Goal: Task Accomplishment & Management: Manage account settings

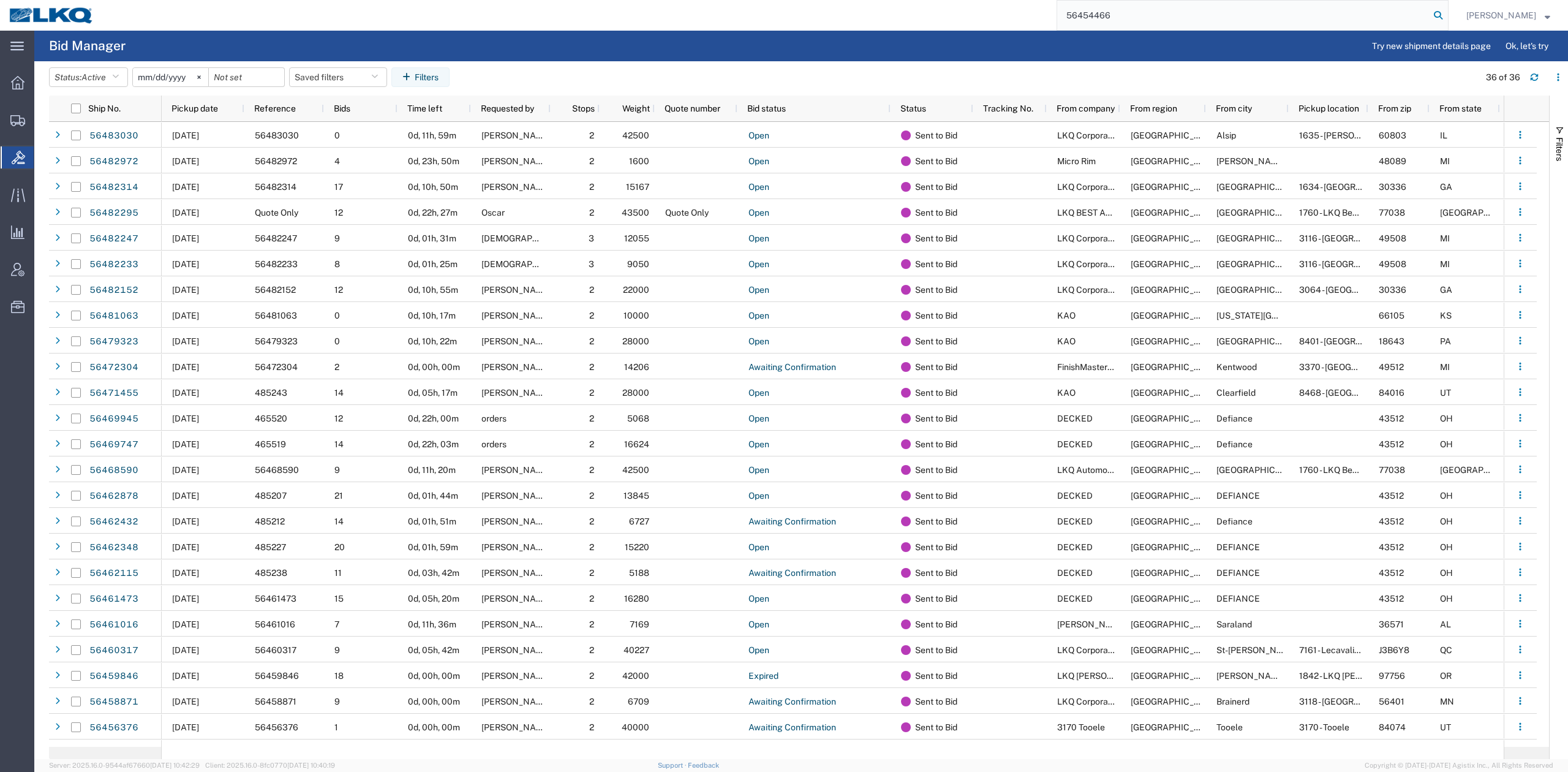
click at [1447, 10] on icon at bounding box center [1438, 15] width 17 height 17
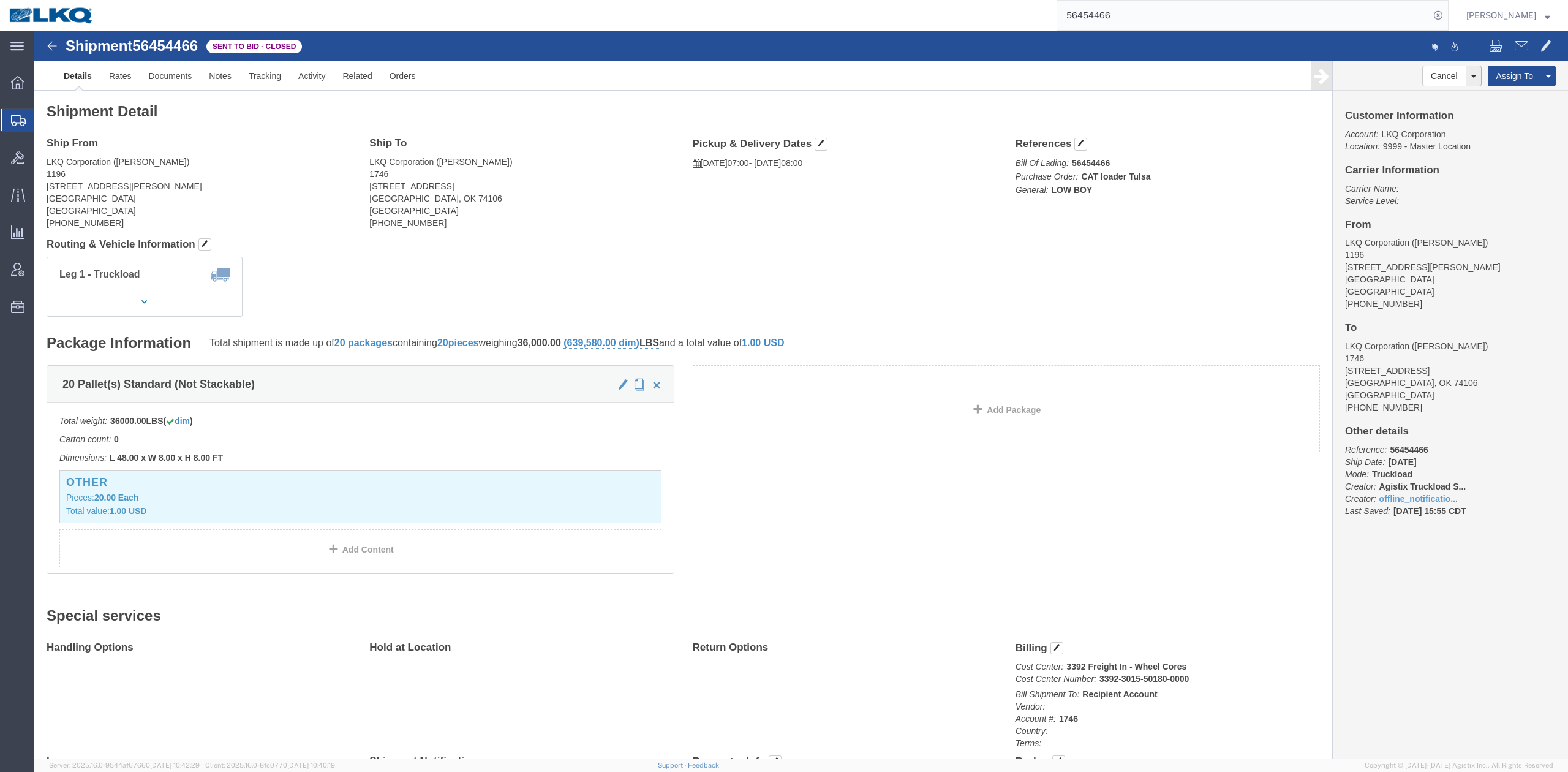
click div "Leg 1 - Truckload Vehicle 1: Low Boy Number of trucks: 1"
click at [1175, 19] on input "56454466" at bounding box center [1243, 15] width 372 height 29
click at [1176, 19] on input "56454466" at bounding box center [1243, 15] width 372 height 29
paste input "786"
type input "56478666"
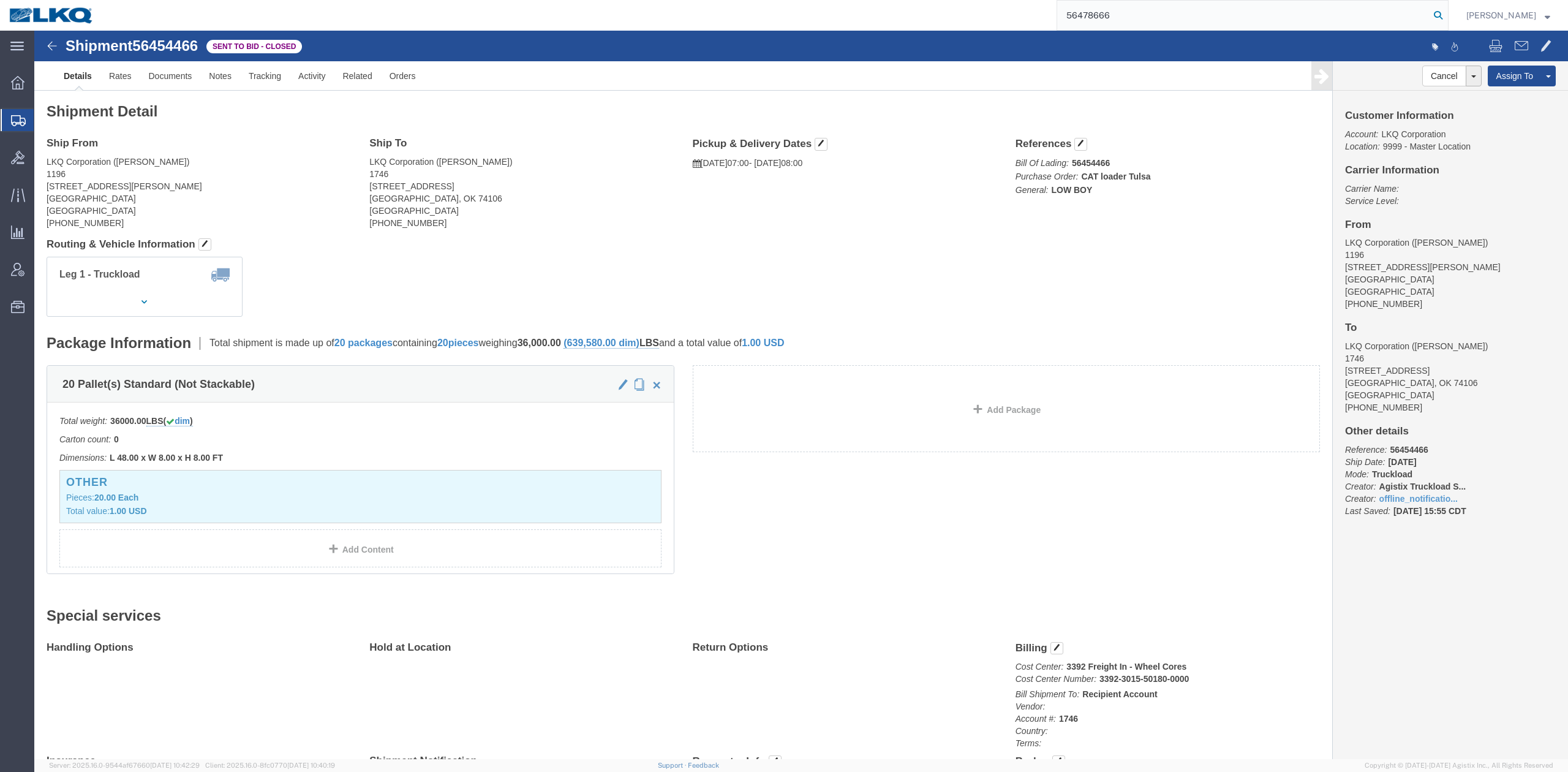
click at [1447, 10] on icon at bounding box center [1438, 15] width 17 height 17
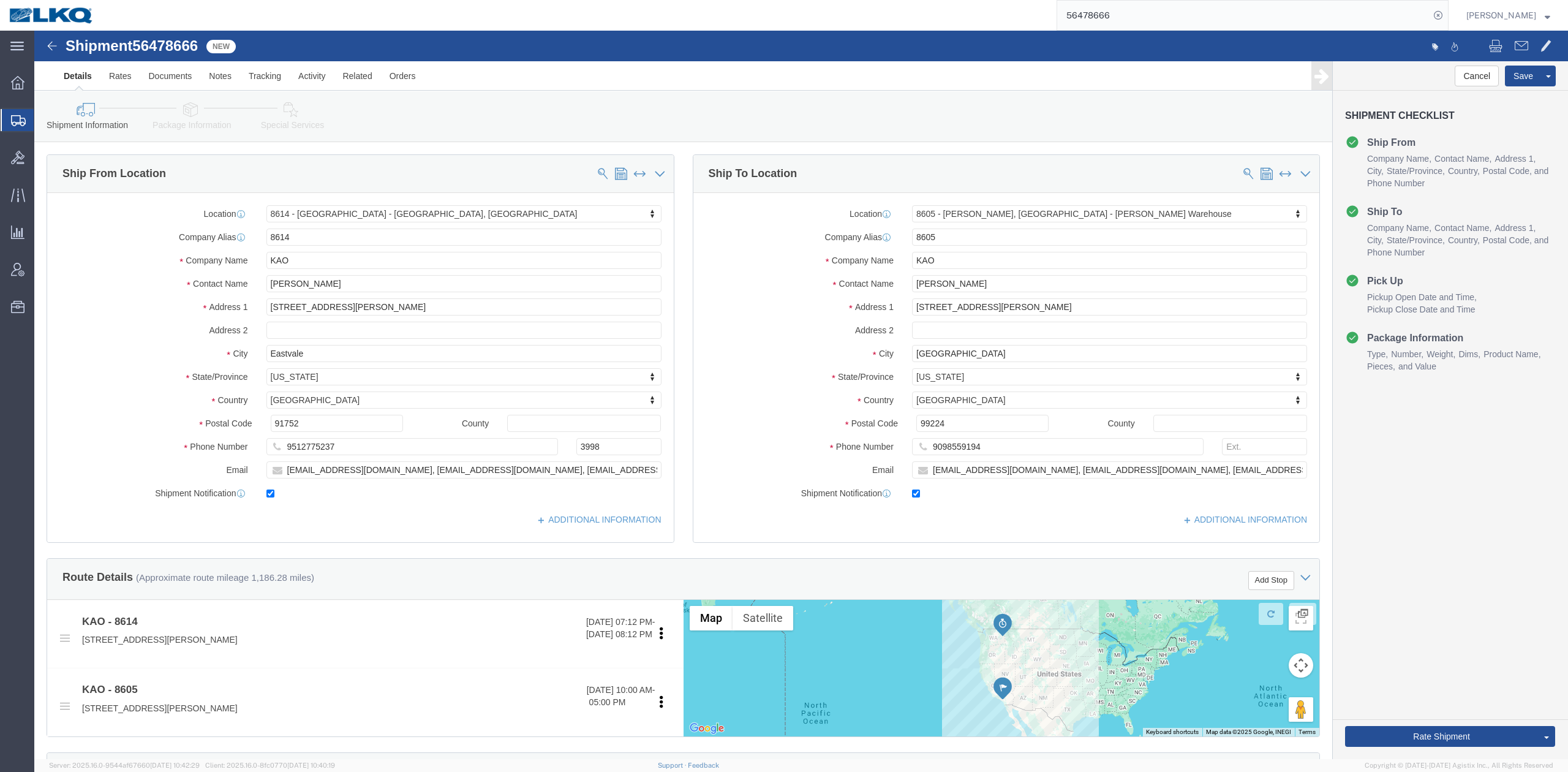
select select "30605"
select select "30602"
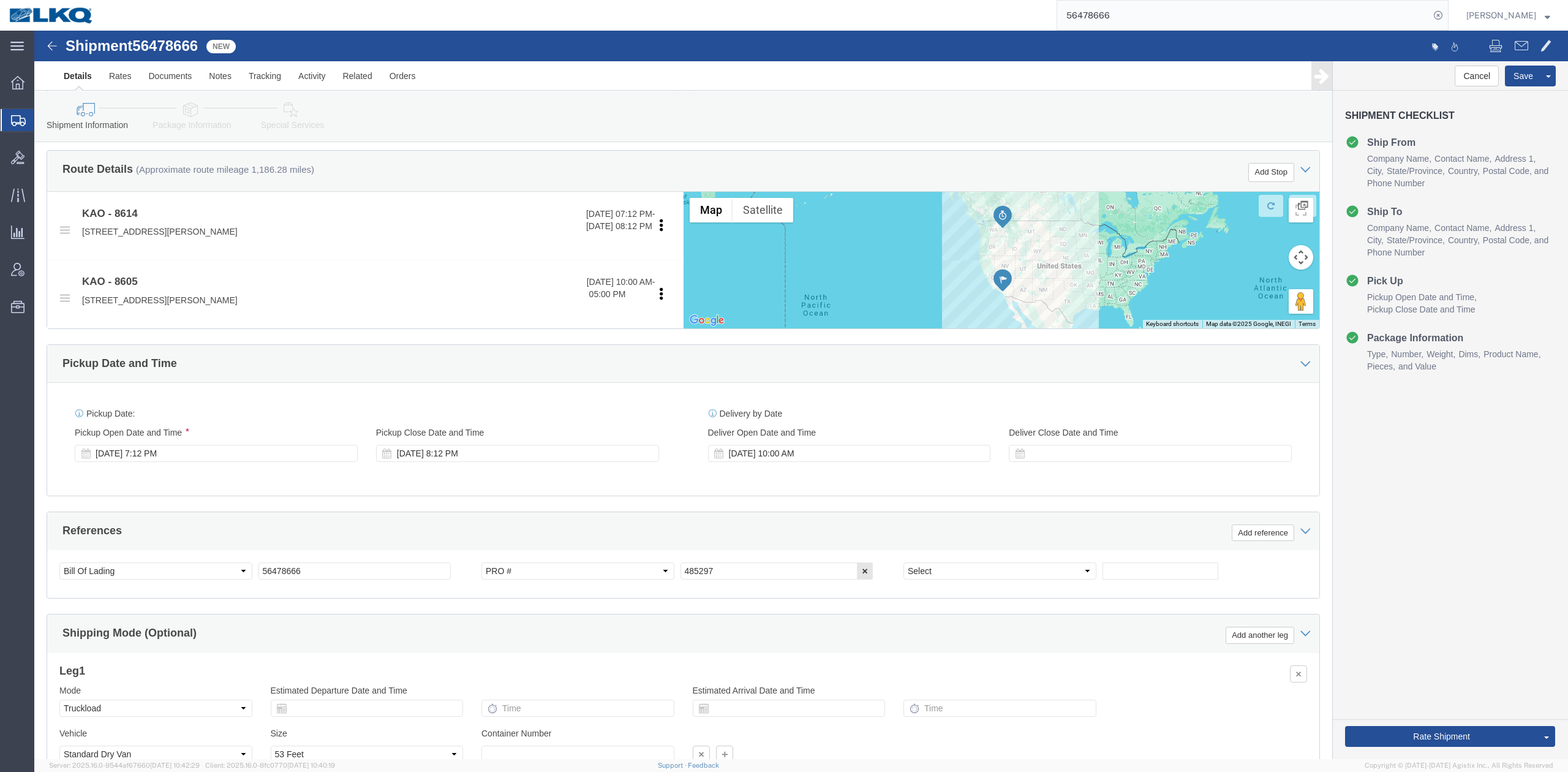
click div "Pickup Date: Pickup Start Date Pickup Start Time Pickup Open Date and Time [DAT…"
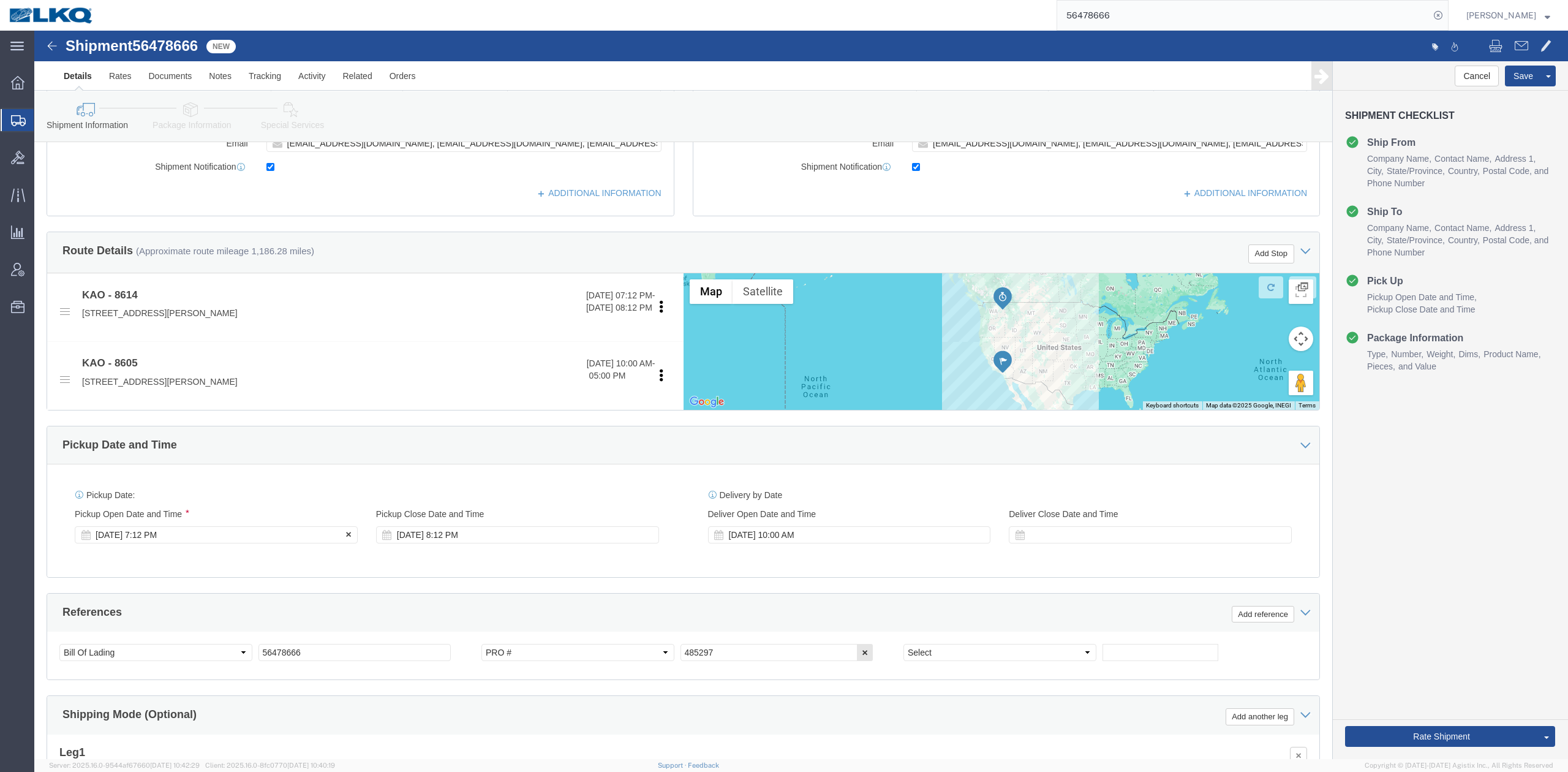
click div "[DATE] 7:12 PM"
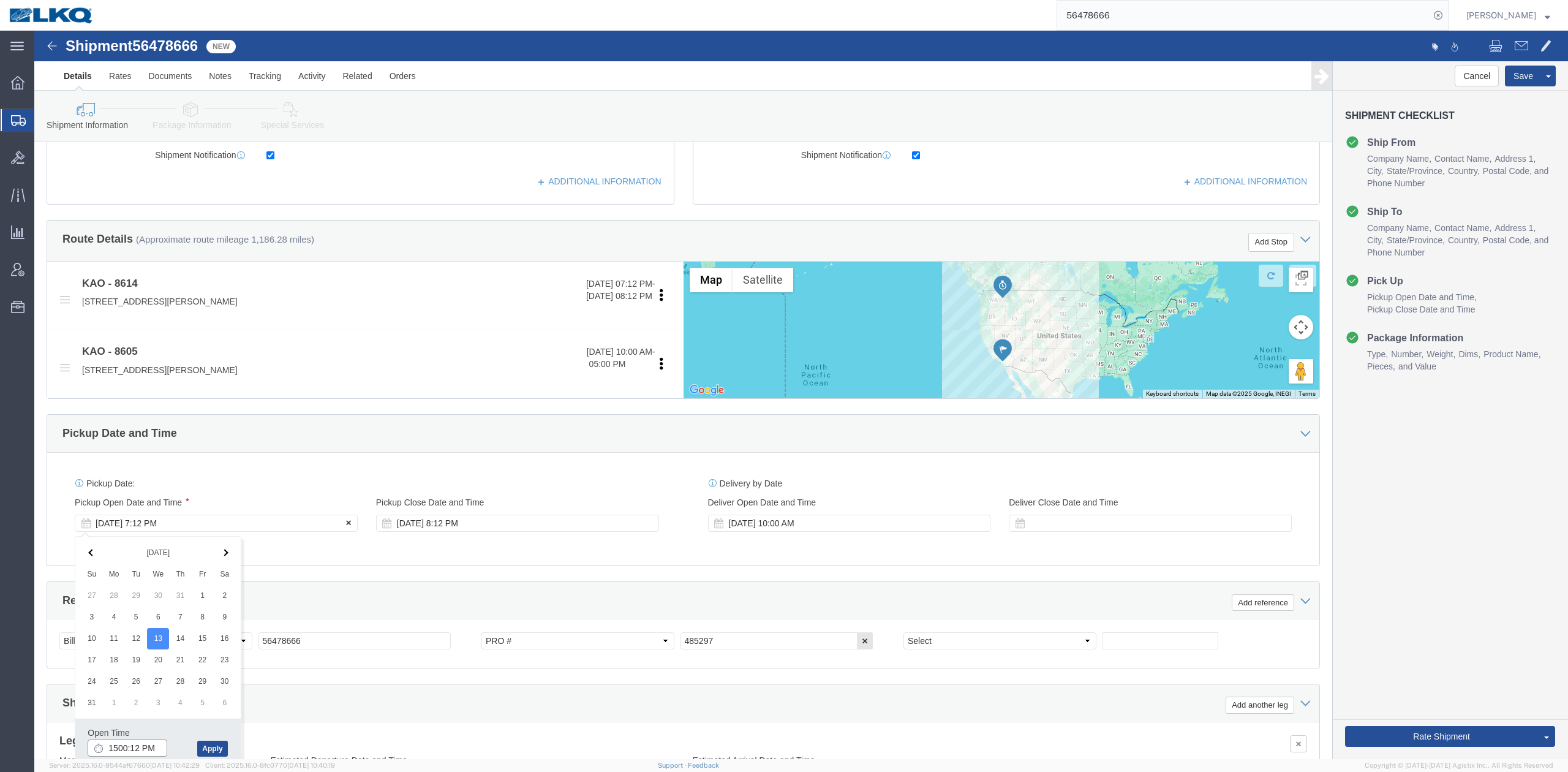
type input "3:00 PM"
click button "Apply"
click div "[DATE] 8:12 PM"
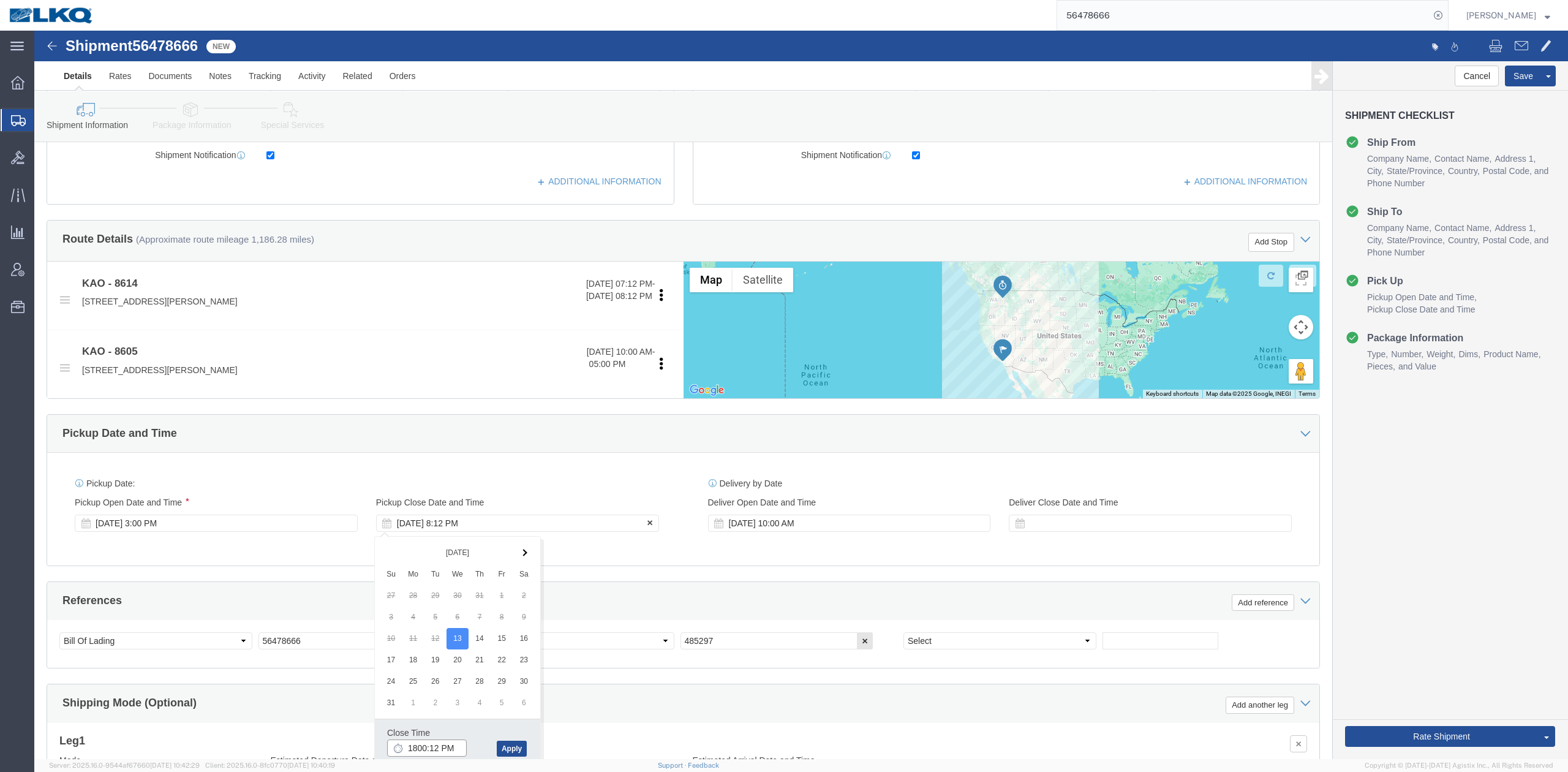
type input "6:00 PM"
click button "Apply"
click div "References Add reference"
click button "Cancel"
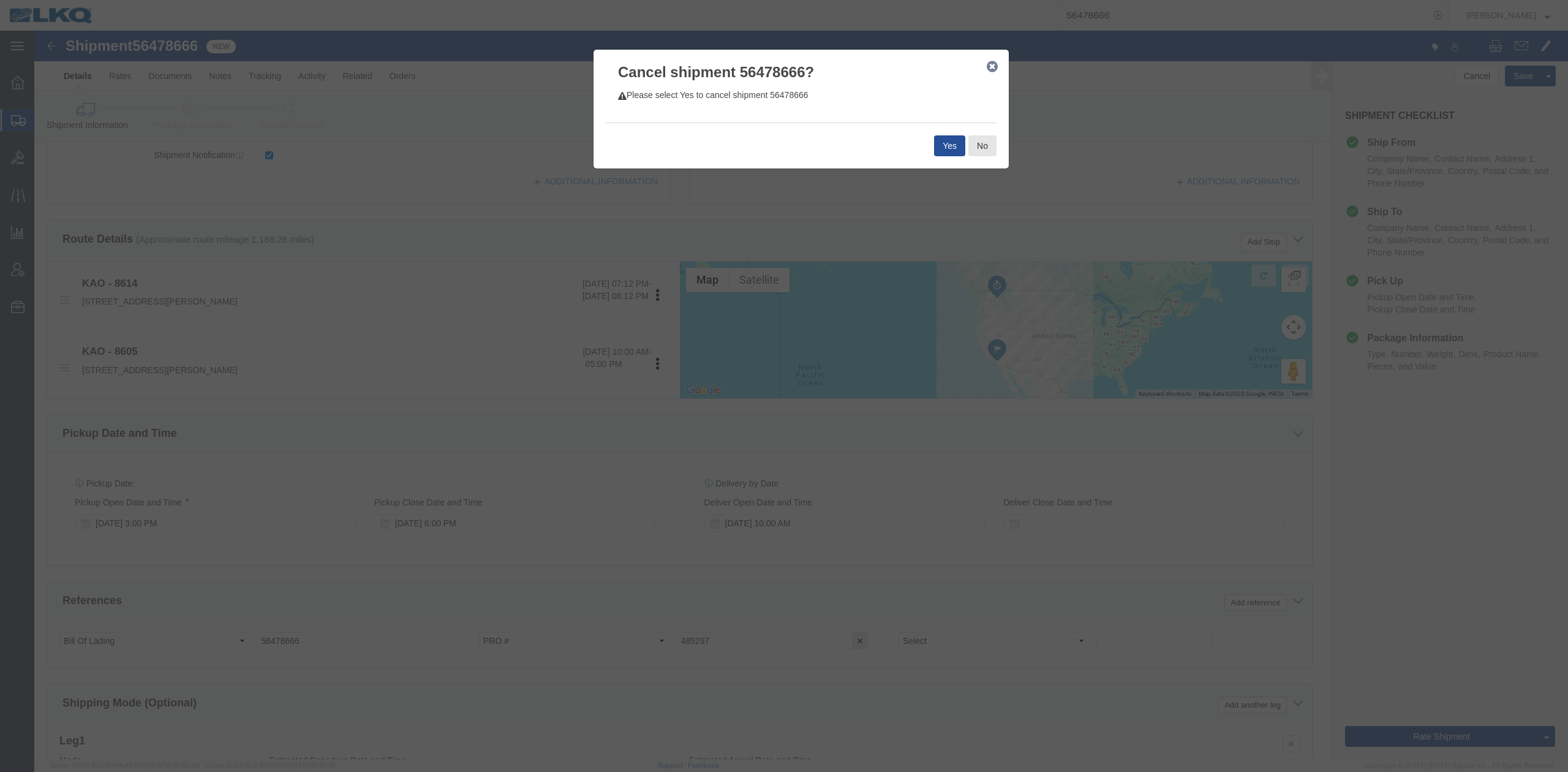
drag, startPoint x: 961, startPoint y: 32, endPoint x: 959, endPoint y: 38, distance: 6.3
click button "button"
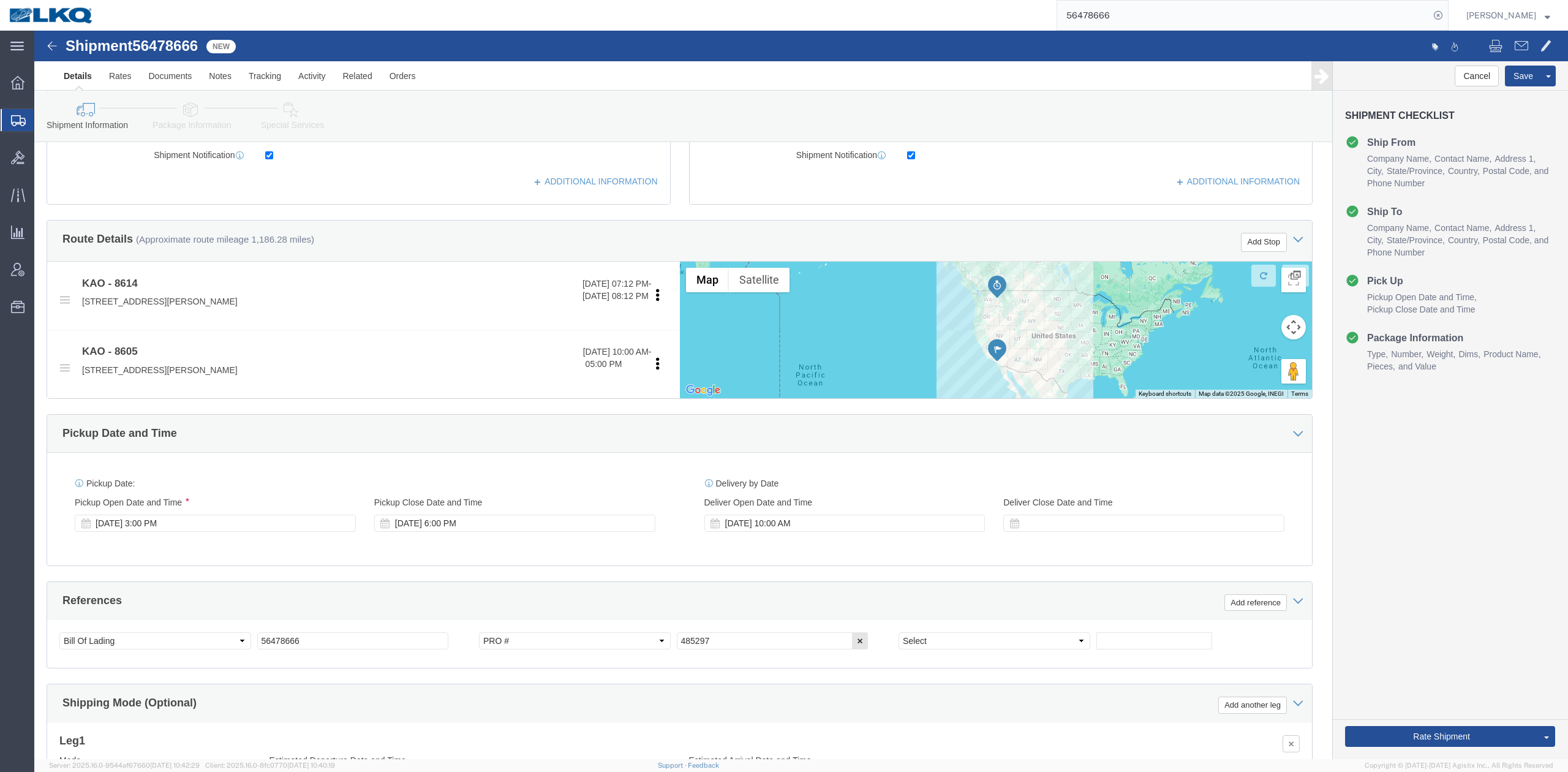
click body "Shipment 56478666 New Details Rates Documents Notes Tracking Activity Related O…"
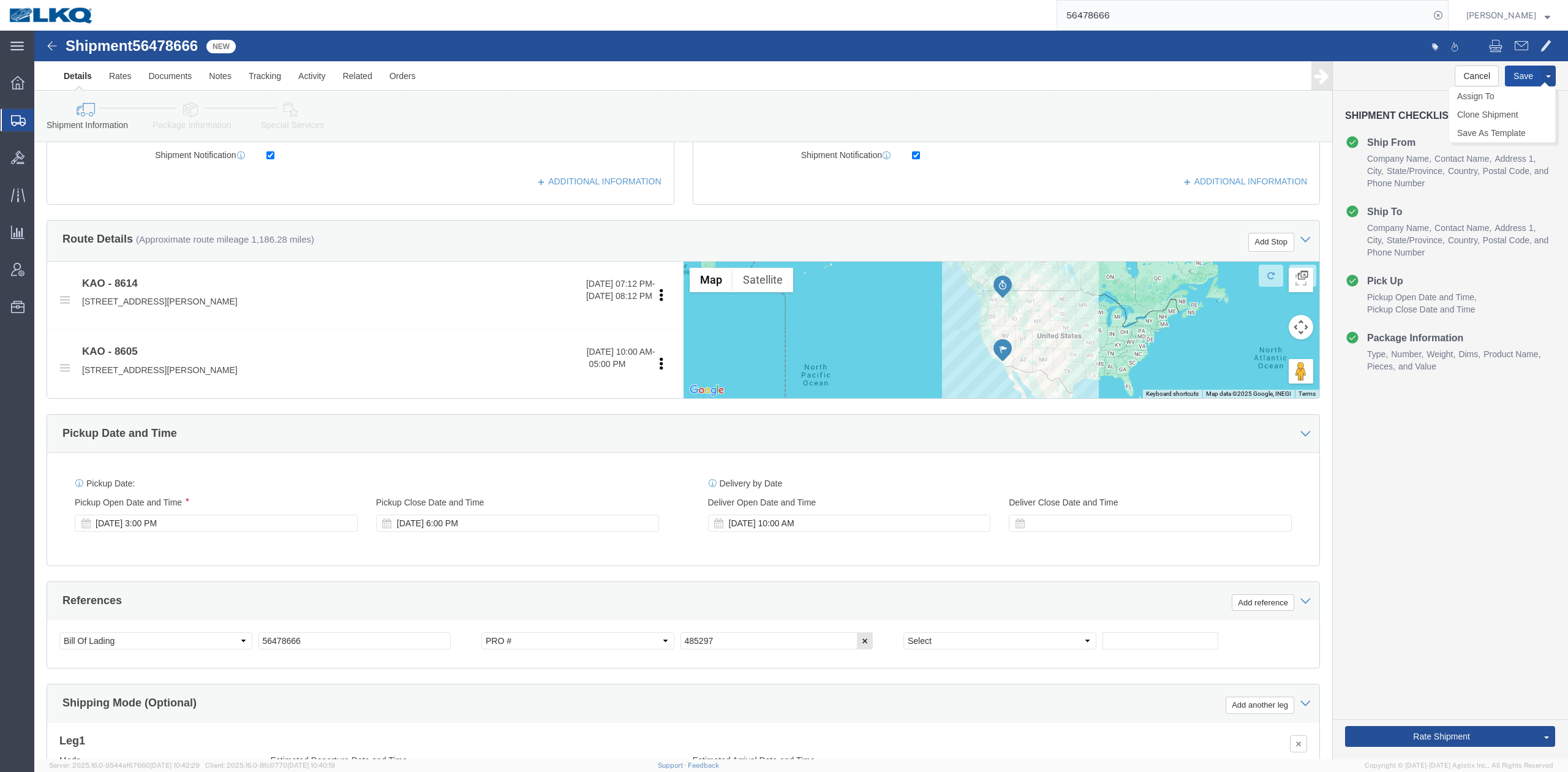
click button "Save"
type button "Save"
click link "Send To Bid"
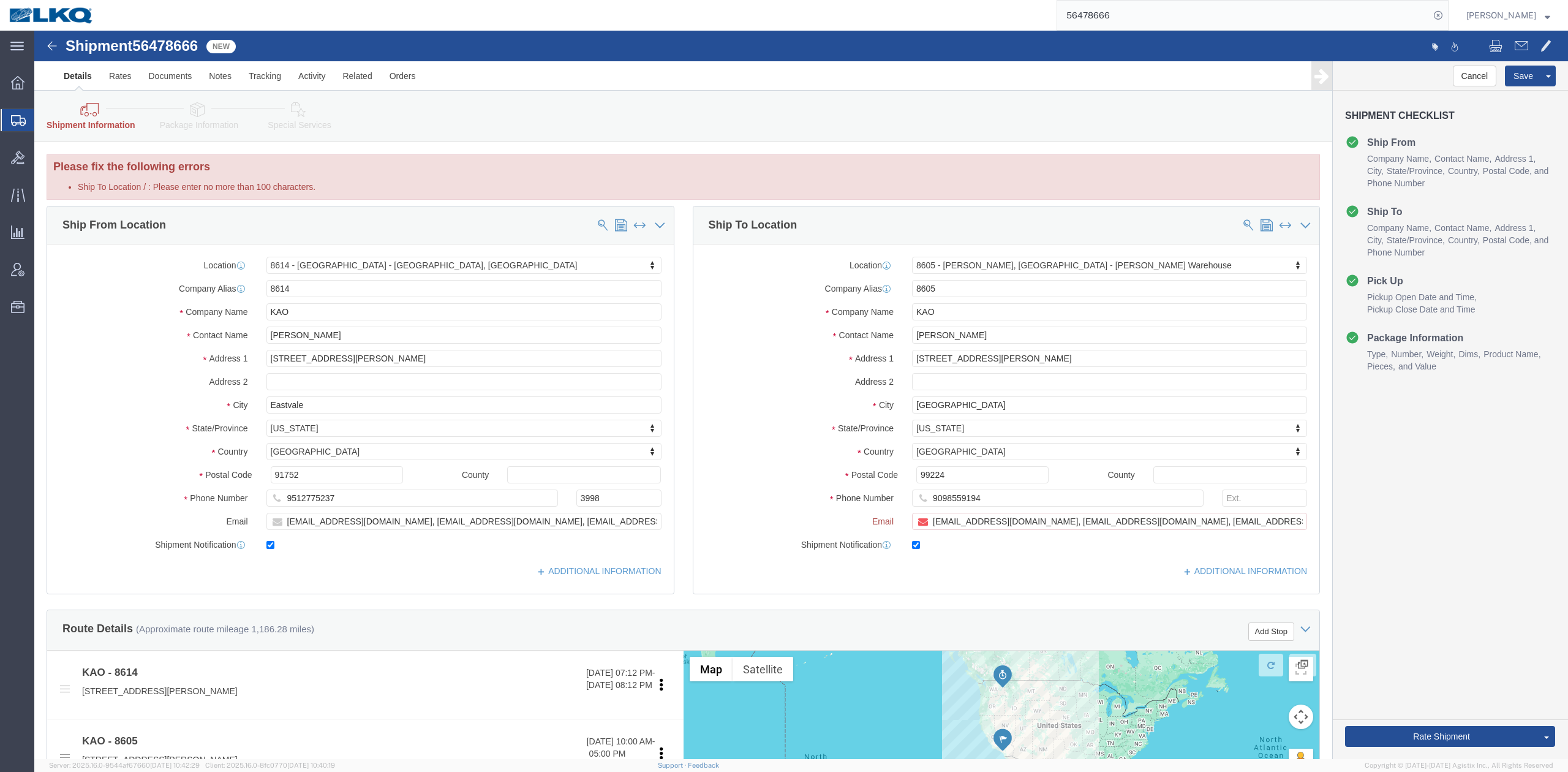
click div "Location 8605 - [GEOGRAPHIC_DATA], [GEOGRAPHIC_DATA] - [PERSON_NAME] Warehouse …"
click input "[EMAIL_ADDRESS][DOMAIN_NAME], [EMAIL_ADDRESS][DOMAIN_NAME], [EMAIL_ADDRESS][DOM…"
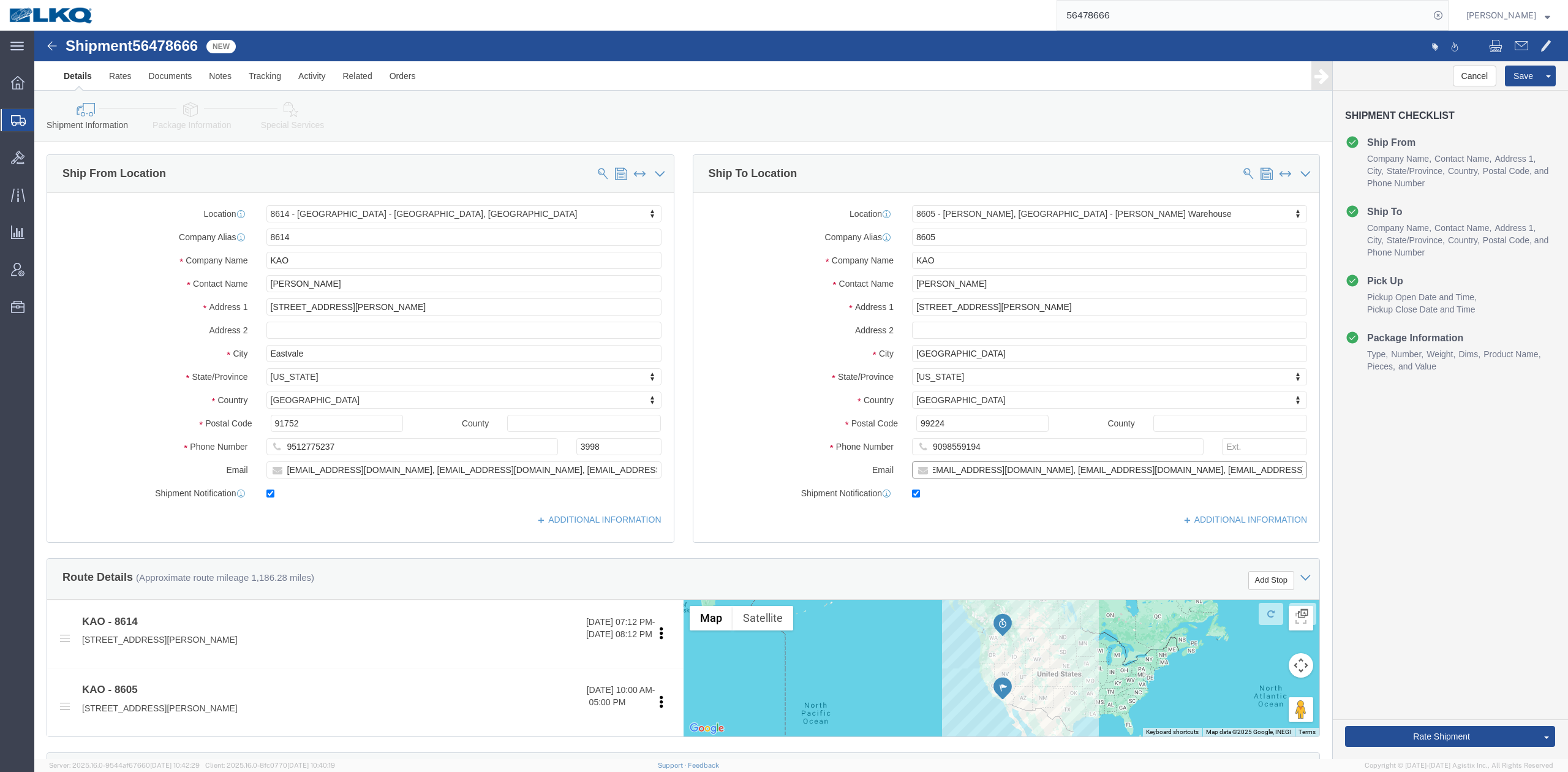
scroll to position [0, 3]
type input "[EMAIL_ADDRESS][DOMAIN_NAME], [EMAIL_ADDRESS][DOMAIN_NAME], [EMAIL_ADDRESS][DOM…"
click label "City"
click link "Send To Bid"
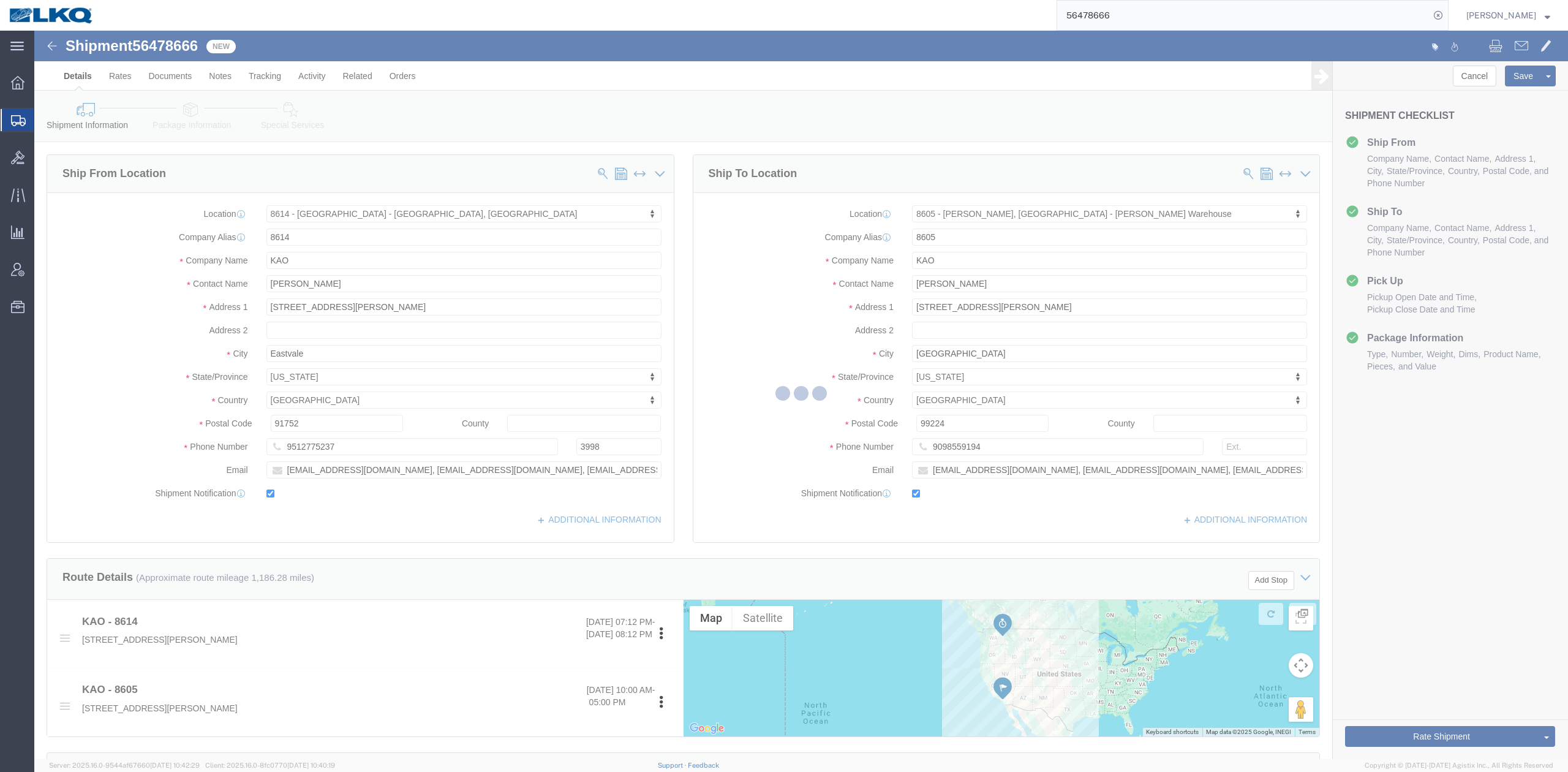
select select "TL"
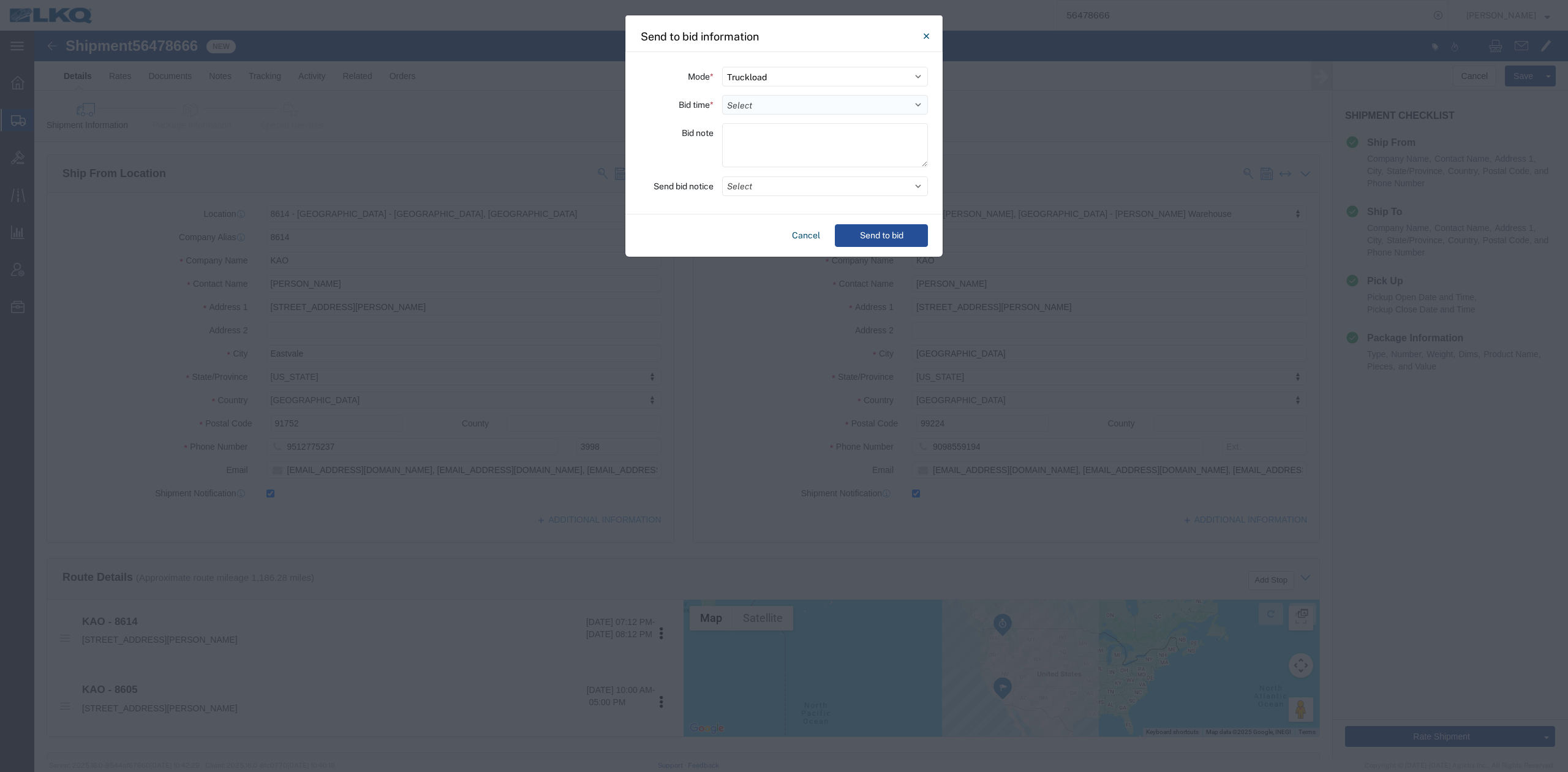
click at [750, 109] on select "Select 30 Min (Rush) 1 Hour (Rush) 2 Hours (Rush) 4 Hours (Rush) 8 Hours (Rush)…" at bounding box center [825, 104] width 206 height 19
select select "2"
click at [722, 95] on select "Select 30 Min (Rush) 1 Hour (Rush) 2 Hours (Rush) 4 Hours (Rush) 8 Hours (Rush)…" at bounding box center [825, 104] width 206 height 19
click at [750, 184] on button "Select" at bounding box center [825, 186] width 206 height 19
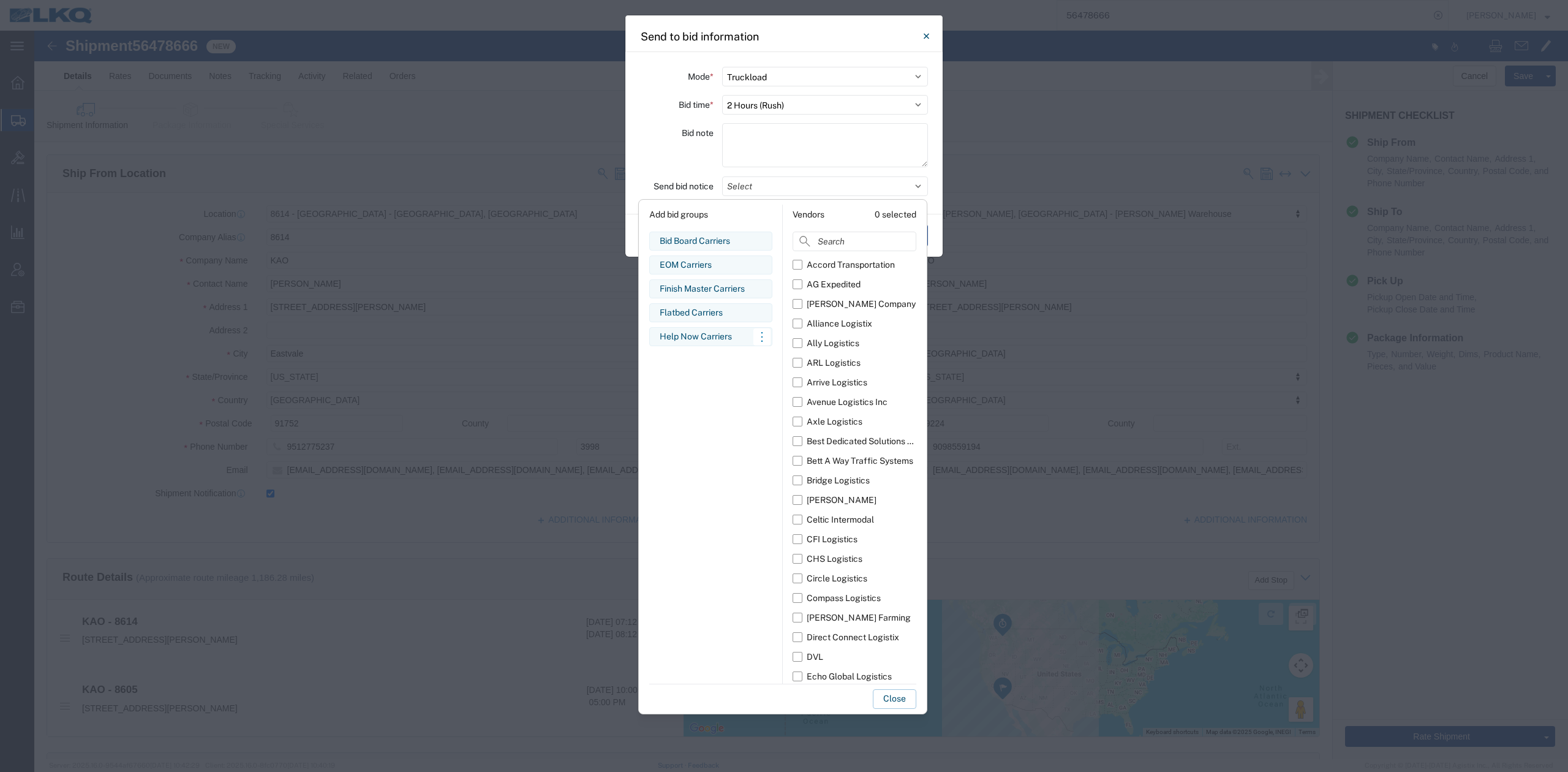
click at [703, 336] on div "Help Now Carriers" at bounding box center [711, 336] width 103 height 13
click at [899, 701] on button "Close" at bounding box center [895, 699] width 44 height 19
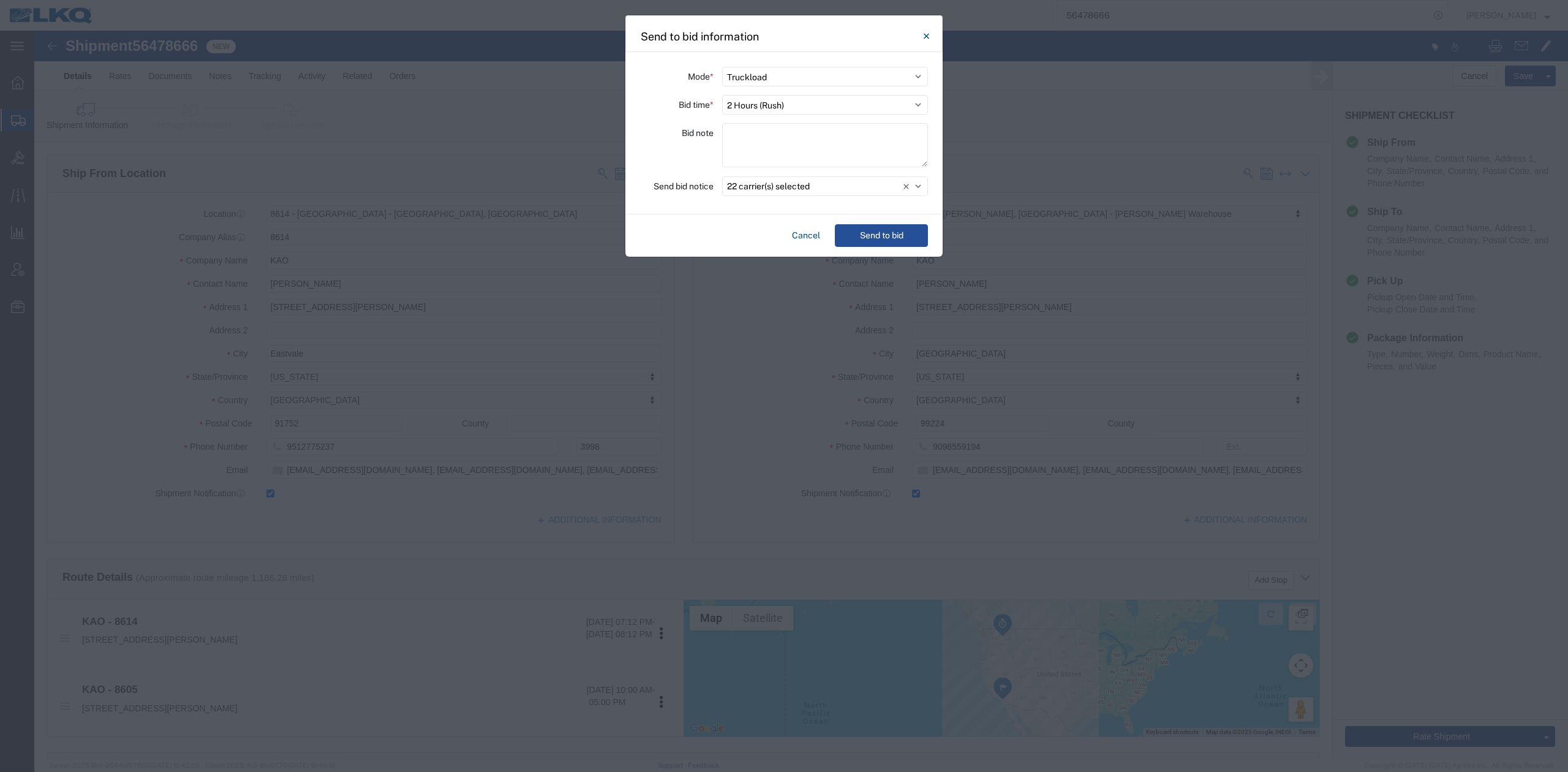
click at [869, 248] on div "Cancel Send to bid" at bounding box center [784, 236] width 317 height 42
click at [872, 244] on button "Send to bid" at bounding box center [881, 235] width 93 height 23
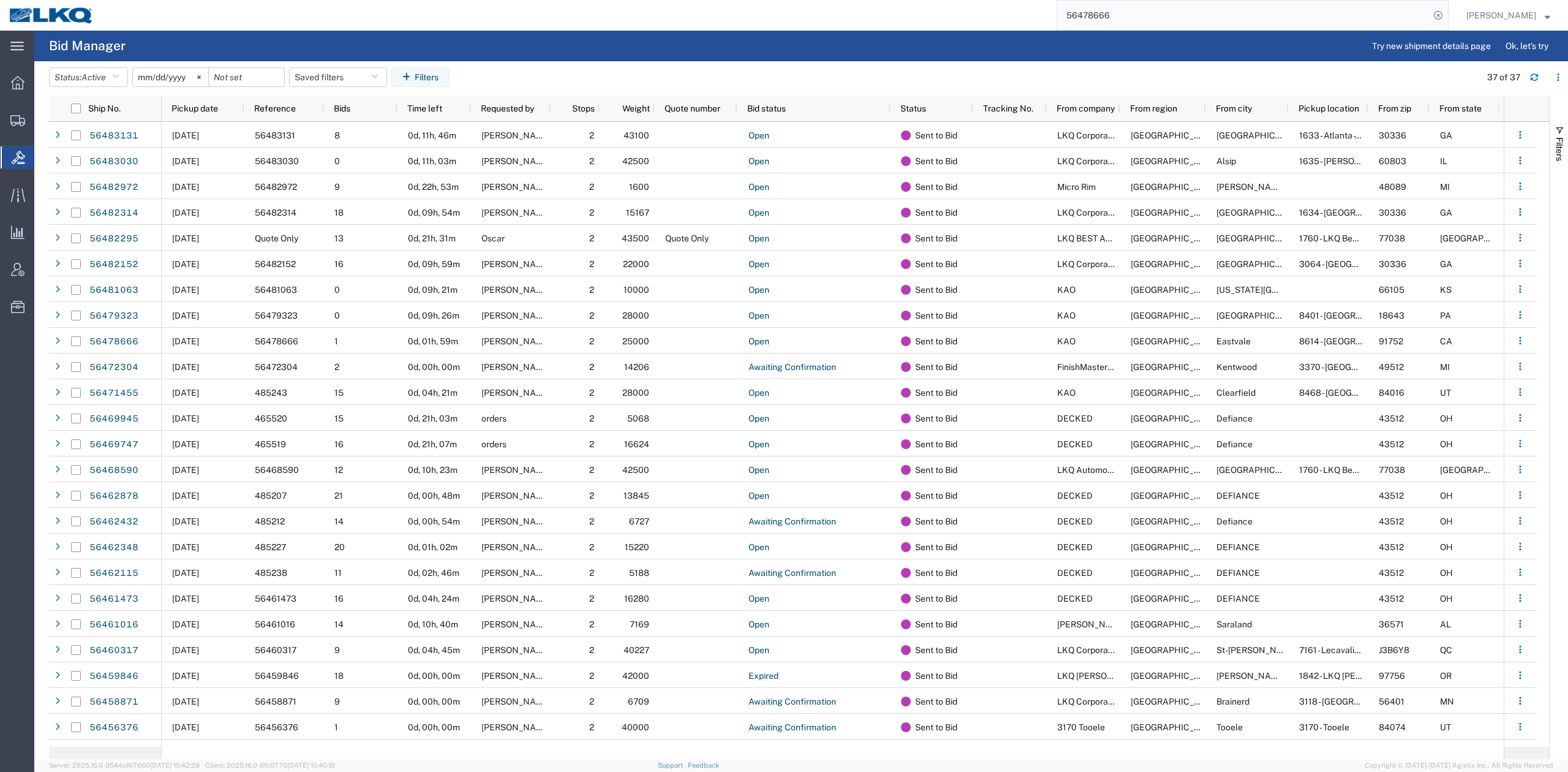
drag, startPoint x: 1204, startPoint y: 37, endPoint x: 1197, endPoint y: 28, distance: 11.4
click at [1204, 37] on agx-page-header "Bid Manager Try new shipment details page Ok, let's try" at bounding box center [801, 45] width 1533 height 30
click at [1189, 23] on input "56478666" at bounding box center [1243, 15] width 372 height 29
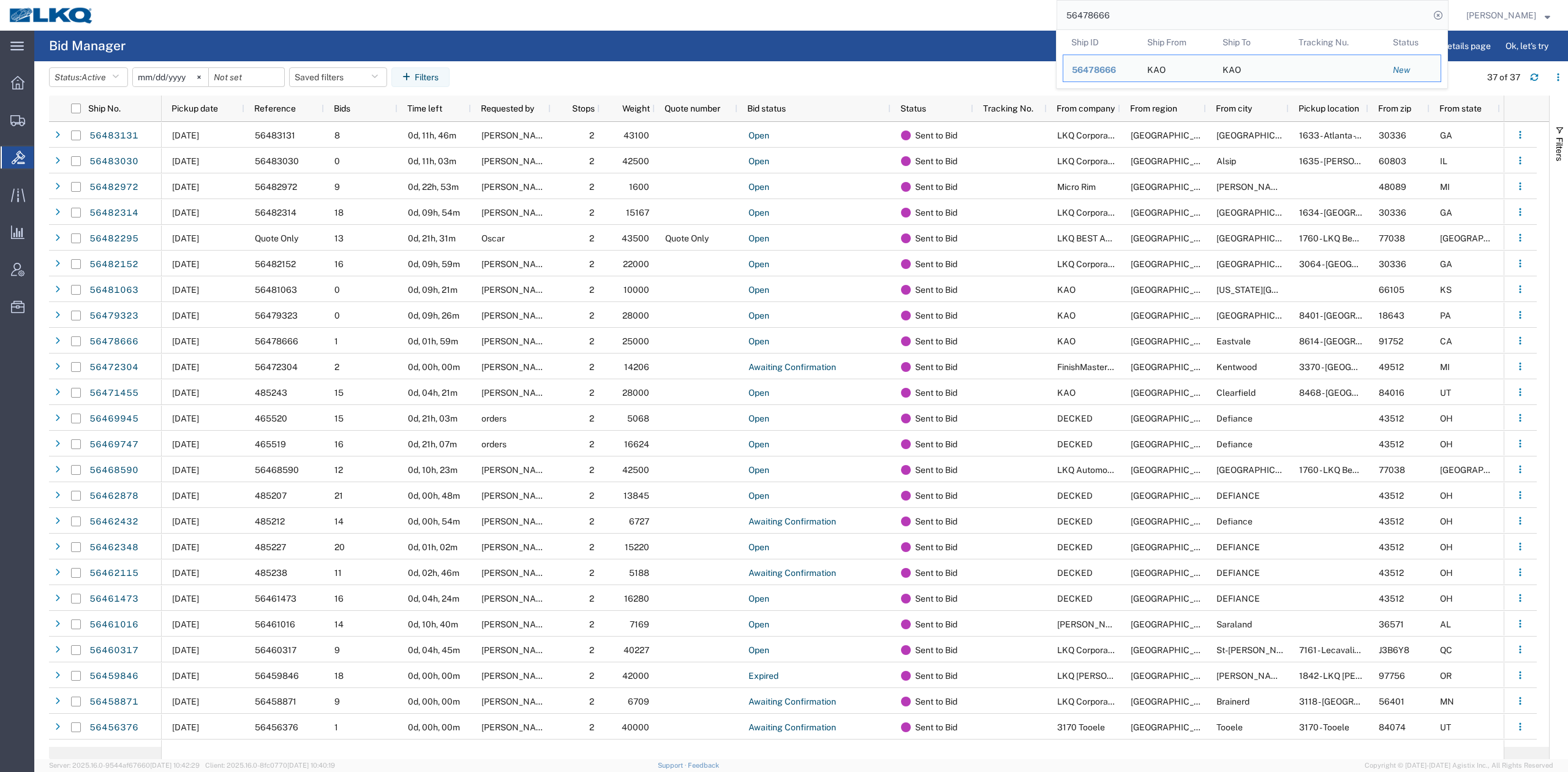
drag, startPoint x: 1189, startPoint y: 23, endPoint x: 1262, endPoint y: 33, distance: 73.7
click at [1191, 23] on input "56478666" at bounding box center [1243, 15] width 372 height 29
paste input "1361"
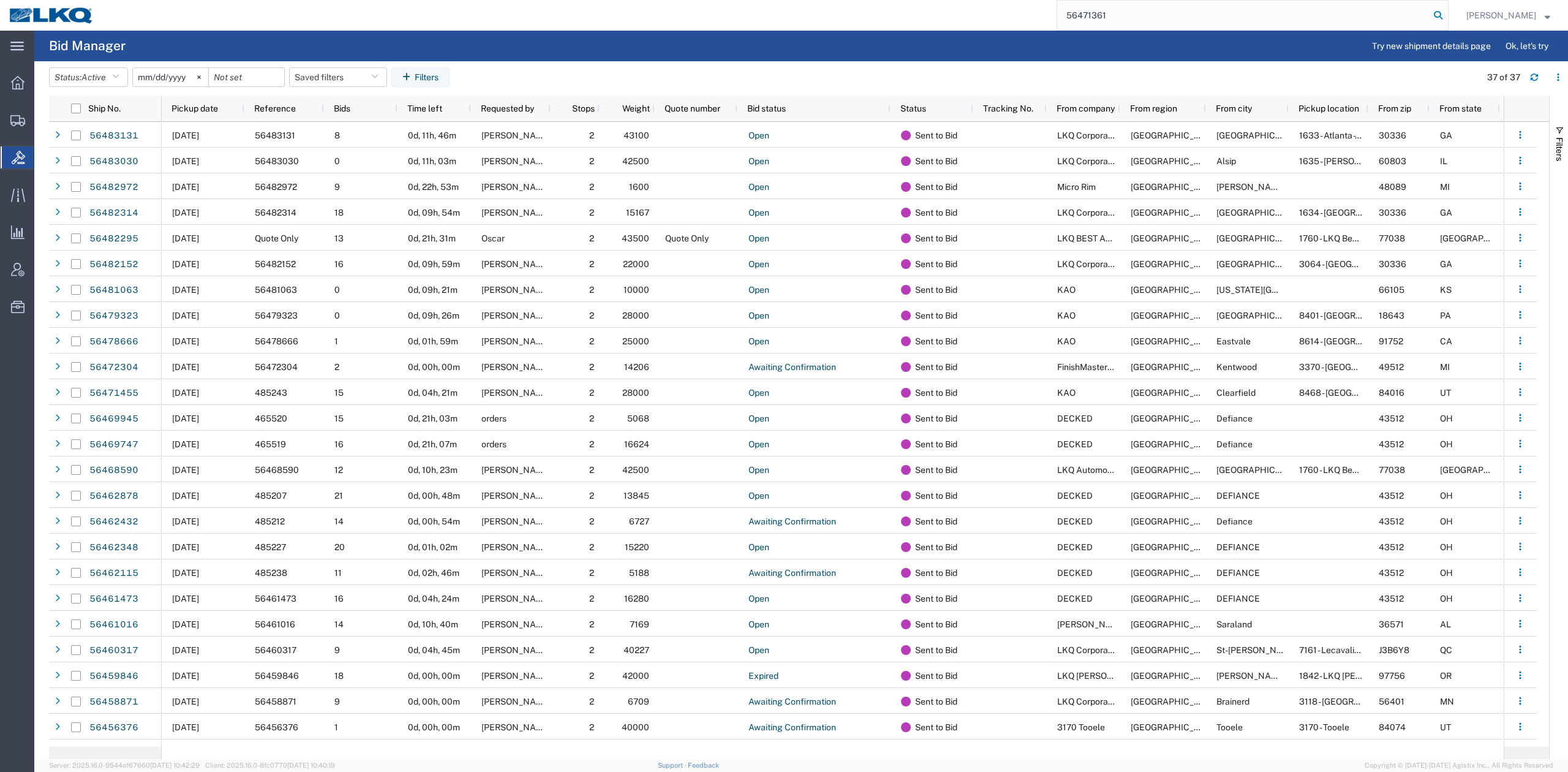
type input "56471361"
click at [1447, 13] on icon at bounding box center [1438, 15] width 17 height 17
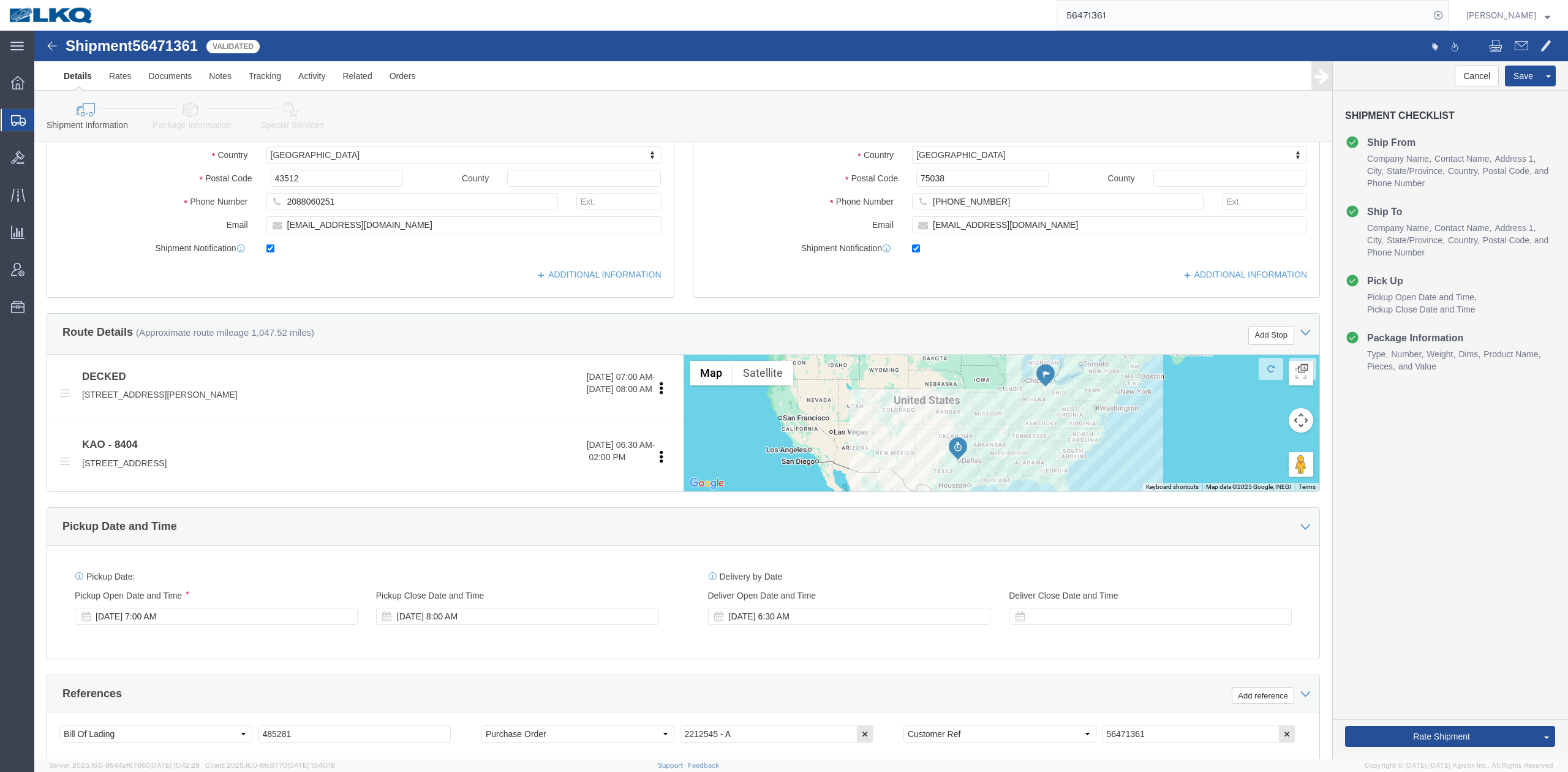
scroll to position [327, 0]
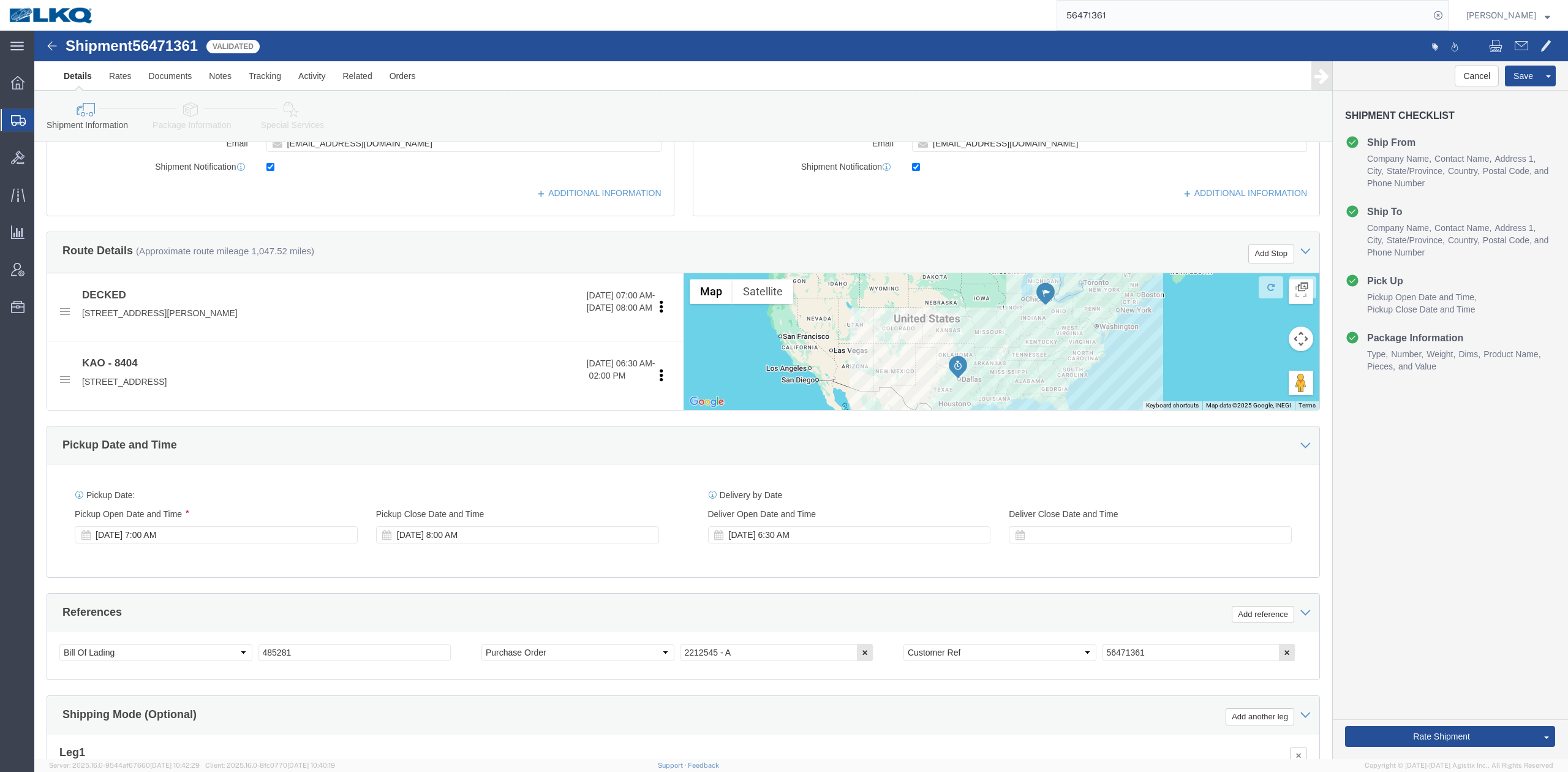
select select
select select "65991"
drag, startPoint x: 1237, startPoint y: 8, endPoint x: 1488, endPoint y: 44, distance: 253.6
click button "Save"
click span
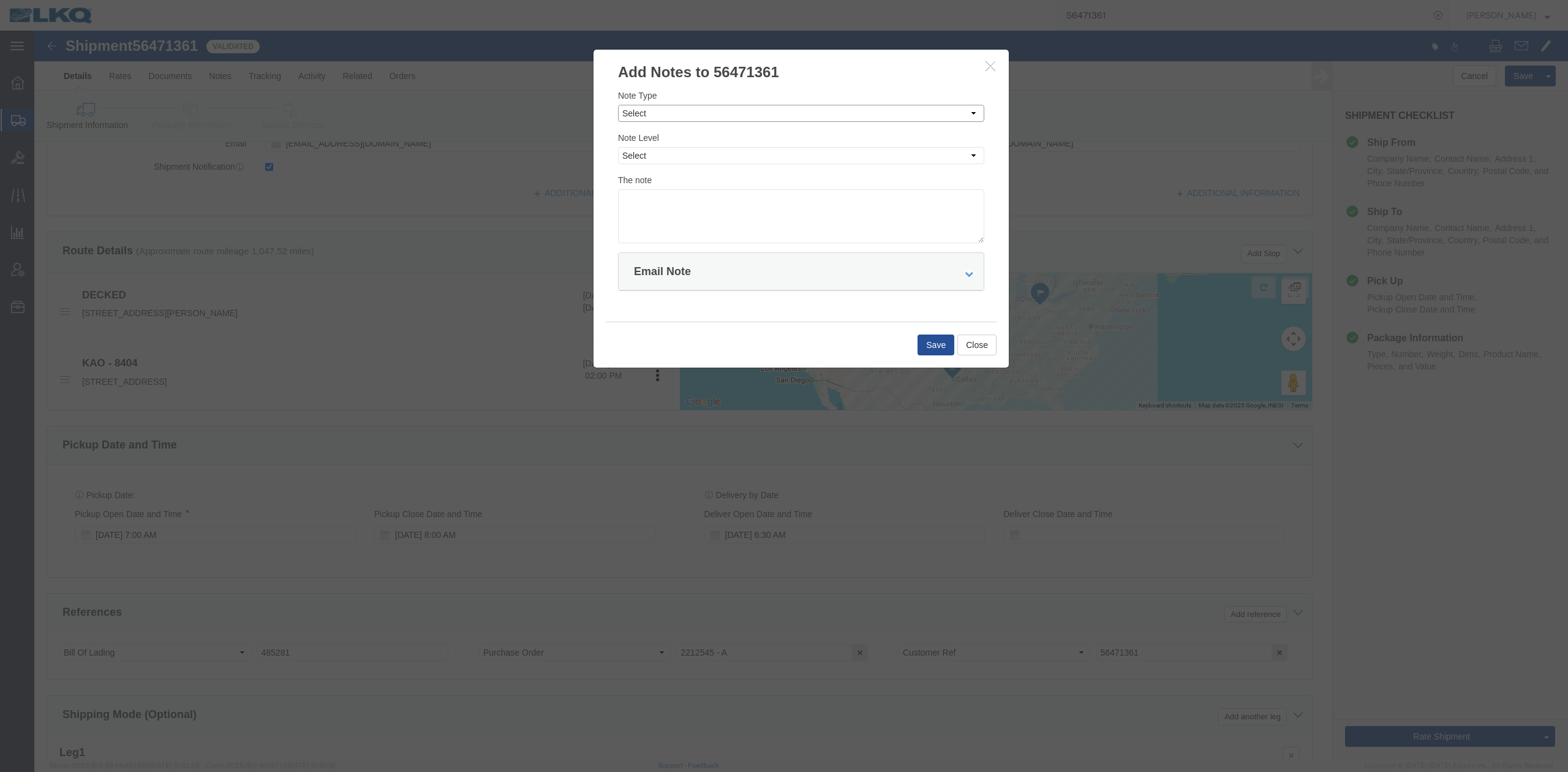
drag, startPoint x: 656, startPoint y: 76, endPoint x: 643, endPoint y: 92, distance: 20.6
click select "Select Approval Bid Notes Carrier Change Notes Claim Notes Content Hazmat Notes…"
select select "BID_NOTES"
click select "Select Approval Bid Notes Carrier Change Notes Claim Notes Content Hazmat Notes…"
click select "Select Private to Account Private to Vendor Public"
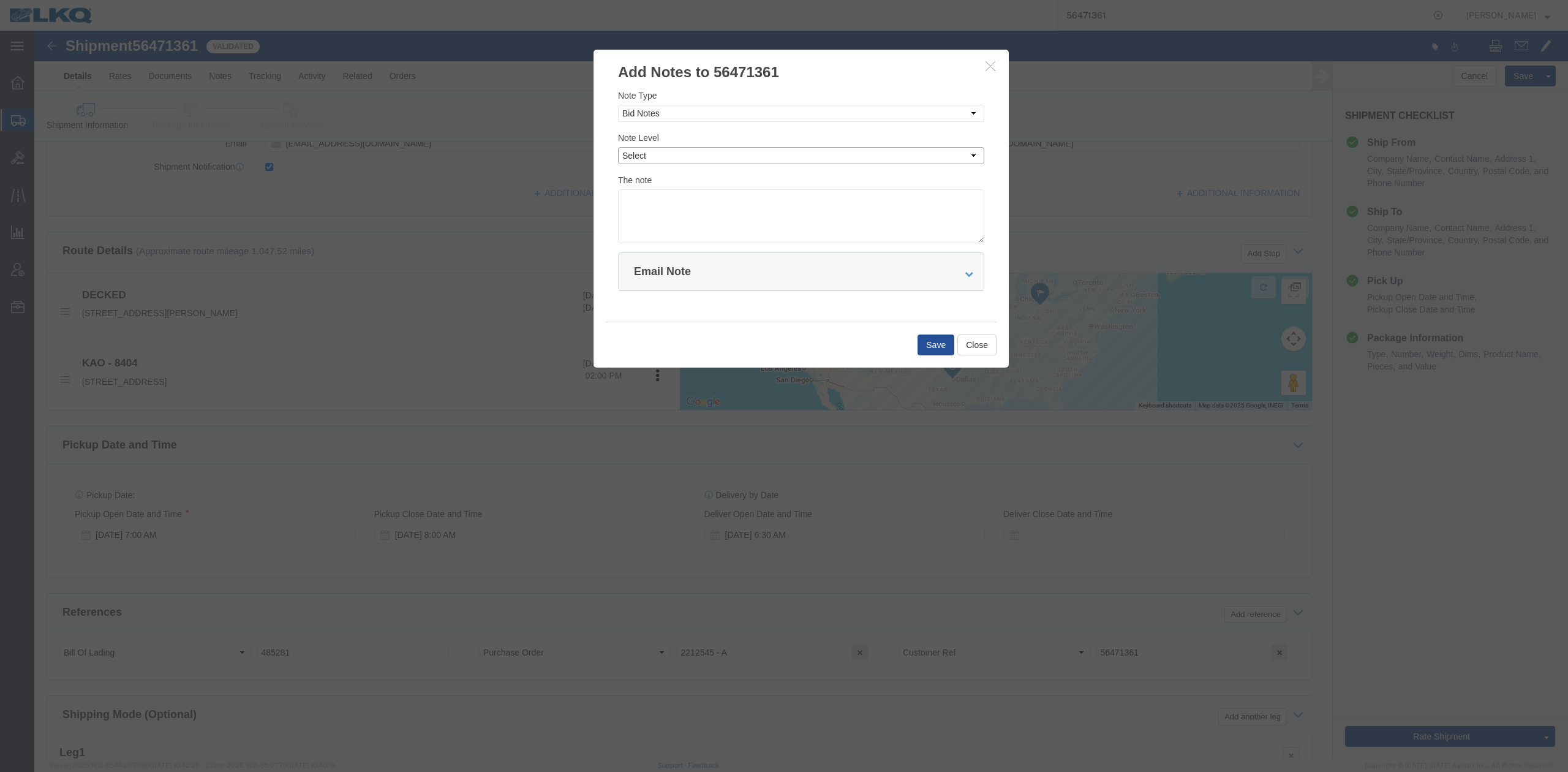
select select "PRIVATE_TO_ACCOUNT"
click select "Select Private to Account Private to Vendor Public"
click textarea "D"
type textarea "DAT: $1937"
click button "Save"
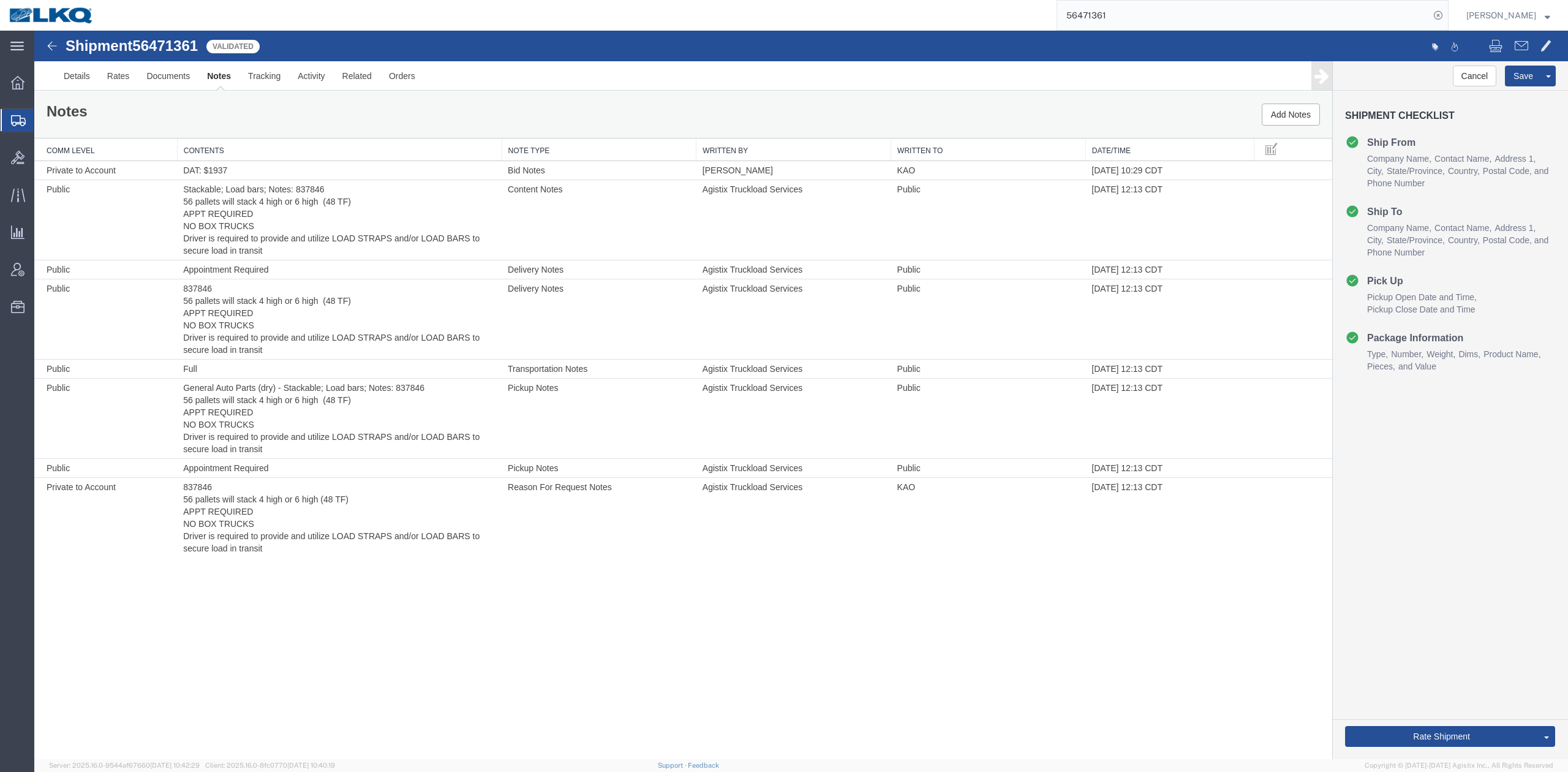
drag, startPoint x: 1477, startPoint y: 675, endPoint x: 1006, endPoint y: 390, distance: 550.5
click at [35, 30] on link "Send To Bid" at bounding box center [35, 30] width 0 height 0
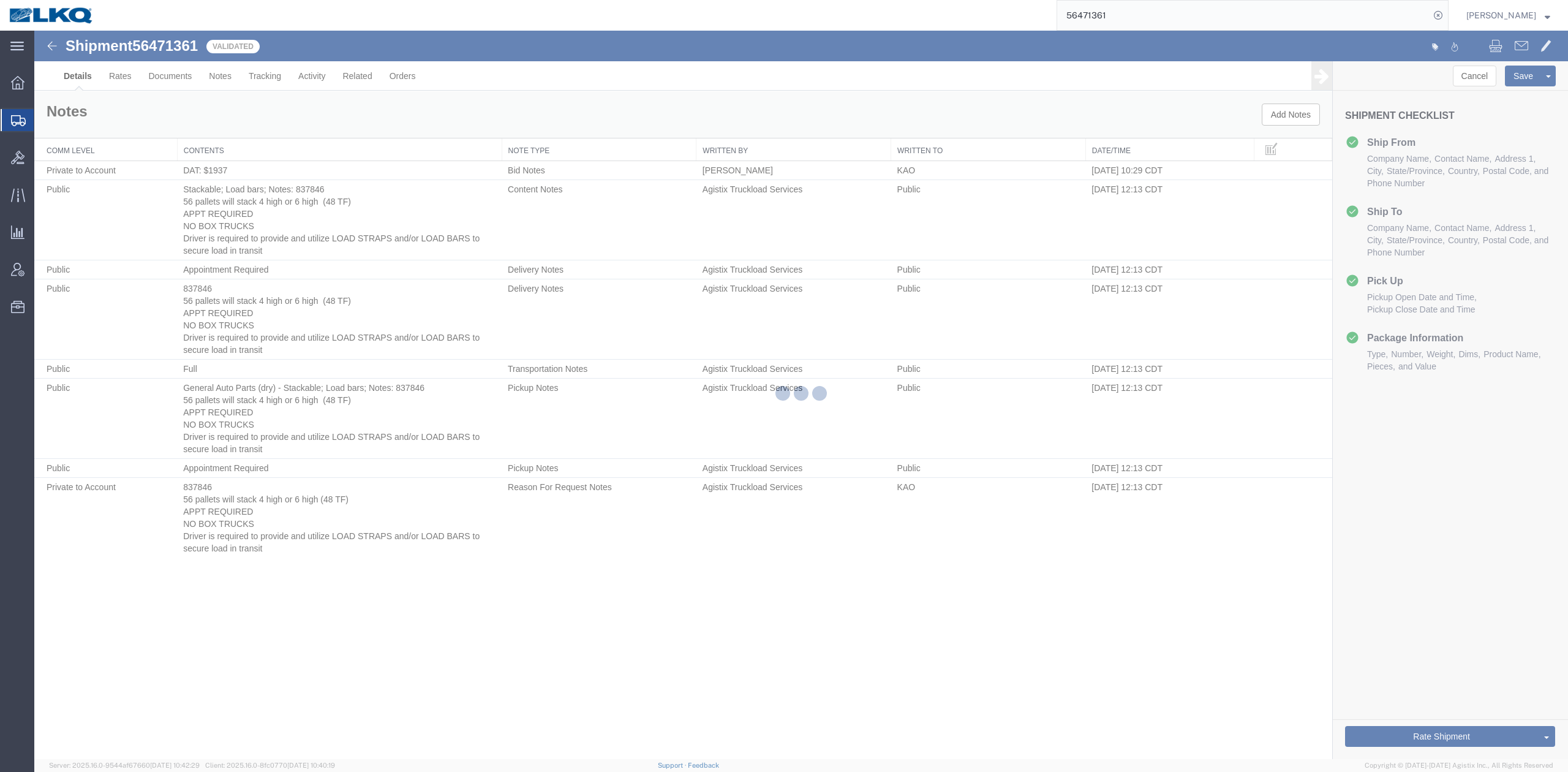
select select "65991"
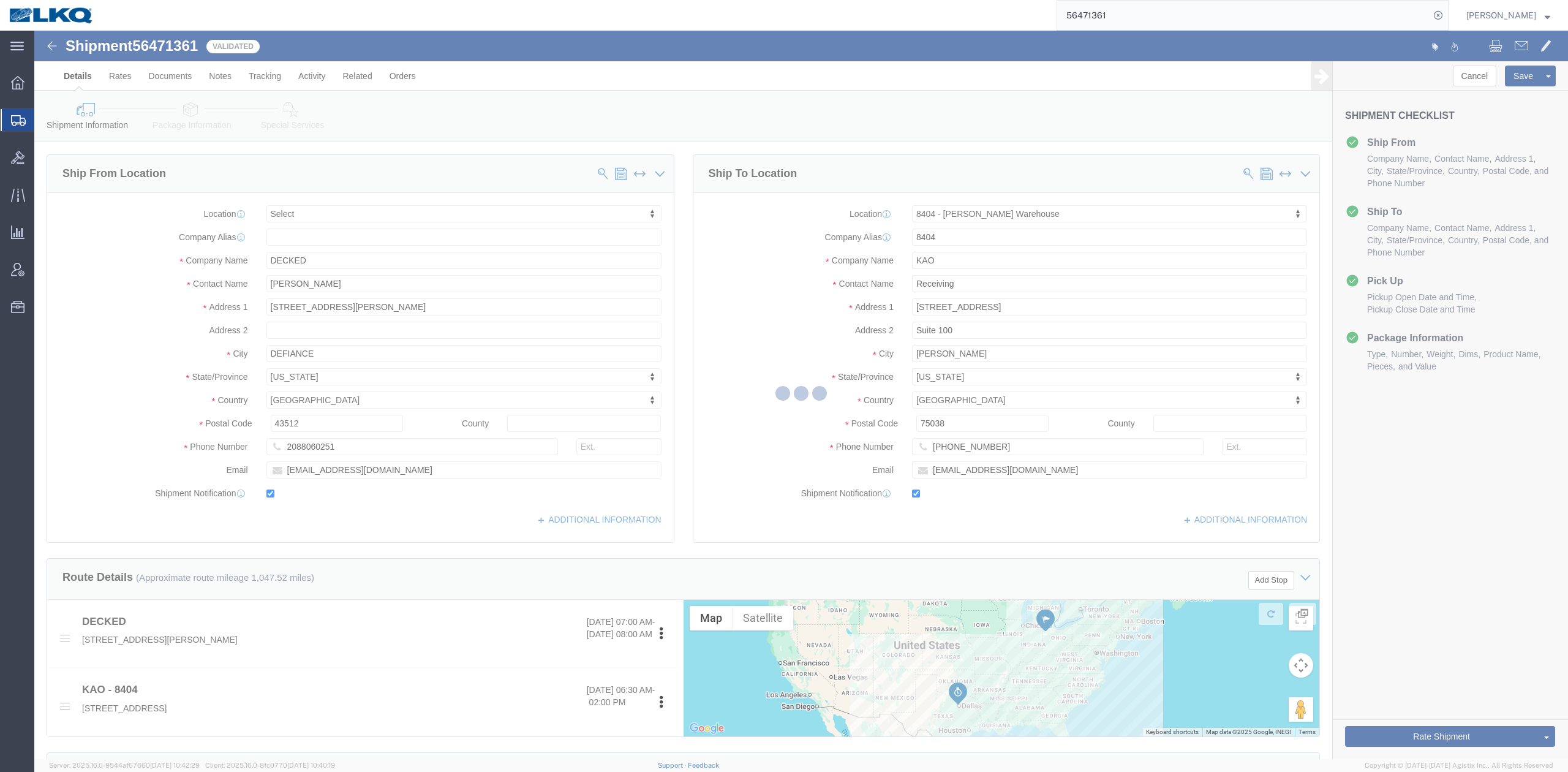
select select "TL"
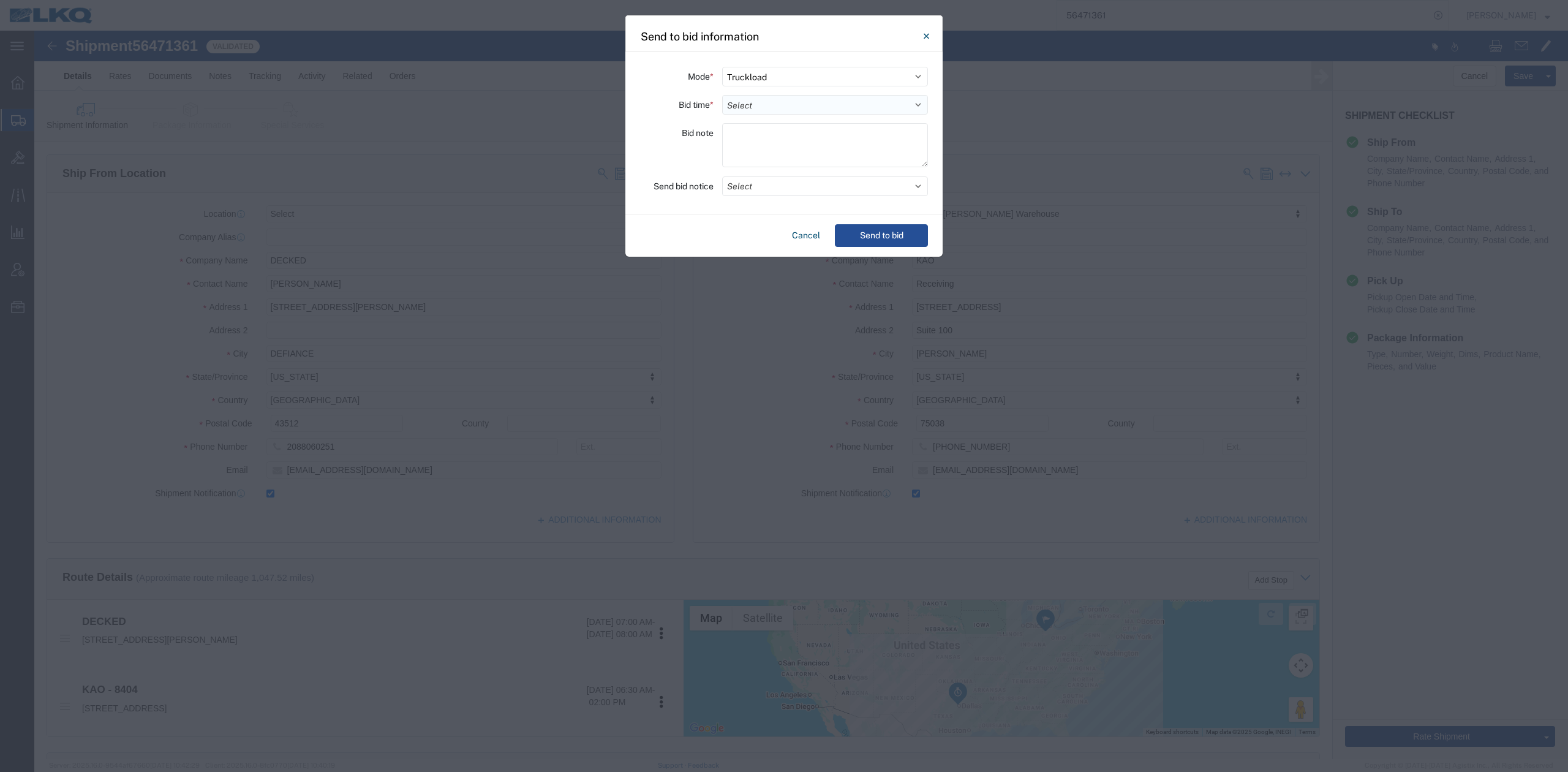
drag, startPoint x: 741, startPoint y: 92, endPoint x: 746, endPoint y: 99, distance: 8.6
click at [746, 98] on div "Mode * Select Small Parcel Truckload Air Rail Less than Truckload Ocean Freight…" at bounding box center [784, 133] width 317 height 162
drag, startPoint x: 746, startPoint y: 99, endPoint x: 752, endPoint y: 110, distance: 12.5
click at [747, 99] on select "Select 30 Min (Rush) 1 Hour (Rush) 2 Hours (Rush) 4 Hours (Rush) 8 Hours (Rush)…" at bounding box center [825, 104] width 206 height 19
select select "24"
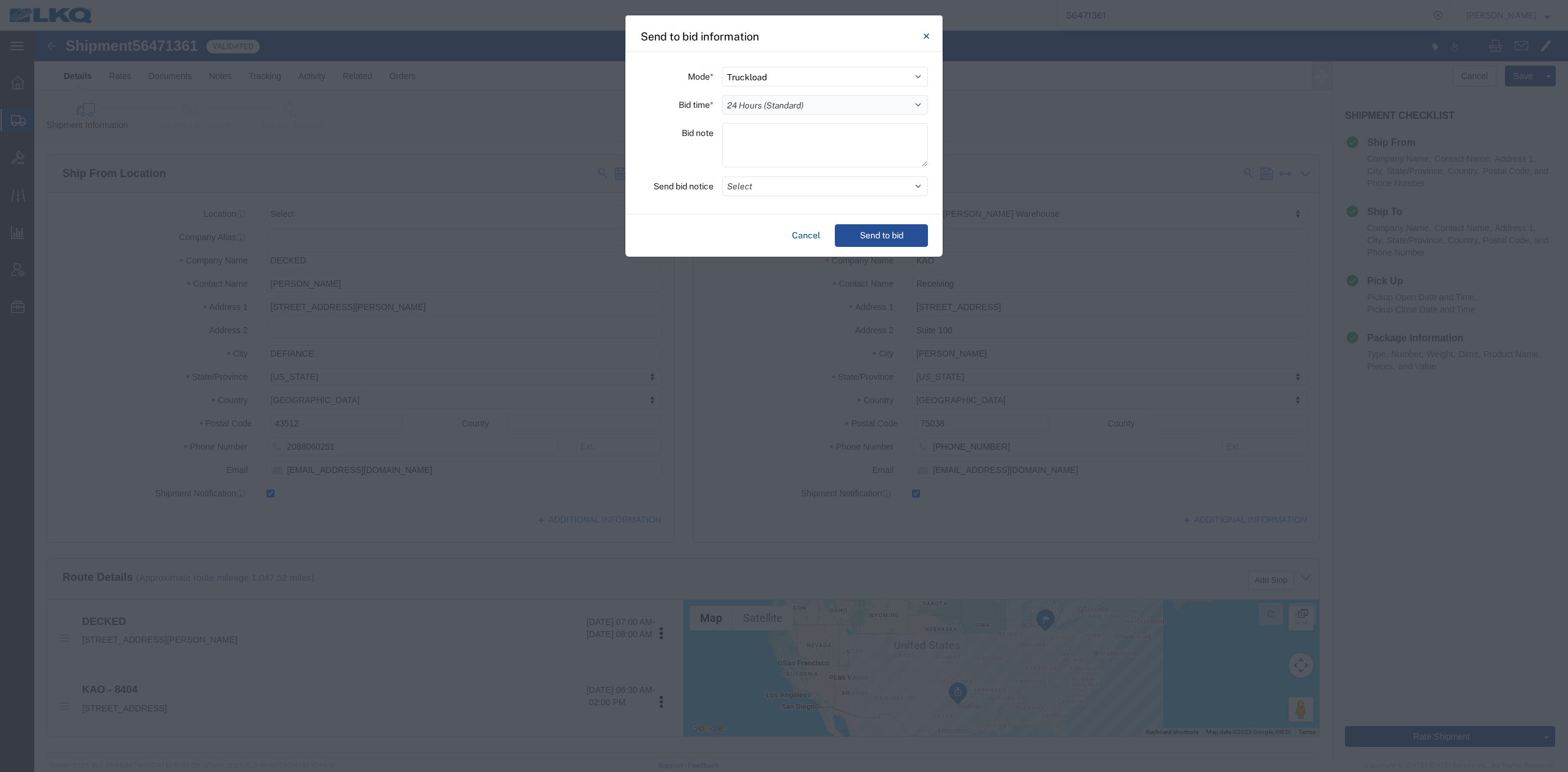
click at [722, 95] on select "Select 30 Min (Rush) 1 Hour (Rush) 2 Hours (Rush) 4 Hours (Rush) 8 Hours (Rush)…" at bounding box center [825, 104] width 206 height 19
click at [802, 177] on button "Select" at bounding box center [825, 186] width 206 height 19
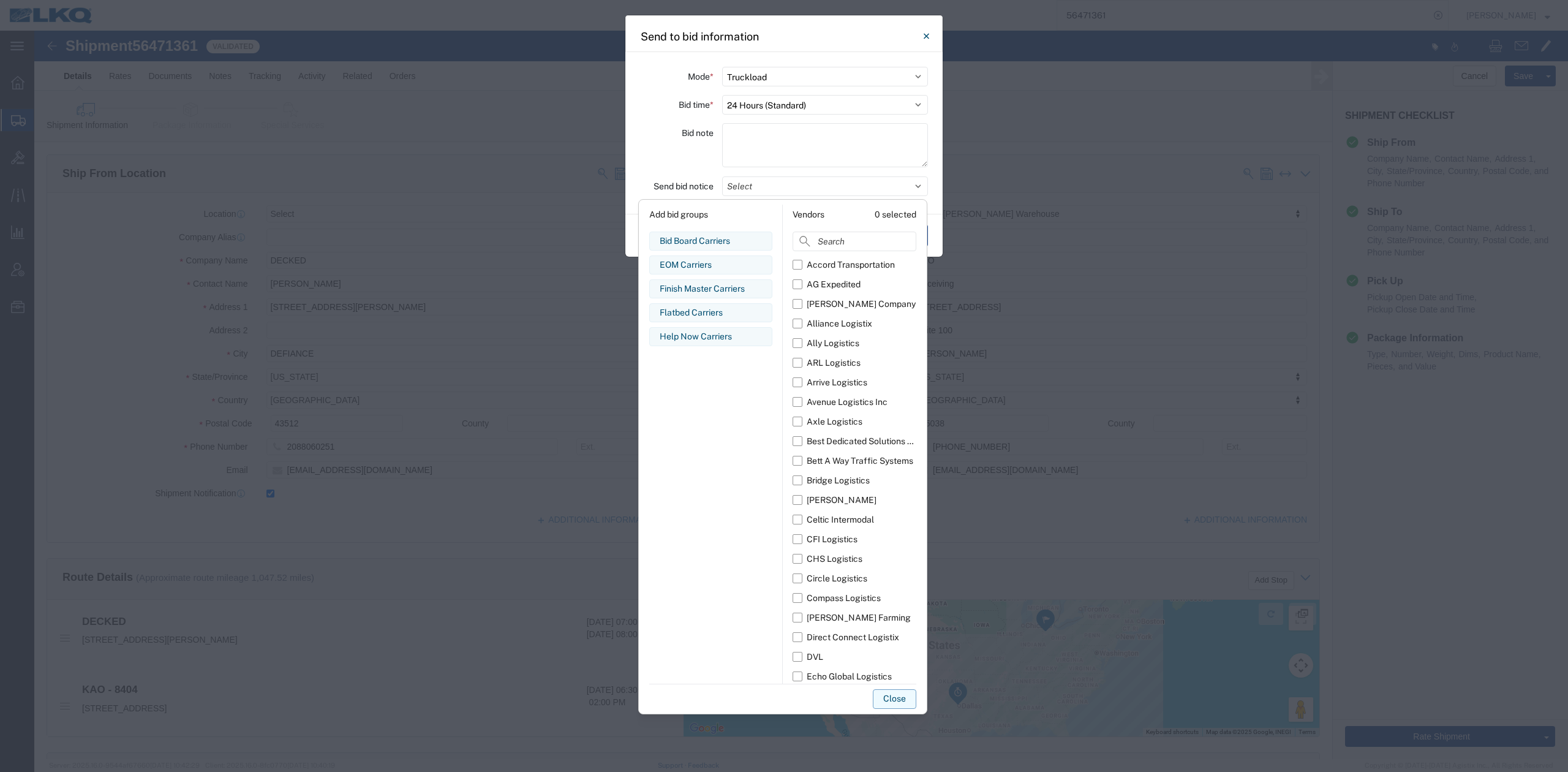
click at [726, 239] on div "Bid Board Carriers" at bounding box center [711, 241] width 103 height 13
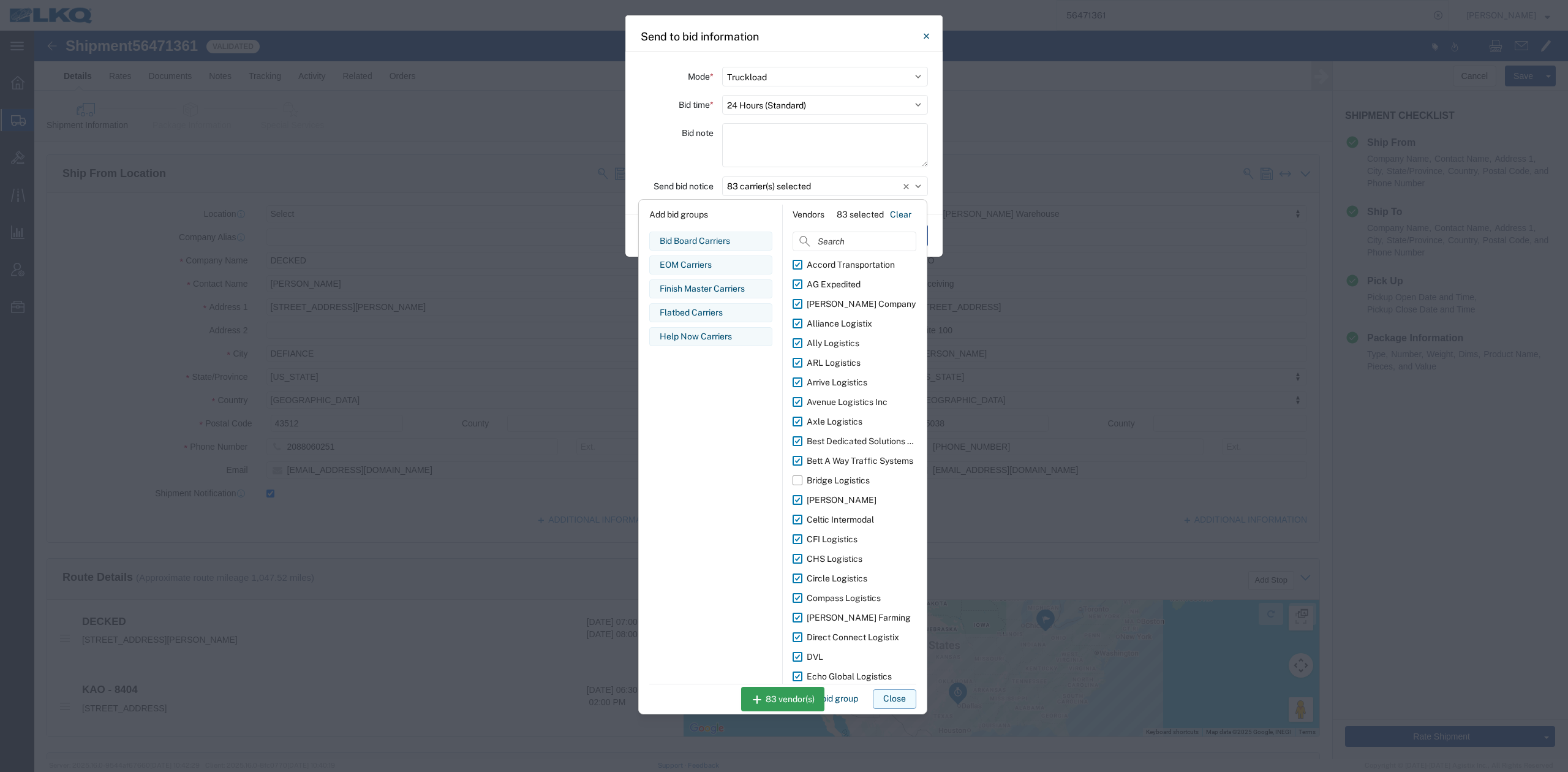
click at [897, 696] on button "Close" at bounding box center [895, 699] width 44 height 19
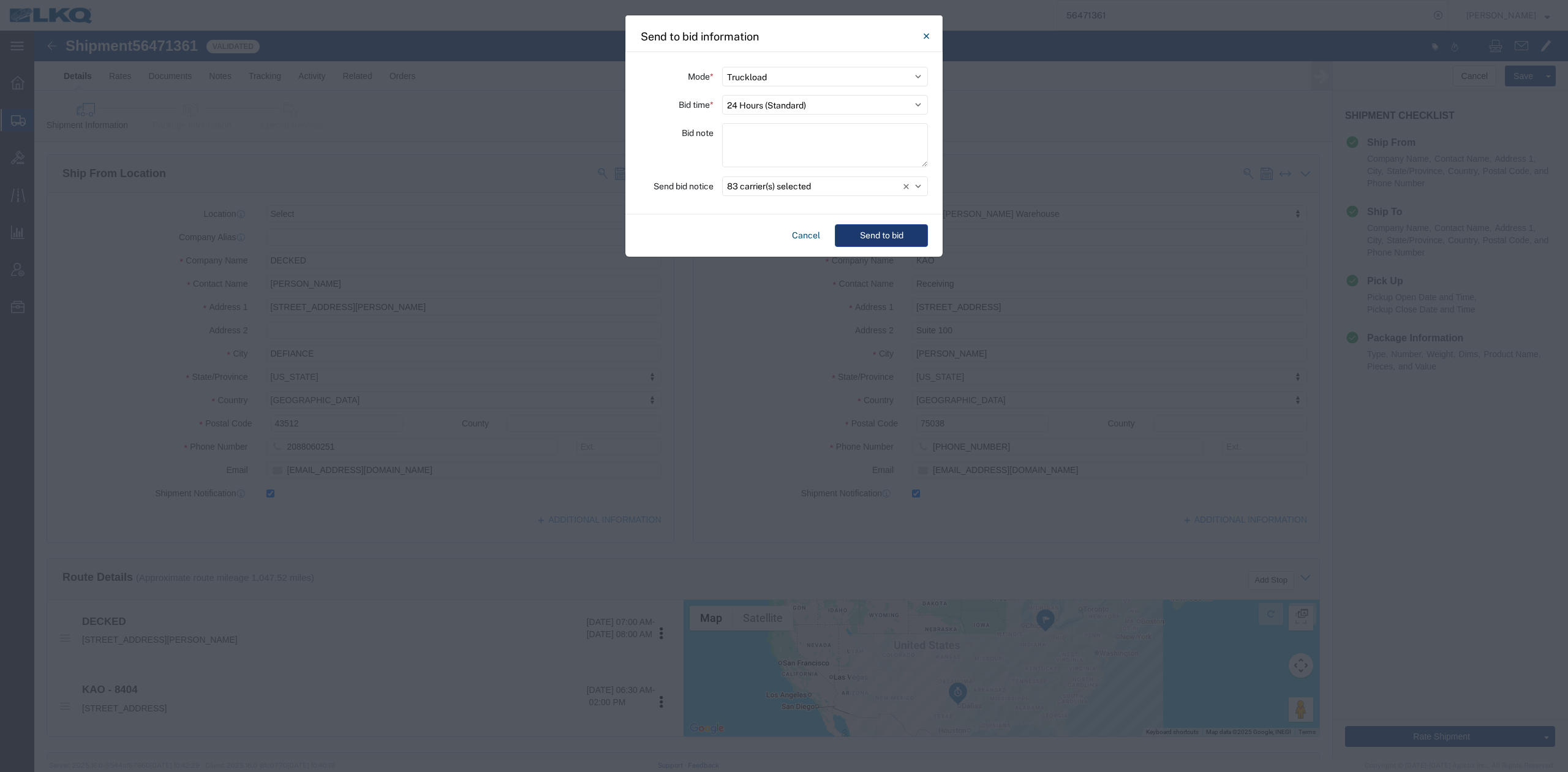
click at [874, 232] on button "Send to bid" at bounding box center [881, 235] width 93 height 23
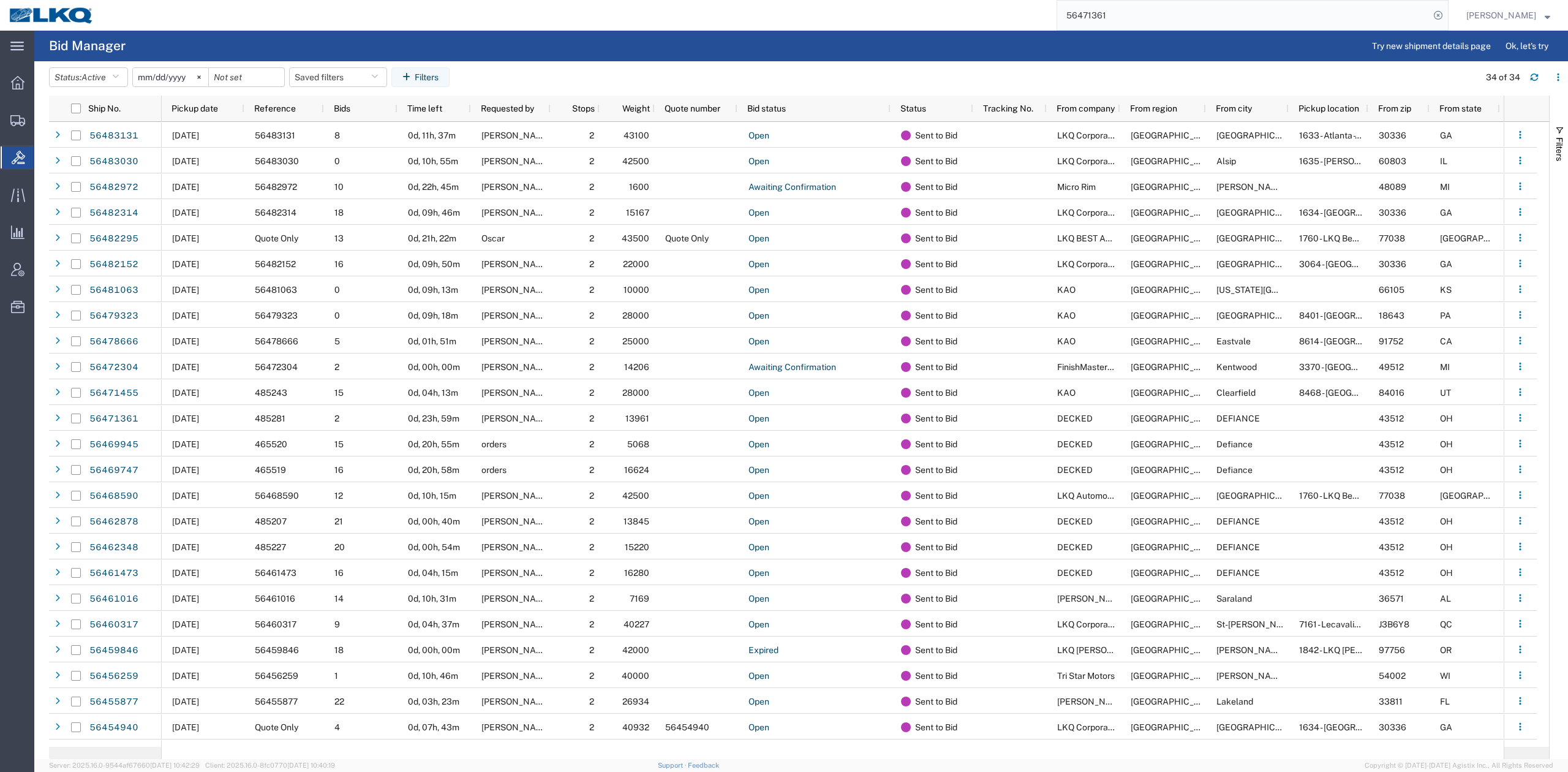
drag, startPoint x: 1133, startPoint y: 19, endPoint x: 1143, endPoint y: 20, distance: 10.0
click at [1133, 19] on input "56471361" at bounding box center [1243, 15] width 372 height 29
paste input "61473"
type input "56461473"
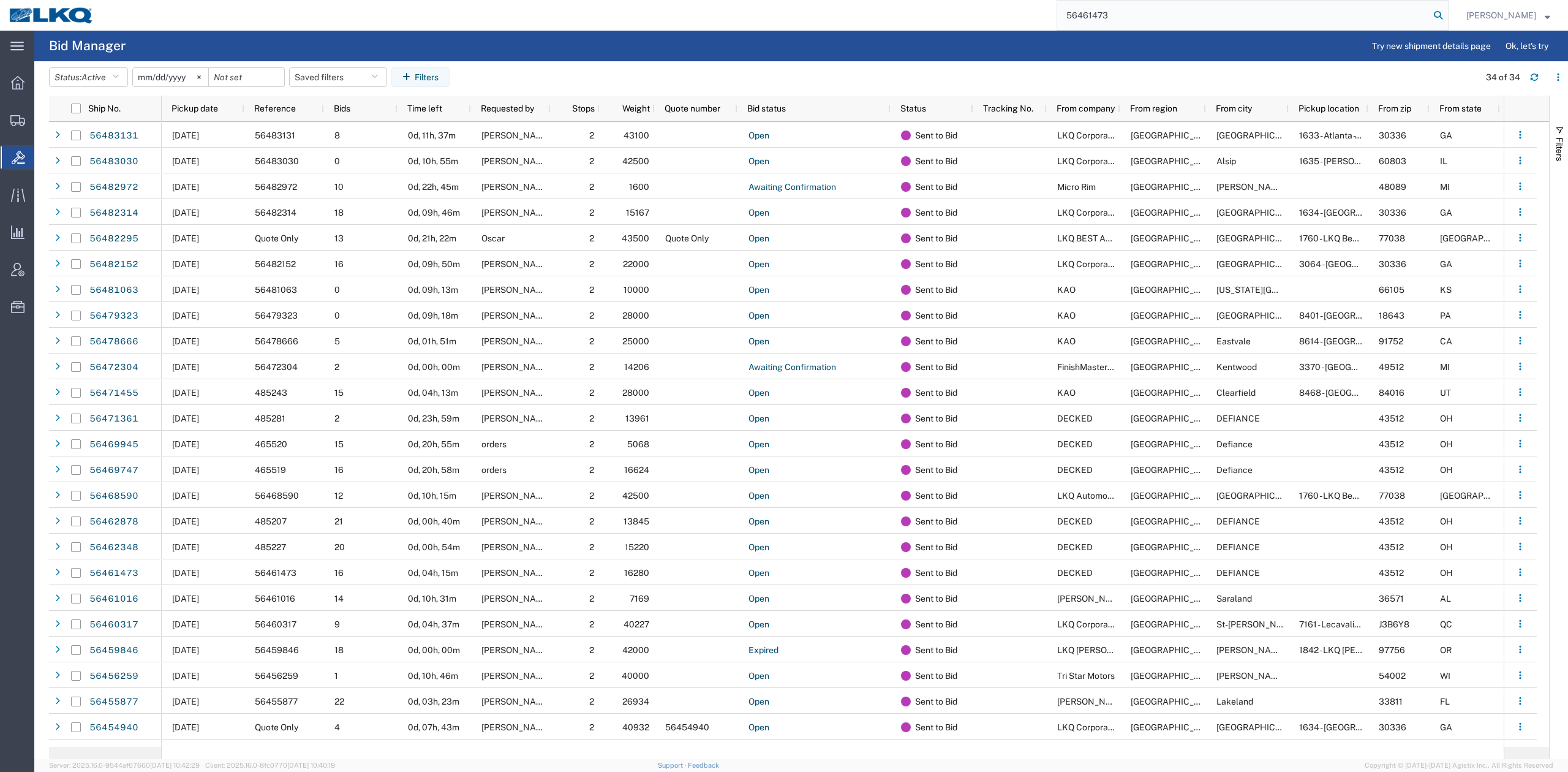
click at [1447, 16] on icon at bounding box center [1438, 15] width 17 height 17
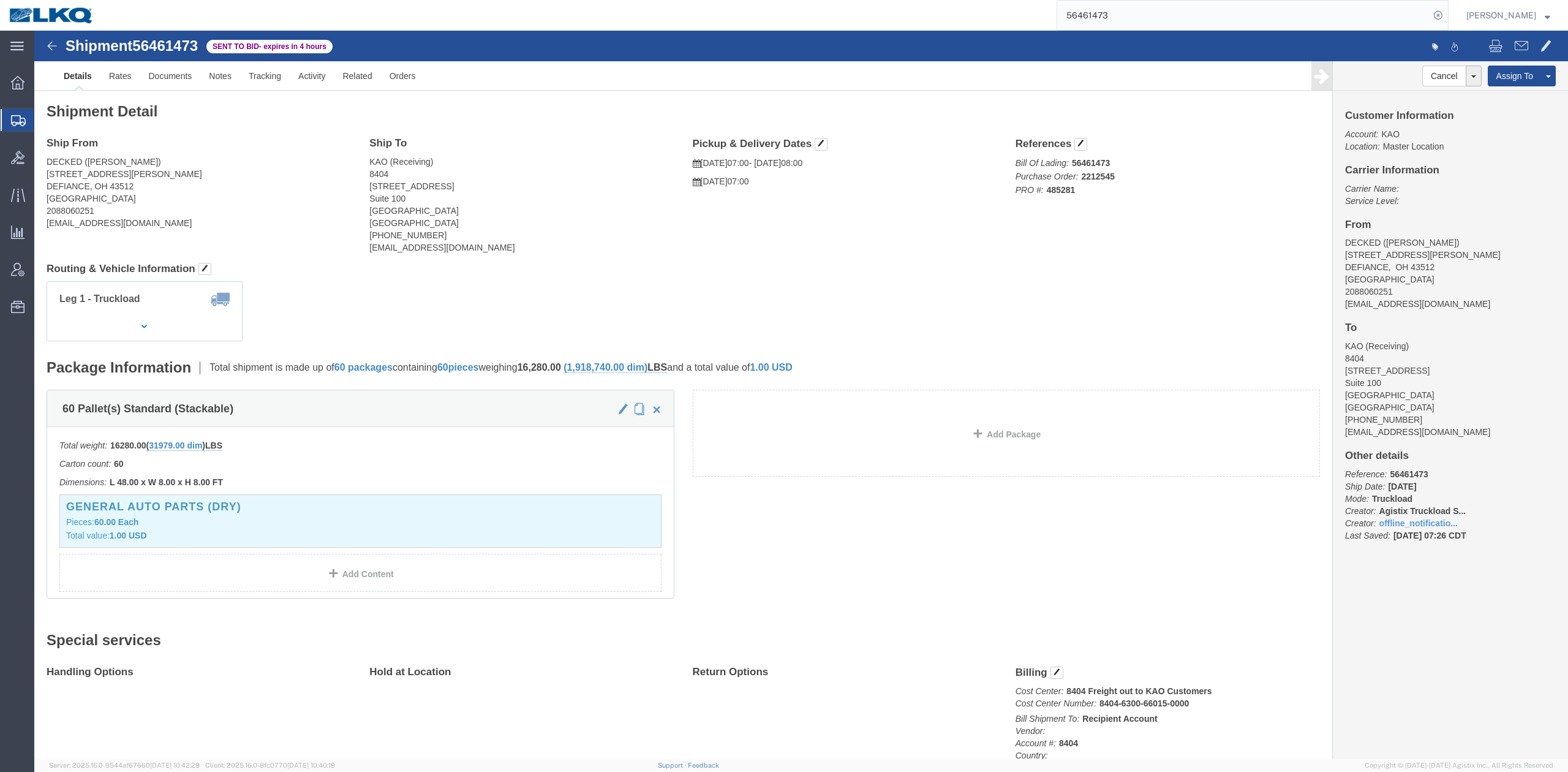
click div "Shipment Detail Ship From DECKED ([PERSON_NAME]) [STREET_ADDRESS][PERSON_NAME] …"
click link "Withdraw Bid"
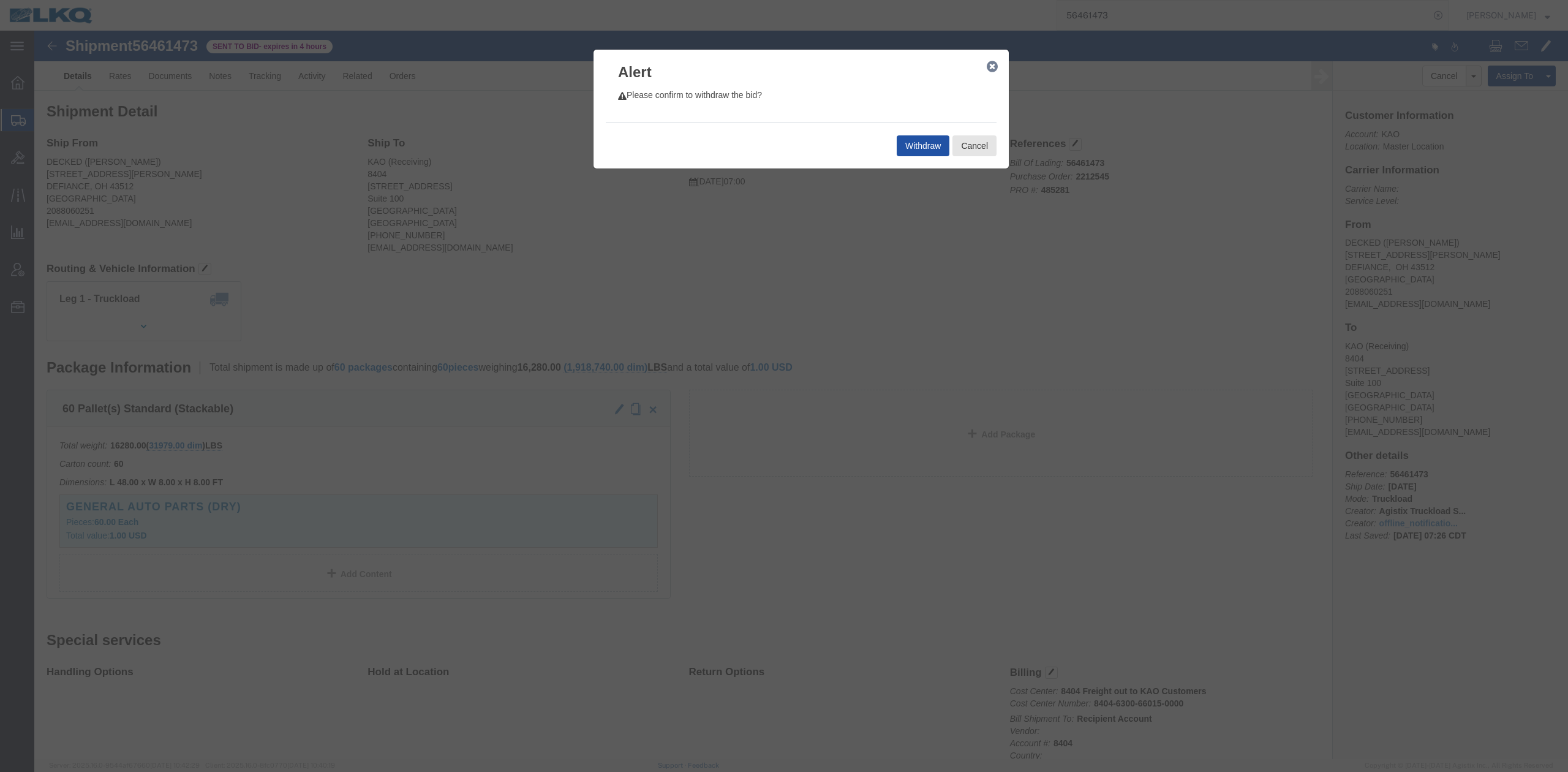
click button "Withdraw"
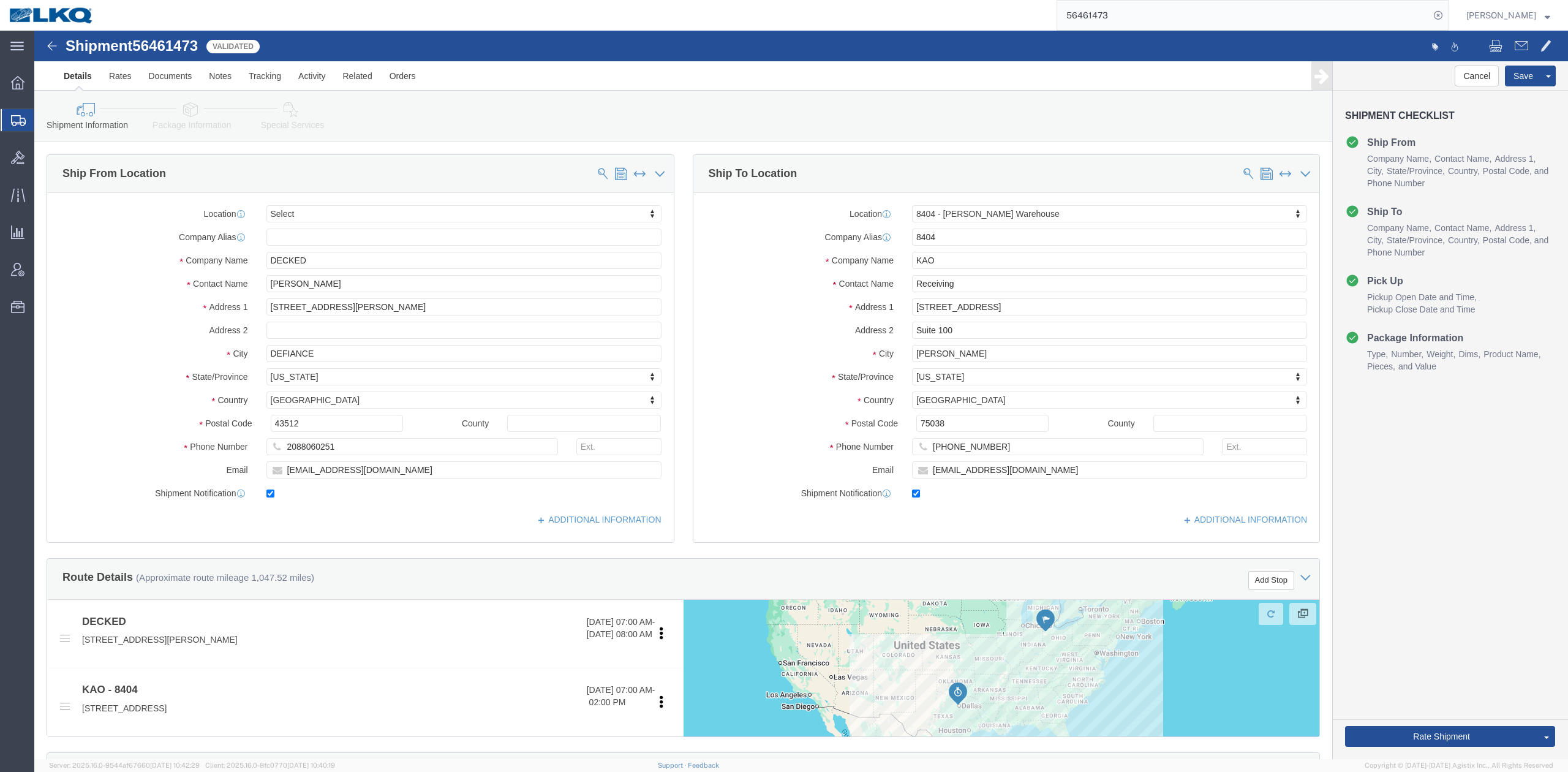
scroll to position [523, 0]
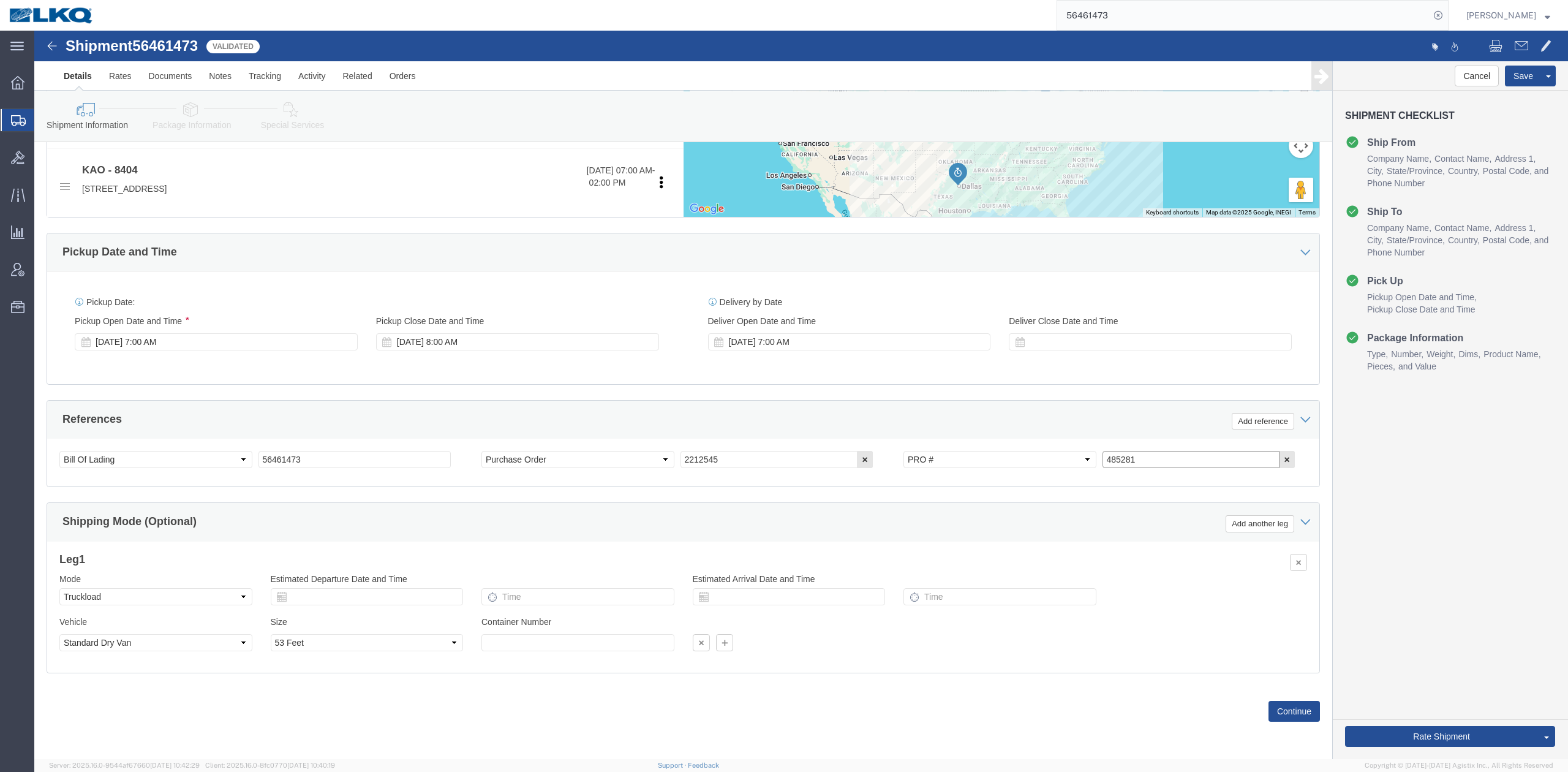
click input "485281"
select select
select select "65991"
click select "Select Account Type Activity ID Airline Appointment Number ASN Batch Request # …"
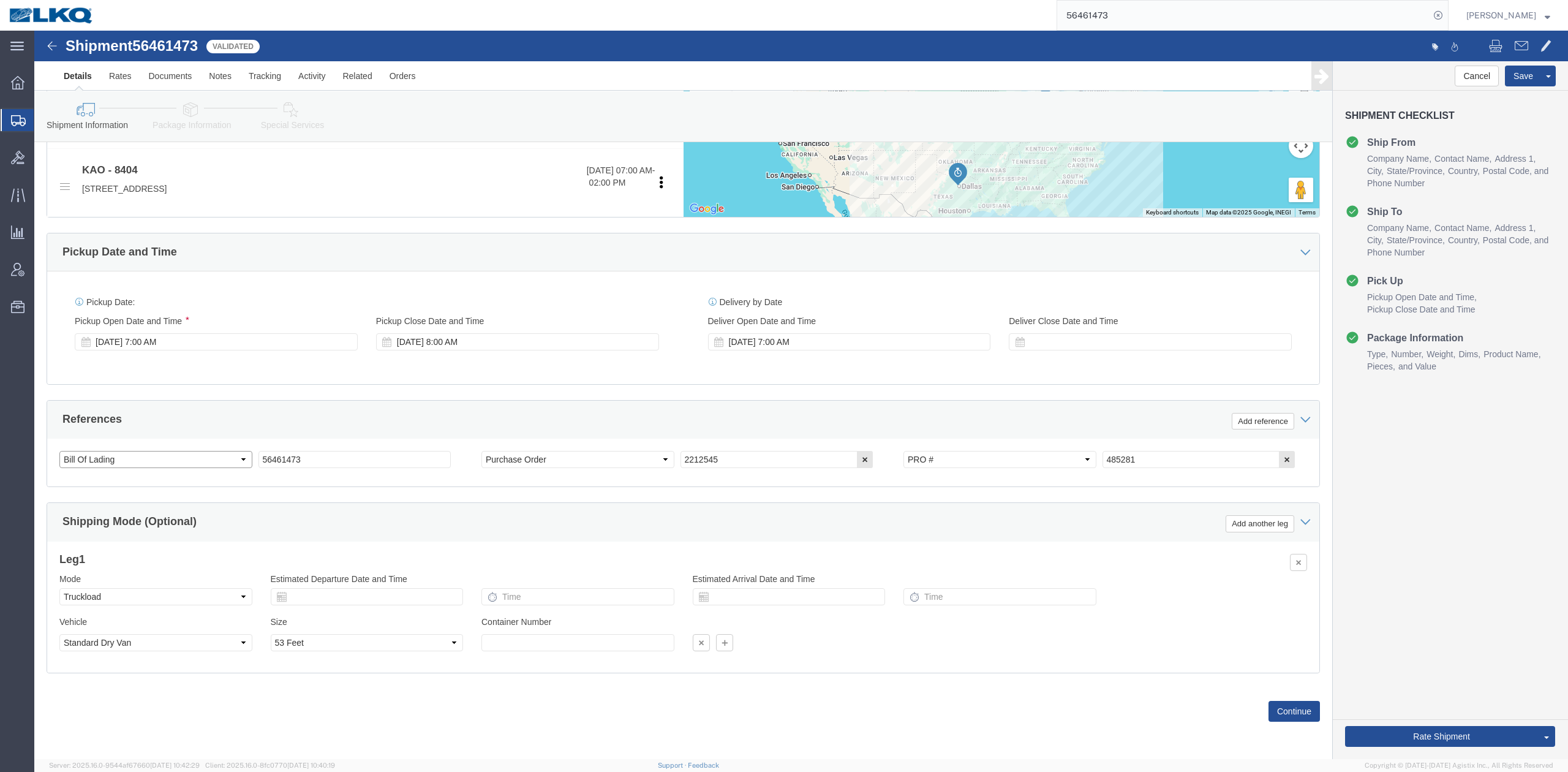
select select "DELNUM"
click select "Select Account Type Activity ID Airline Appointment Number ASN Batch Request # …"
paste input "485281"
type input "485281"
click span "56461473"
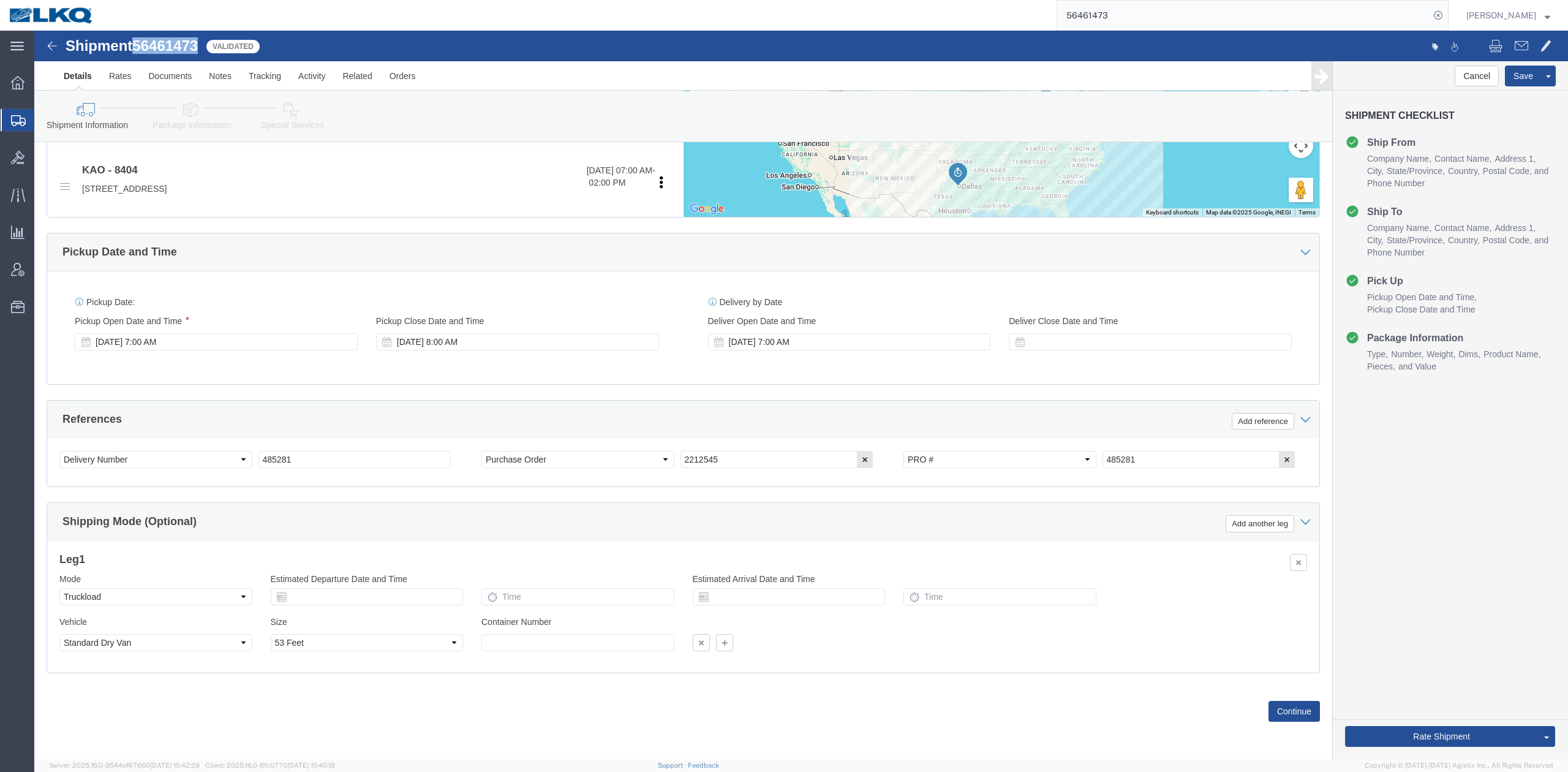
drag, startPoint x: 133, startPoint y: 21, endPoint x: 970, endPoint y: 425, distance: 929.4
click span "56461473"
copy span "56461473"
click select "Select Account Type Activity ID Airline Appointment Number ASN Batch Request # …"
select select "BOL"
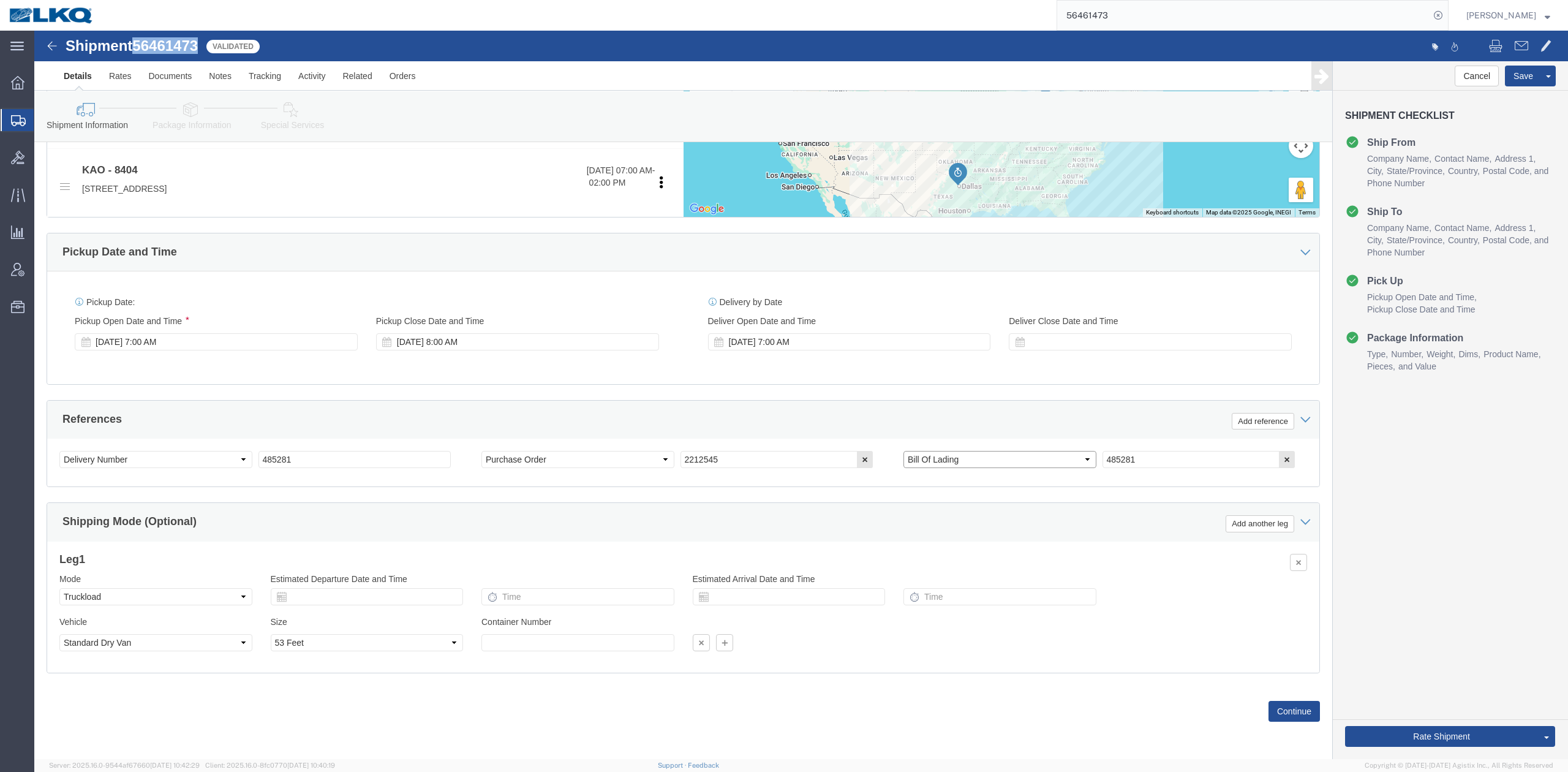
click select "Select Account Type Activity ID Airline Appointment Number ASN Batch Request # …"
paste input "56461473"
type input "56461473"
click div "References Add reference Select Account Type Activity ID Airline Appointment Nu…"
click div "[DATE] 8:00 AM"
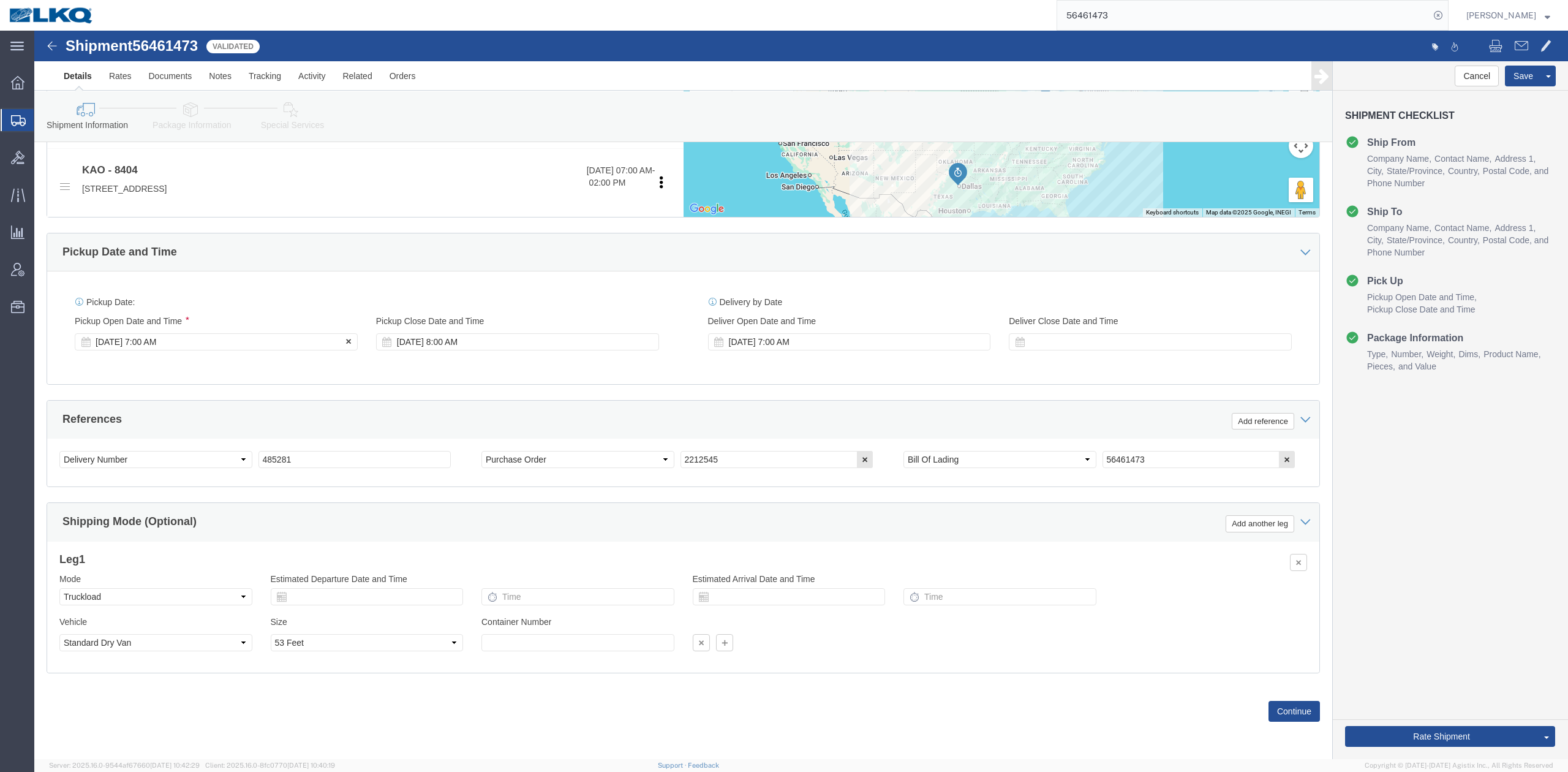
click div "[DATE] 7:00 AM"
drag, startPoint x: 419, startPoint y: 394, endPoint x: 626, endPoint y: 355, distance: 210.6
click div "References Add reference"
click button "Save"
click div "Shipment 56461473 Validated Add a note Details Rates Documents Notes Tracking A…"
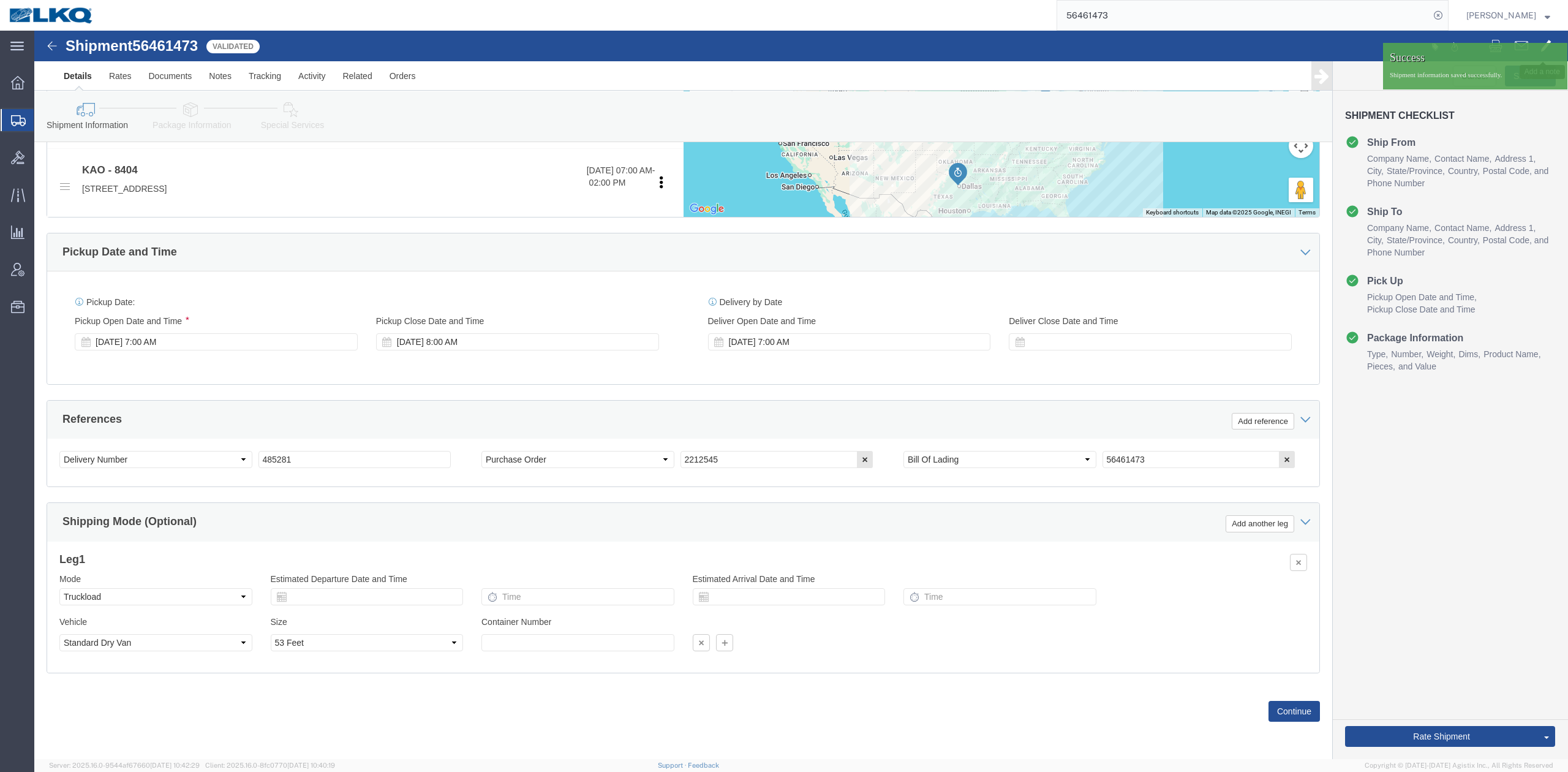
click span
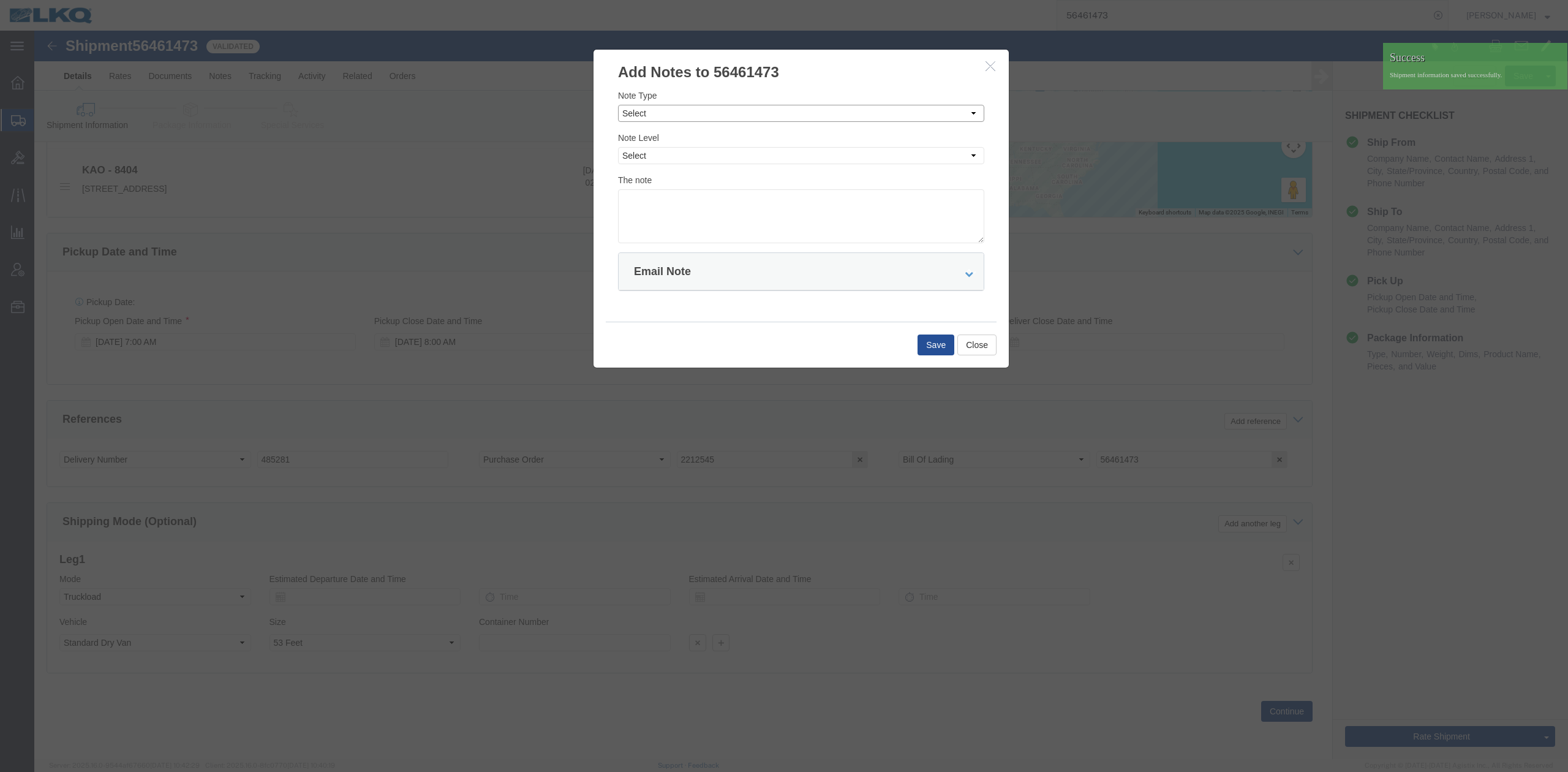
click select "Select Approval Bid Notes Carrier Change Notes Claim Notes Content Hazmat Notes…"
select select "BID_NOTES"
click select "Select Approval Bid Notes Carrier Change Notes Claim Notes Content Hazmat Notes…"
click select "Select Private to Account Private to Vendor Public"
select select "PRIVATE_TO_ACCOUNT"
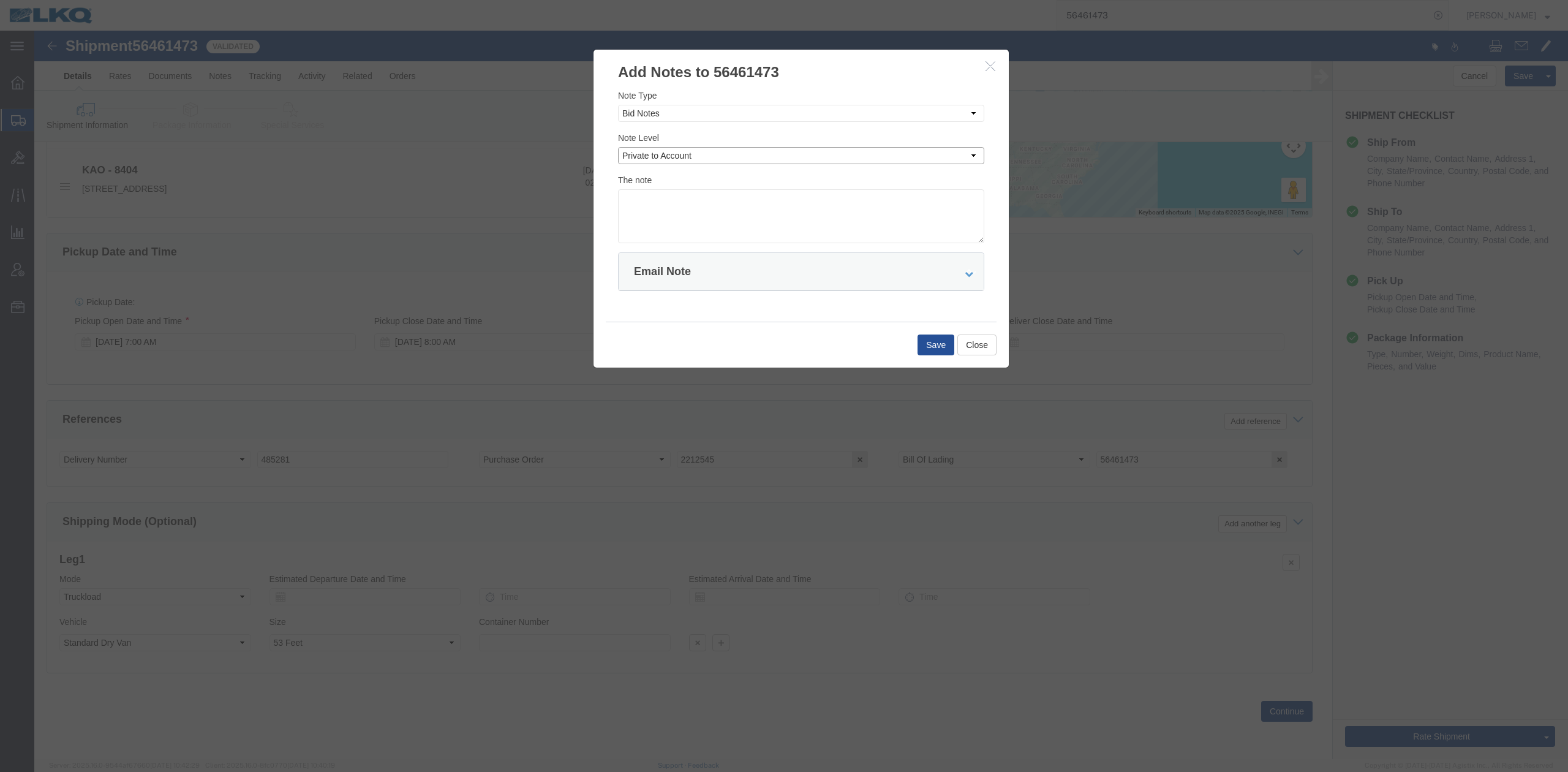
click select "Select Private to Account Private to Vendor Public"
click textarea
type textarea "DAT: $1937"
click button "Save"
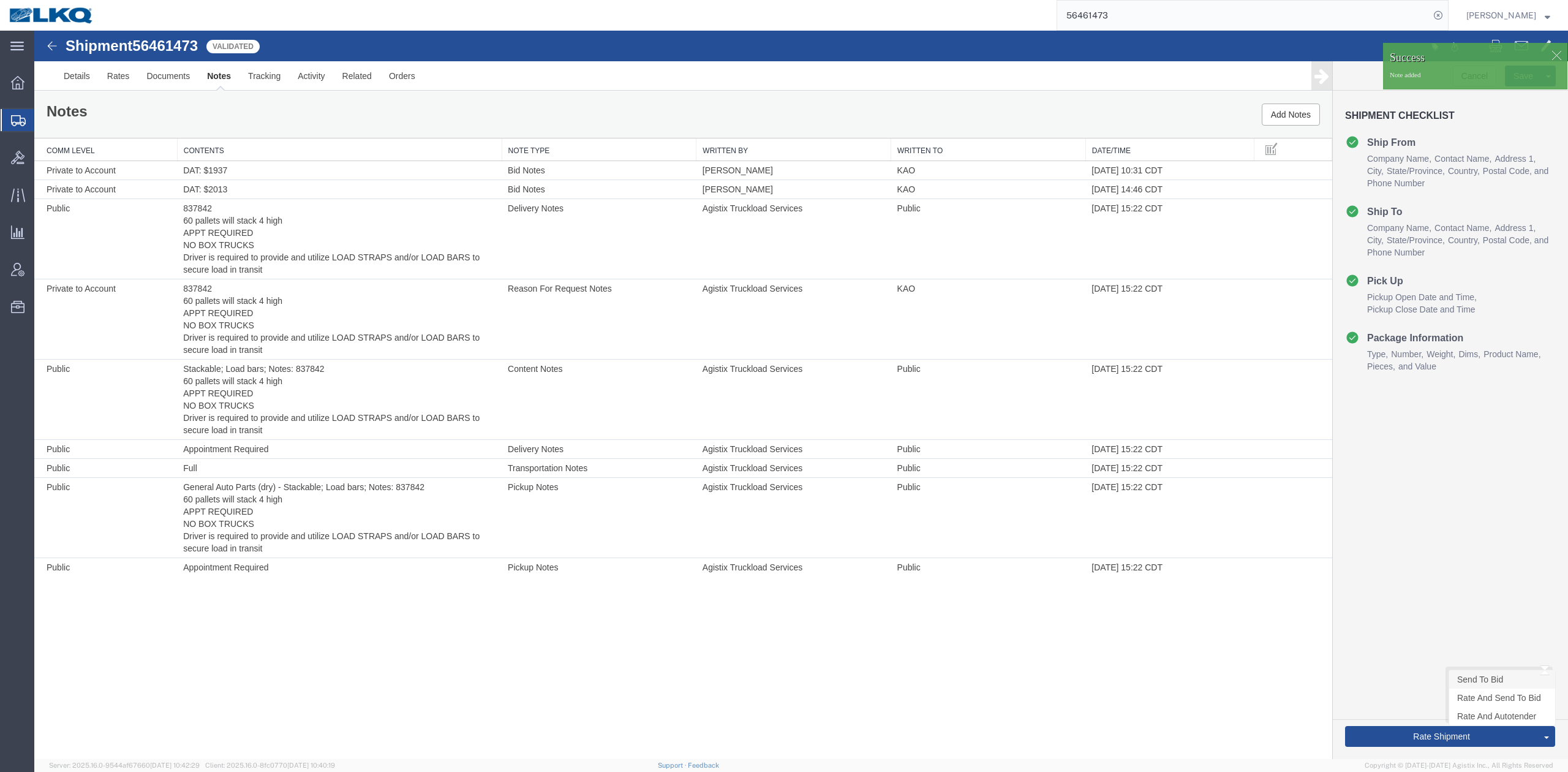
click at [1463, 677] on link "Send To Bid" at bounding box center [1502, 679] width 106 height 19
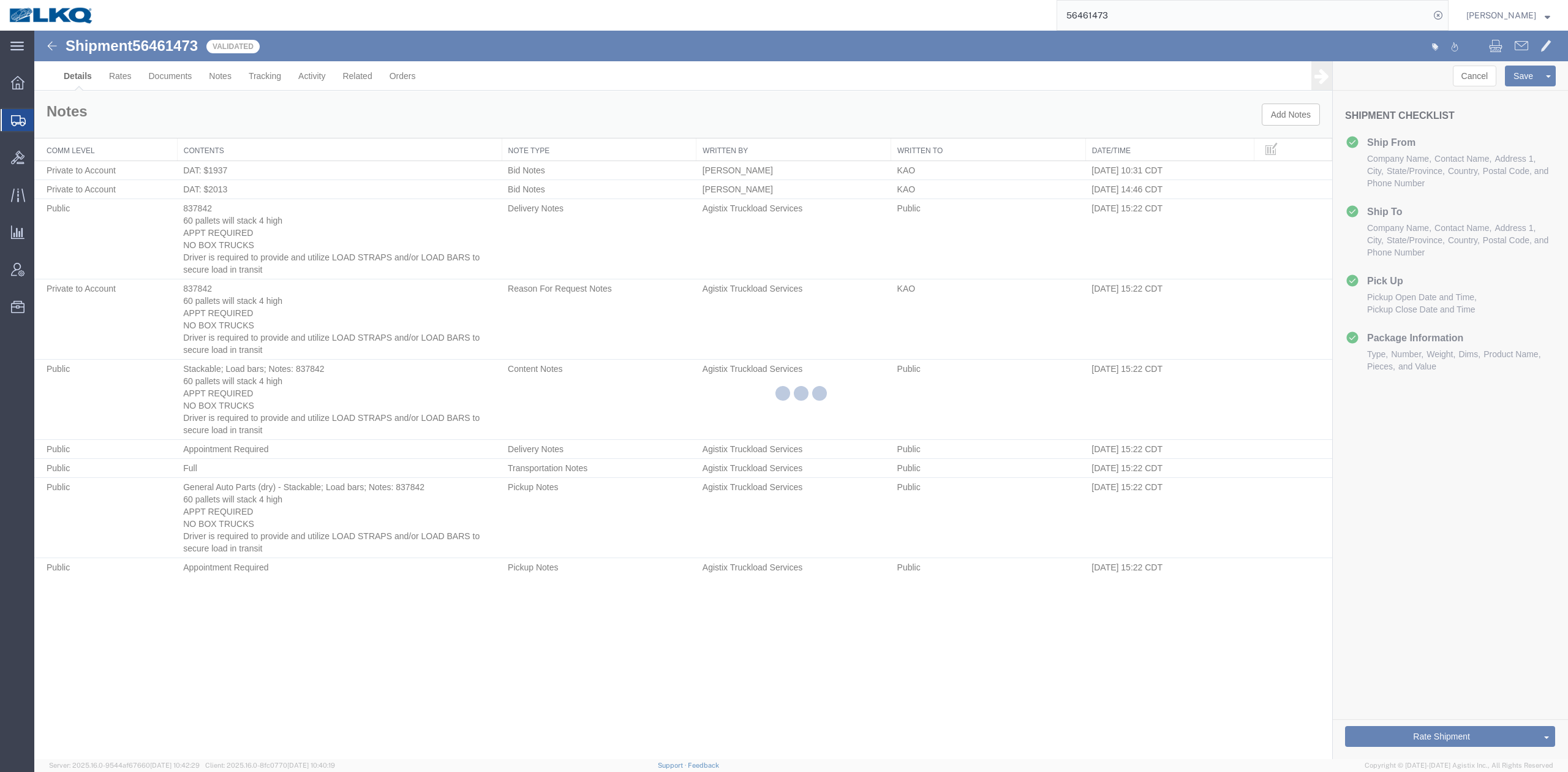
select select "65991"
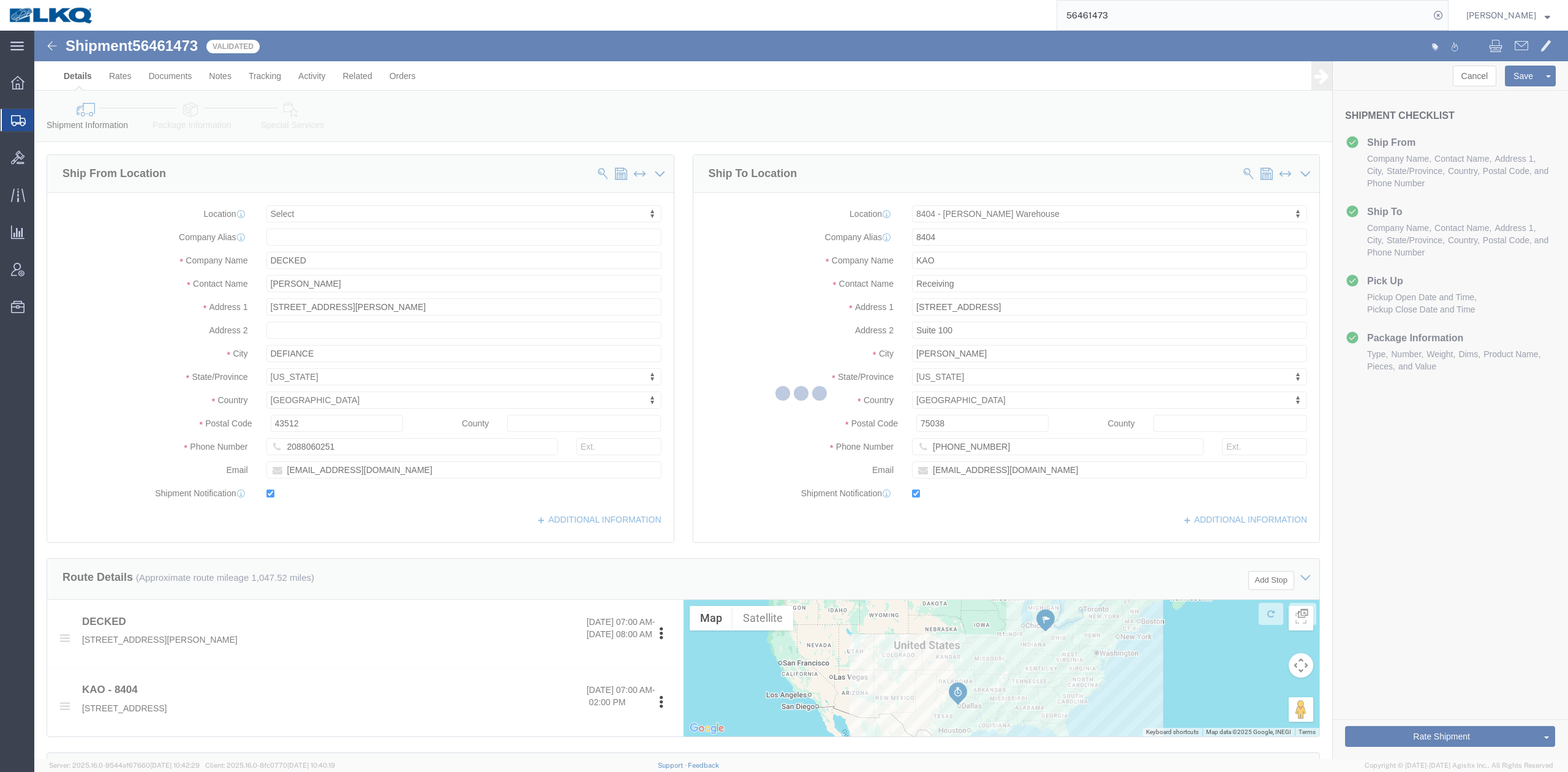
select select "TL"
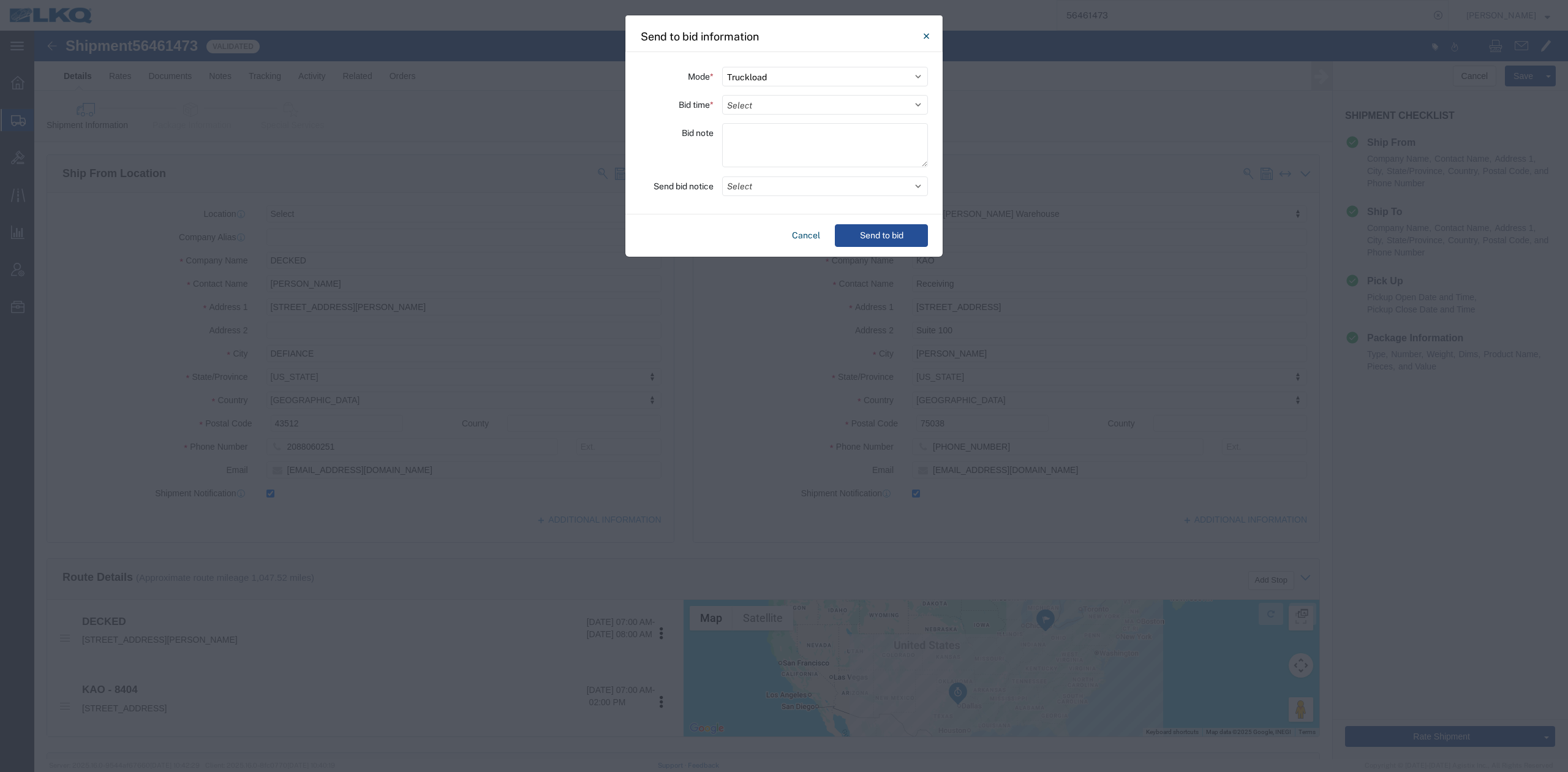
click at [764, 102] on select "Select 30 Min (Rush) 1 Hour (Rush) 2 Hours (Rush) 4 Hours (Rush) 8 Hours (Rush)…" at bounding box center [825, 104] width 206 height 19
select select "24"
click at [722, 95] on select "Select 30 Min (Rush) 1 Hour (Rush) 2 Hours (Rush) 4 Hours (Rush) 8 Hours (Rush)…" at bounding box center [825, 104] width 206 height 19
click at [760, 181] on button "Select" at bounding box center [825, 186] width 206 height 19
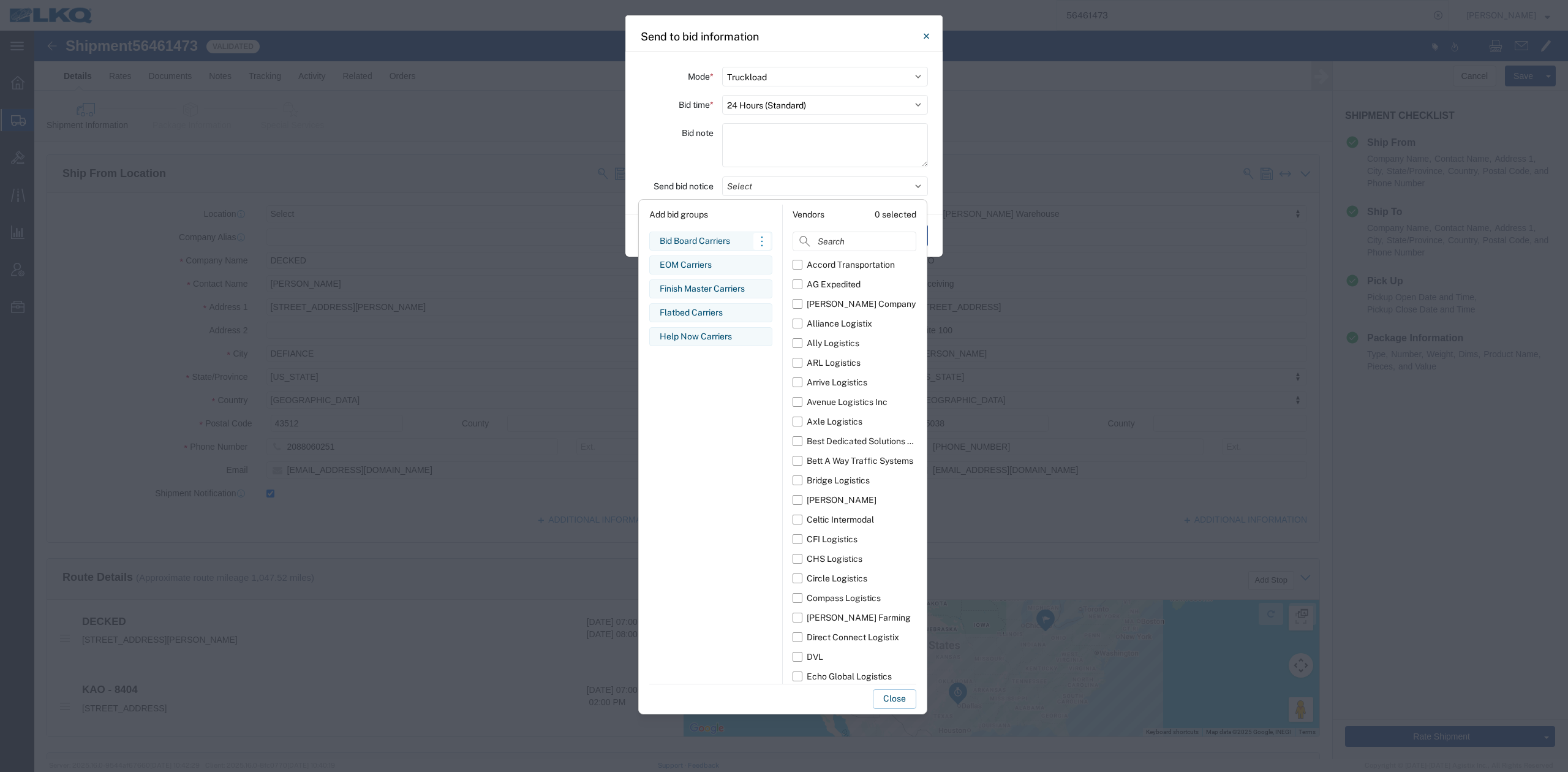
click at [694, 240] on div "Bid Board Carriers" at bounding box center [711, 241] width 103 height 13
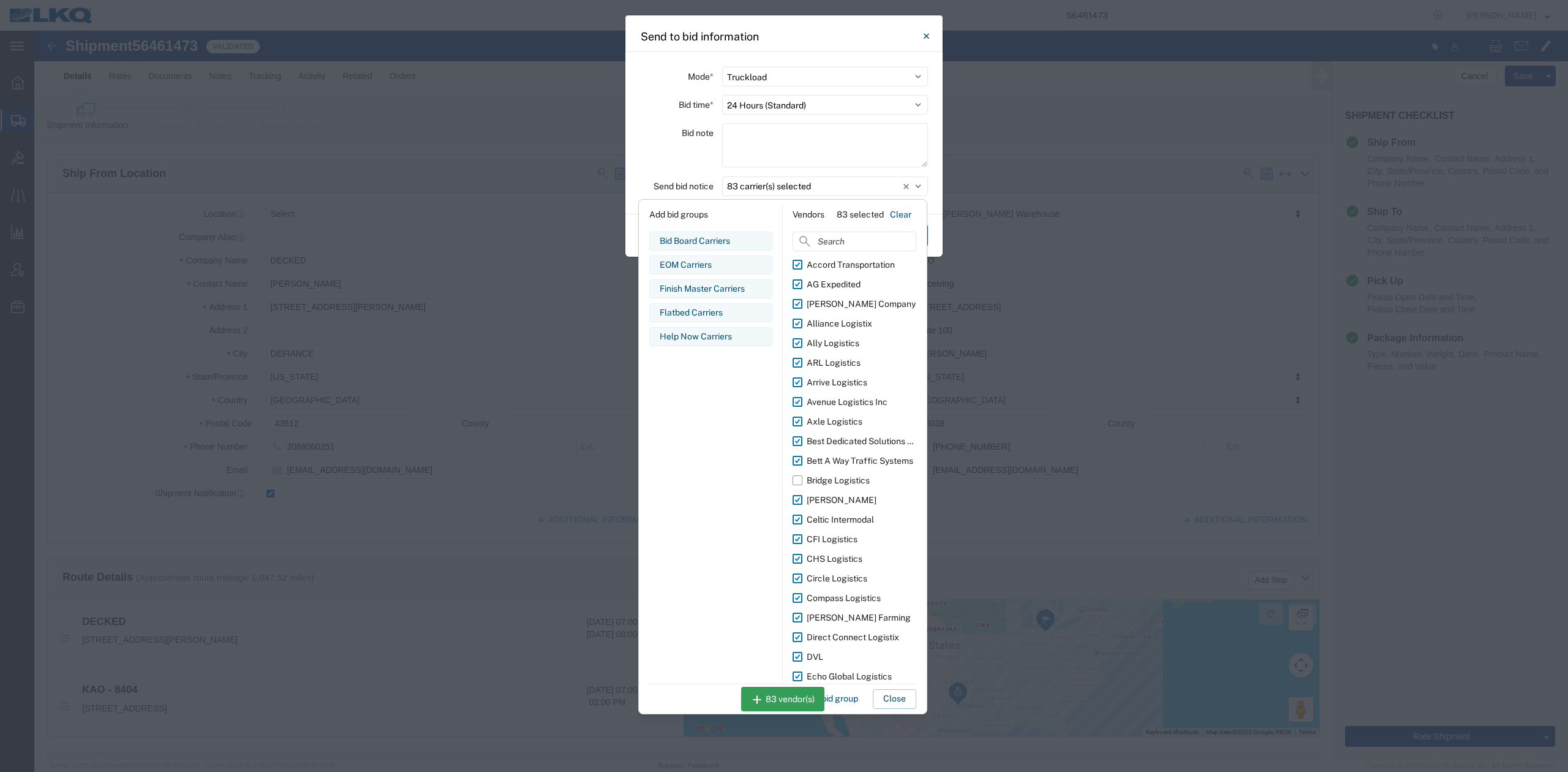
drag, startPoint x: 892, startPoint y: 700, endPoint x: 896, endPoint y: 622, distance: 78.1
click at [892, 699] on button "Close" at bounding box center [895, 699] width 44 height 19
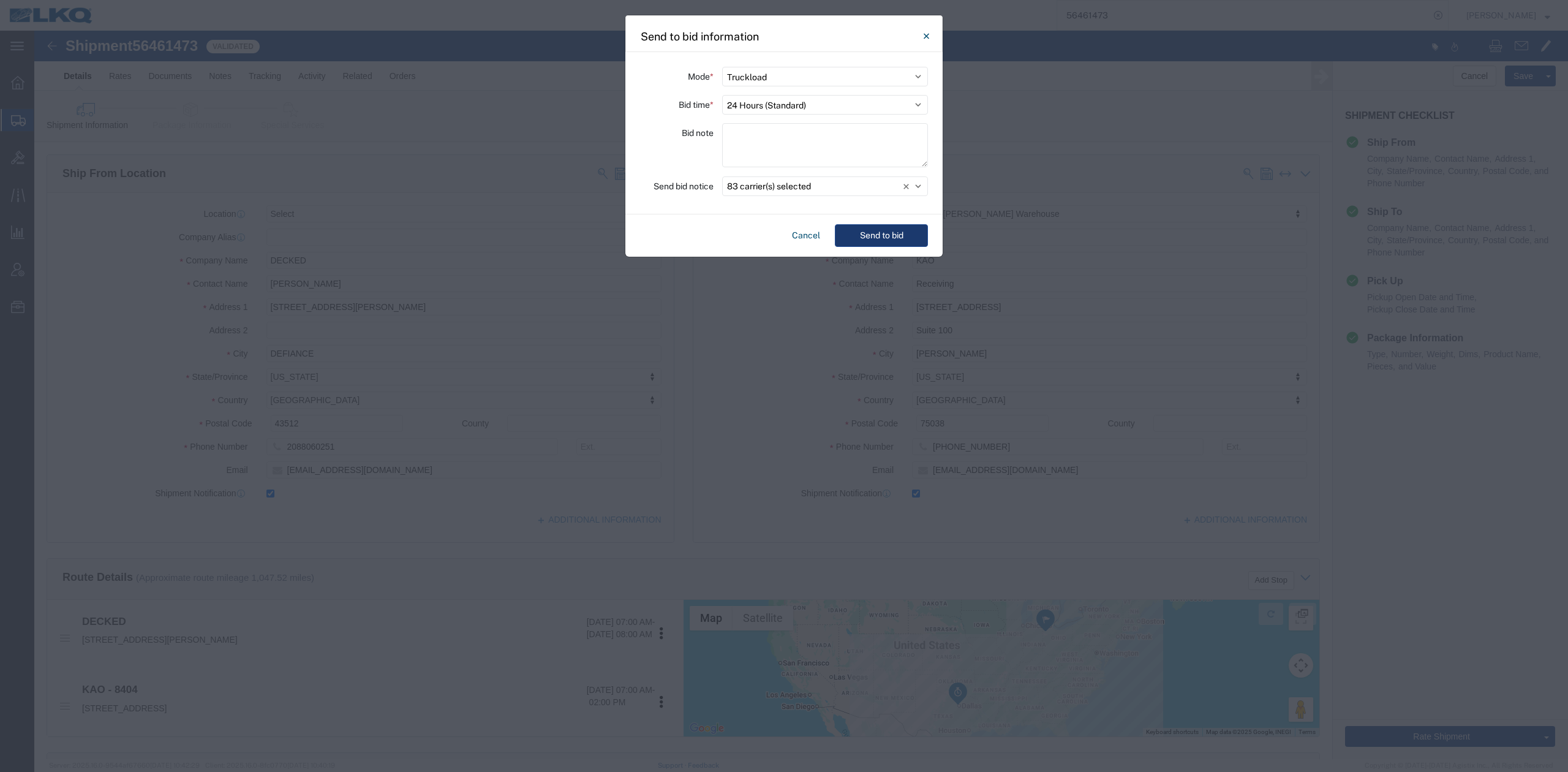
click at [870, 237] on button "Send to bid" at bounding box center [881, 235] width 93 height 23
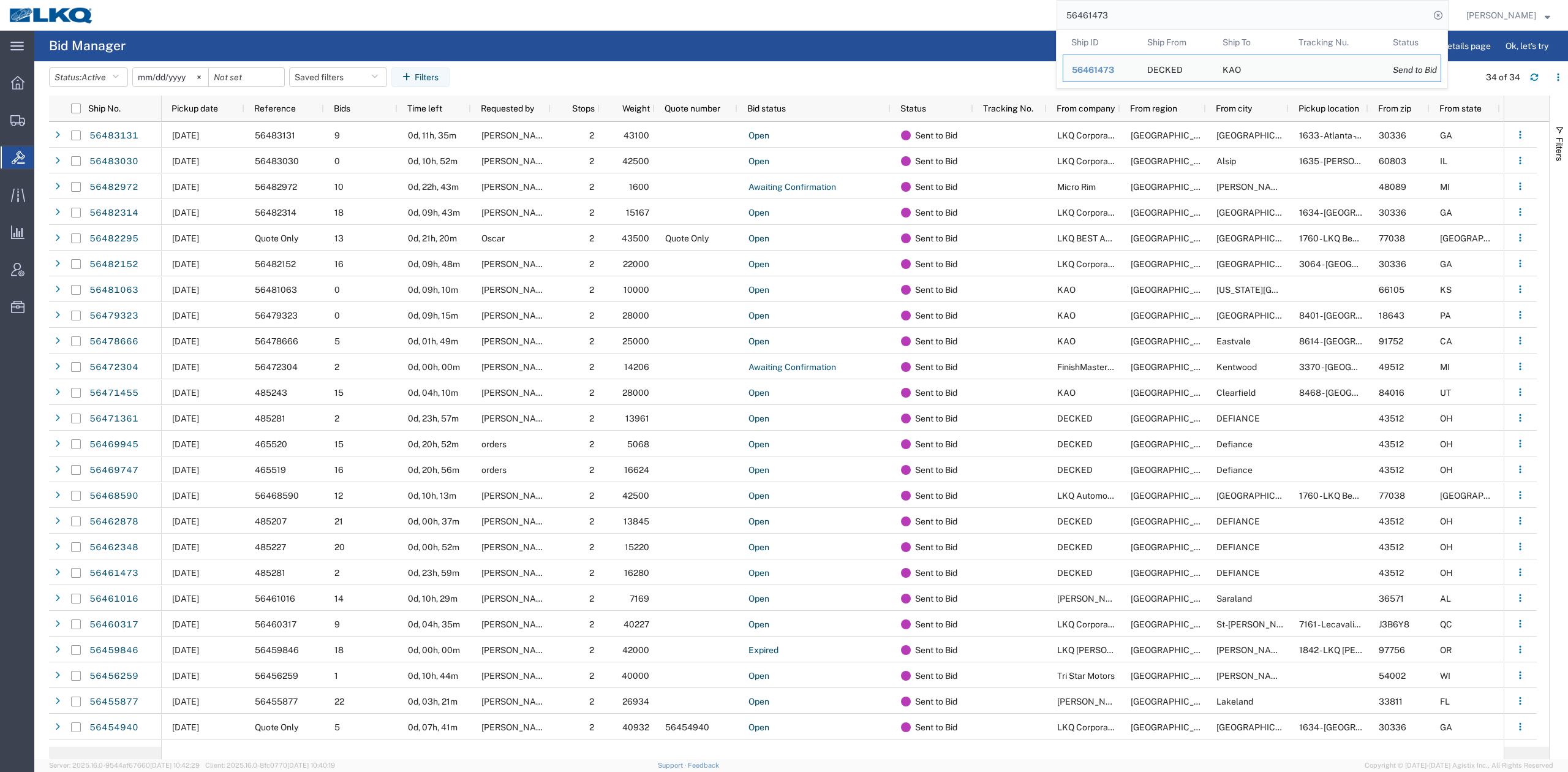
click at [1167, 15] on input "56461473" at bounding box center [1243, 15] width 372 height 29
paste input "386410"
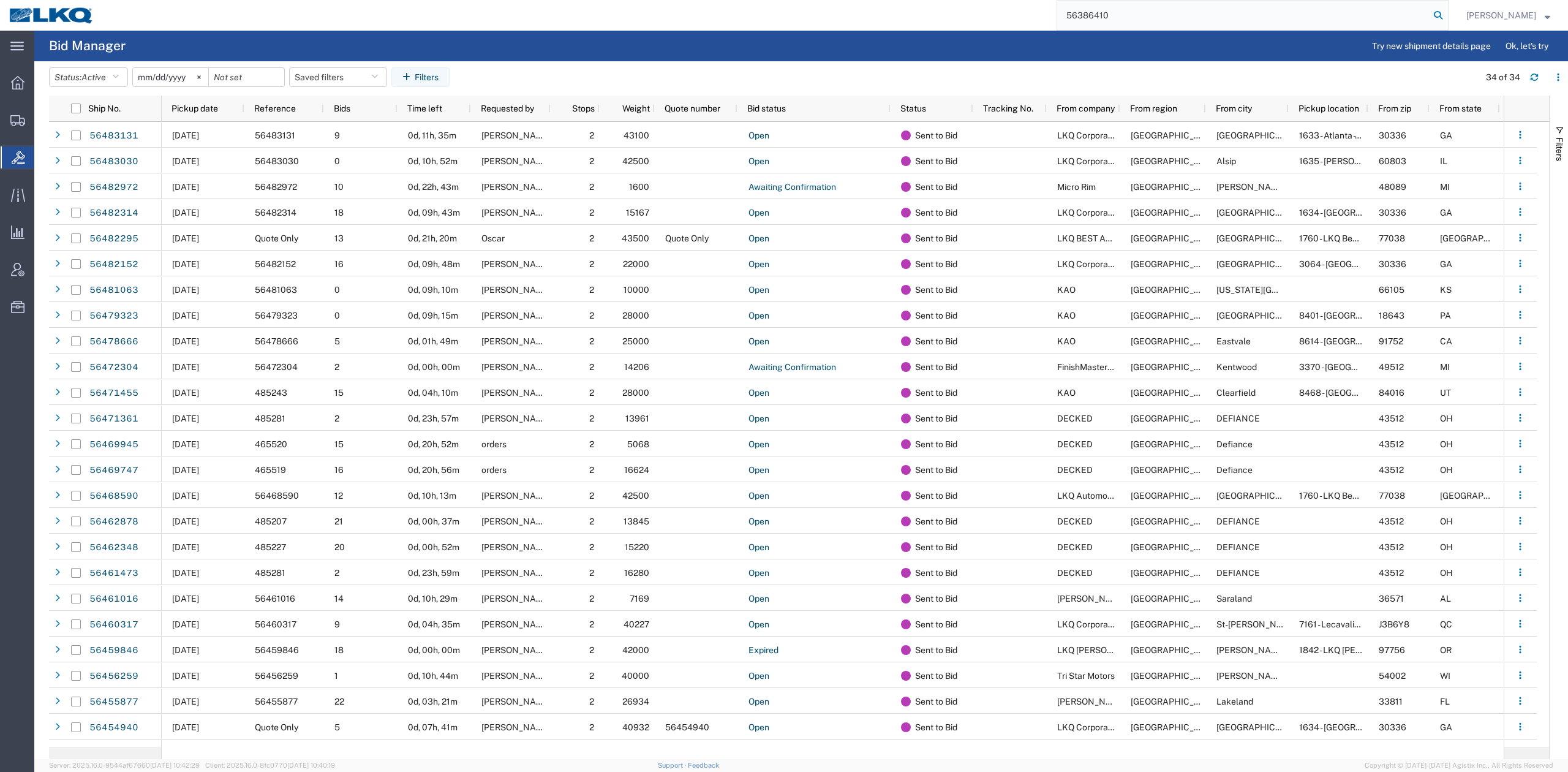
type input "56386410"
click at [1447, 19] on icon at bounding box center [1438, 15] width 17 height 17
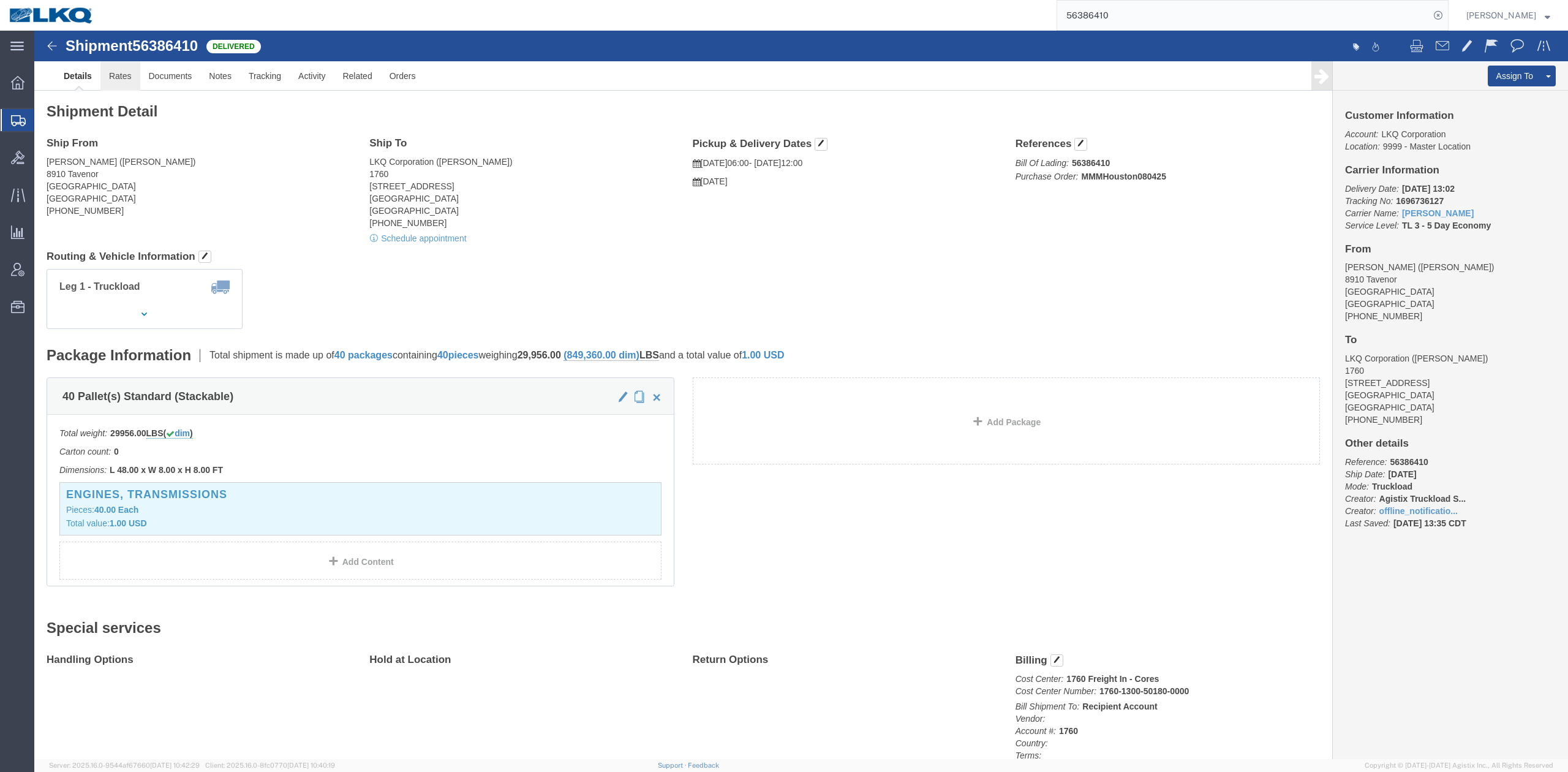
click link "Rates"
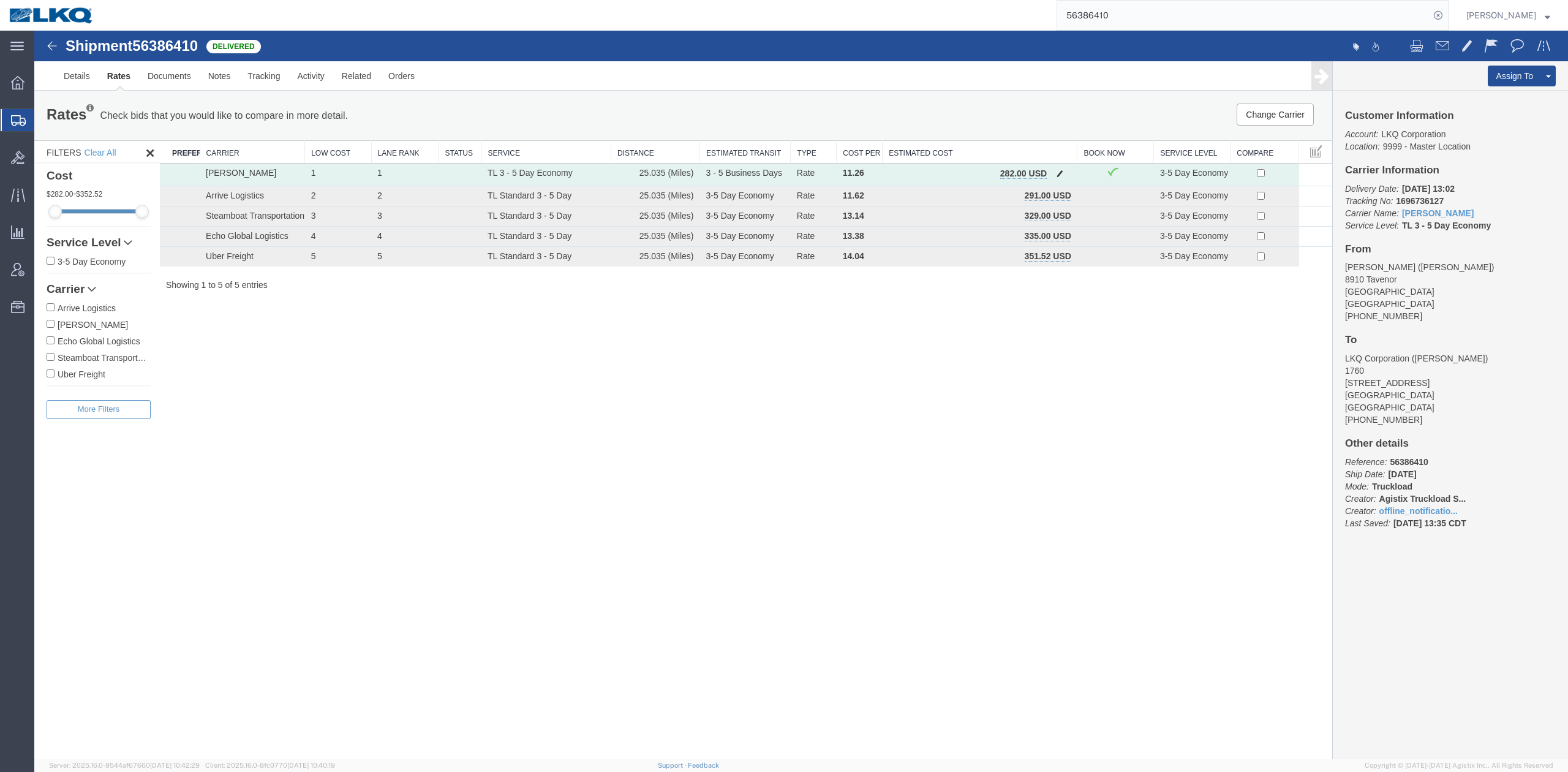
click at [1057, 174] on span "button" at bounding box center [1060, 173] width 7 height 8
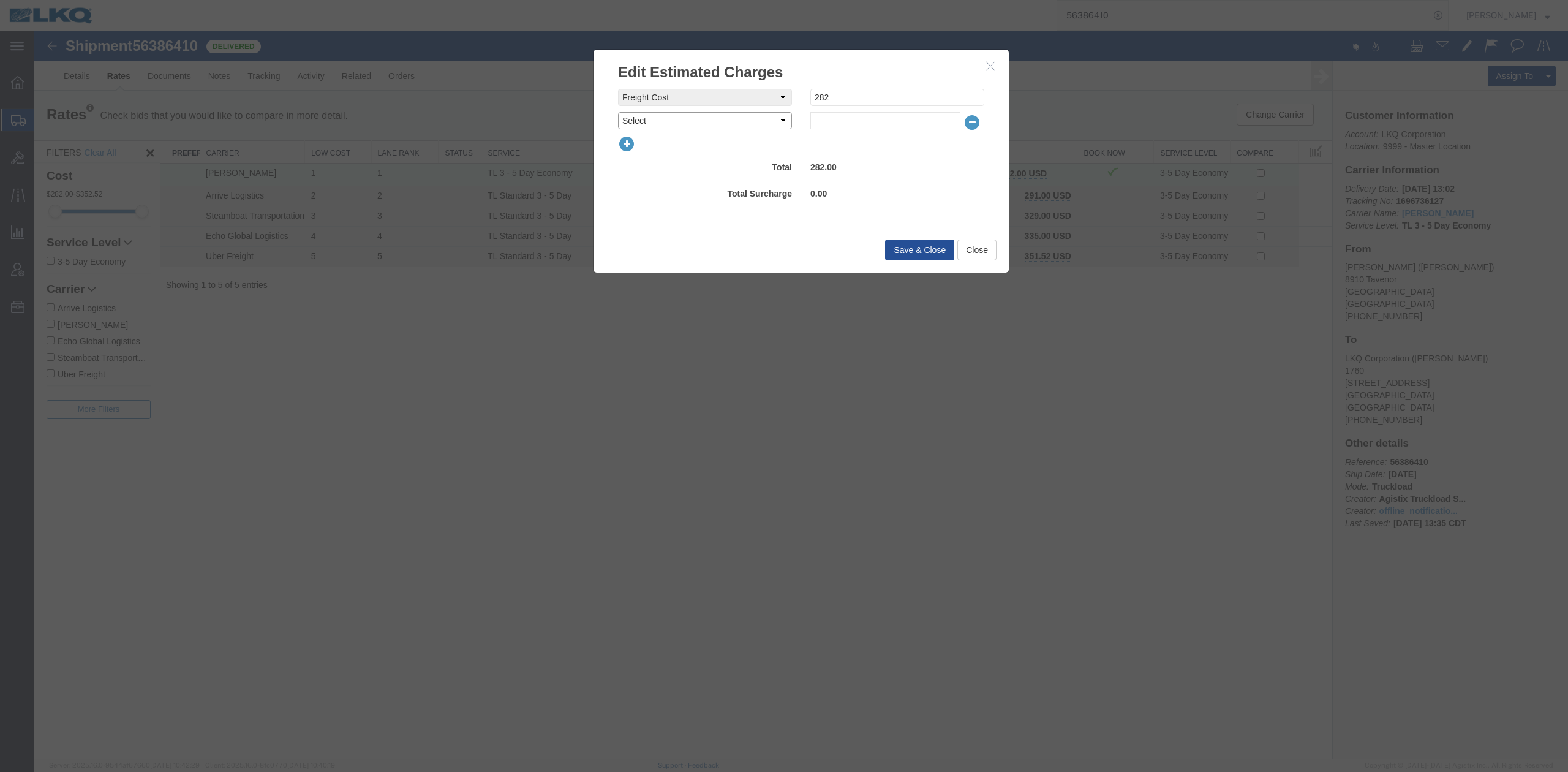
click at [658, 118] on select "Select AES Filing Accessorial Delivery Charge Additional Invoice Details Addres…" at bounding box center [704, 120] width 174 height 17
select select "OTHR"
click at [618, 112] on select "Select AES Filing Accessorial Delivery Charge Additional Invoice Details Addres…" at bounding box center [704, 120] width 174 height 17
type input "1"
type input "250"
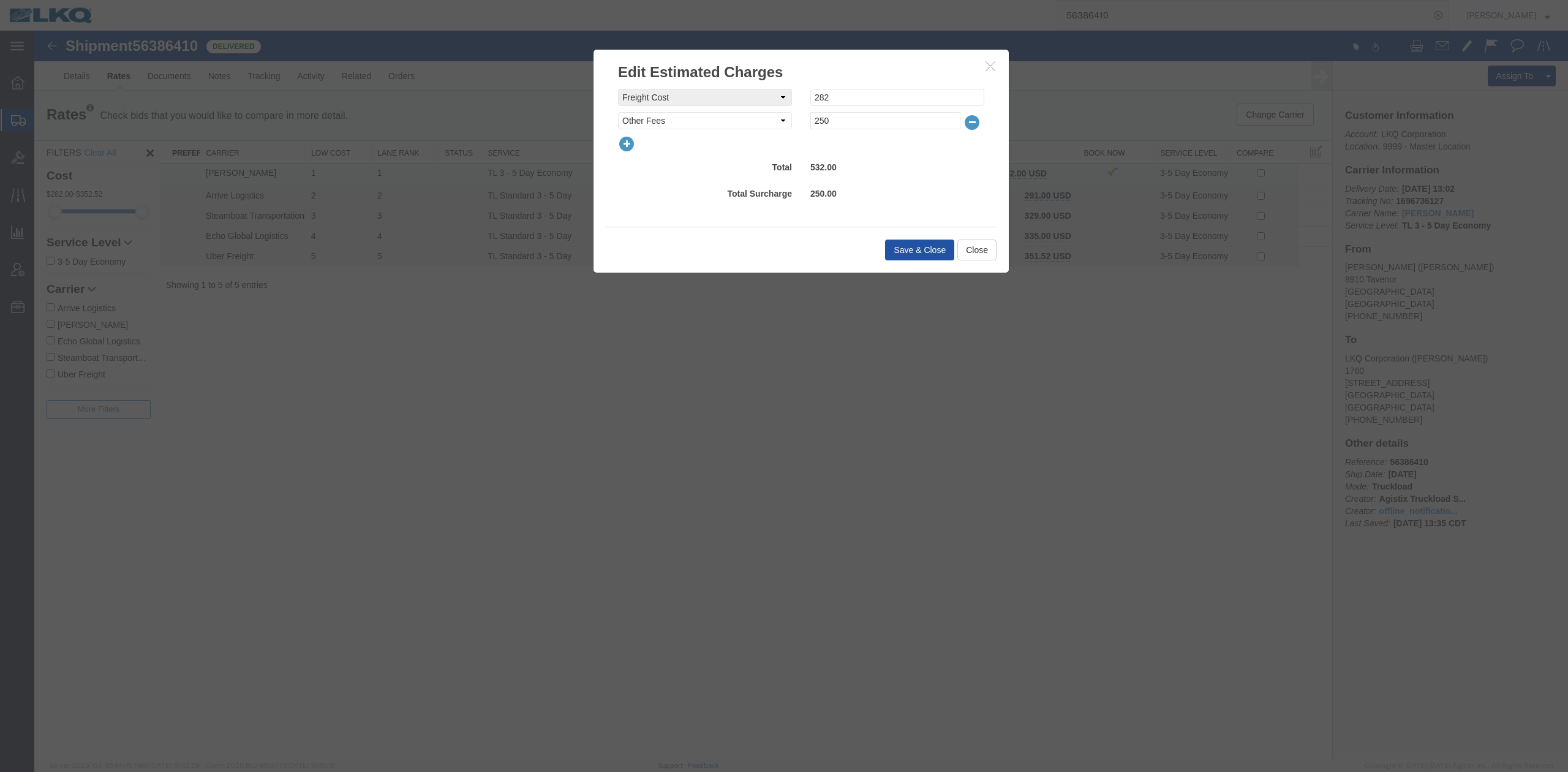
click at [893, 241] on button "Save & Close" at bounding box center [920, 250] width 69 height 21
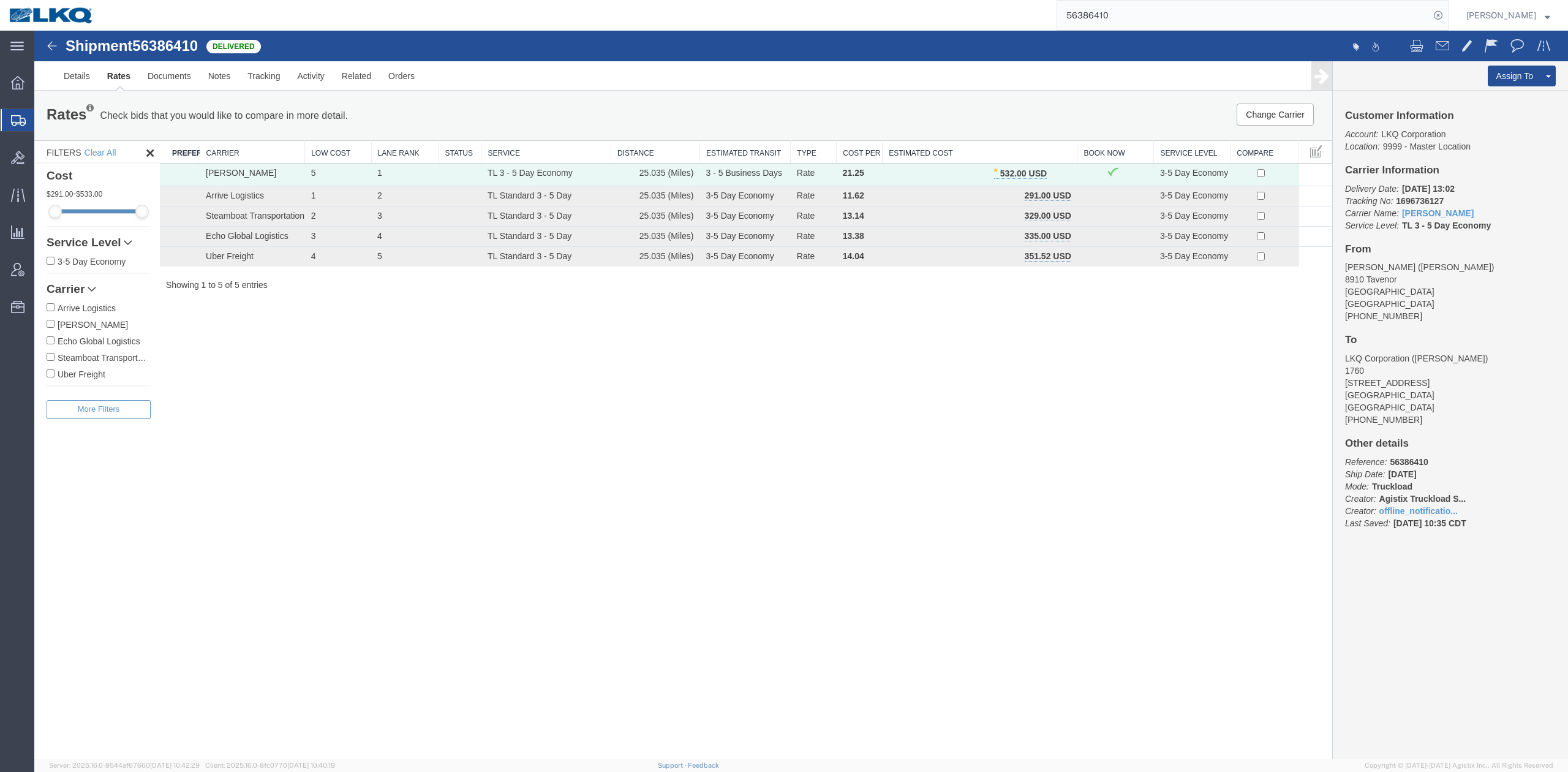
click at [1156, 6] on input "56386410" at bounding box center [1243, 15] width 372 height 29
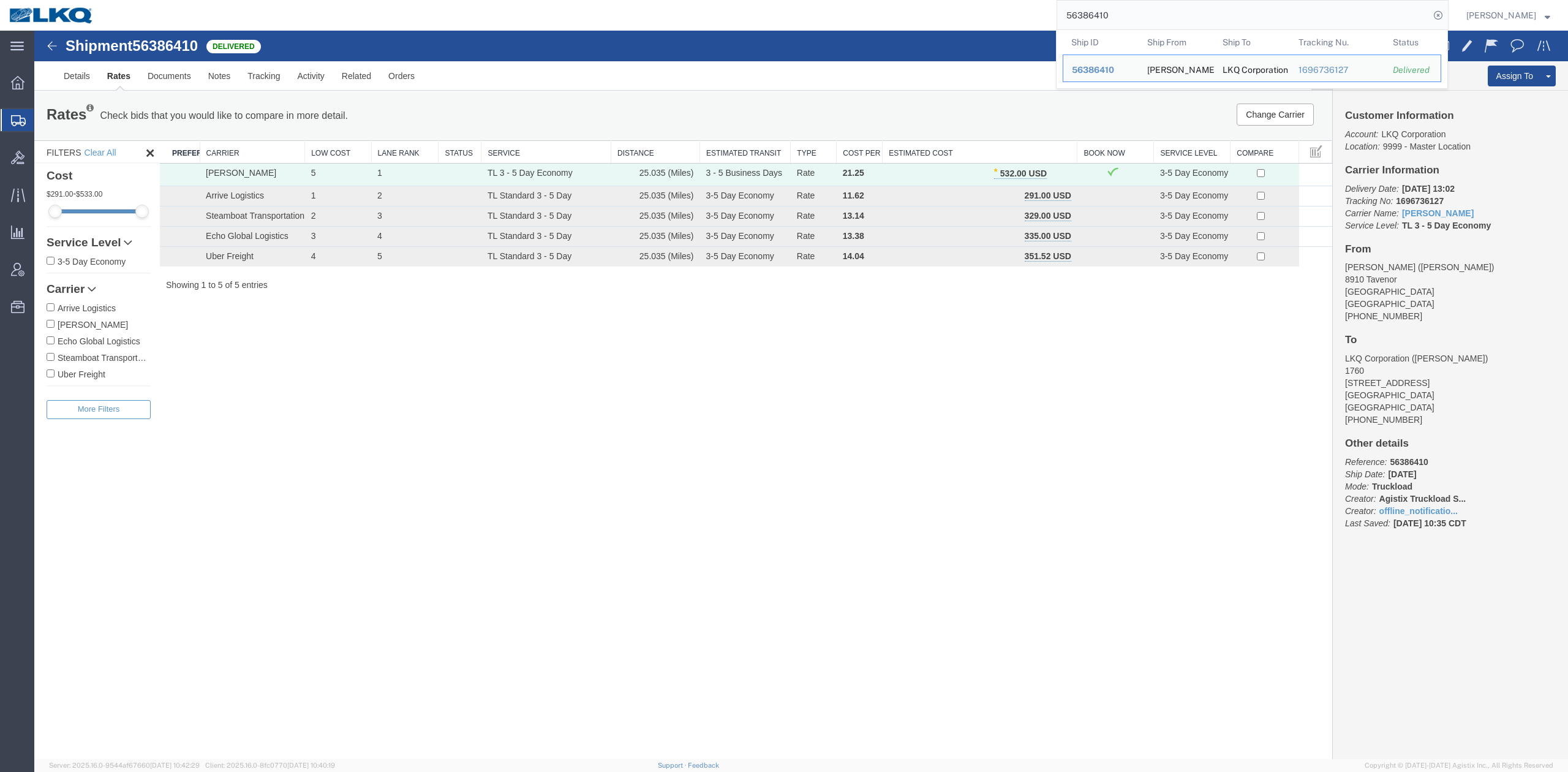
click at [1156, 6] on input "56386410" at bounding box center [1243, 15] width 372 height 29
paste input "456259"
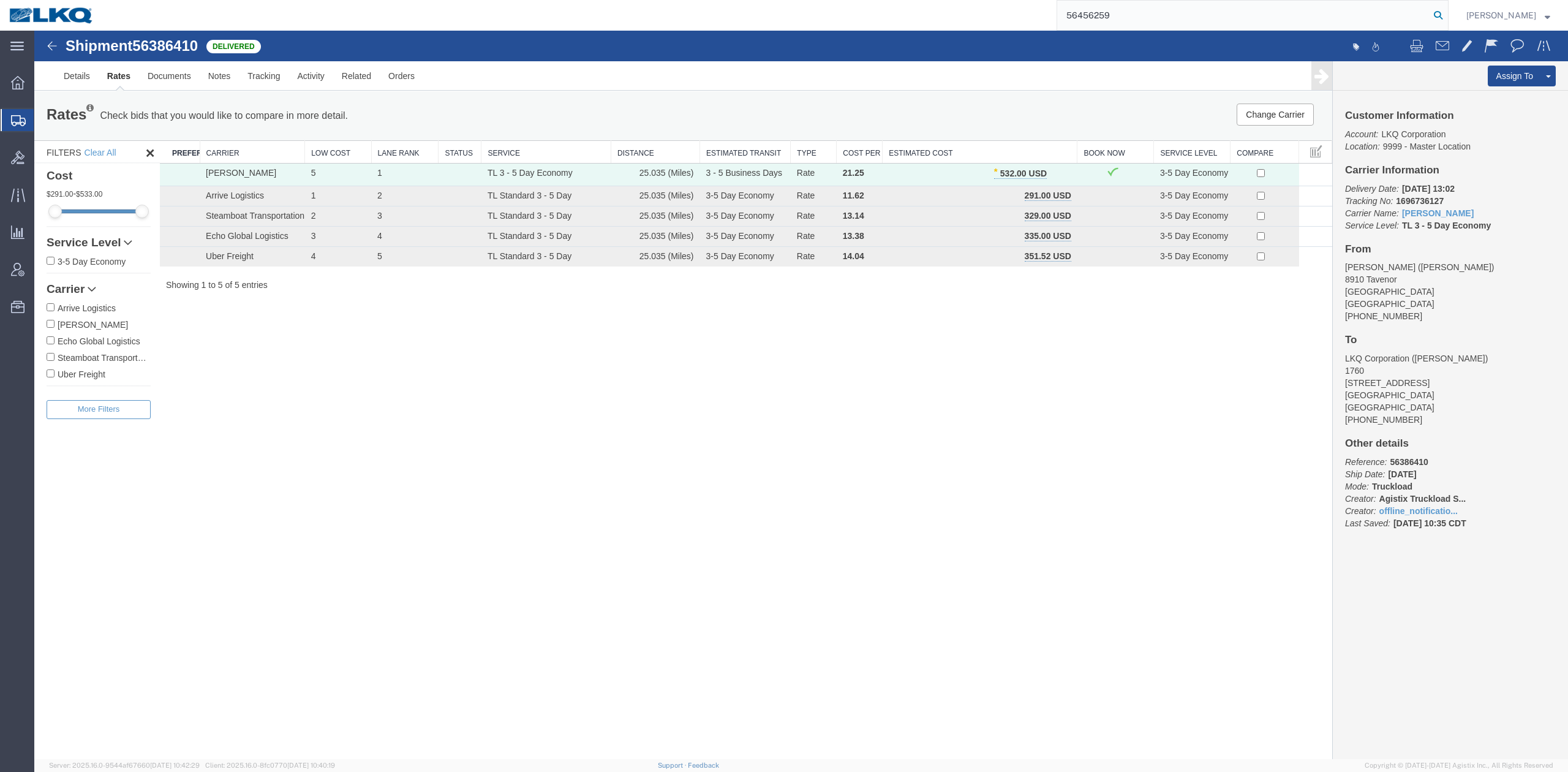
click at [1447, 20] on icon at bounding box center [1438, 15] width 17 height 17
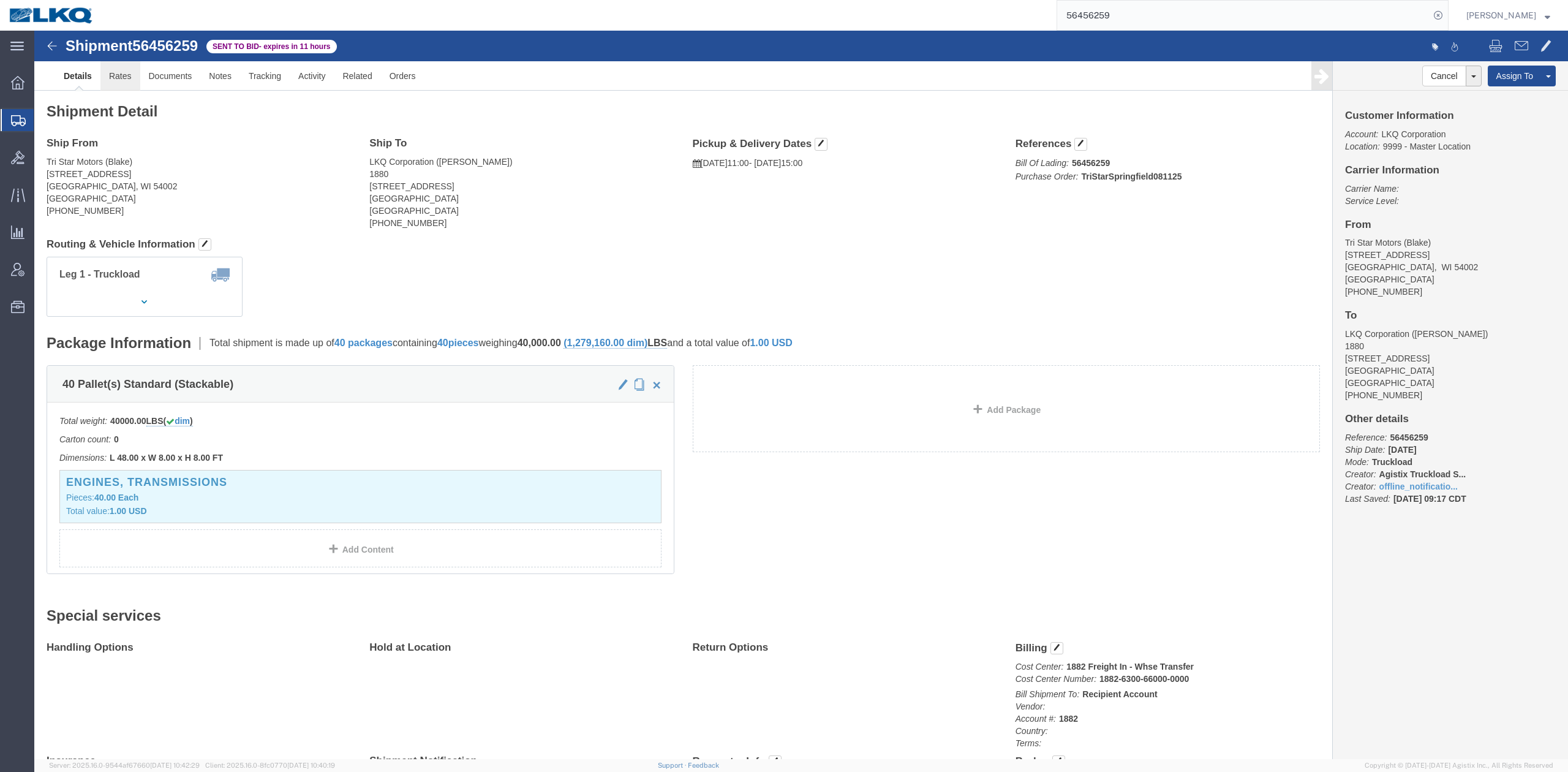
click link "Rates"
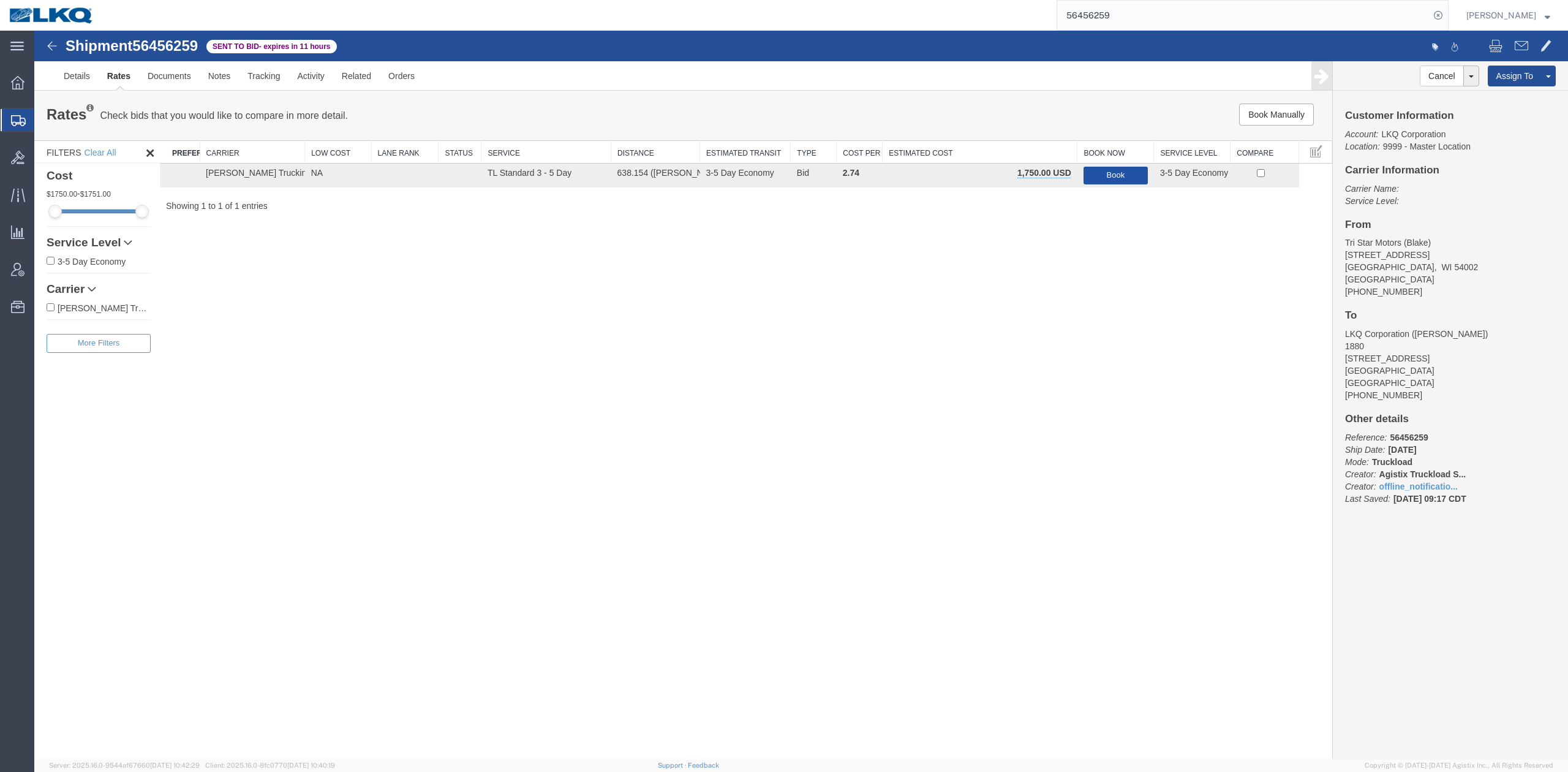
click at [1111, 168] on button "Book" at bounding box center [1115, 175] width 64 height 18
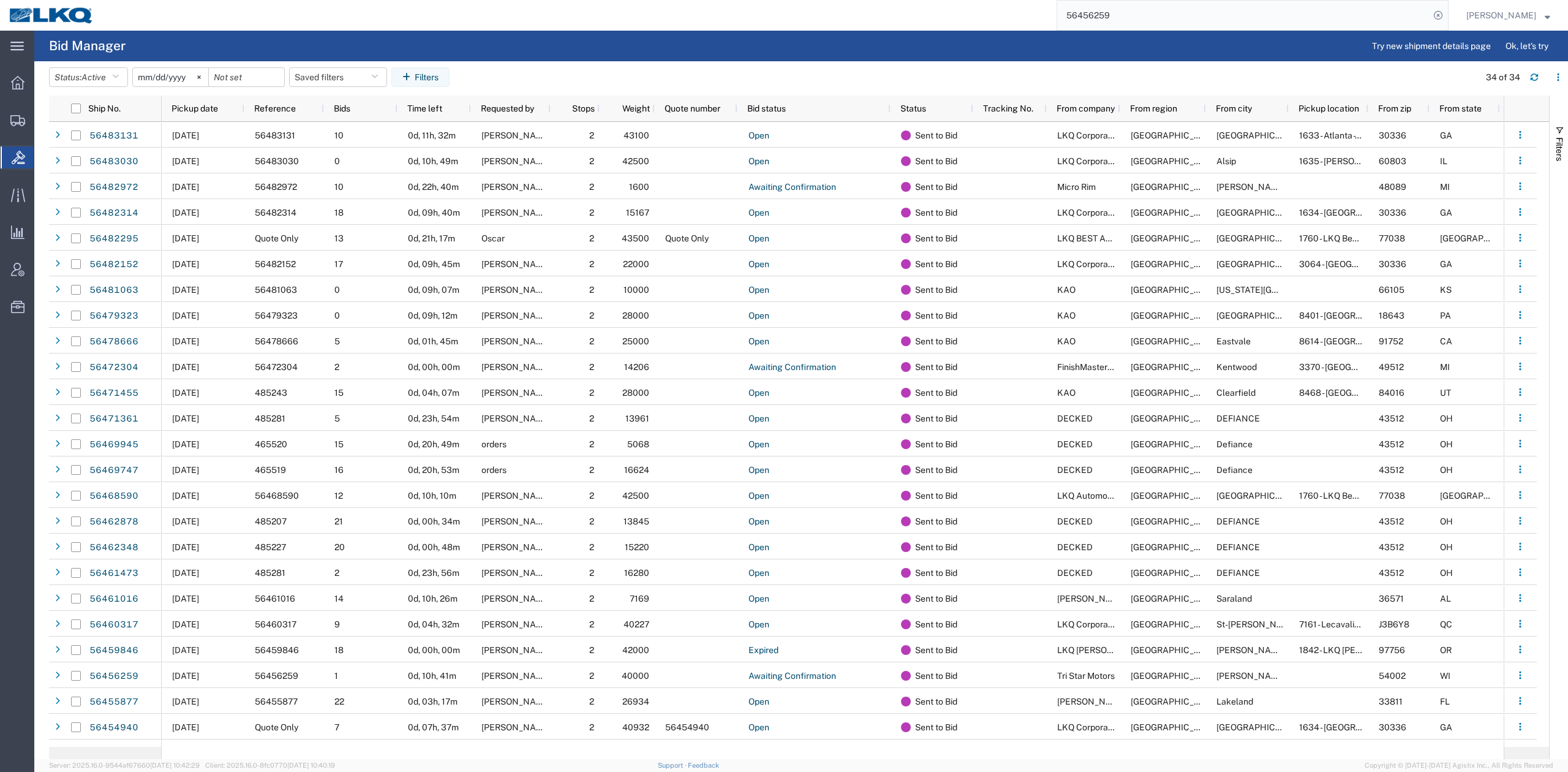
click at [1208, 16] on input "56456259" at bounding box center [1243, 15] width 372 height 29
paste input "83030"
type input "56483030"
click at [1447, 13] on icon at bounding box center [1438, 15] width 17 height 17
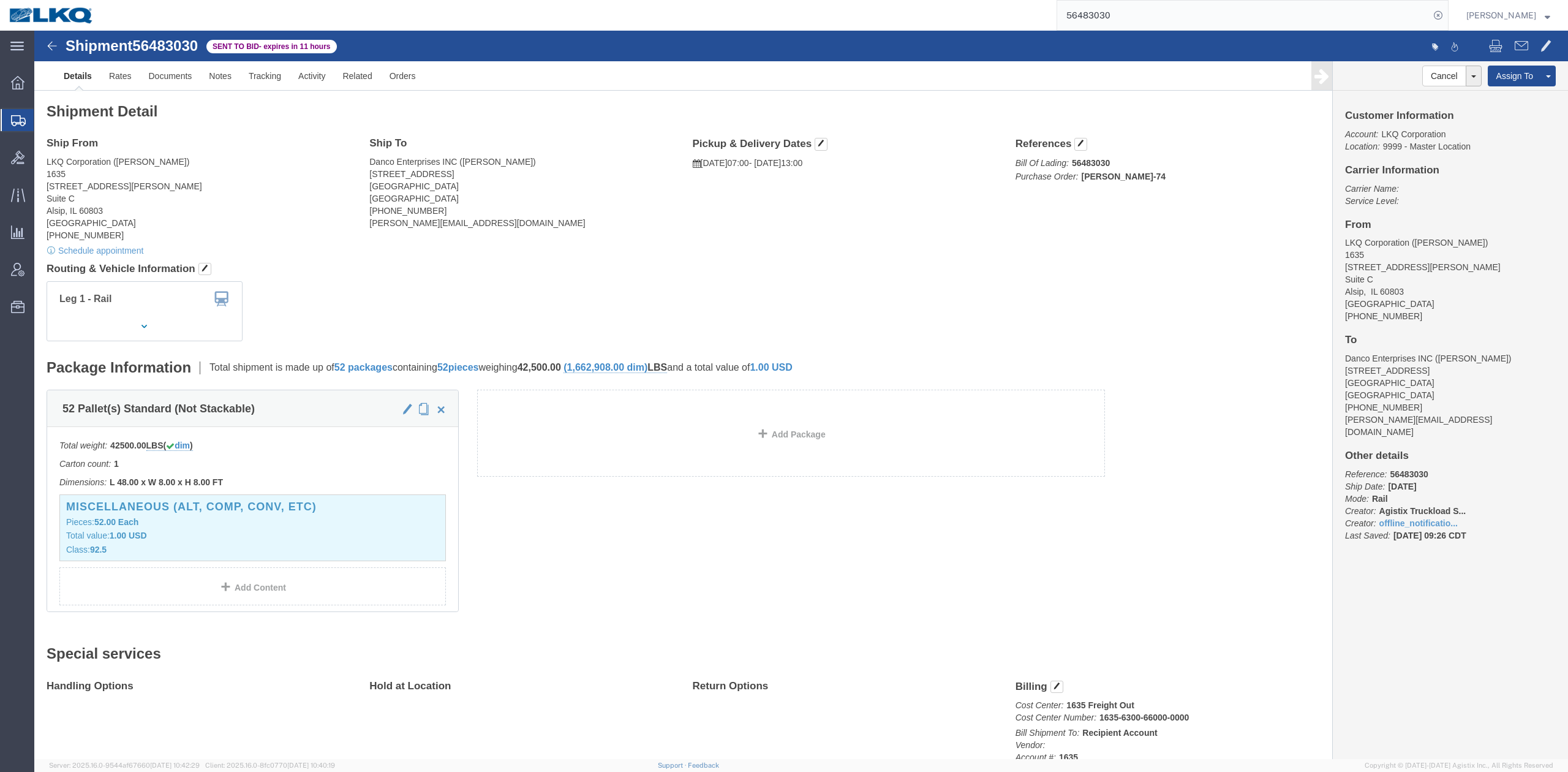
drag, startPoint x: 1378, startPoint y: 62, endPoint x: 1037, endPoint y: 103, distance: 343.5
click link "Withdraw Bid"
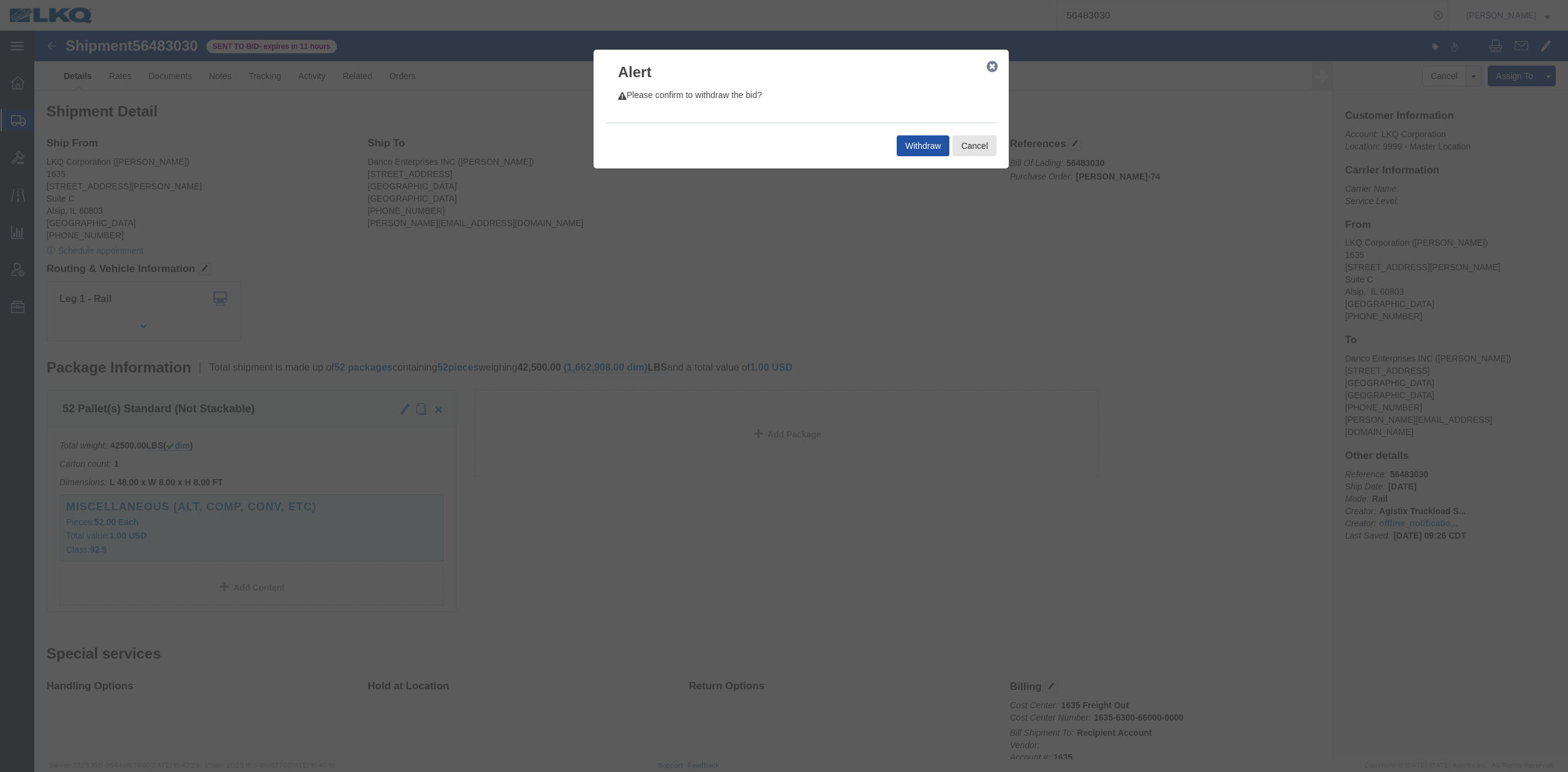
click button "Withdraw"
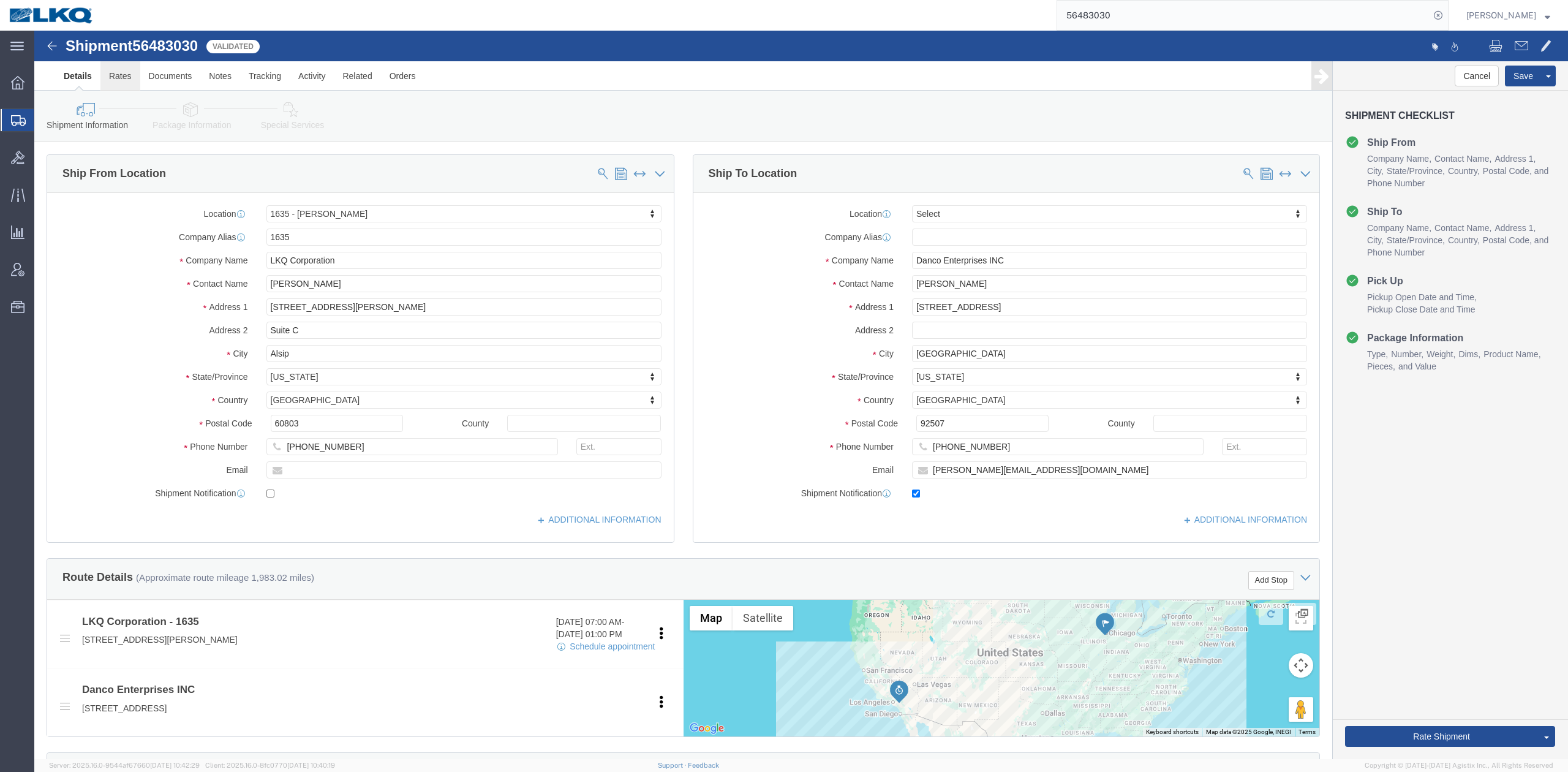
click link "Rates"
select select "27578"
select select
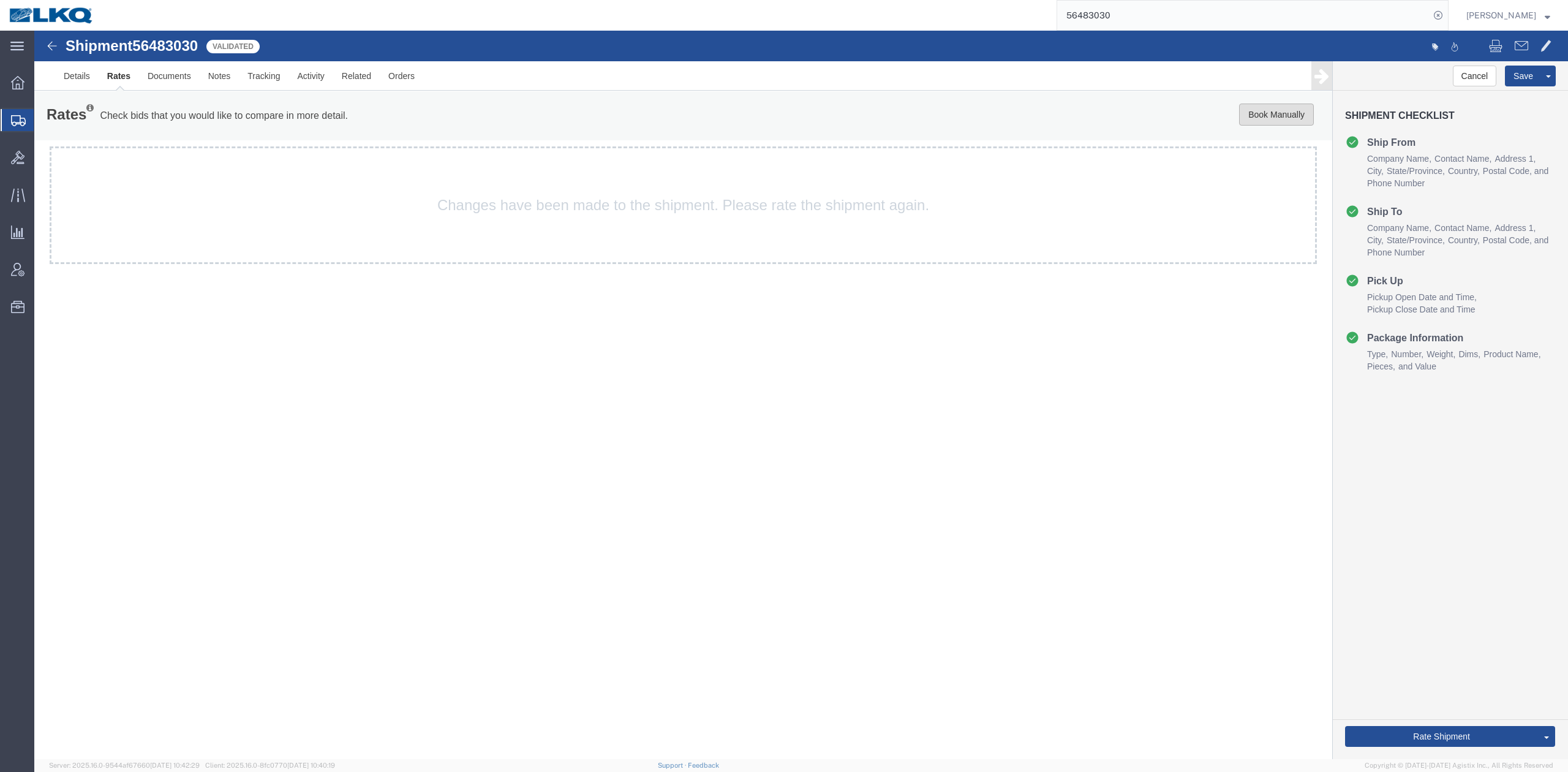
click at [1247, 121] on button "Book Manually" at bounding box center [1276, 114] width 75 height 22
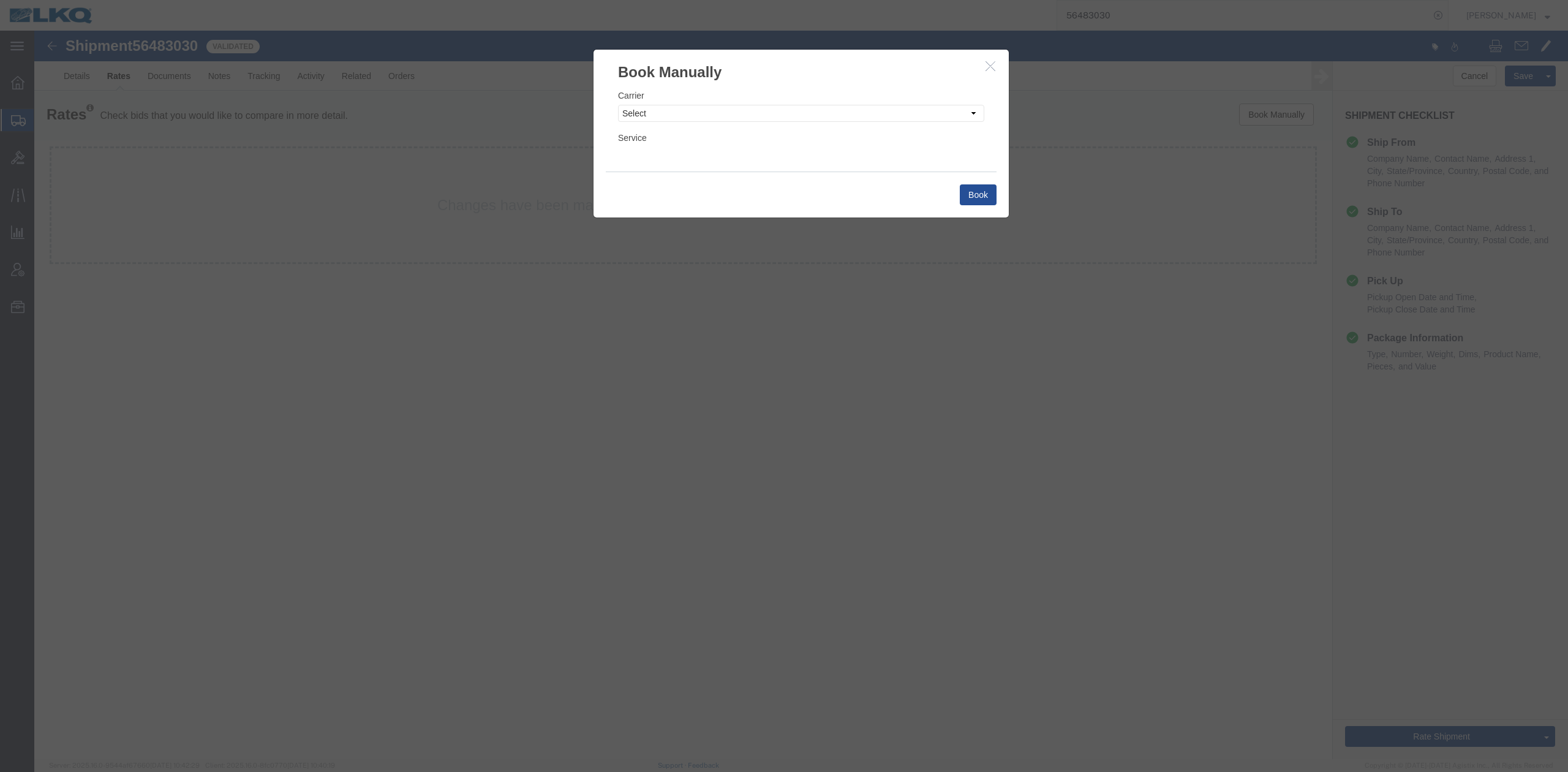
click at [646, 104] on div "Carrier Select Add New Carrier (and default service) AG Expedited ARL Logistics…" at bounding box center [800, 105] width 366 height 33
drag, startPoint x: 646, startPoint y: 110, endPoint x: 651, endPoint y: 121, distance: 12.1
click at [646, 110] on select "Select Add New Carrier (and default service) AG Expedited ARL Logistics Accord …" at bounding box center [800, 113] width 366 height 17
select select "22673"
click at [618, 104] on select "Select Add New Carrier (and default service) AG Expedited ARL Logistics Accord …" at bounding box center [800, 113] width 366 height 17
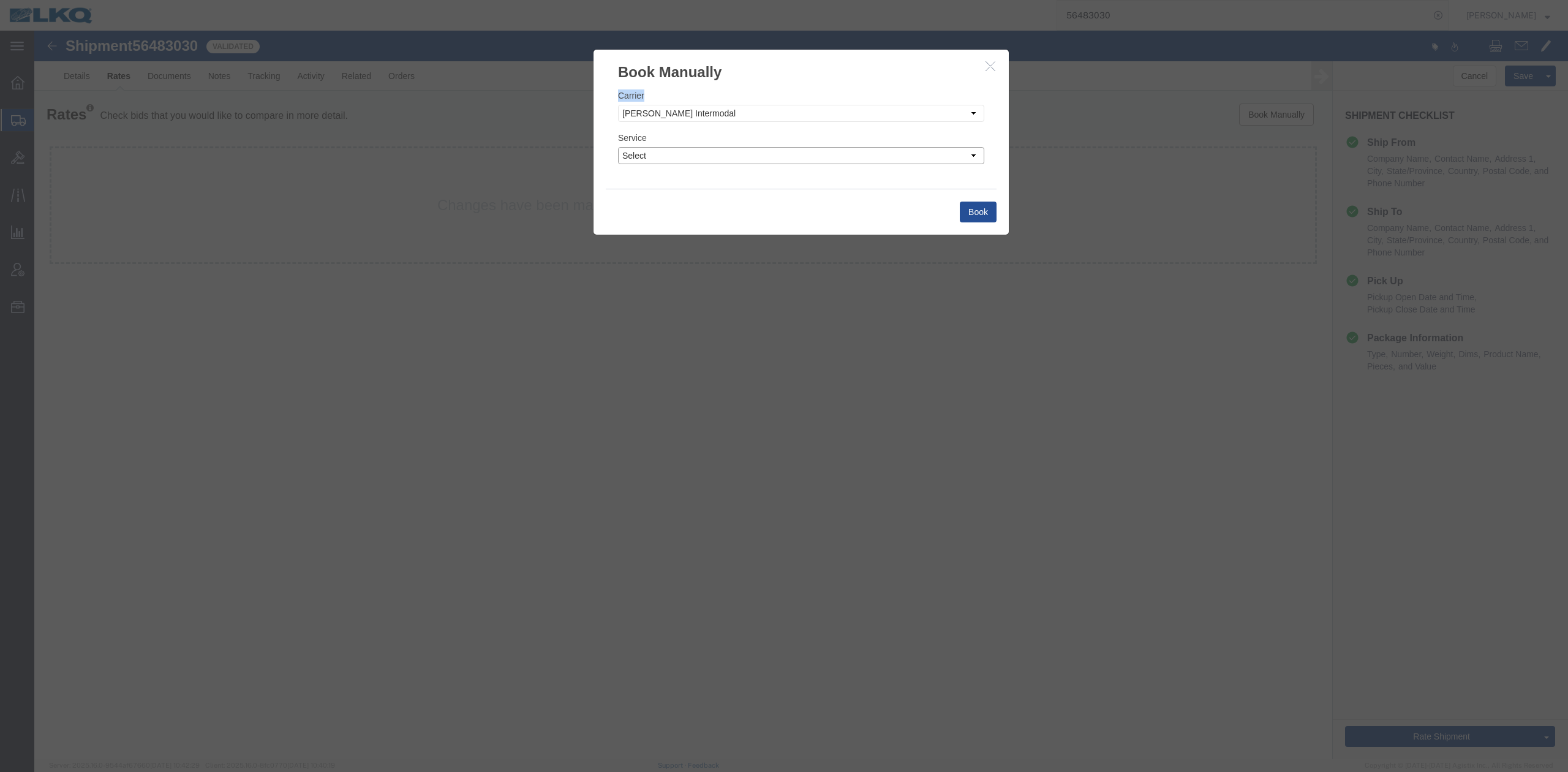
drag, startPoint x: 662, startPoint y: 158, endPoint x: 661, endPoint y: 164, distance: 6.1
click at [662, 158] on select "Select Rail" at bounding box center [800, 156] width 366 height 17
select select "41962"
click at [618, 147] on select "Select Rail" at bounding box center [800, 156] width 366 height 17
click at [991, 208] on button "Book" at bounding box center [978, 211] width 37 height 21
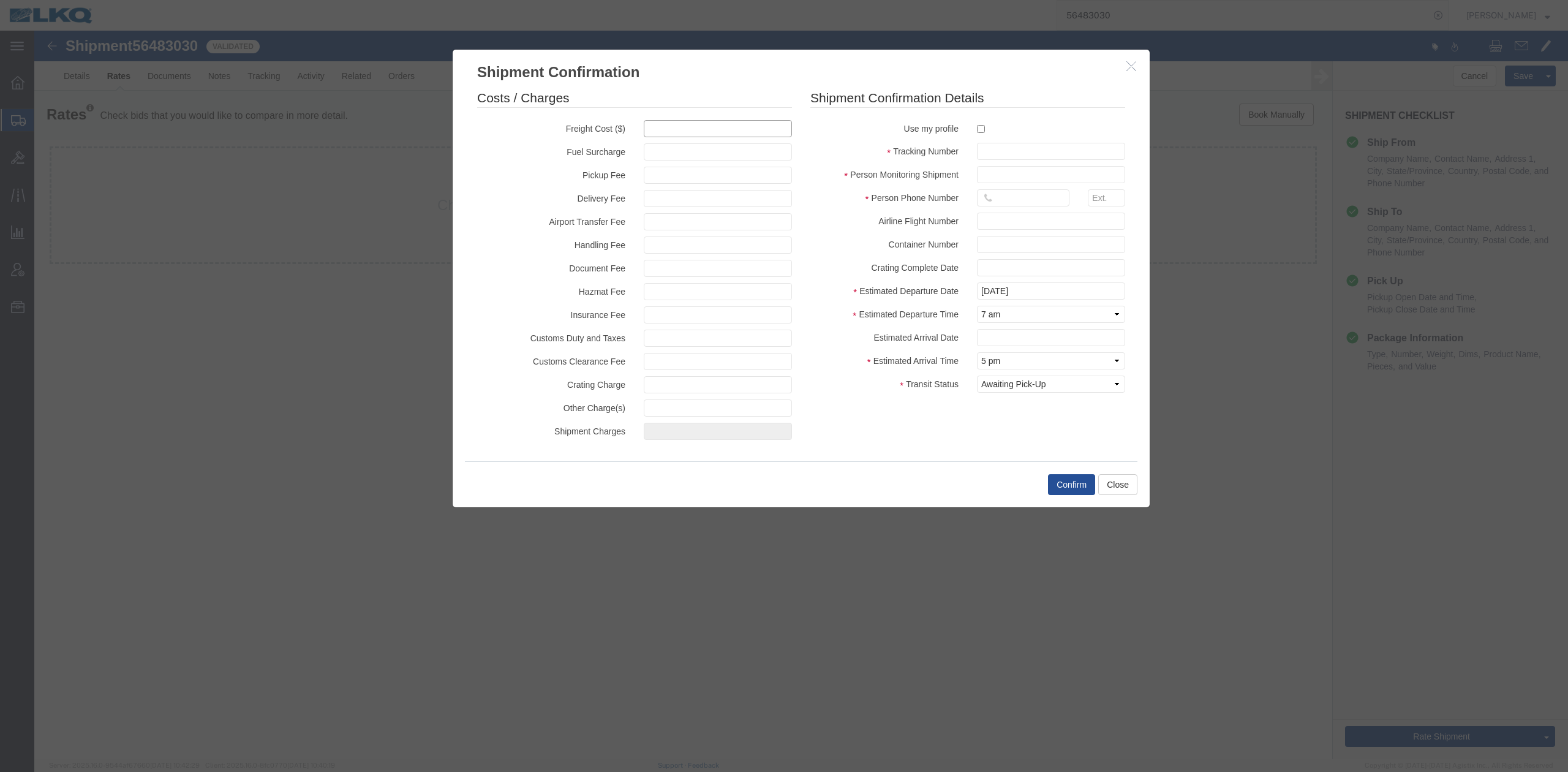
click at [680, 127] on input "text" at bounding box center [718, 129] width 148 height 17
type input "1747"
type input "1,747.00"
click at [1025, 158] on input "text" at bounding box center [1051, 152] width 148 height 17
paste input "56483030"
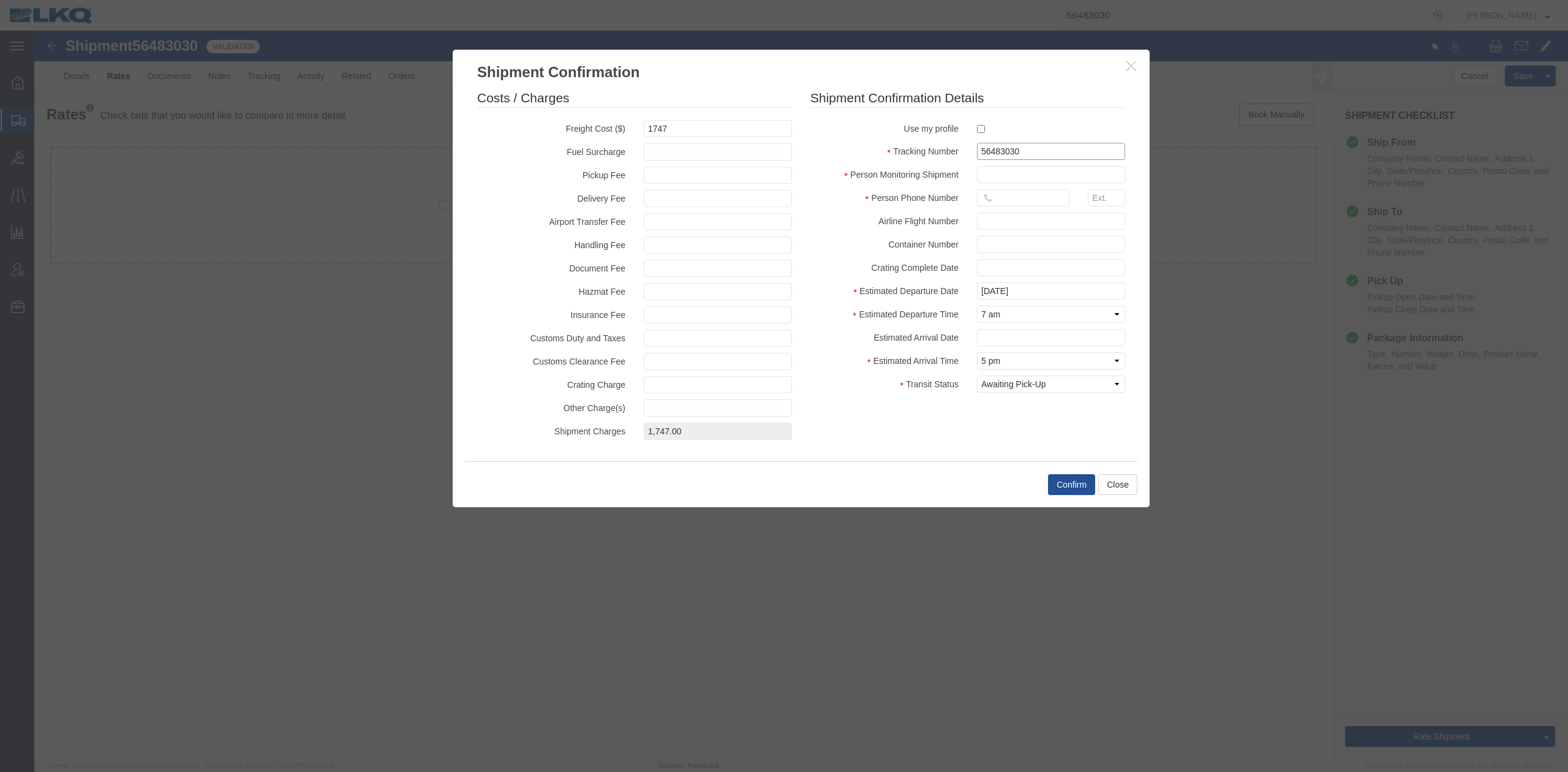
type input "56483030"
click at [1012, 173] on input "text" at bounding box center [1051, 174] width 148 height 17
type input "N/A"
click at [1027, 194] on input "text" at bounding box center [1023, 198] width 93 height 17
type input "615-000-0000"
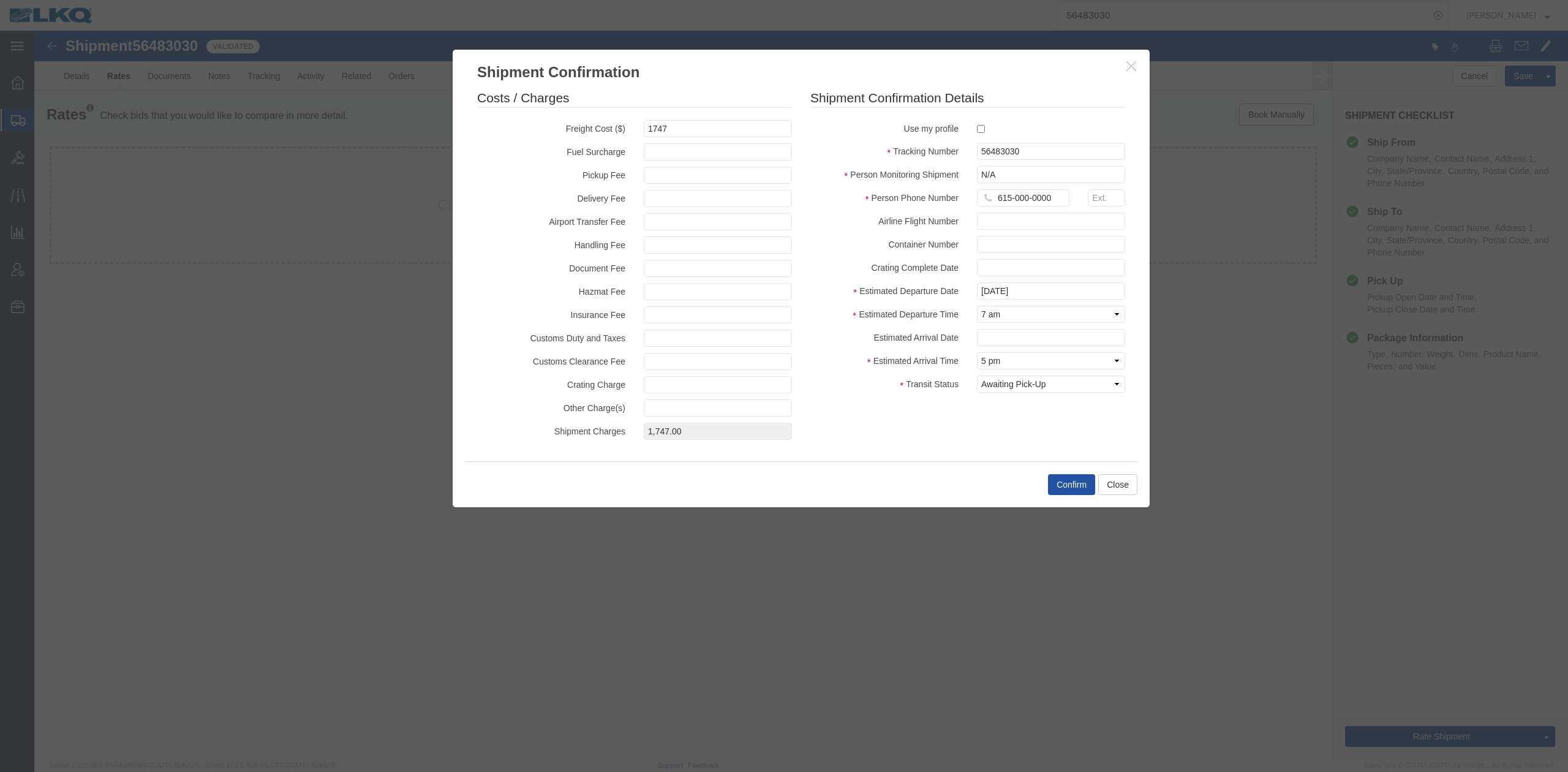
click at [1069, 487] on button "Confirm" at bounding box center [1071, 484] width 47 height 21
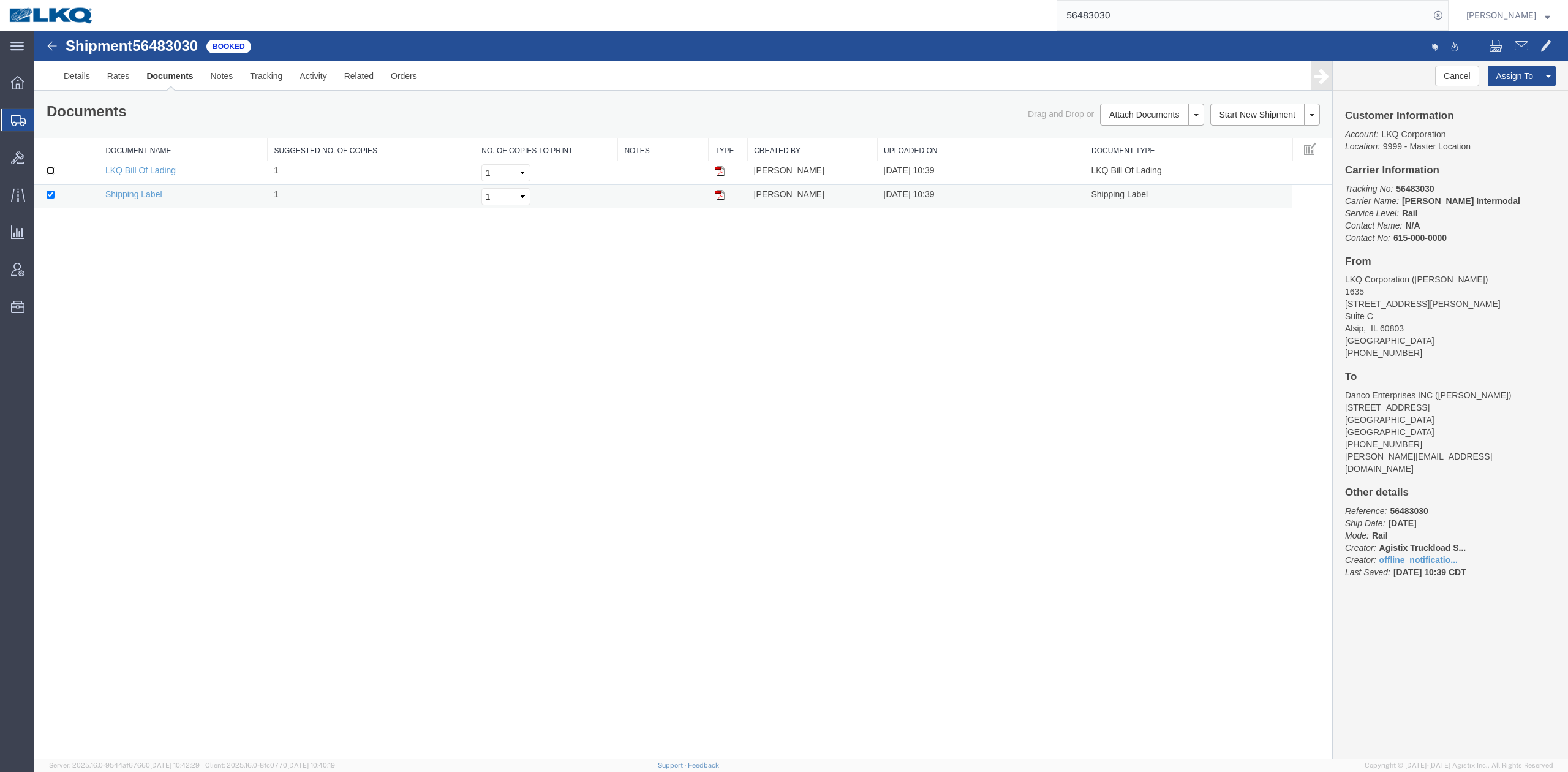
drag, startPoint x: 51, startPoint y: 172, endPoint x: 638, endPoint y: 188, distance: 587.2
click at [51, 172] on input "checkbox" at bounding box center [50, 170] width 8 height 8
checkbox input "true"
click at [1043, 388] on div "Shipment 56483030 2 of 2 Booked Details Rates Documents Notes Tracking Activity…" at bounding box center [801, 394] width 1533 height 728
drag, startPoint x: 1030, startPoint y: 384, endPoint x: 849, endPoint y: 359, distance: 182.7
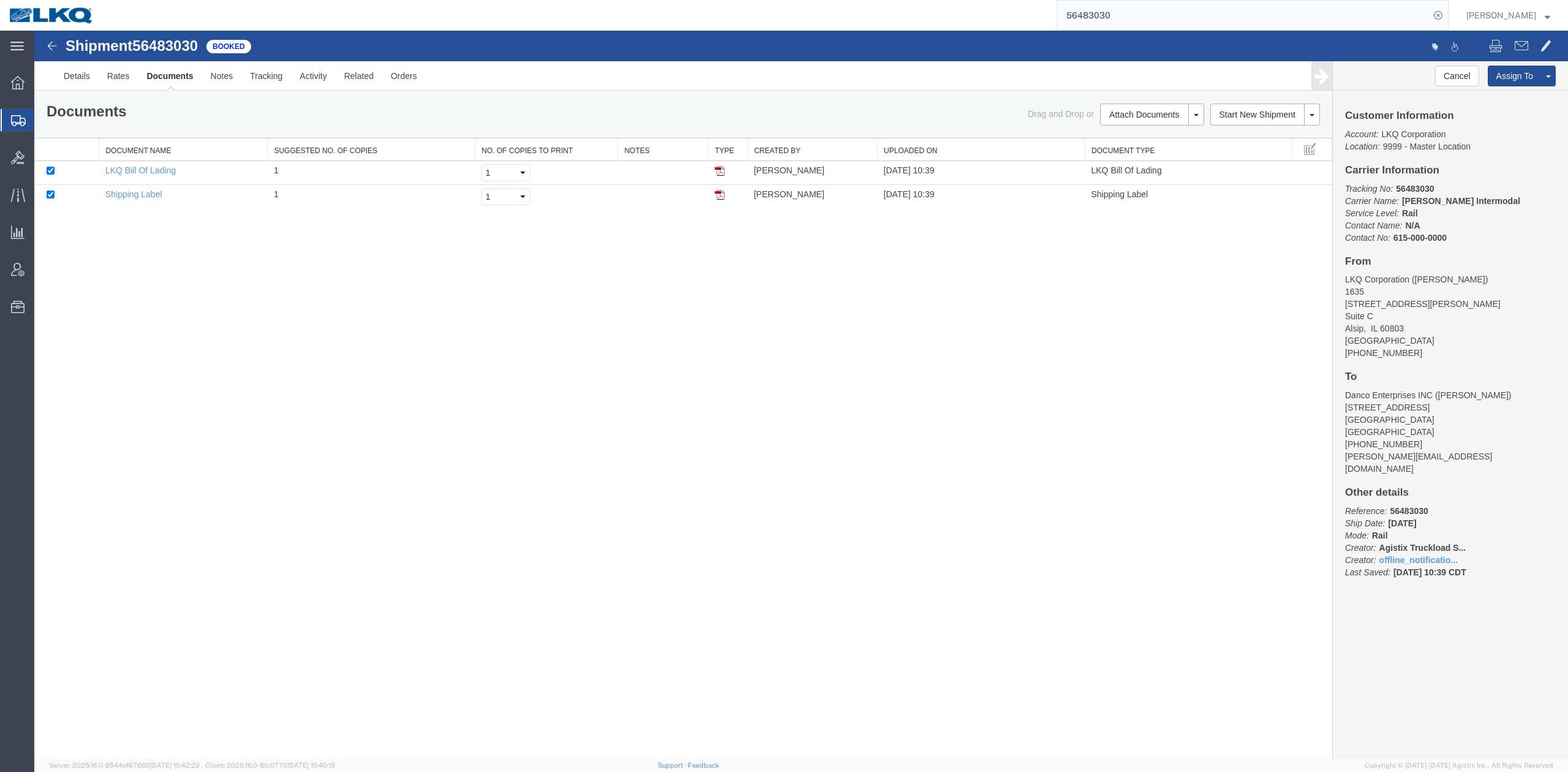
click at [1029, 384] on div "Shipment 56483030 2 of 2 Booked Details Rates Documents Notes Tracking Activity…" at bounding box center [801, 394] width 1533 height 728
click at [1106, 351] on div "Shipment 56483030 2 of 2 Booked Details Rates Documents Notes Tracking Activity…" at bounding box center [801, 394] width 1533 height 728
click at [1108, 8] on input "56483030" at bounding box center [1243, 15] width 372 height 29
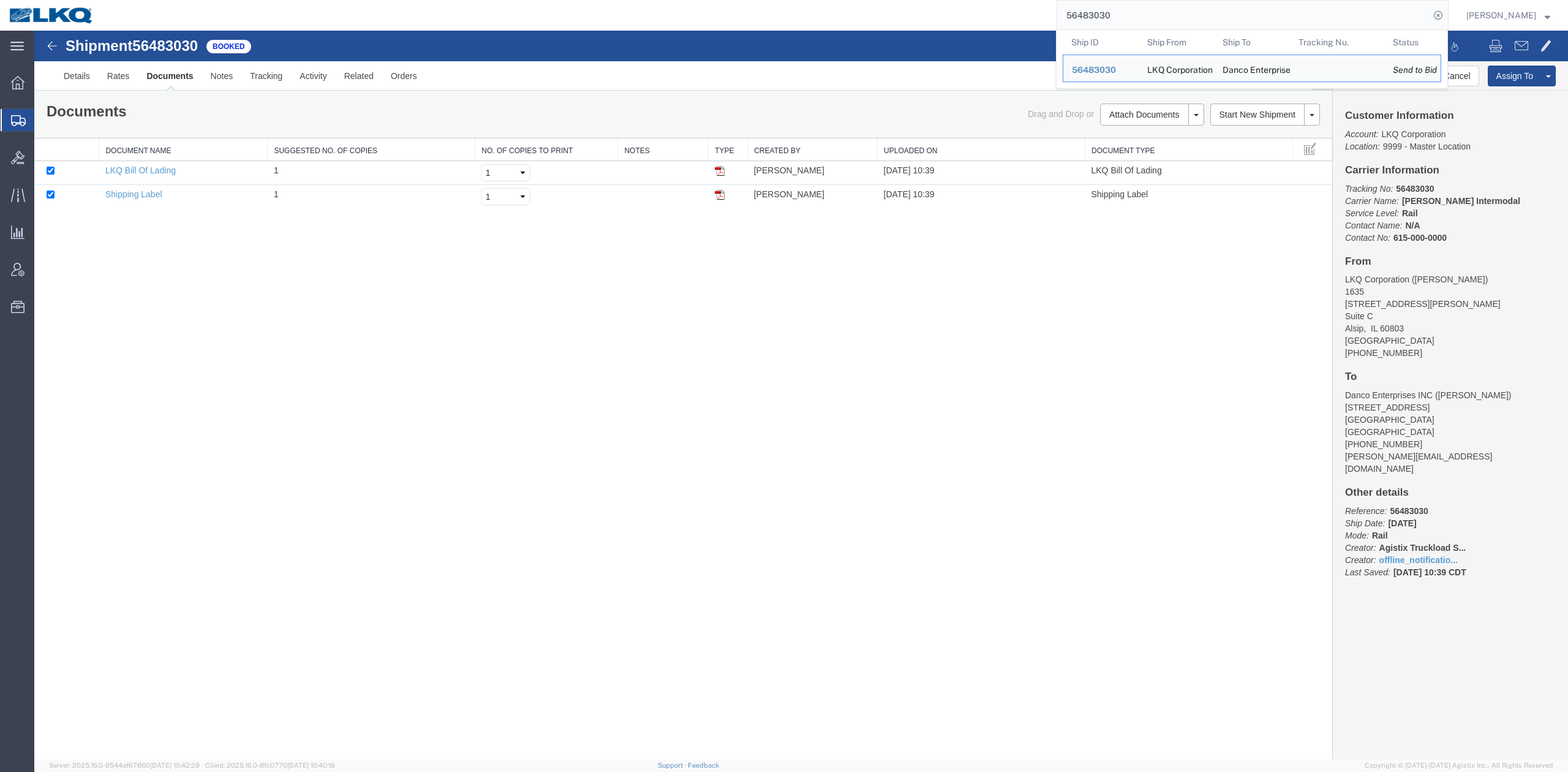
paste input "2154"
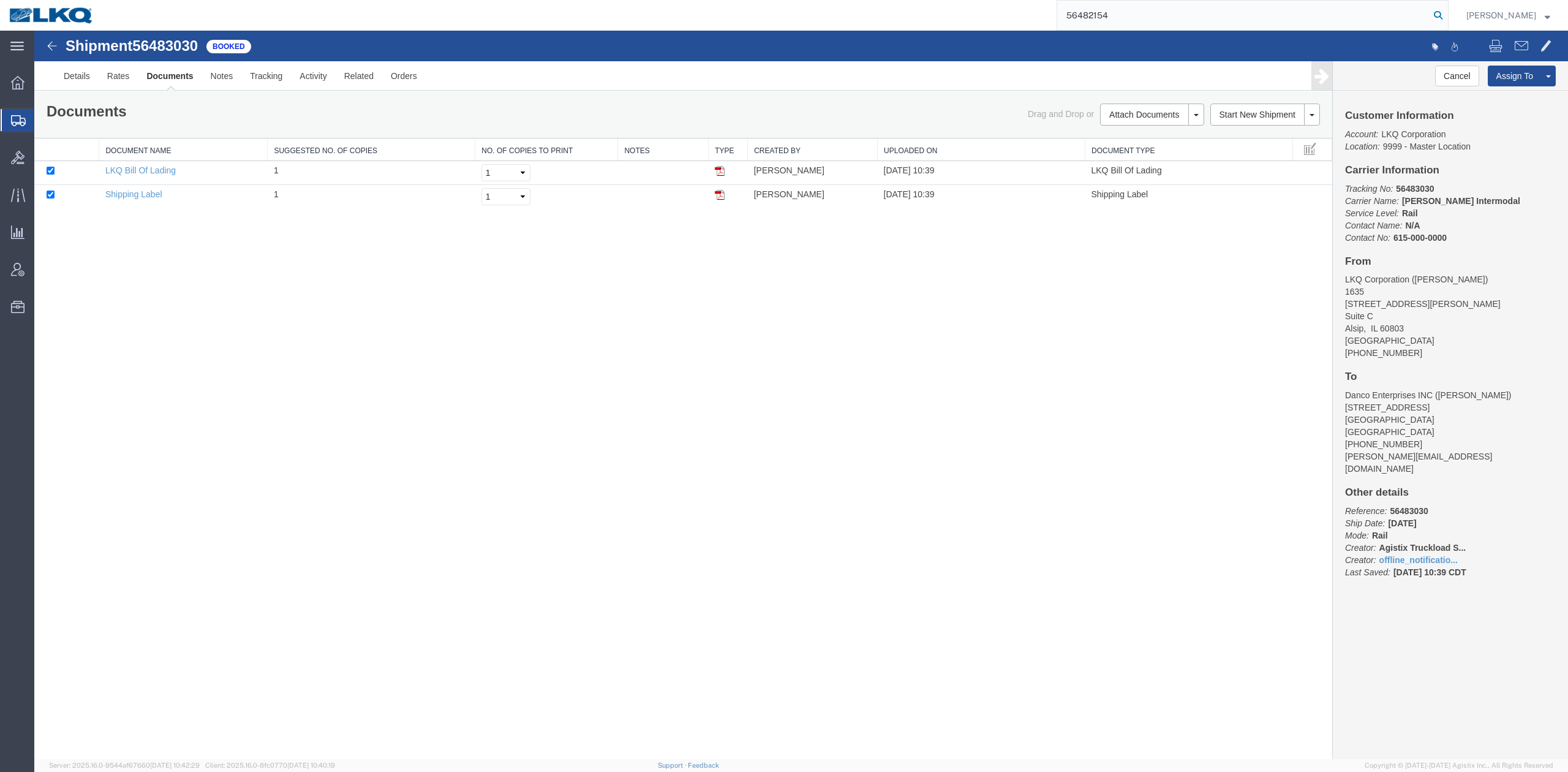
click at [1447, 17] on icon at bounding box center [1438, 15] width 17 height 17
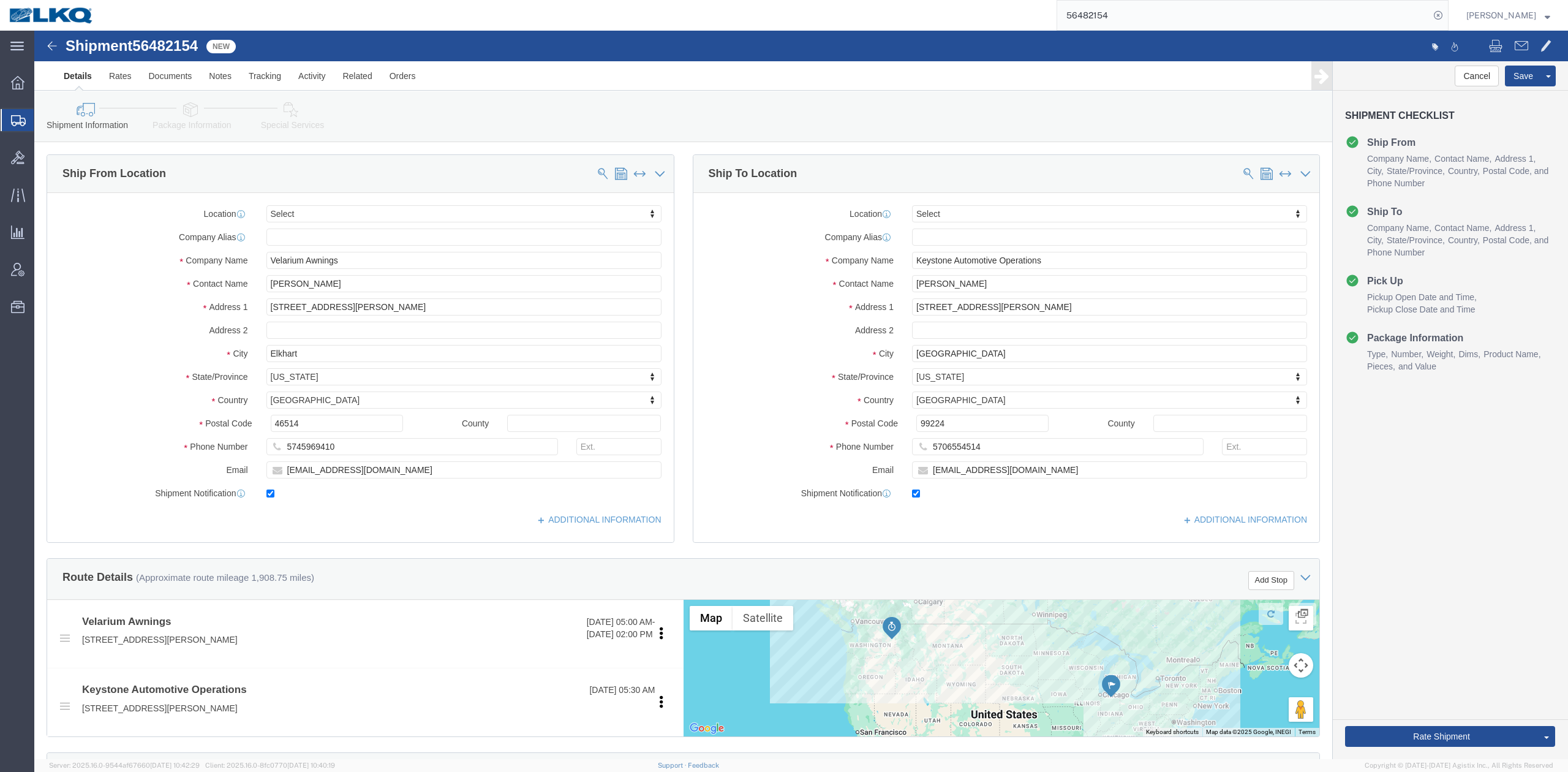
click at [1126, 24] on input "56482154" at bounding box center [1243, 15] width 372 height 29
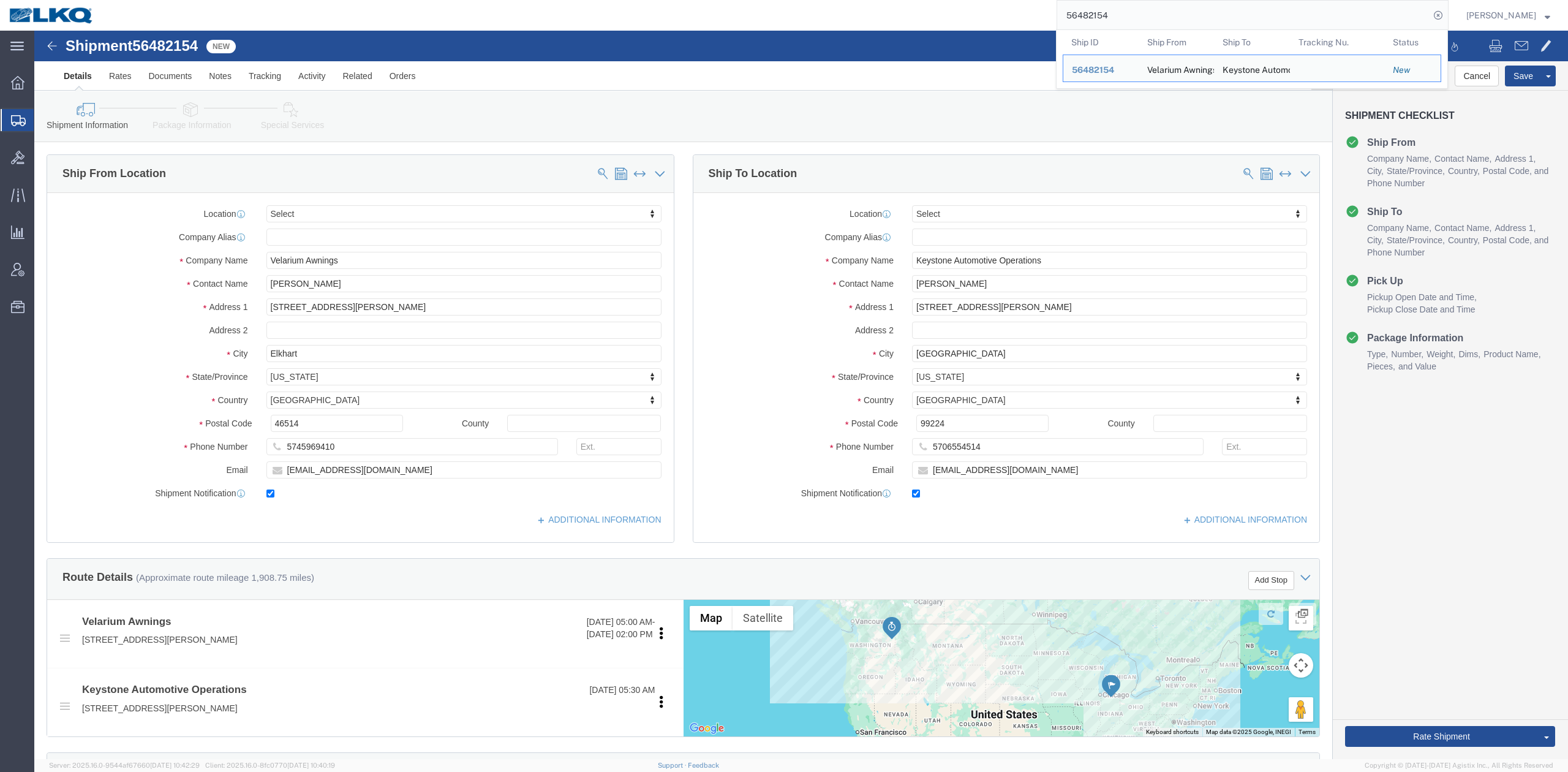
paste input "59962"
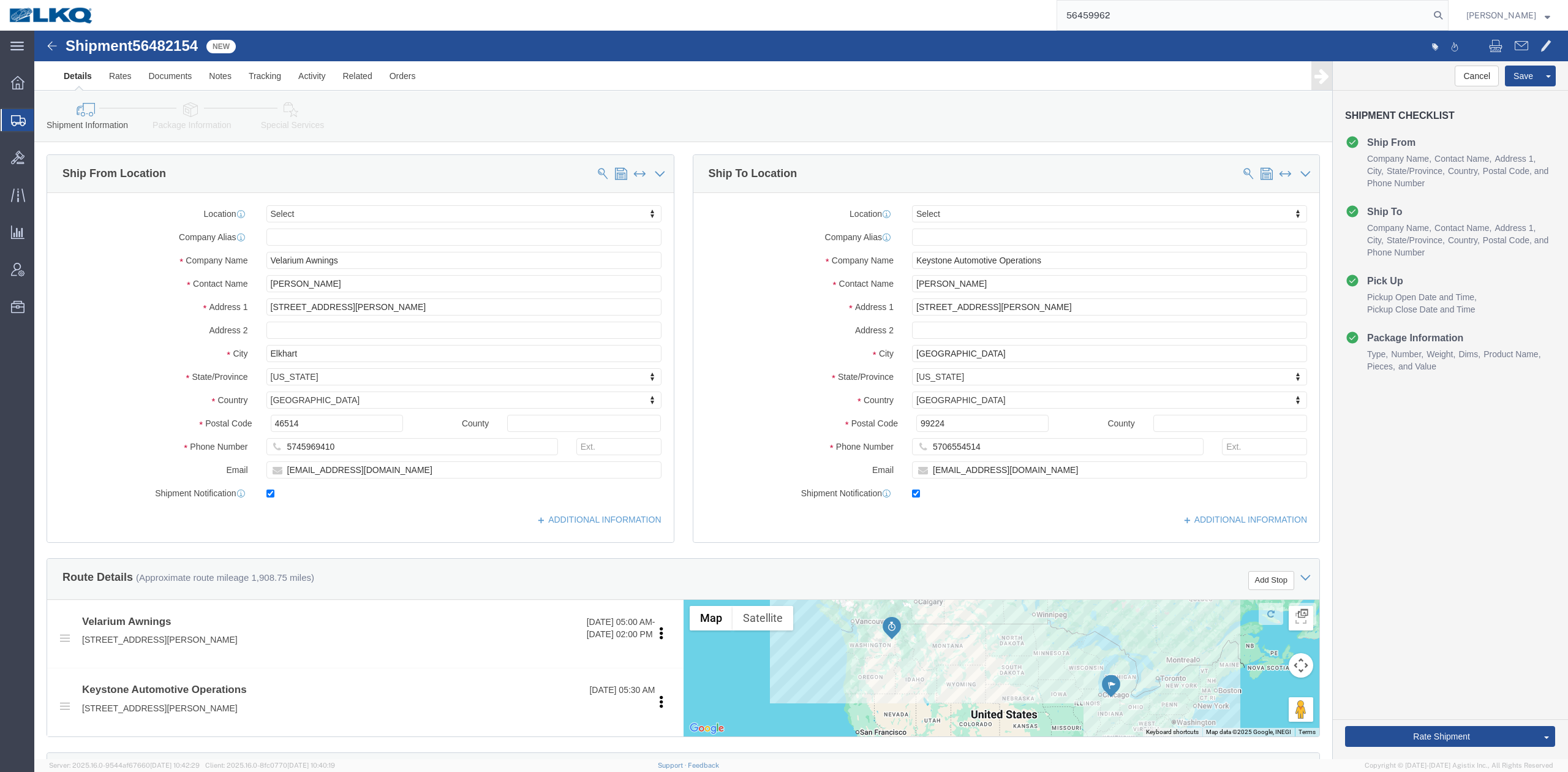
type input "56459962"
type input "spokane"
select select "27748"
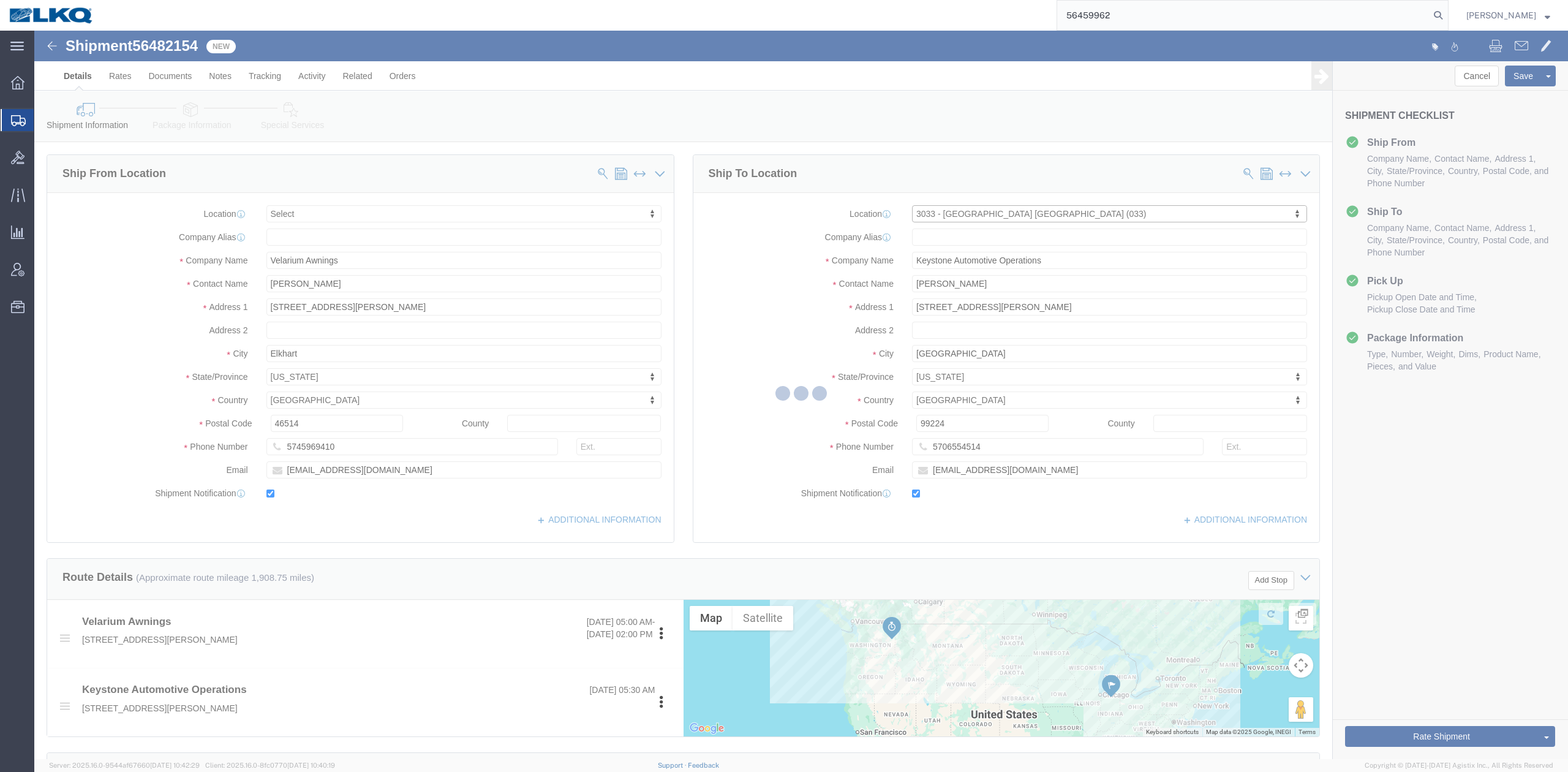
select select "WA"
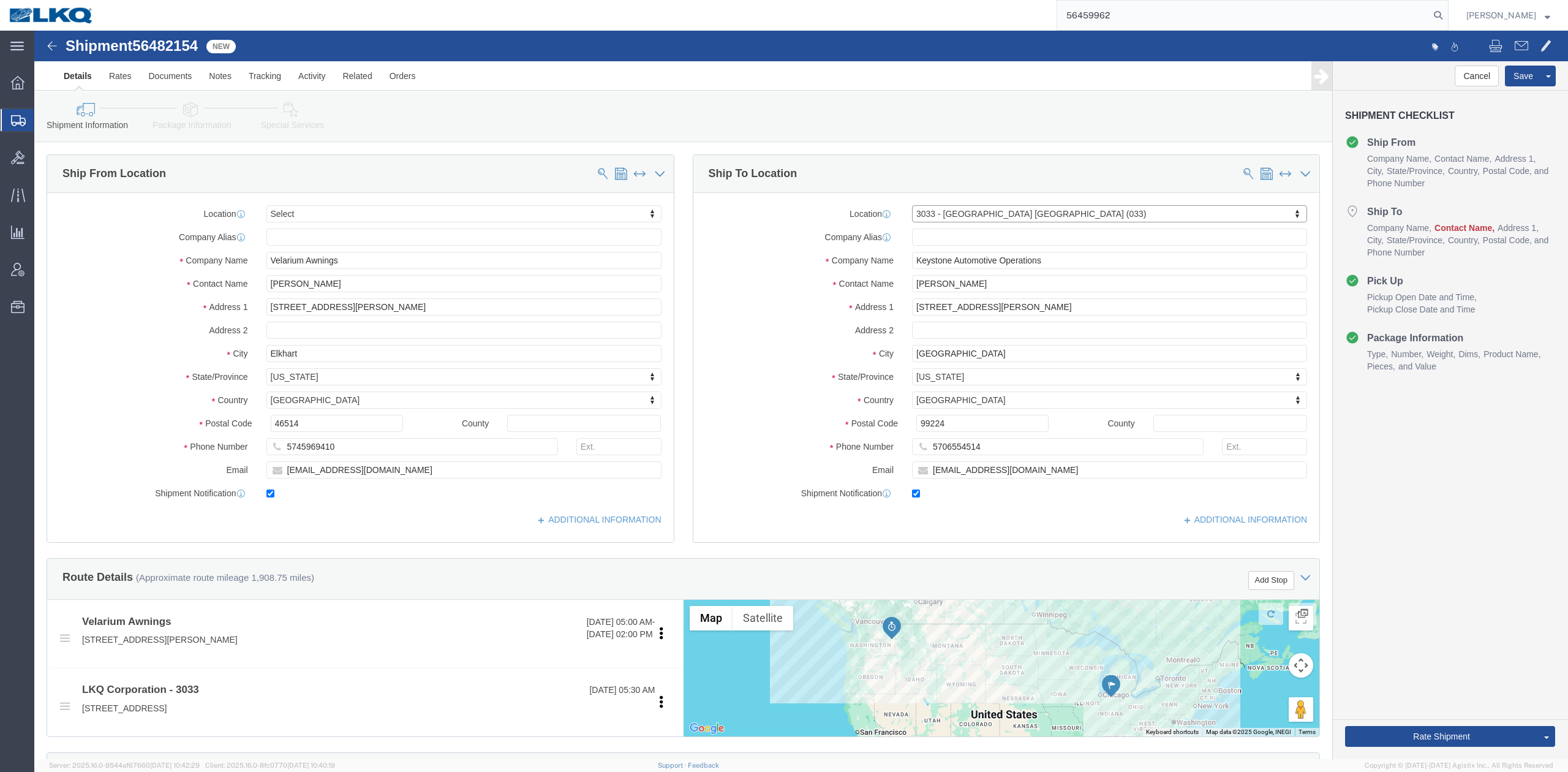
type input "s"
type input "spo"
type input "spok"
type input "spokane"
select select "30553"
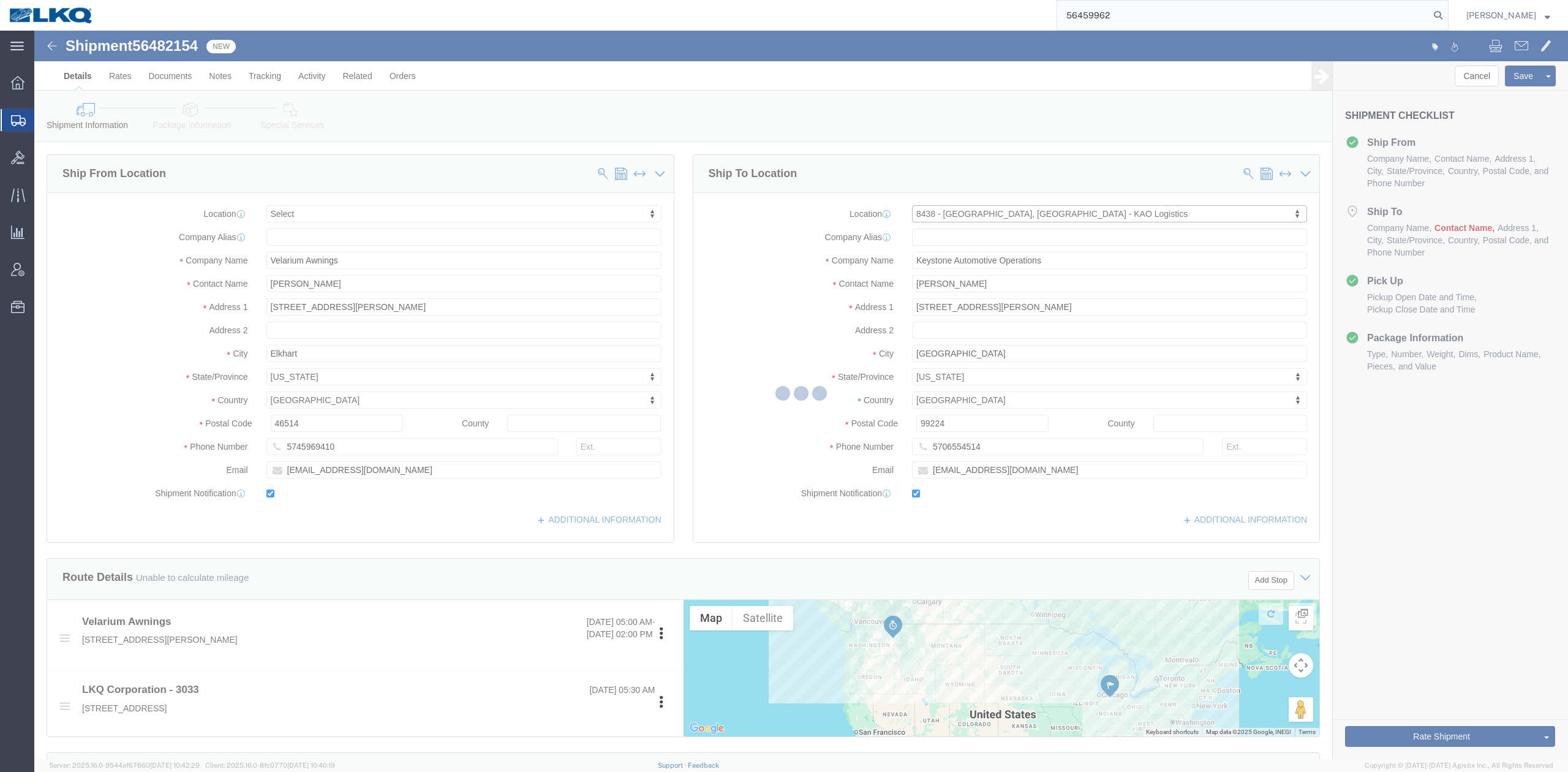
select select "WA"
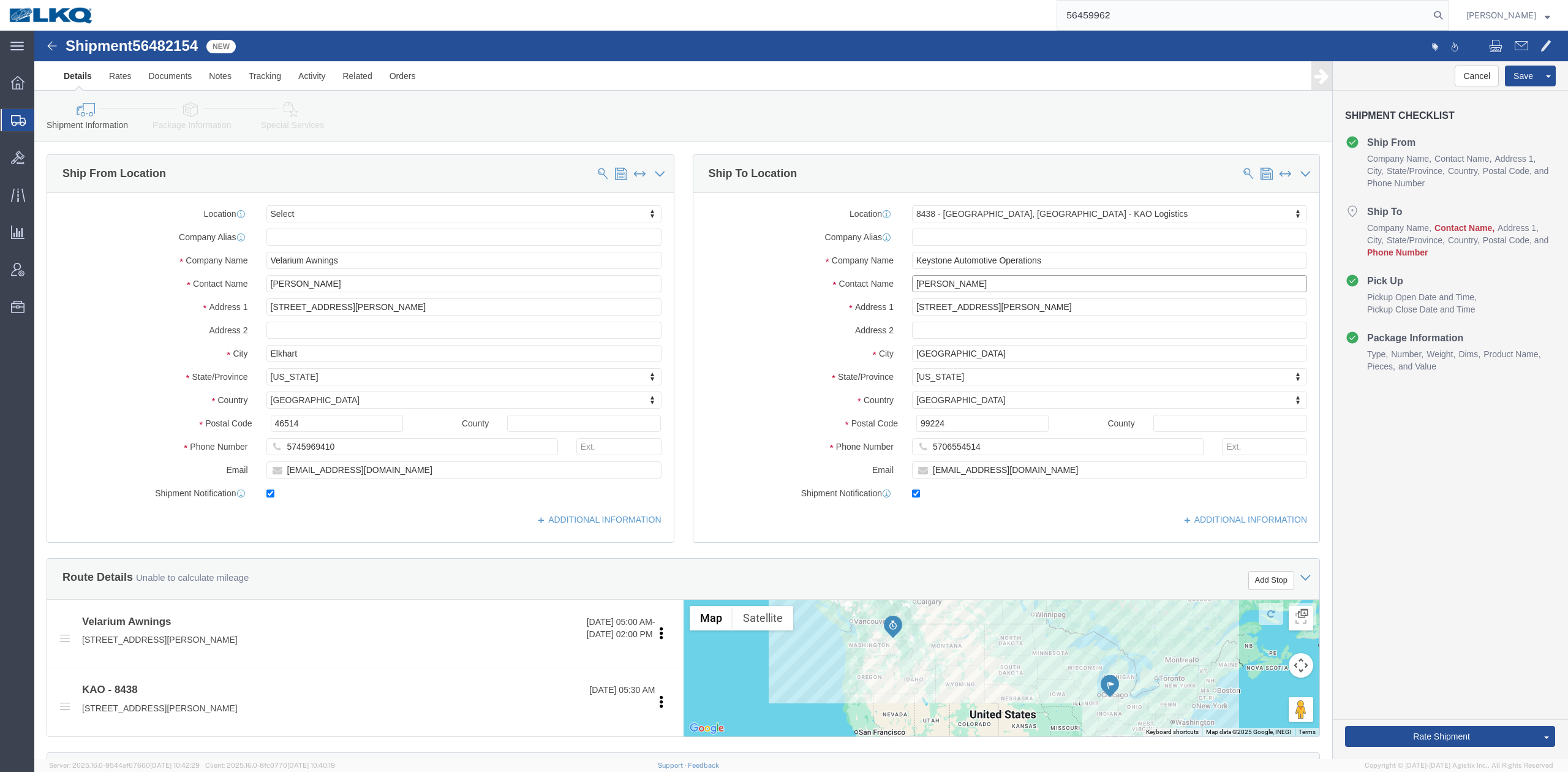
click input "[PERSON_NAME]"
type input "Receiver"
click div "Address [STREET_ADDRESS][PERSON_NAME]"
click input "5706554514"
type input "6150000000"
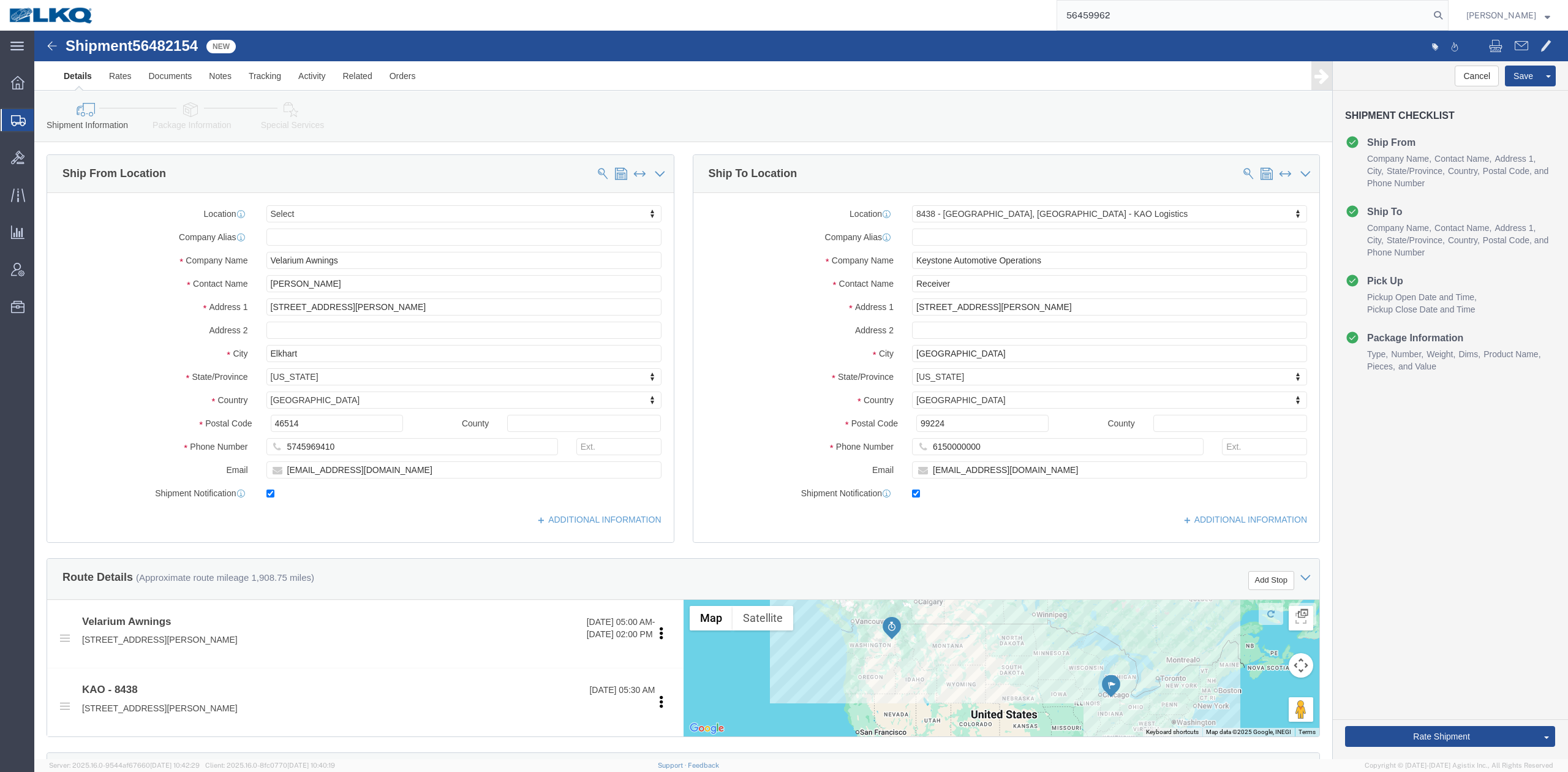
click label "Address 2"
click button "Save"
click at [1447, 13] on icon at bounding box center [1438, 15] width 17 height 17
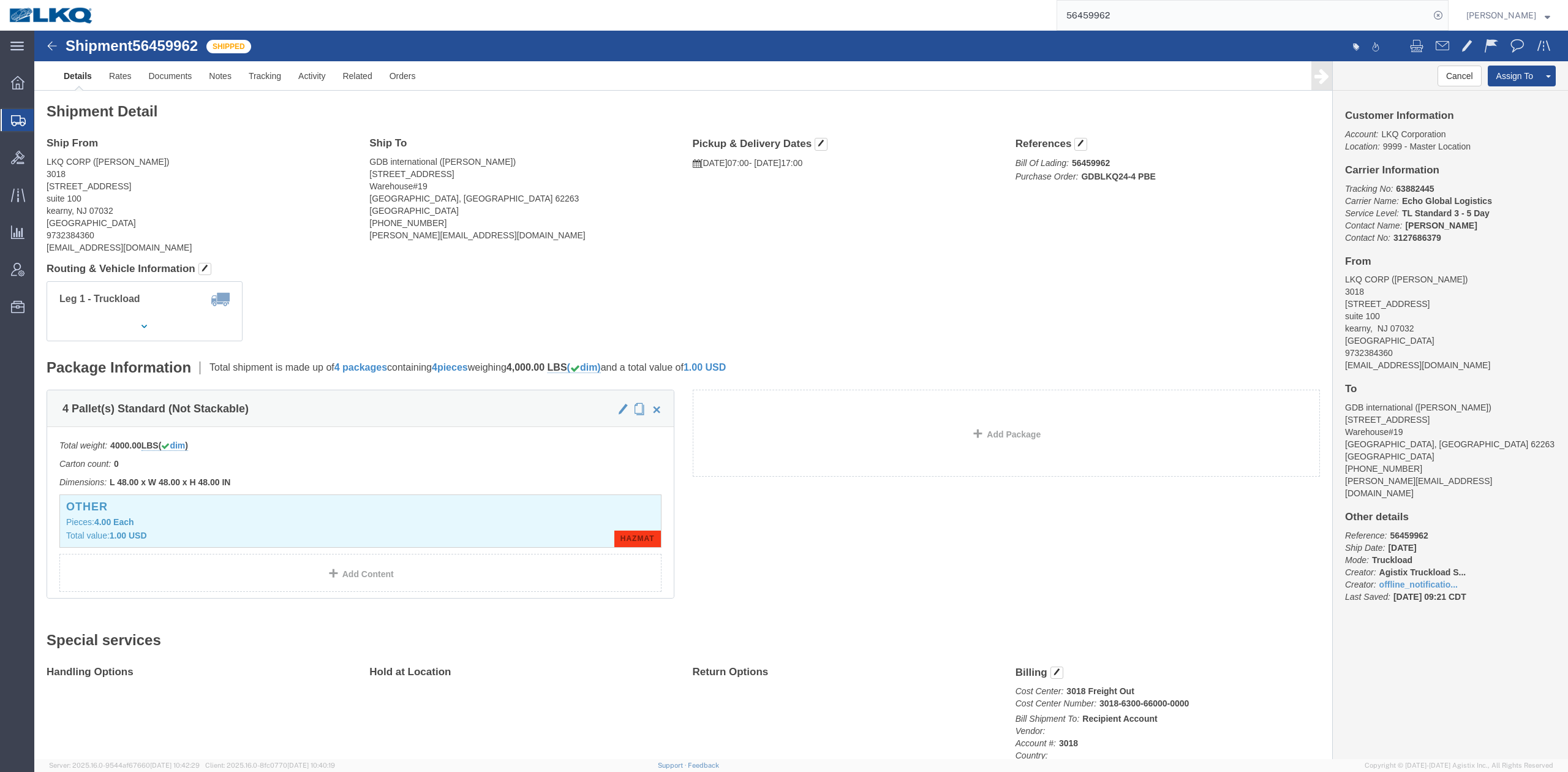
click div "Ship From LKQ CORP ([PERSON_NAME]) [STREET_ADDRESS] 9732384360 [EMAIL_ADDRESS][…"
click button "Cancel"
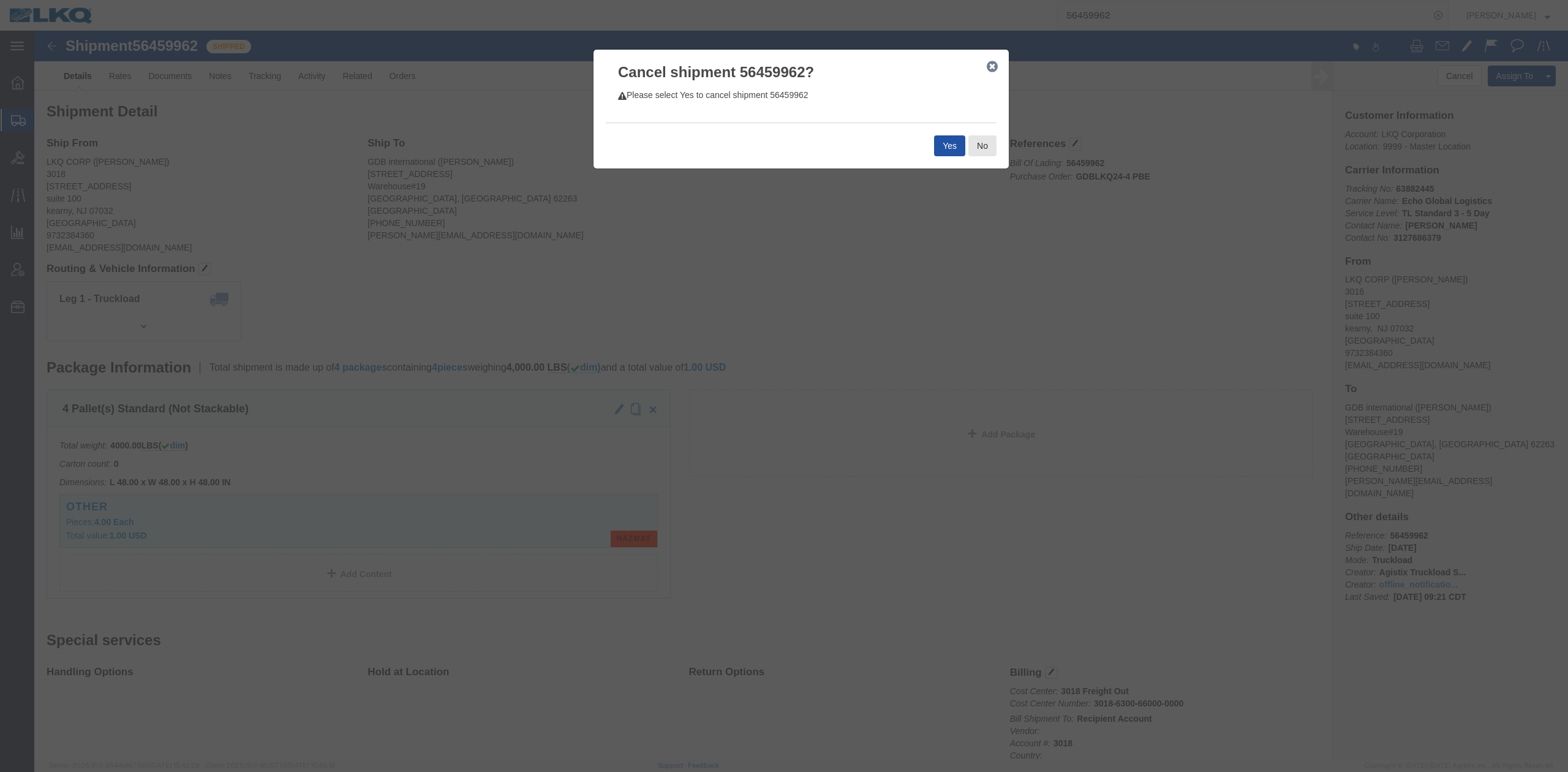
click button "Yes"
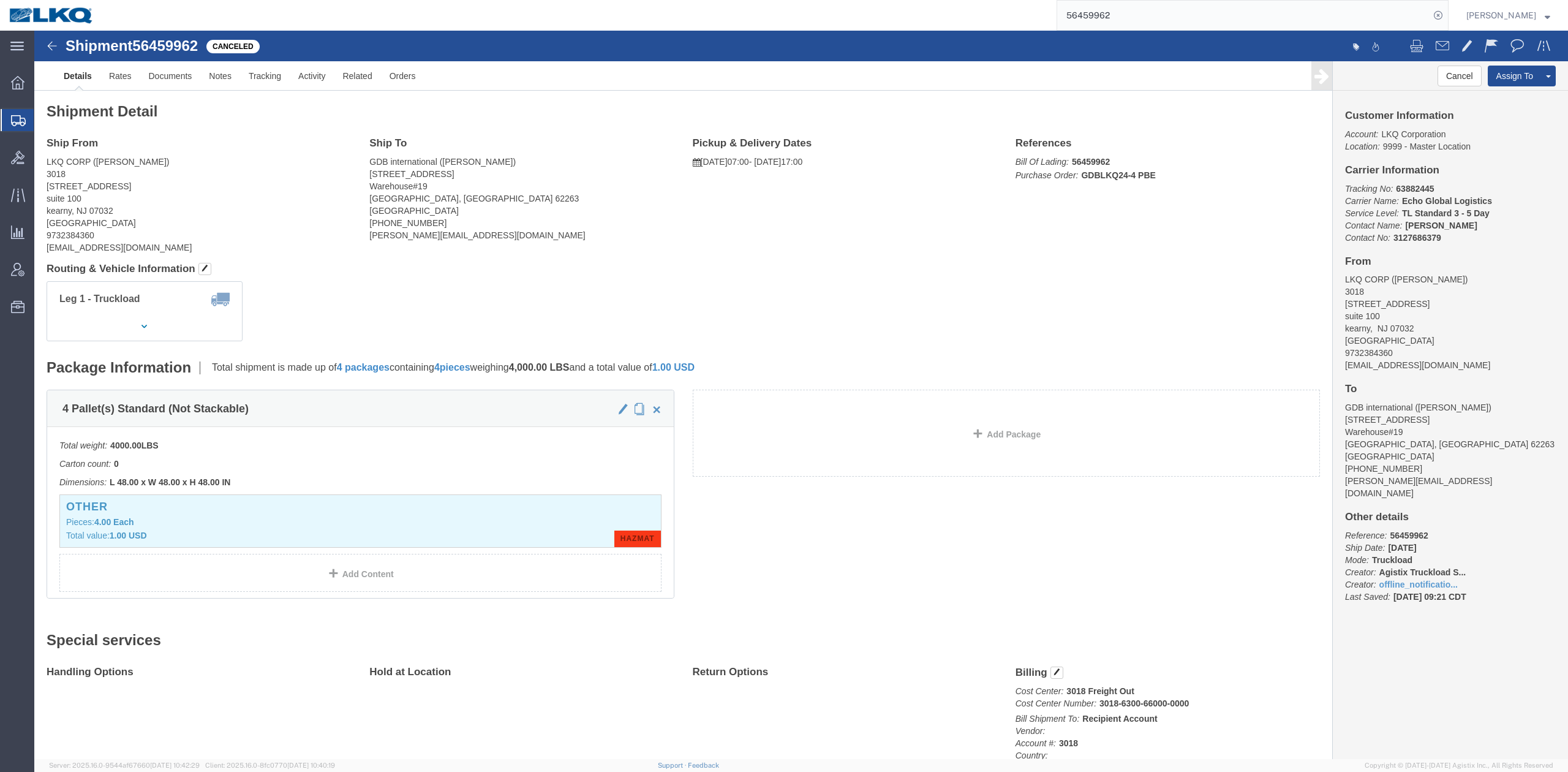
drag, startPoint x: 1151, startPoint y: 13, endPoint x: 1230, endPoint y: 22, distance: 79.5
click at [1151, 13] on input "56459962" at bounding box center [1243, 15] width 372 height 29
paste input "373686"
type input "56373686"
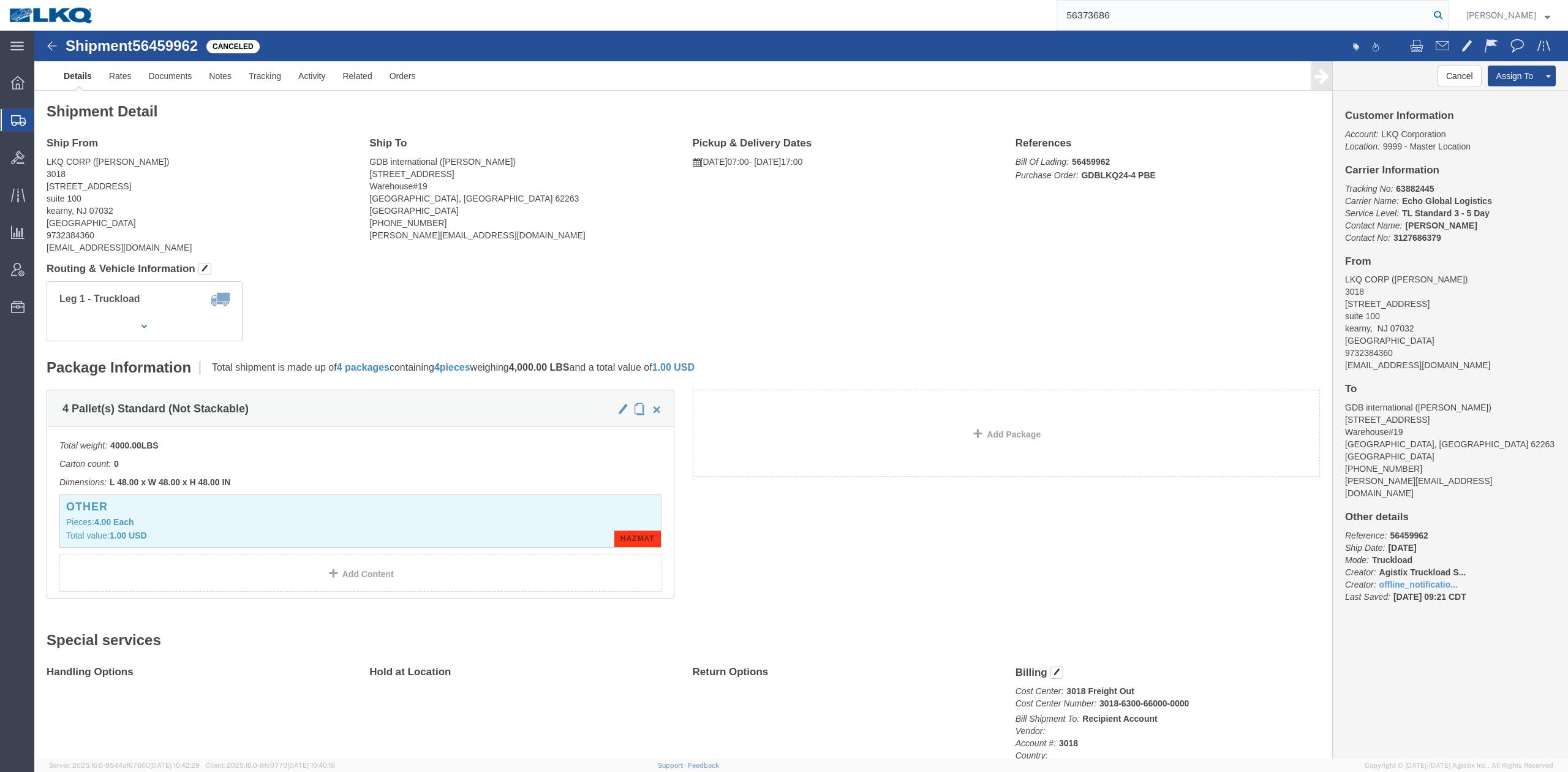
drag, startPoint x: 1459, startPoint y: 11, endPoint x: 805, endPoint y: 548, distance: 846.2
click at [1447, 11] on icon at bounding box center [1438, 15] width 17 height 17
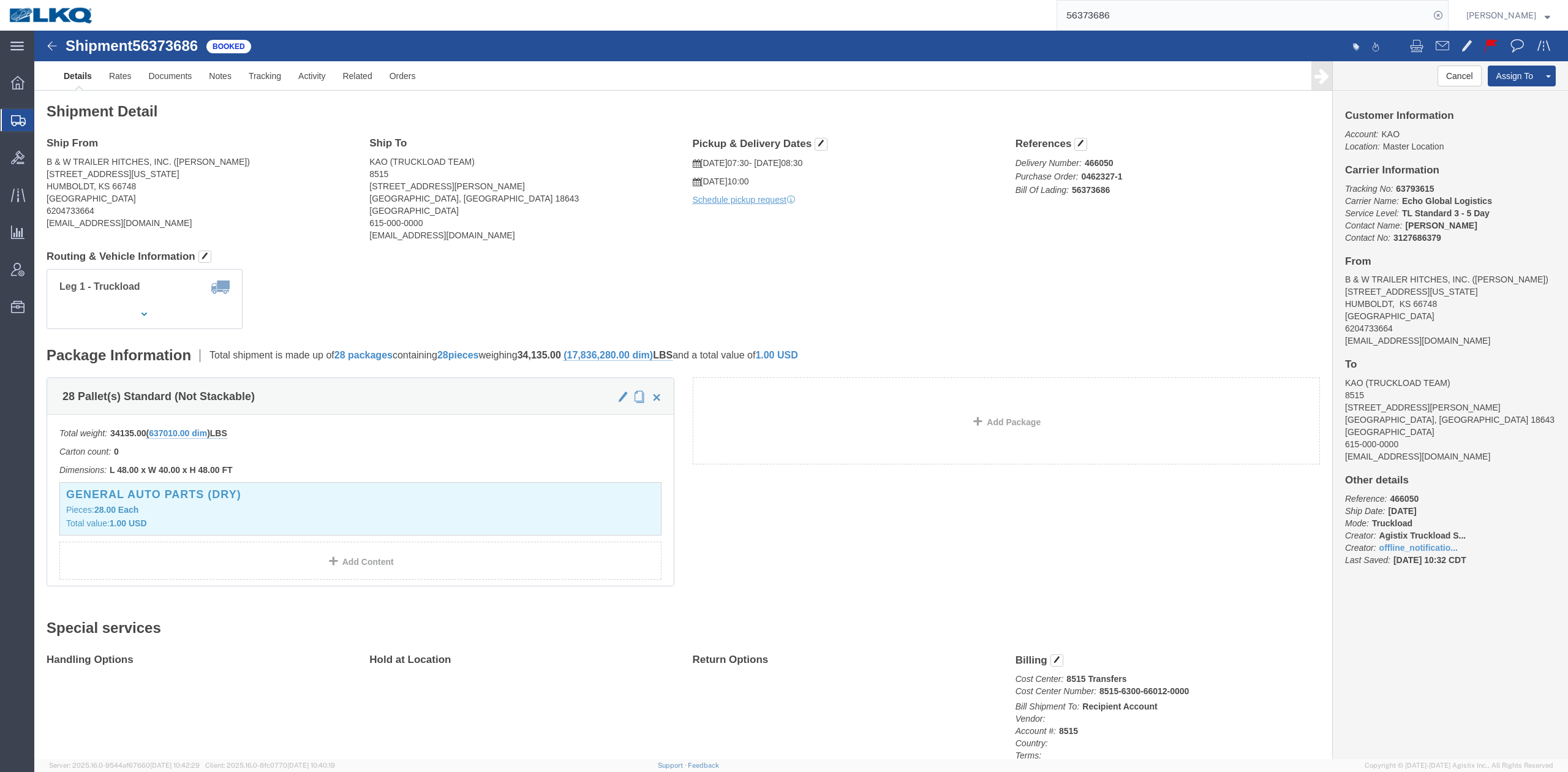
click div "Shipment Detail Ship From B & W TRAILER HITCHES, INC. ([PERSON_NAME]) [STREET_A…"
click button
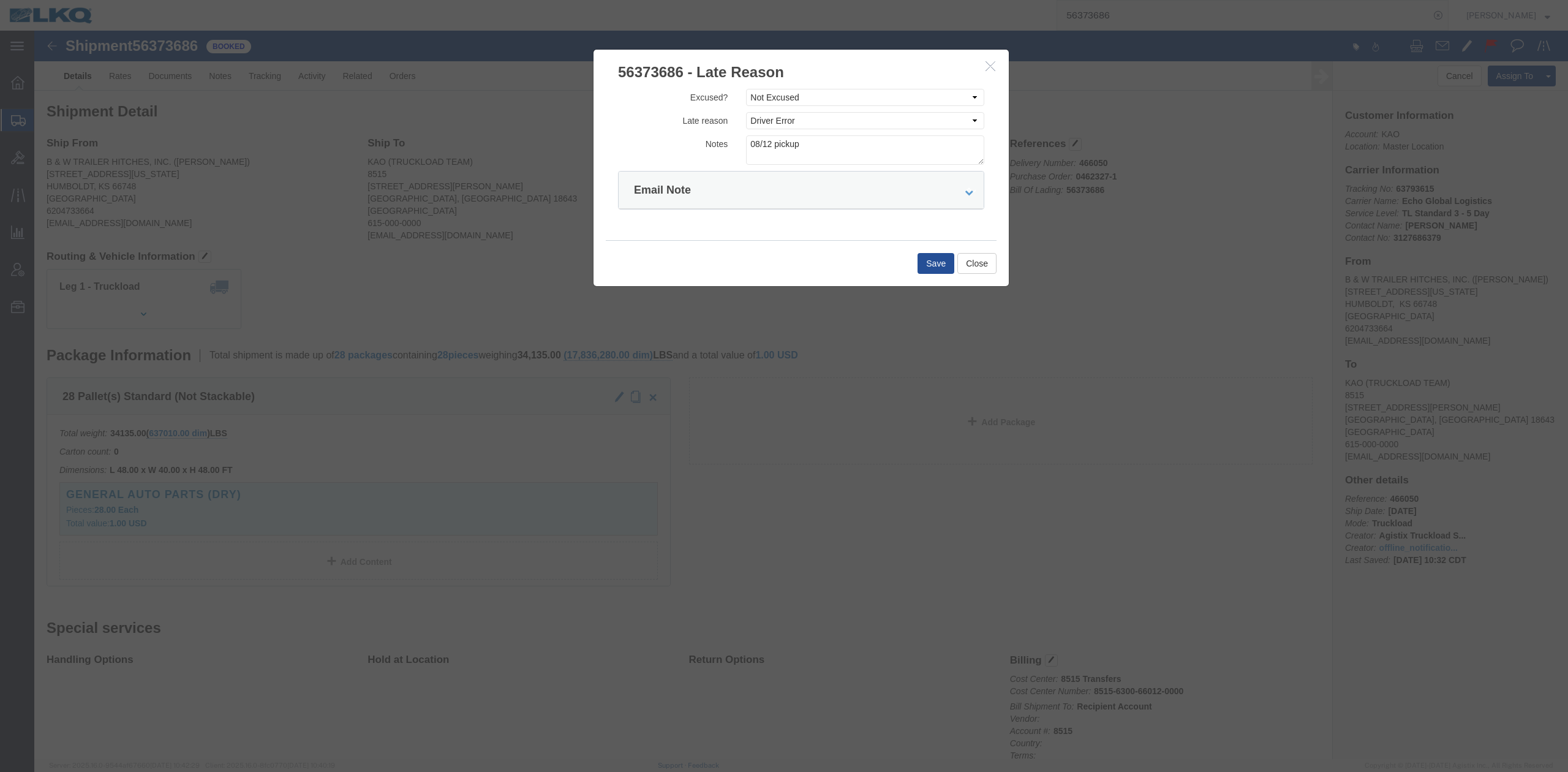
click icon "button"
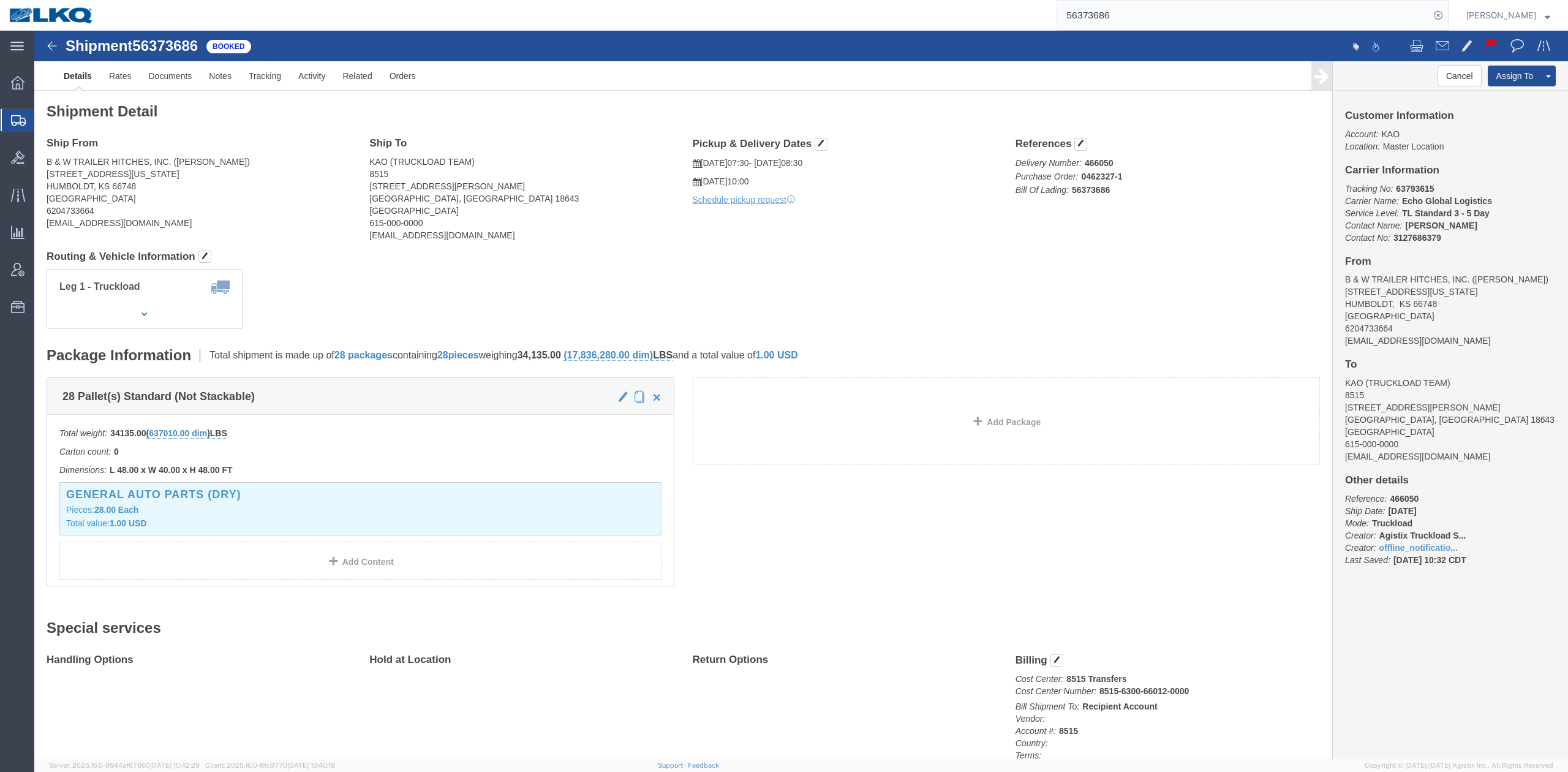
click div "References Delivery Number: 466050 Purchase Order: 0462327-1 Bill Of Lading: 56…"
click button "button"
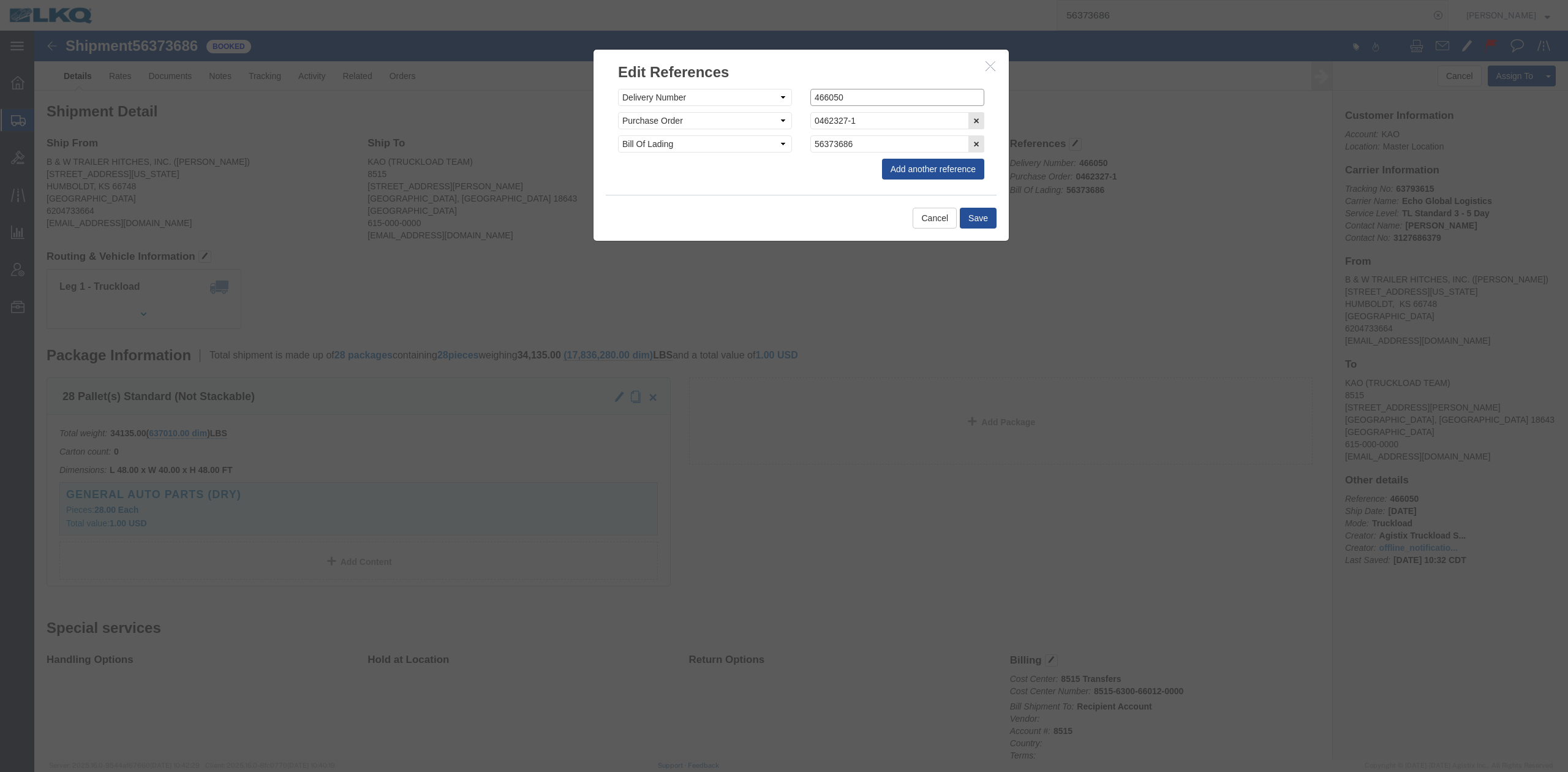
click input "466050"
paste input "5794"
type input "465794"
click button "Save"
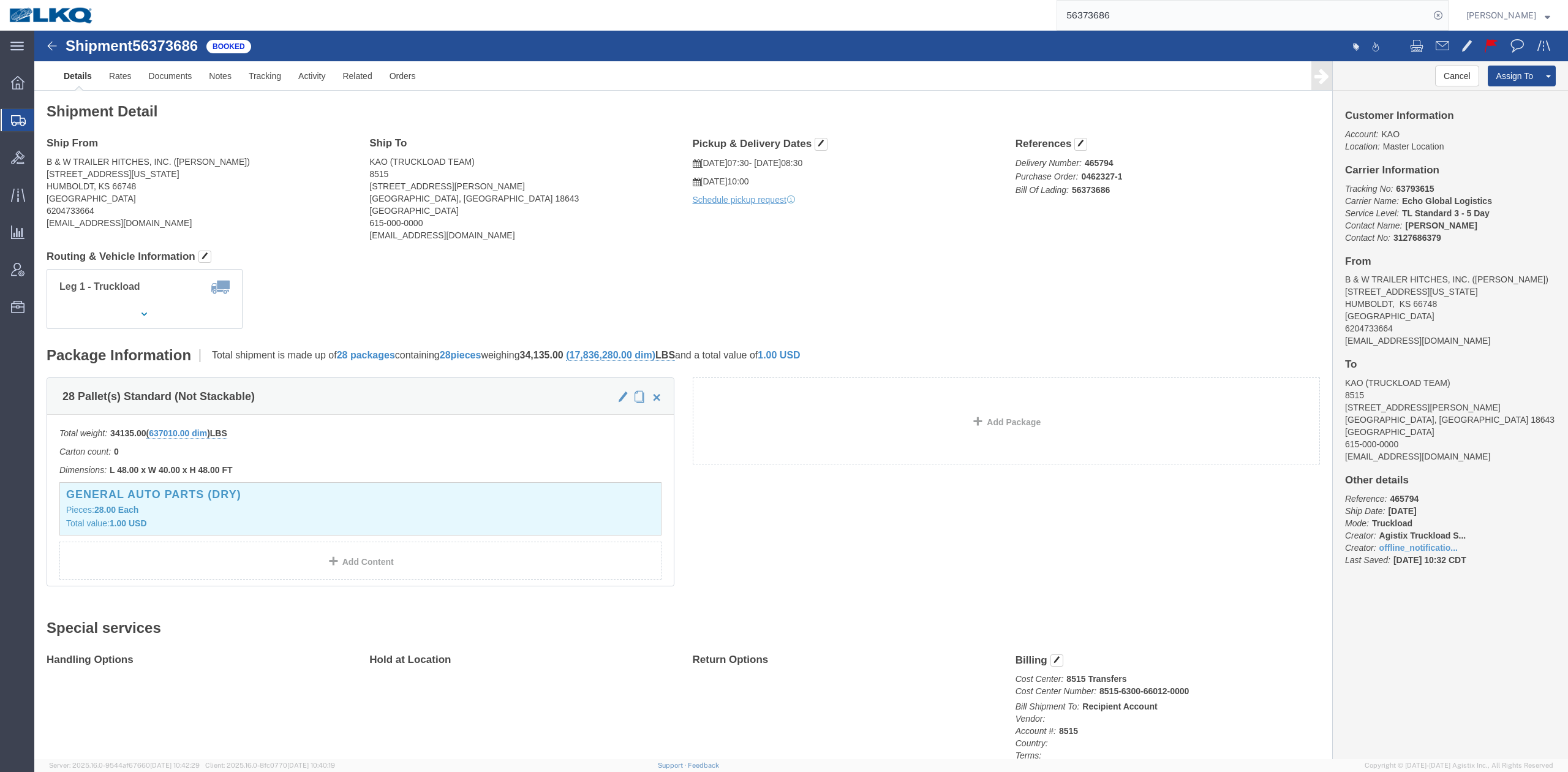
click at [1135, 15] on input "56373686" at bounding box center [1243, 15] width 372 height 29
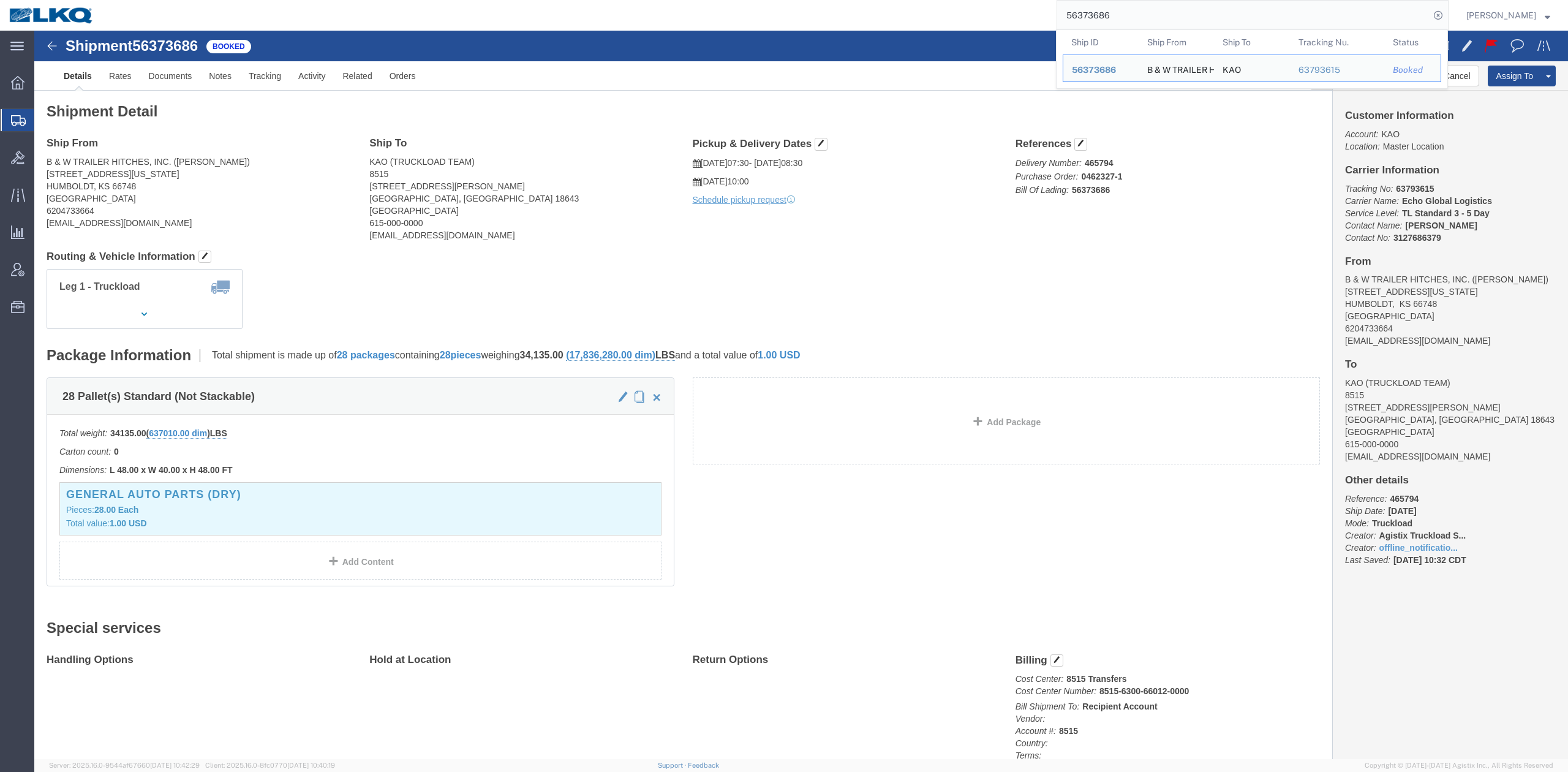
paste input "454455"
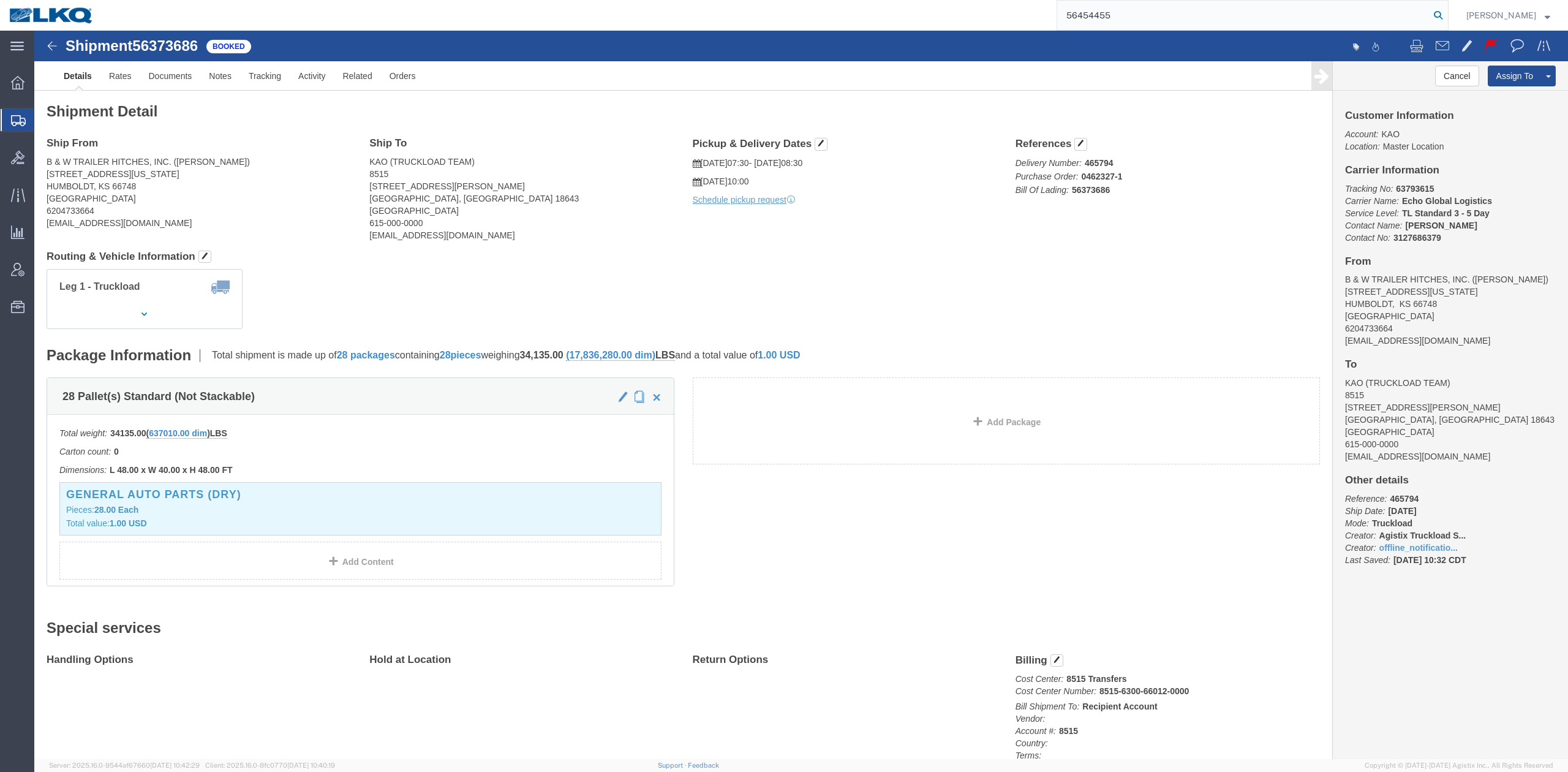
click at [1447, 13] on icon at bounding box center [1438, 15] width 17 height 17
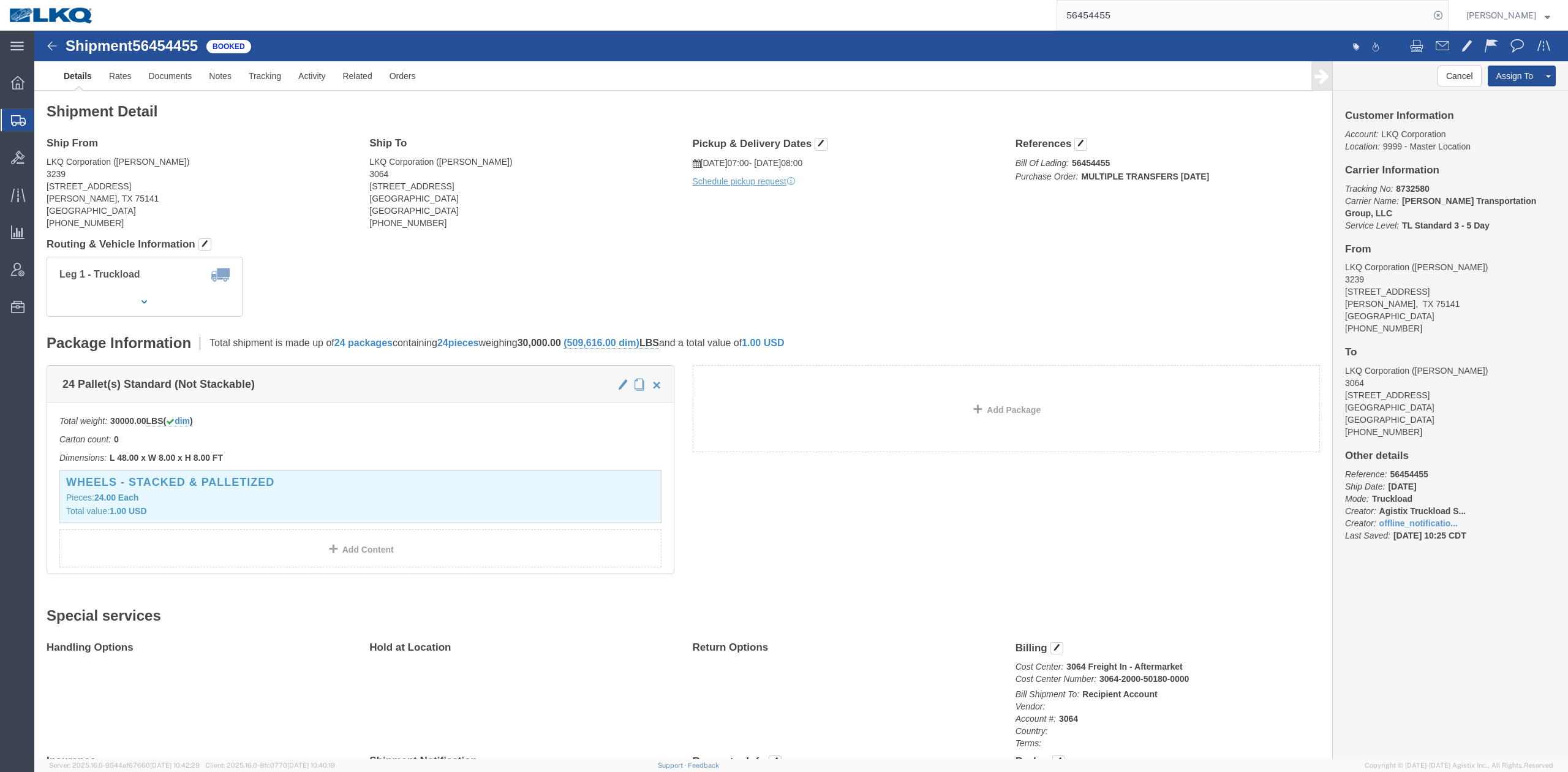
click at [1132, 24] on input "56454455" at bounding box center [1243, 15] width 372 height 29
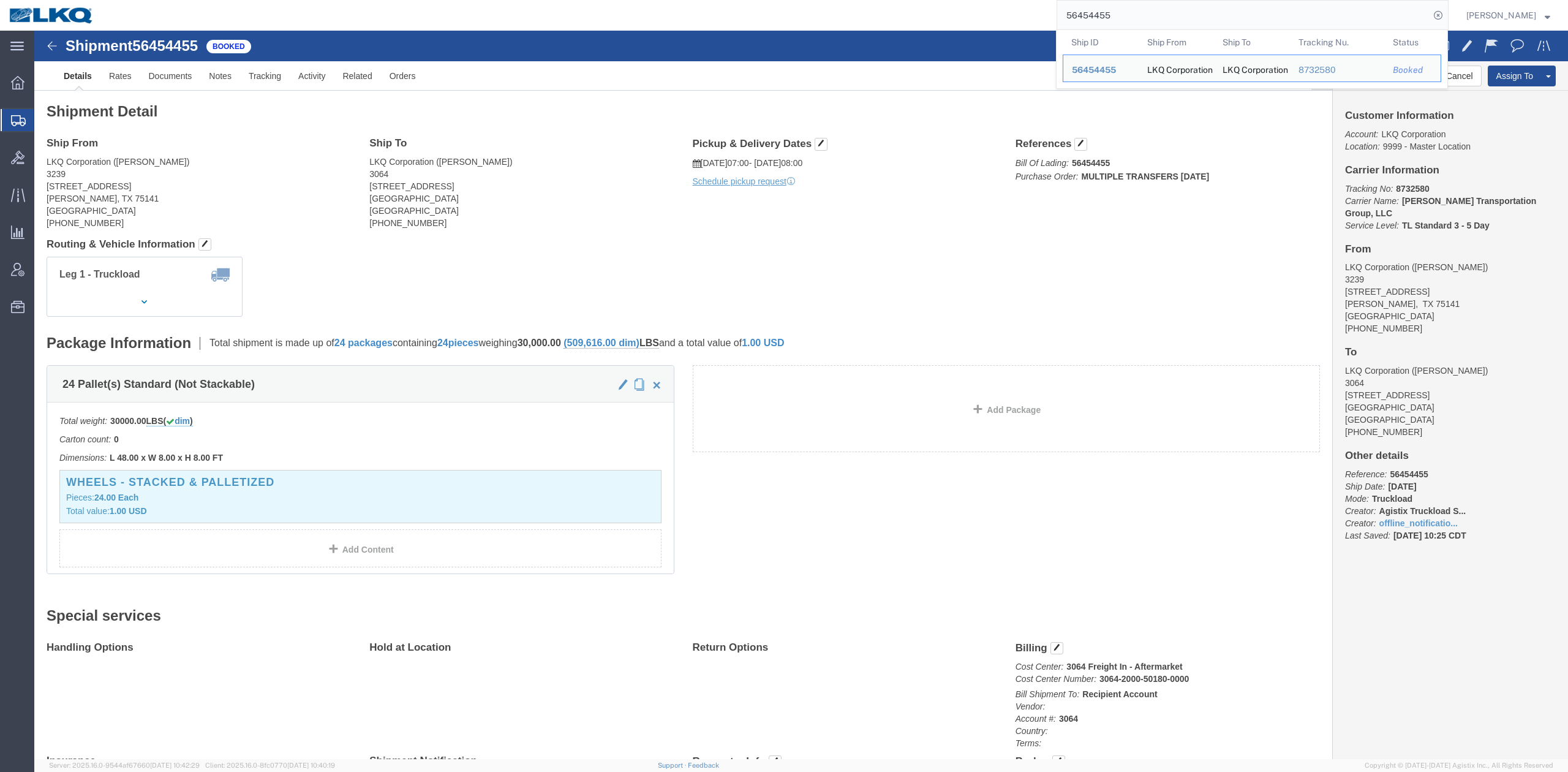
click at [1130, 24] on input "56454455" at bounding box center [1243, 15] width 372 height 29
paste input "78666"
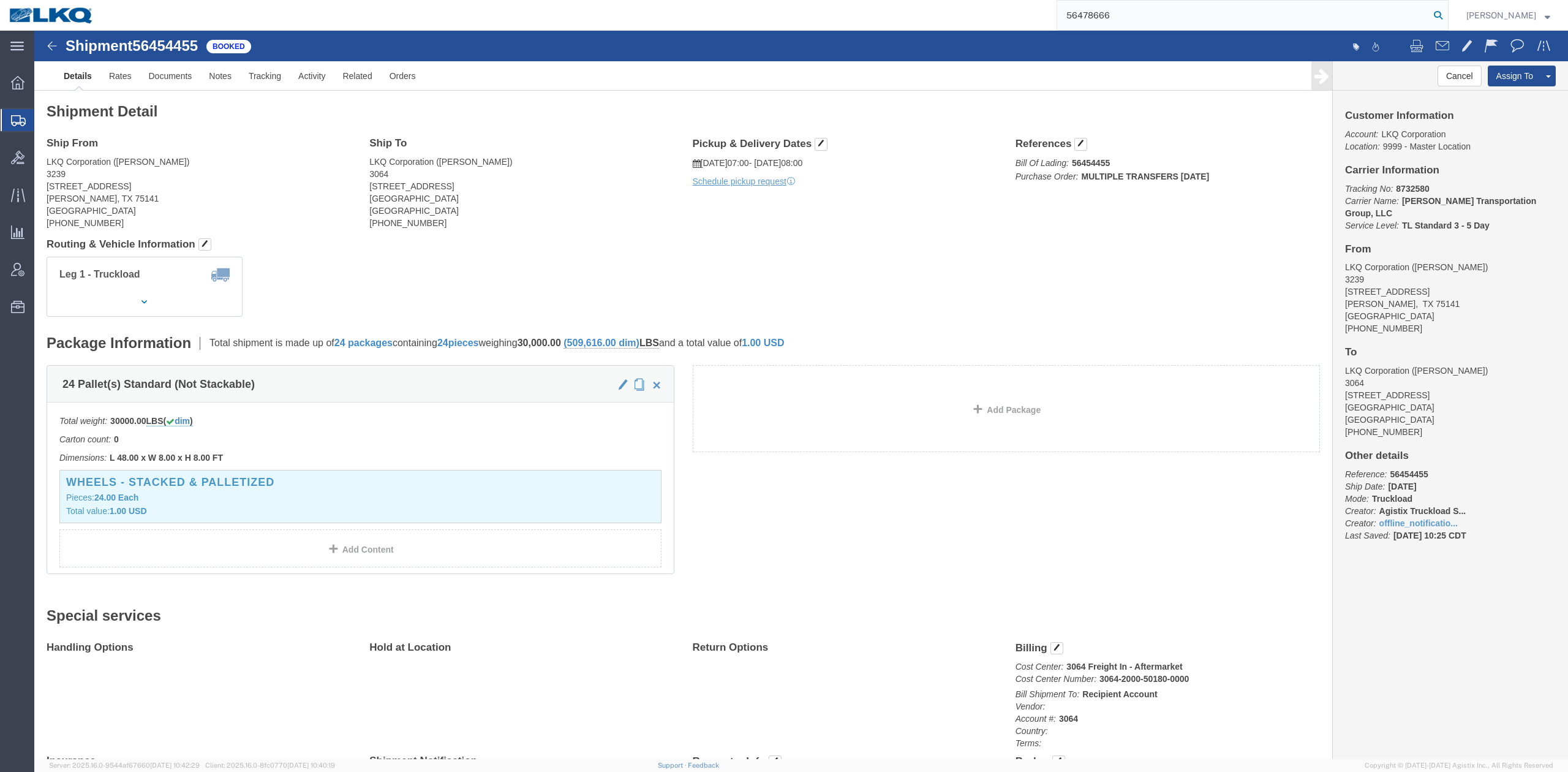
click at [1447, 15] on icon at bounding box center [1438, 15] width 17 height 17
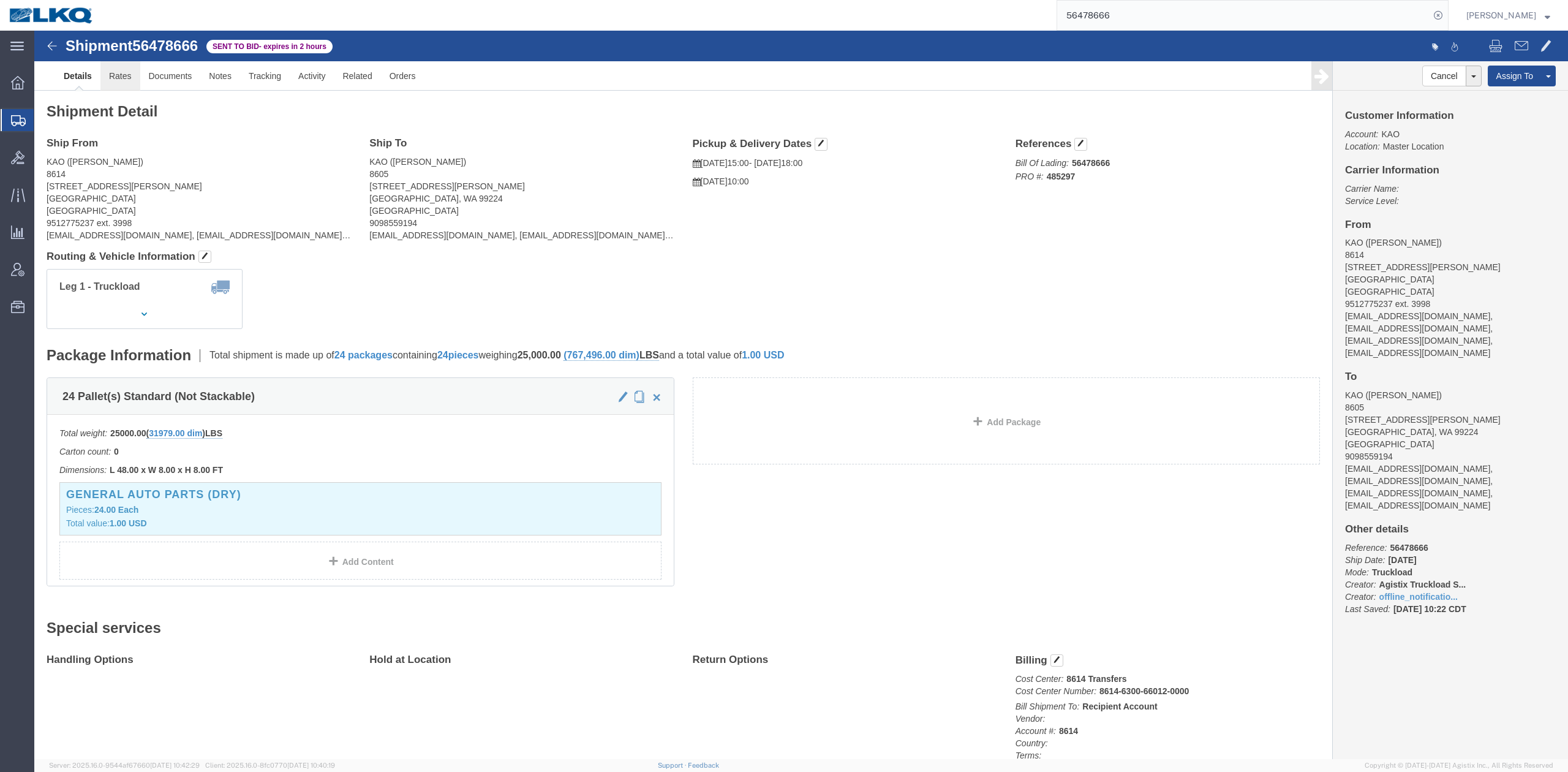
click link "Rates"
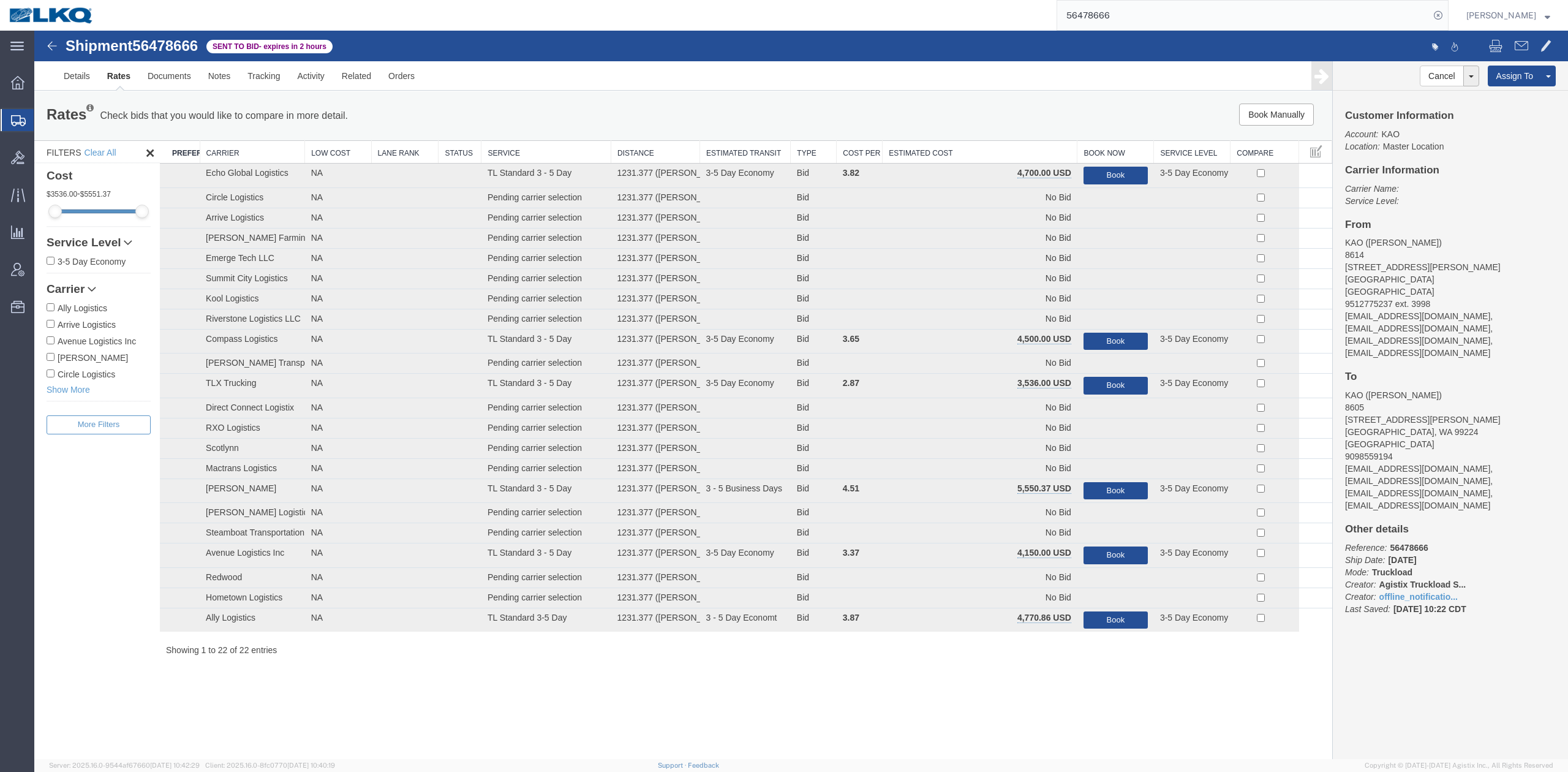
click at [991, 157] on th "Estimated Cost" at bounding box center [980, 152] width 194 height 23
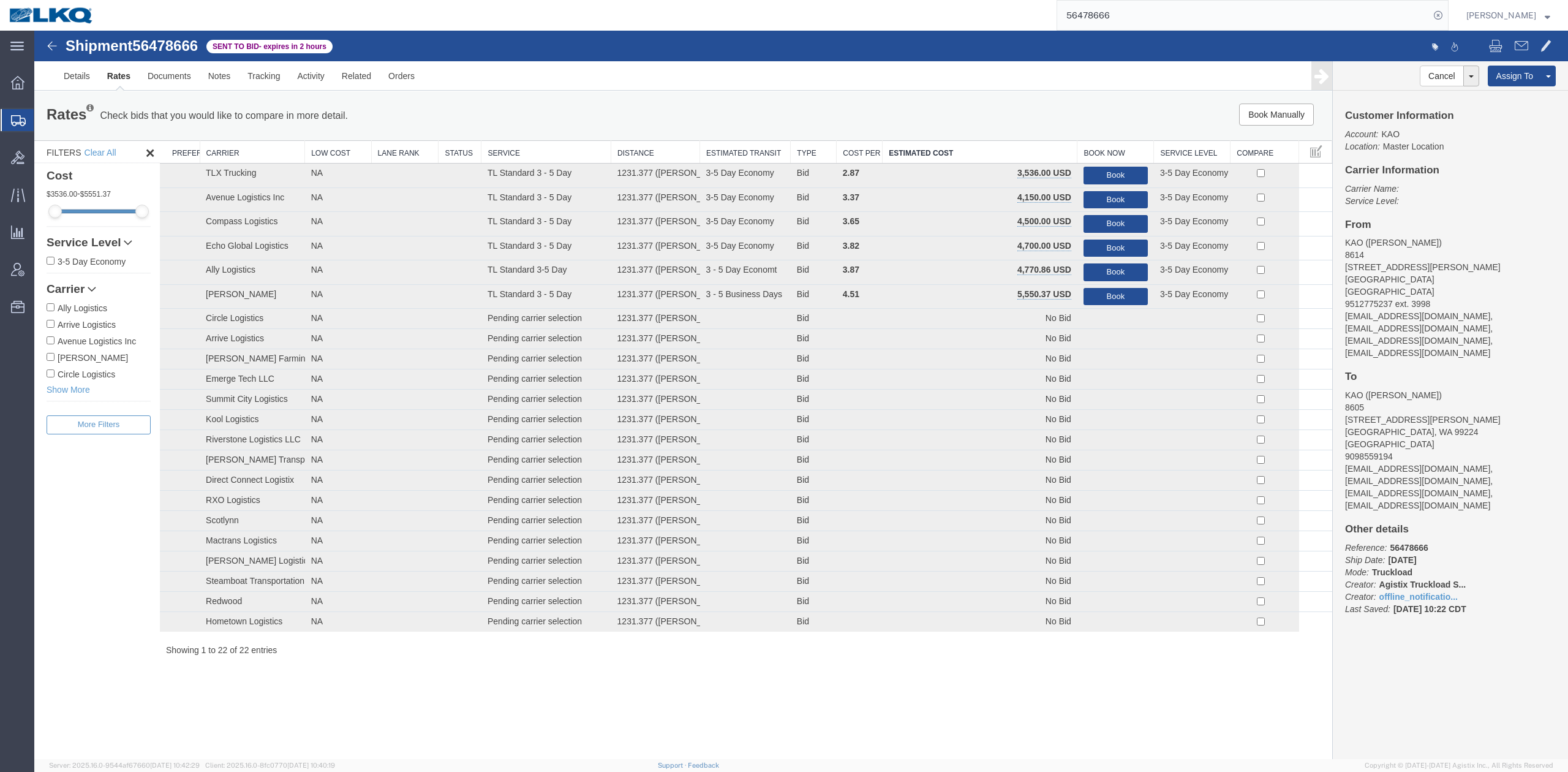
click at [1096, 17] on input "56478666" at bounding box center [1243, 15] width 372 height 29
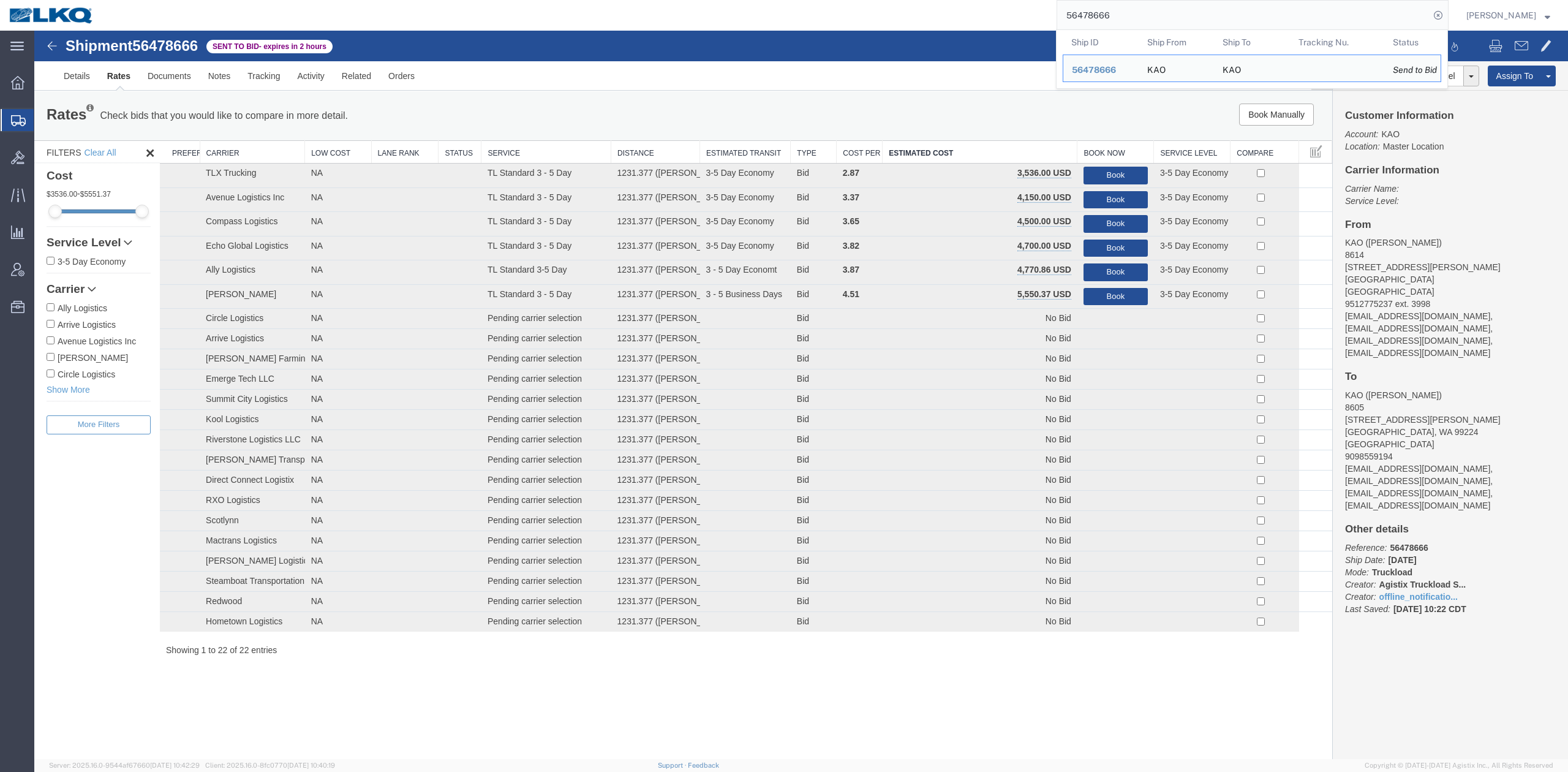
drag, startPoint x: 1097, startPoint y: 16, endPoint x: 1101, endPoint y: 5, distance: 11.7
click at [1101, 5] on input "56478666" at bounding box center [1243, 15] width 372 height 29
paste input "59962"
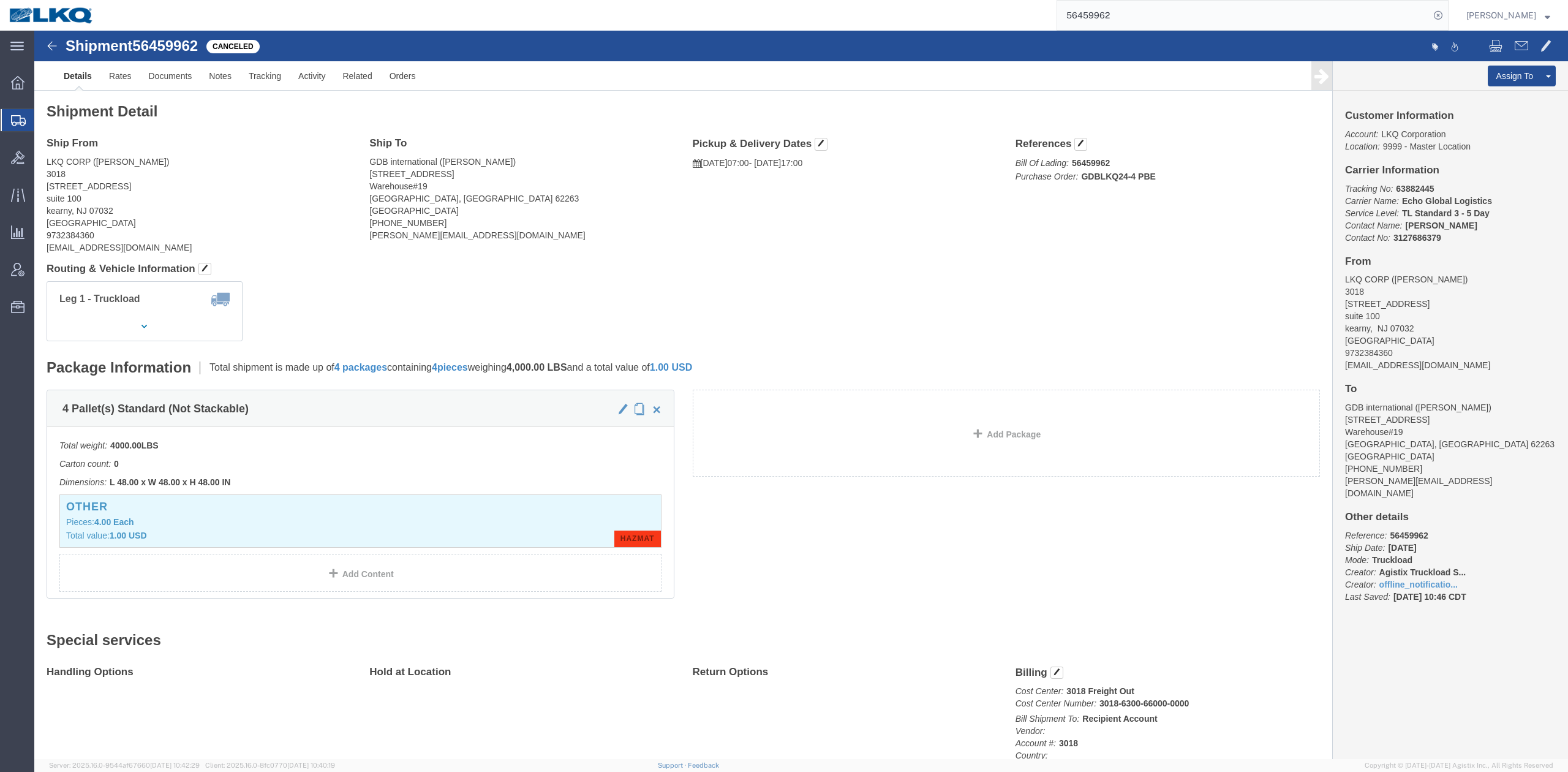
click div "Ship From LKQ CORP ([PERSON_NAME]) [STREET_ADDRESS] 9732384360 [EMAIL_ADDRESS][…"
click address "GDB international ([PERSON_NAME]) [STREET_ADDRESS] [PHONE_NUMBER] [PERSON_NAME]…"
click at [26, 126] on div at bounding box center [18, 120] width 35 height 22
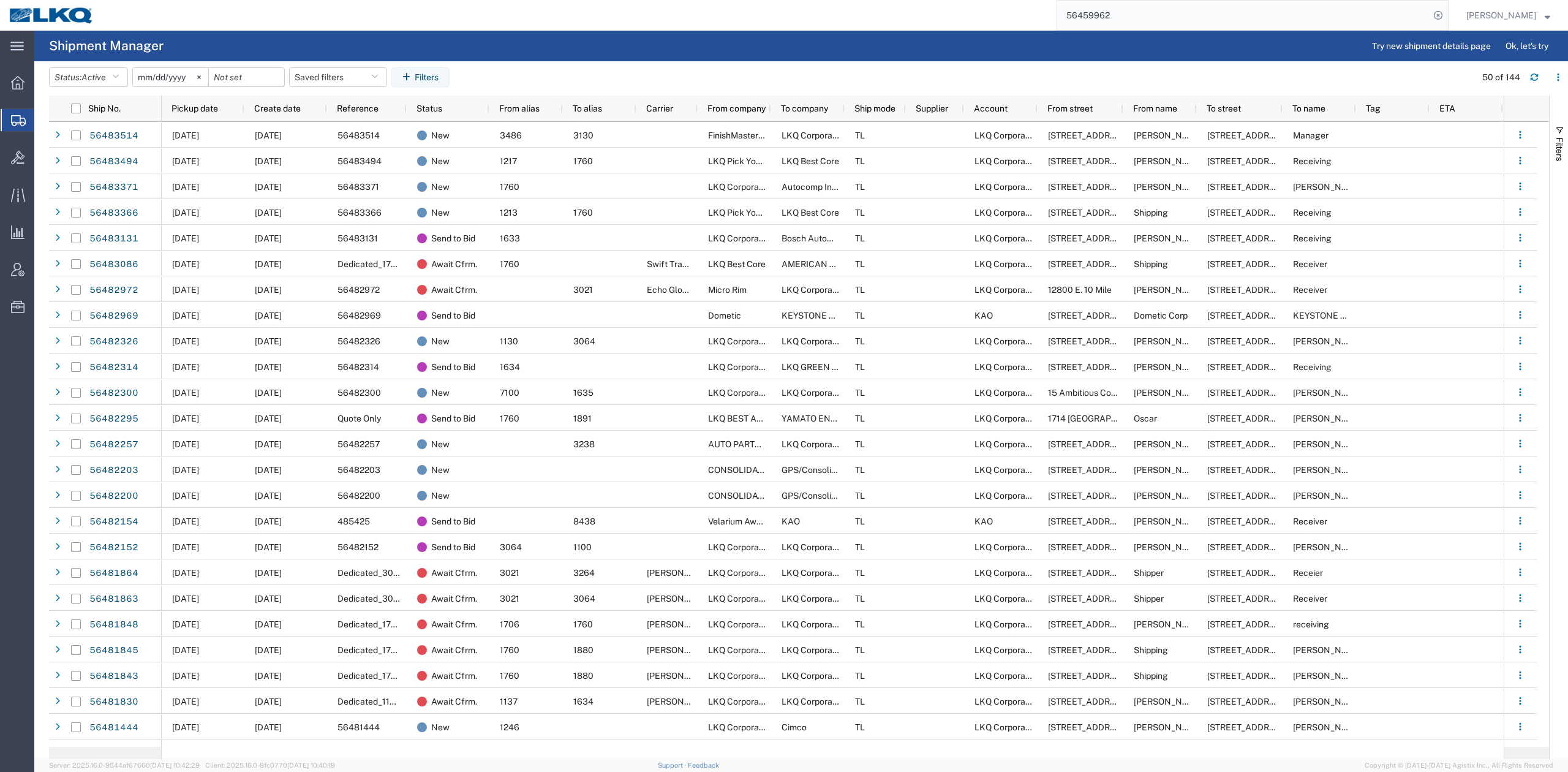
click at [1132, 20] on input "56459962" at bounding box center [1243, 15] width 372 height 29
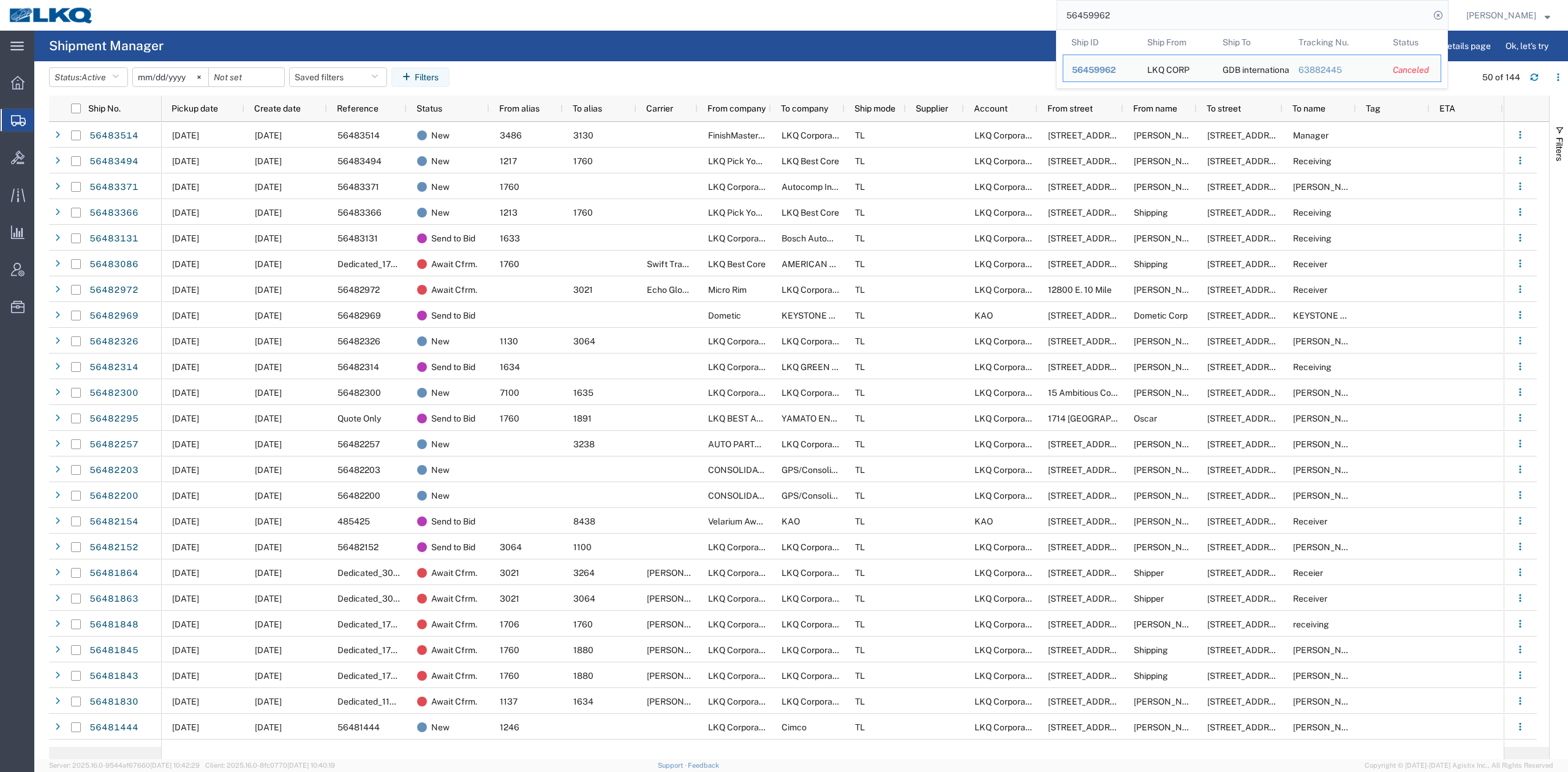
paste input "82154"
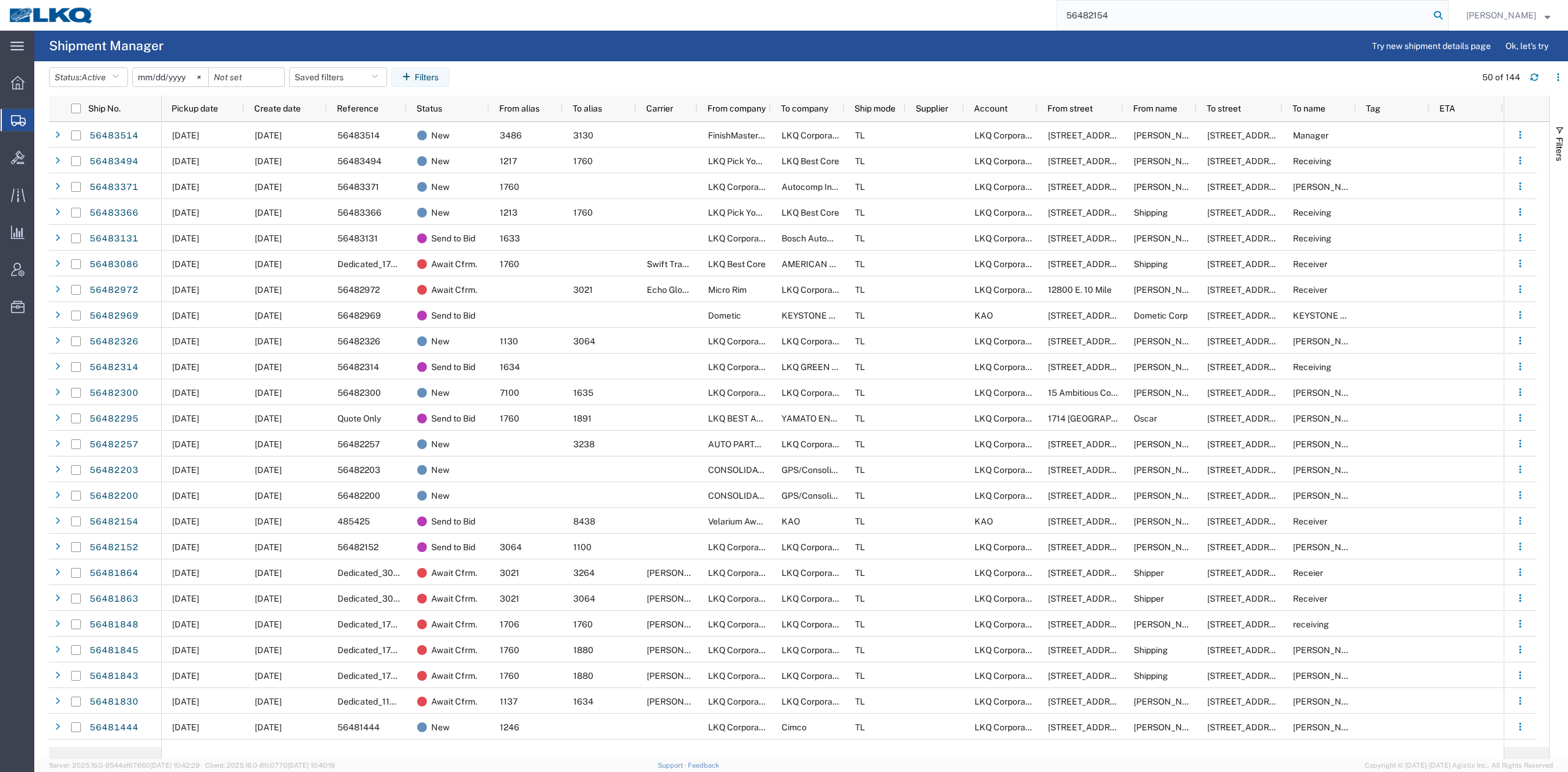
type input "56482154"
click at [1447, 15] on icon at bounding box center [1438, 15] width 17 height 17
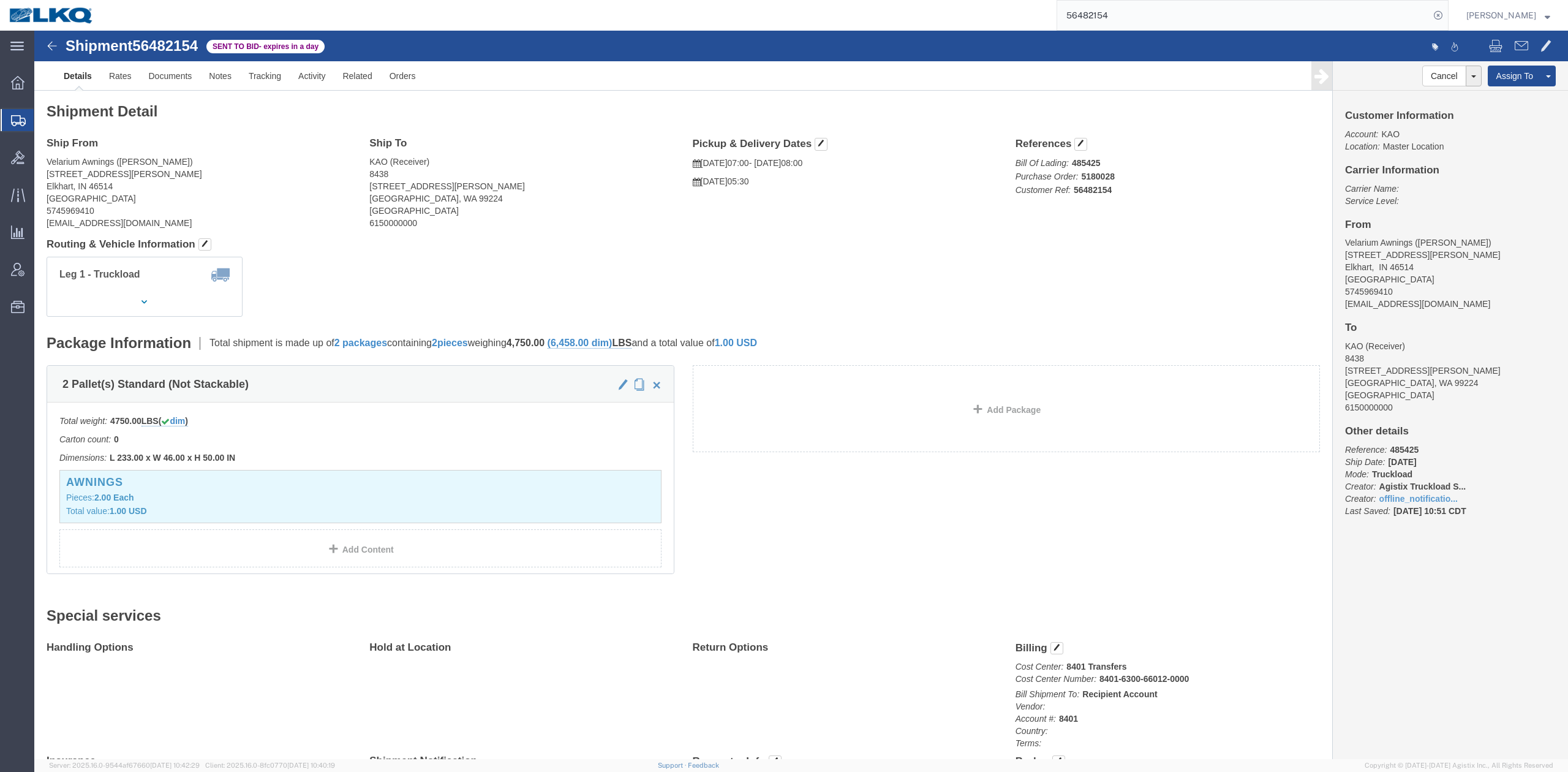
drag, startPoint x: 498, startPoint y: 191, endPoint x: 424, endPoint y: 131, distance: 95.3
click address "KAO (Receiver) 8438 [STREET_ADDRESS][PERSON_NAME]"
click link "Notes"
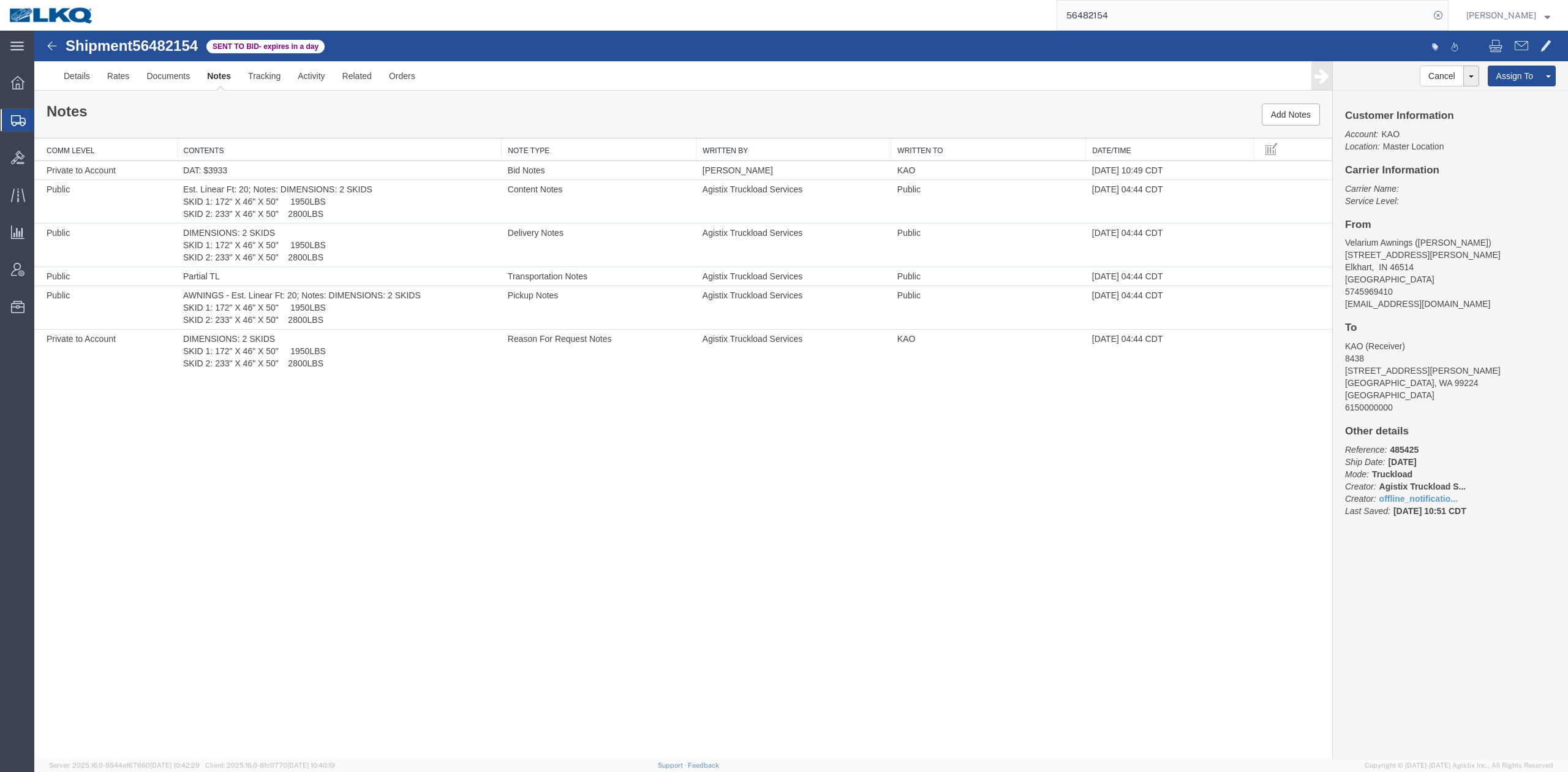
click at [1147, 24] on input "56482154" at bounding box center [1243, 15] width 372 height 29
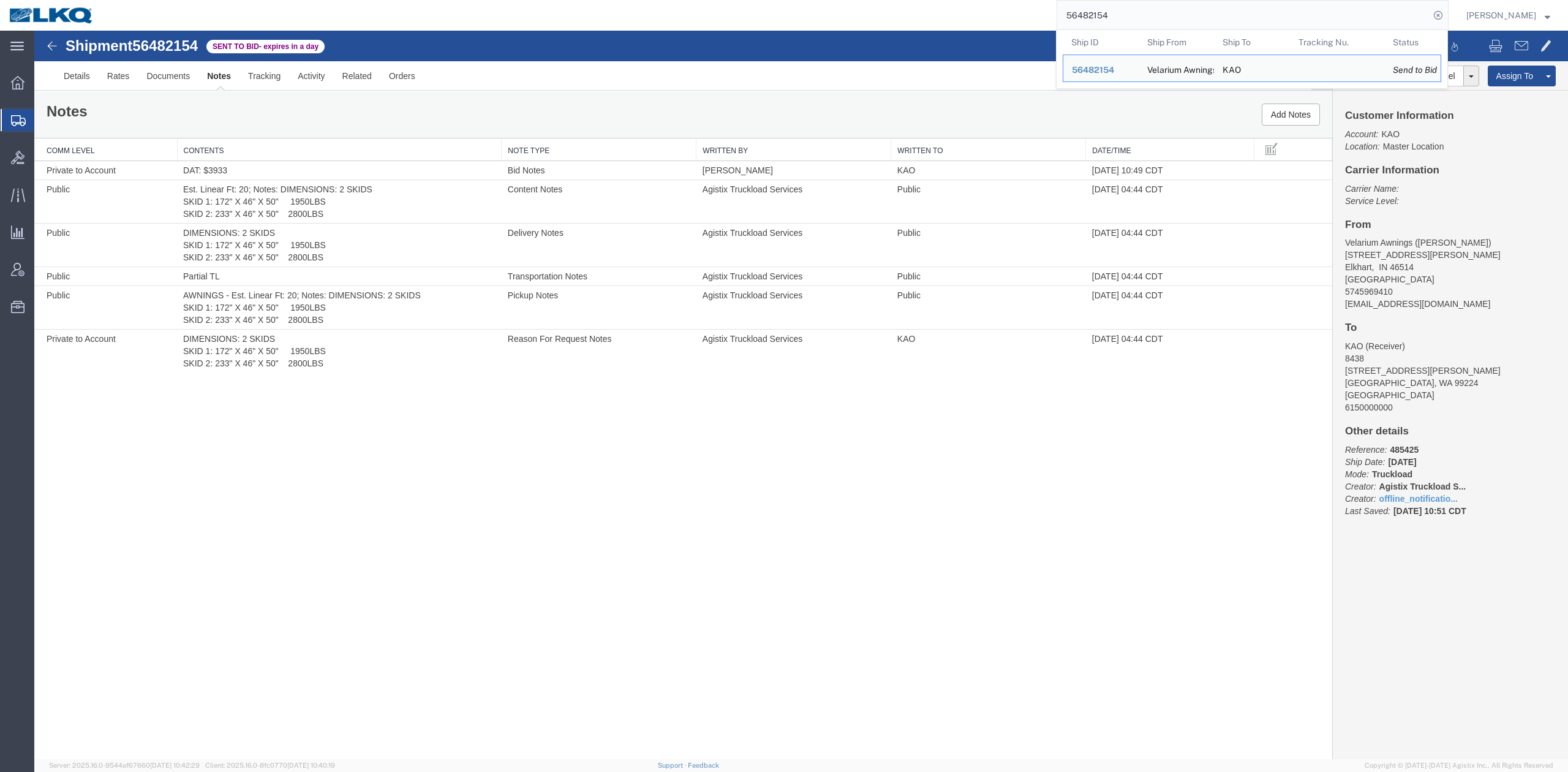
click at [1147, 24] on input "56482154" at bounding box center [1243, 15] width 372 height 29
paste input "1204"
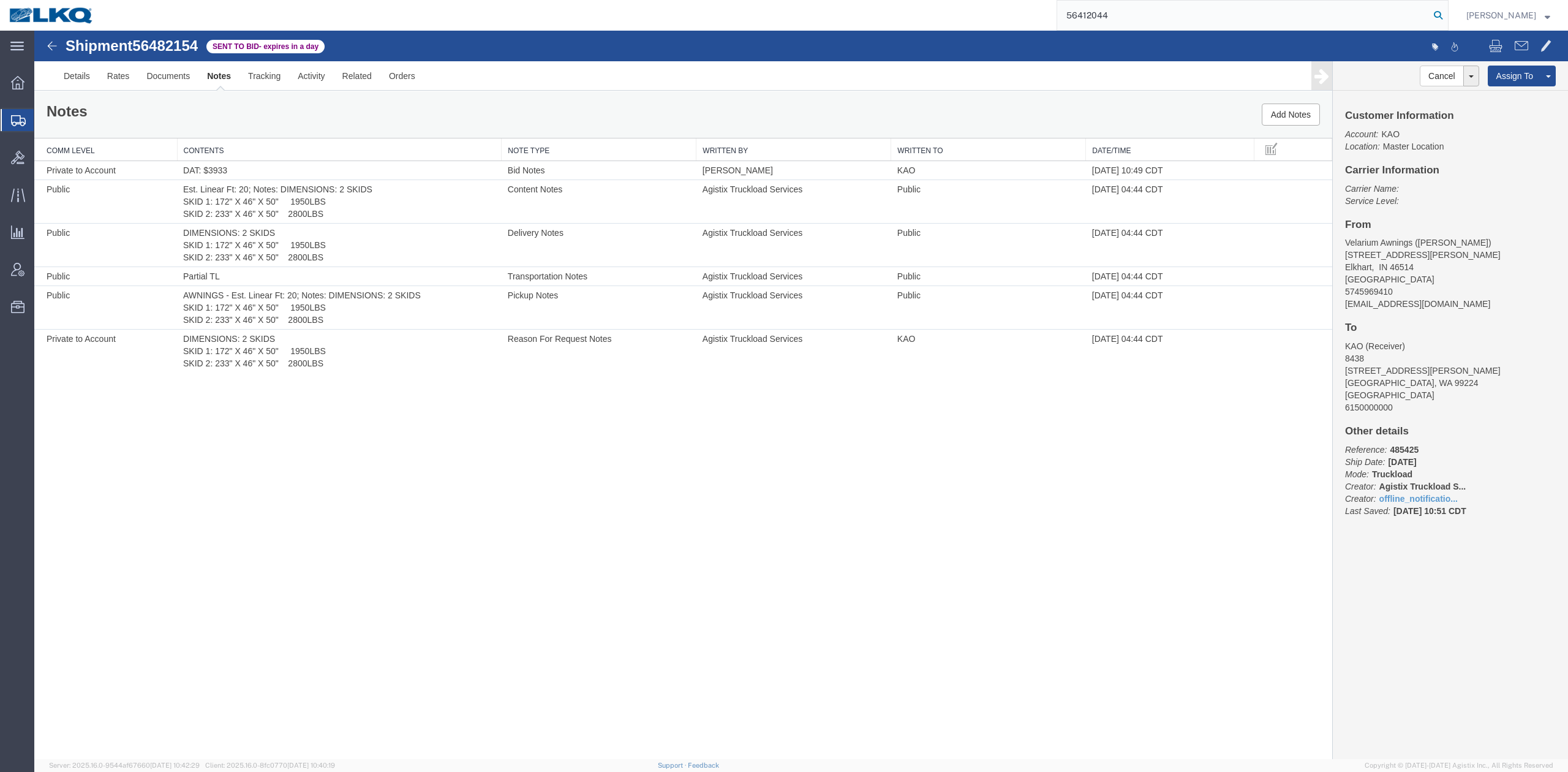
click at [1447, 19] on icon at bounding box center [1438, 15] width 17 height 17
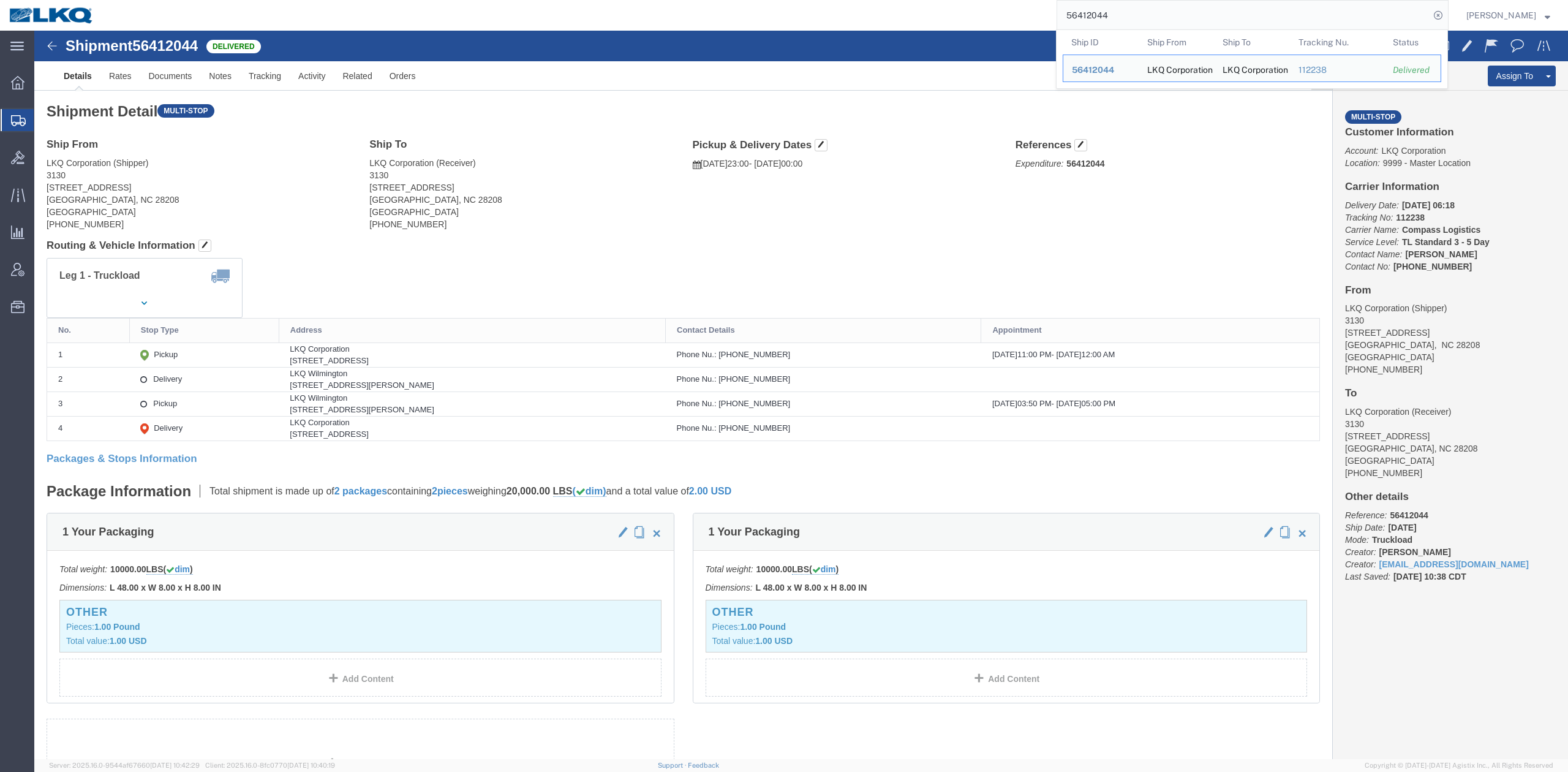
click at [1135, 20] on input "56412044" at bounding box center [1243, 15] width 372 height 29
paste input "345251"
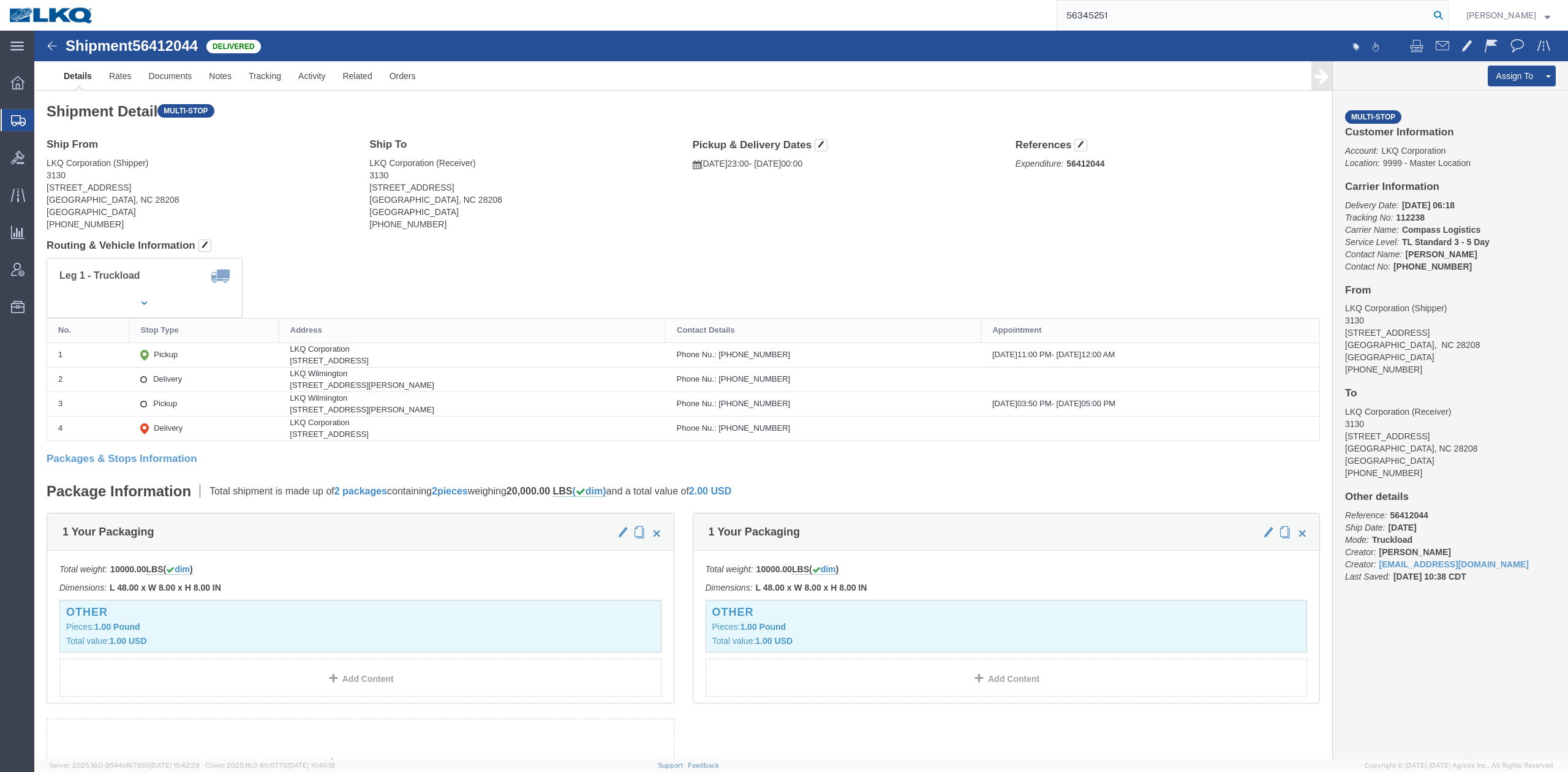
click at [1447, 10] on icon at bounding box center [1438, 15] width 17 height 17
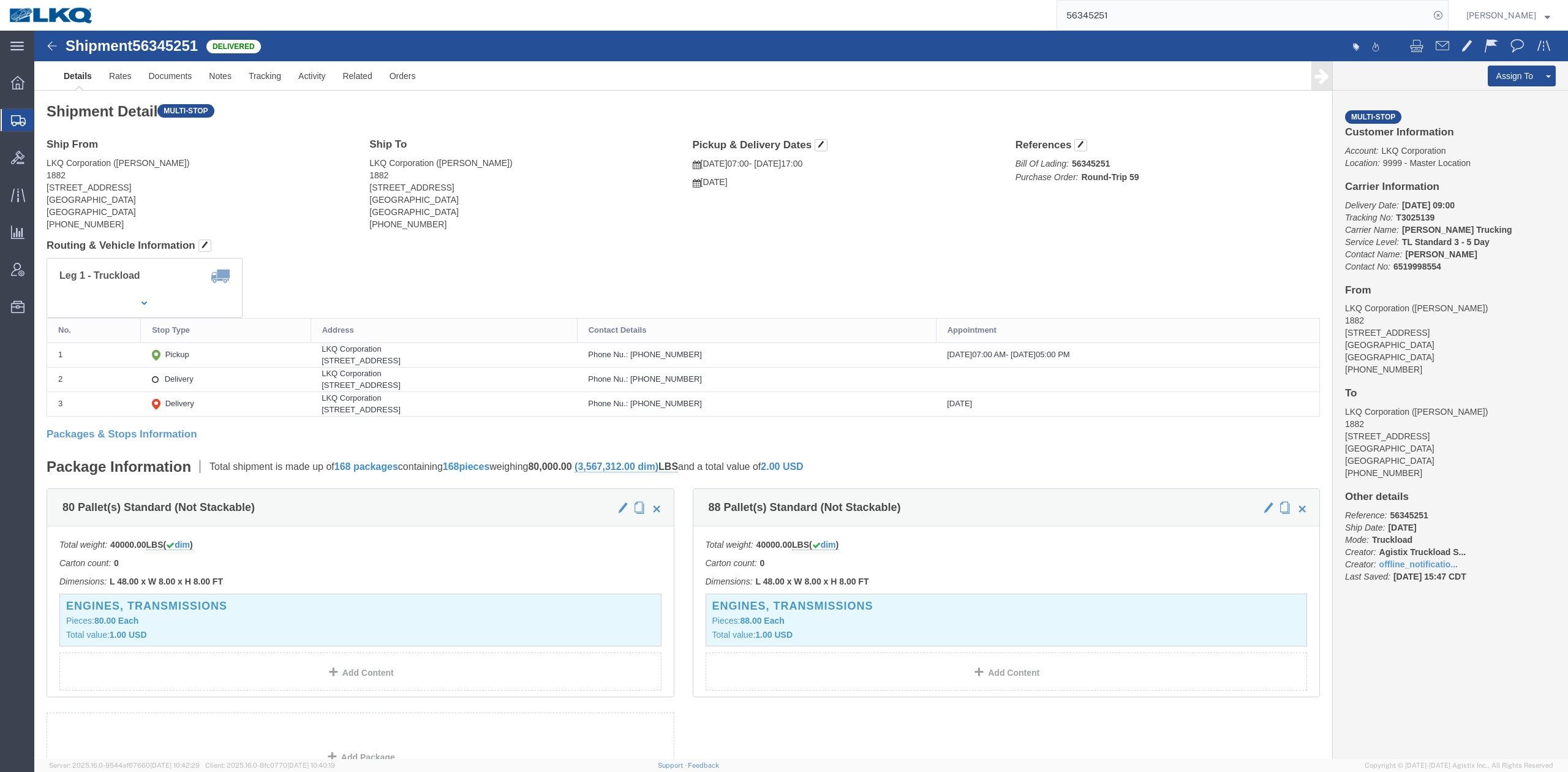
click at [1221, 13] on input "56345251" at bounding box center [1243, 15] width 372 height 29
click at [1221, 11] on input "56345251" at bounding box center [1243, 15] width 372 height 29
paste input "084563"
click at [1447, 18] on icon at bounding box center [1438, 15] width 17 height 17
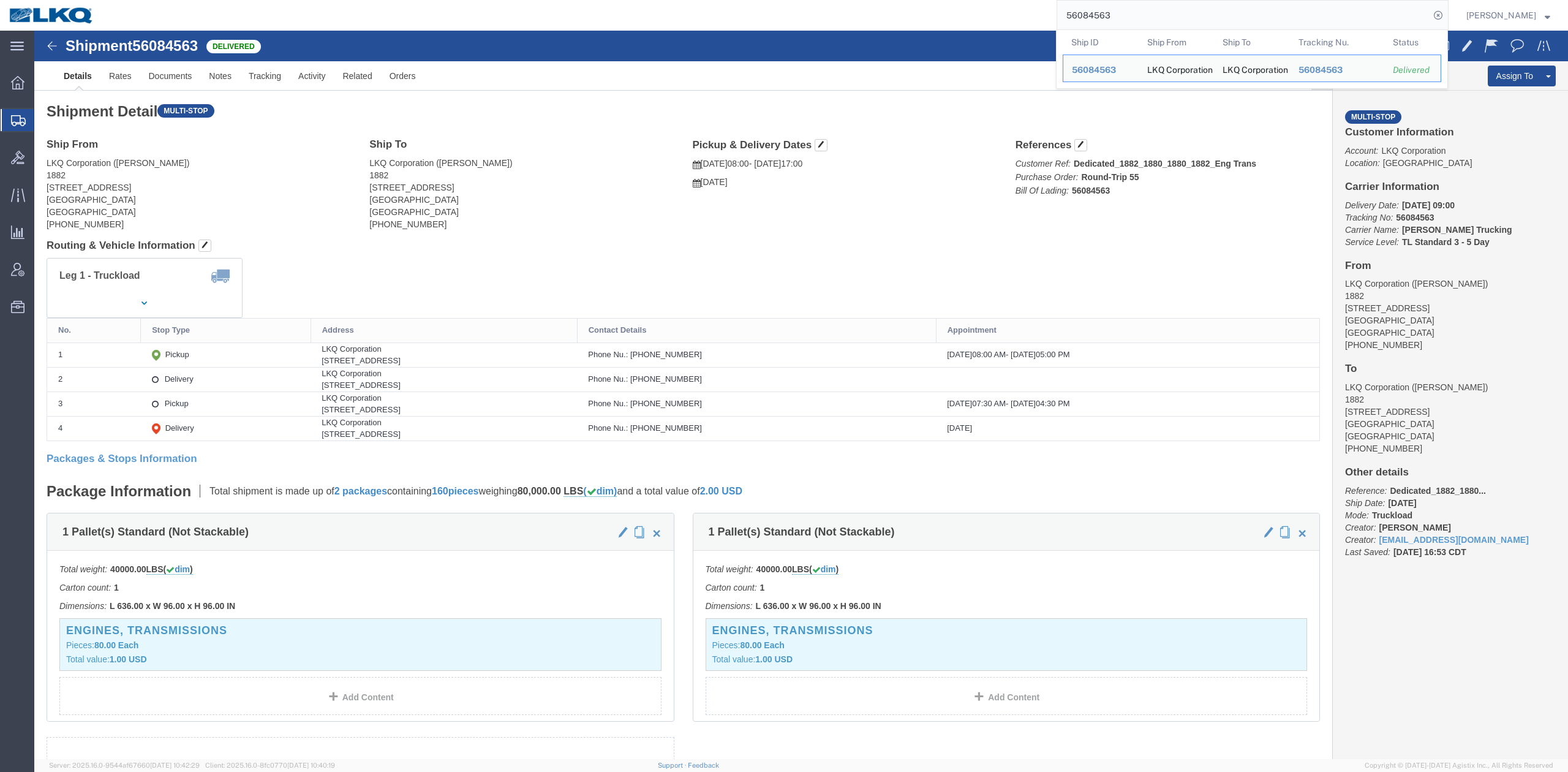
click at [1169, 23] on input "56084563" at bounding box center [1243, 15] width 372 height 29
click at [1167, 23] on input "56084563" at bounding box center [1243, 15] width 372 height 29
paste input "425365"
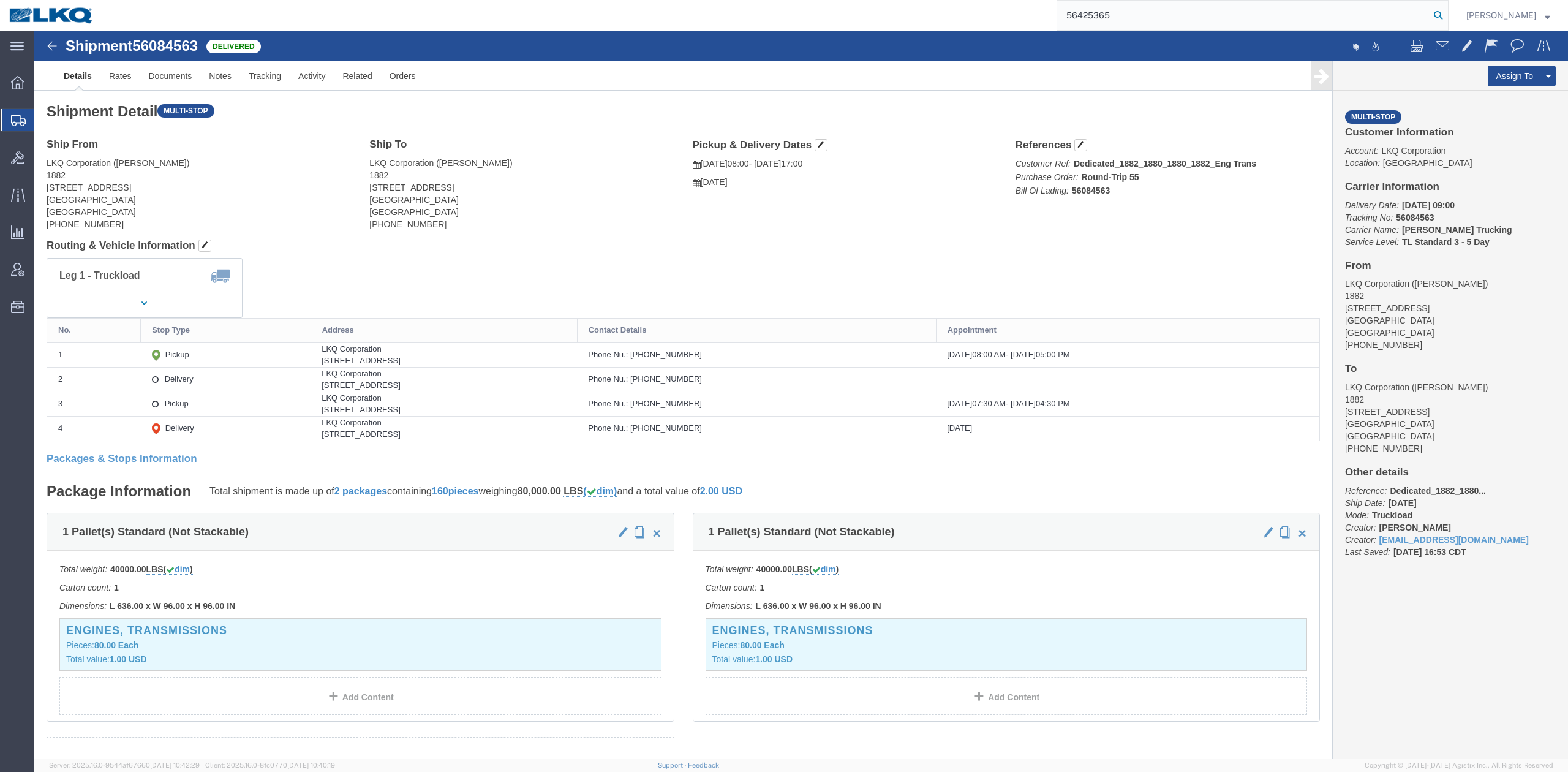
type input "56425365"
click at [1447, 17] on icon at bounding box center [1438, 15] width 17 height 17
